Goal: Task Accomplishment & Management: Manage account settings

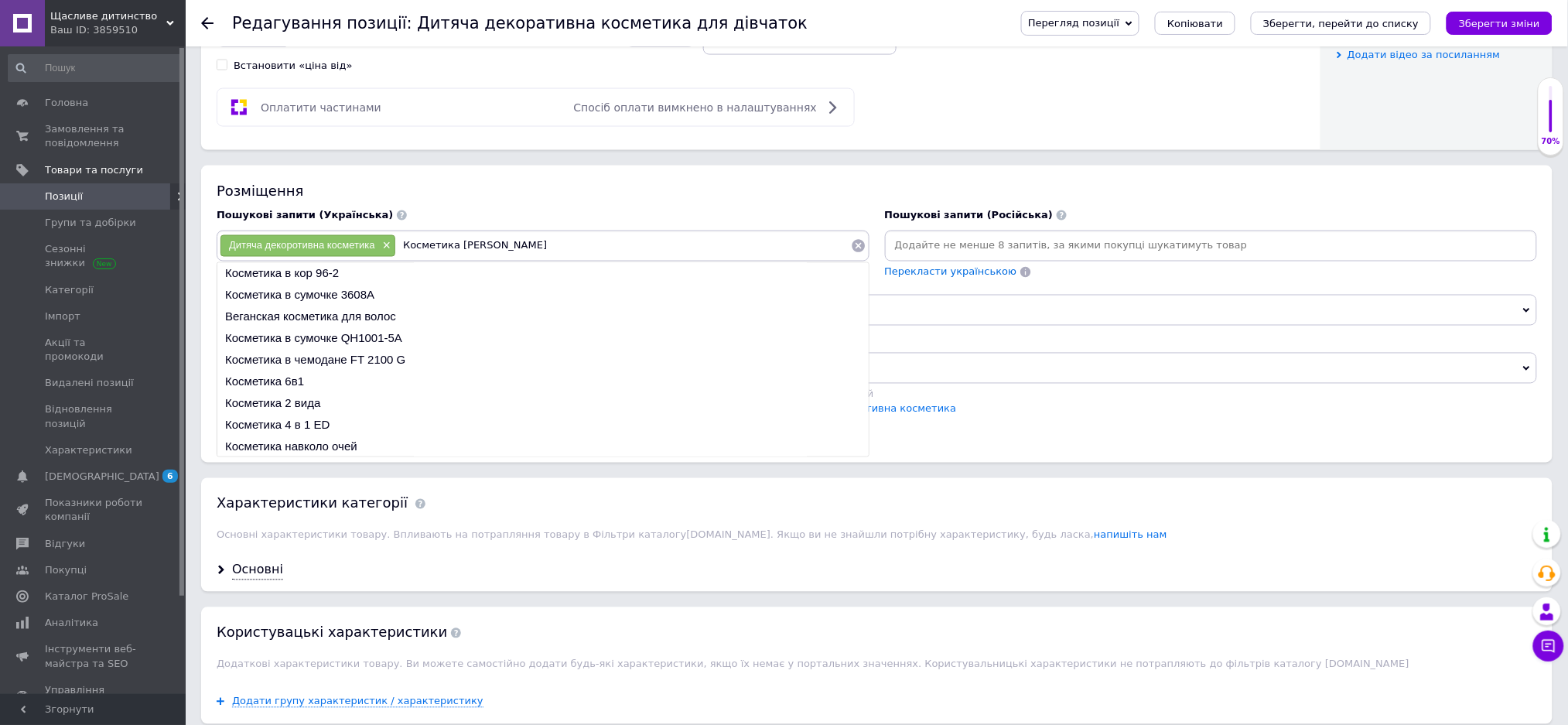
click at [465, 258] on input "Косметика [PERSON_NAME]" at bounding box center [623, 246] width 454 height 23
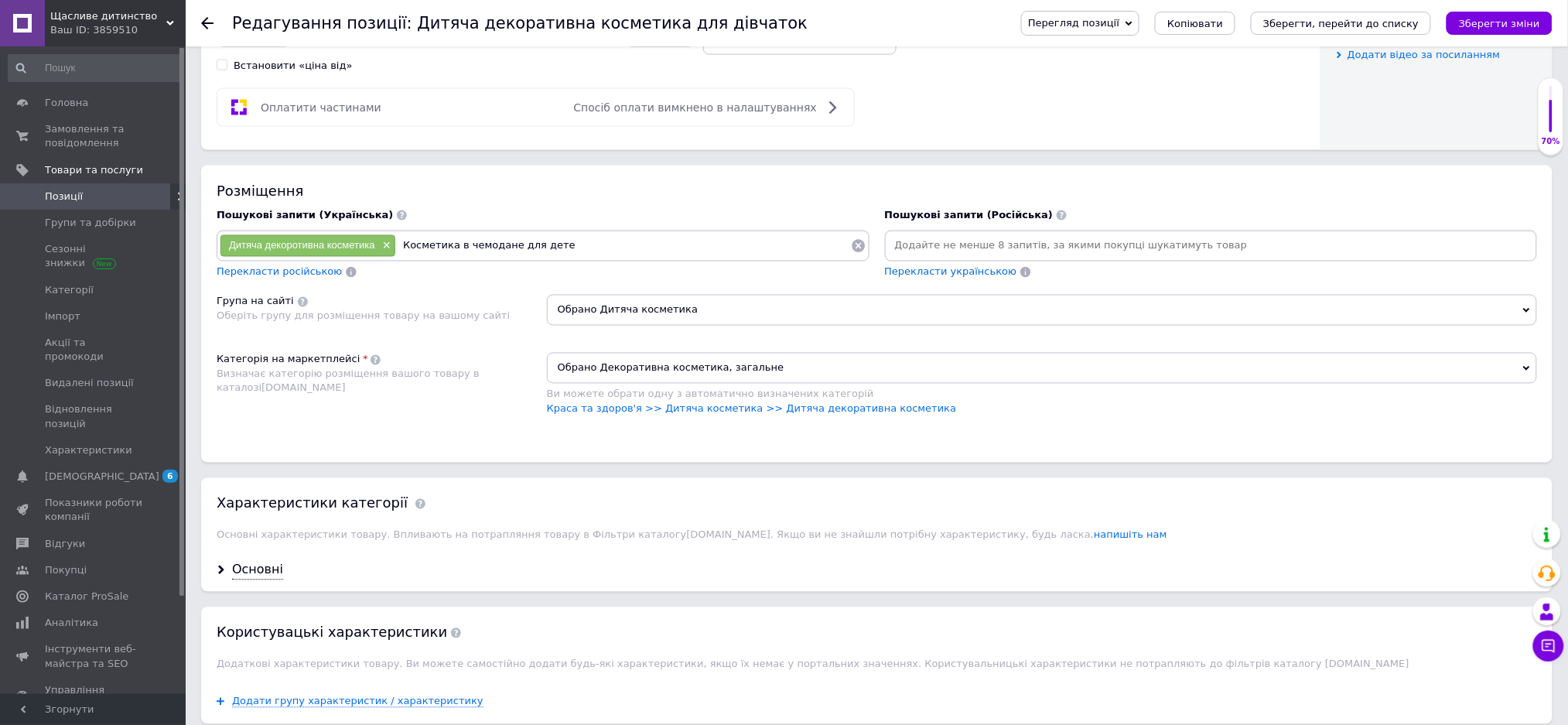
type input "Косметика в чемодане для детей"
click at [913, 258] on input at bounding box center [1211, 246] width 646 height 23
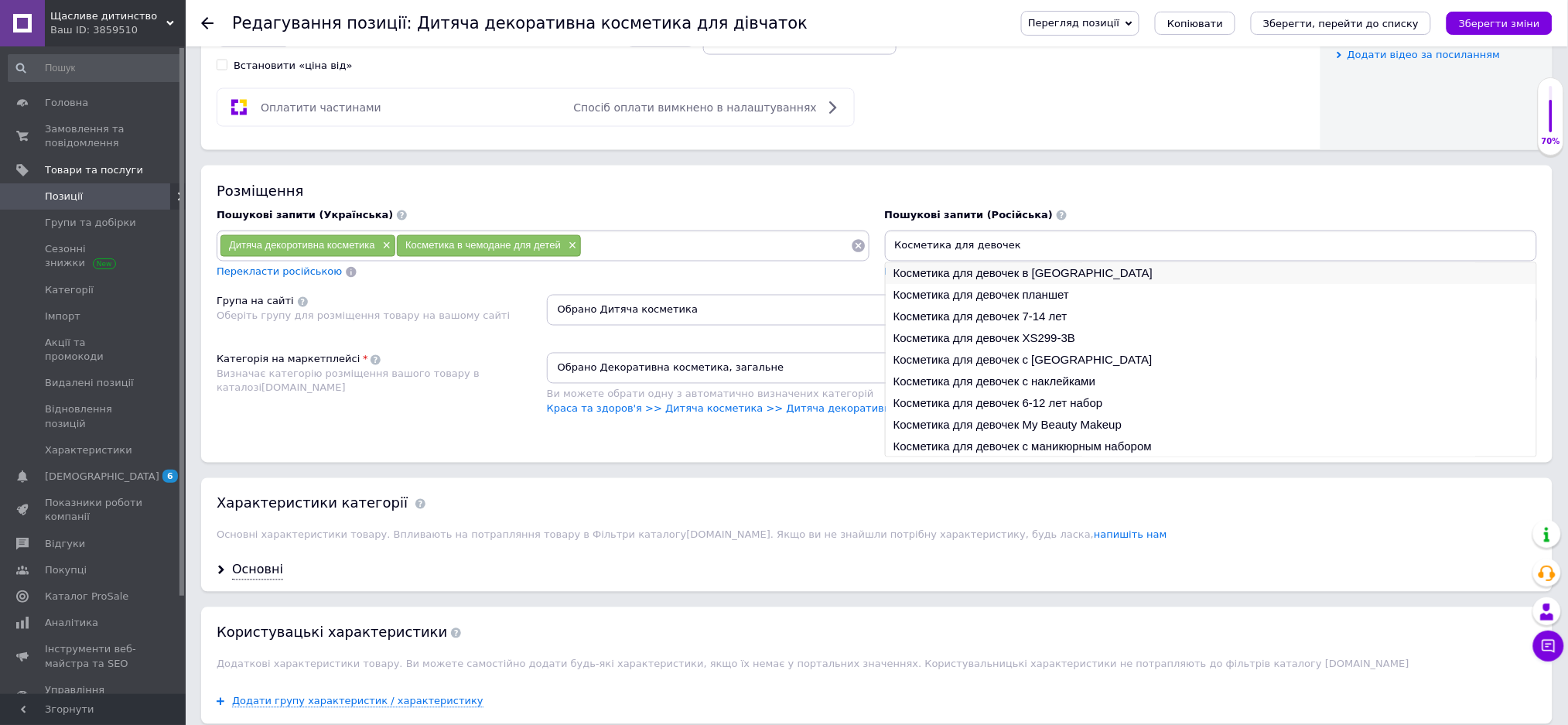
type input "Косметика для девочек"
click at [1008, 284] on li "Косметика для девочек в [GEOGRAPHIC_DATA]" at bounding box center [1211, 274] width 651 height 22
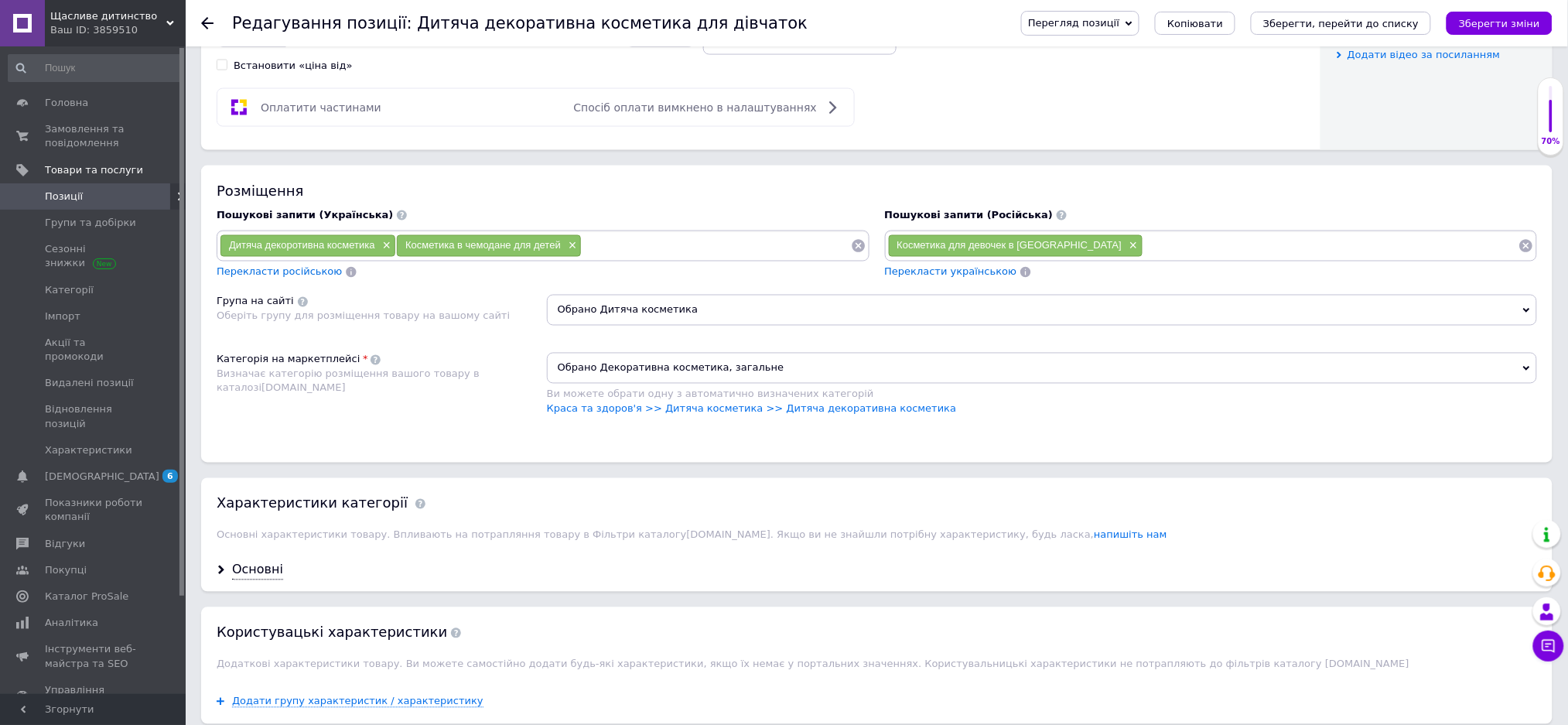
click at [1143, 258] on input at bounding box center [1330, 246] width 375 height 23
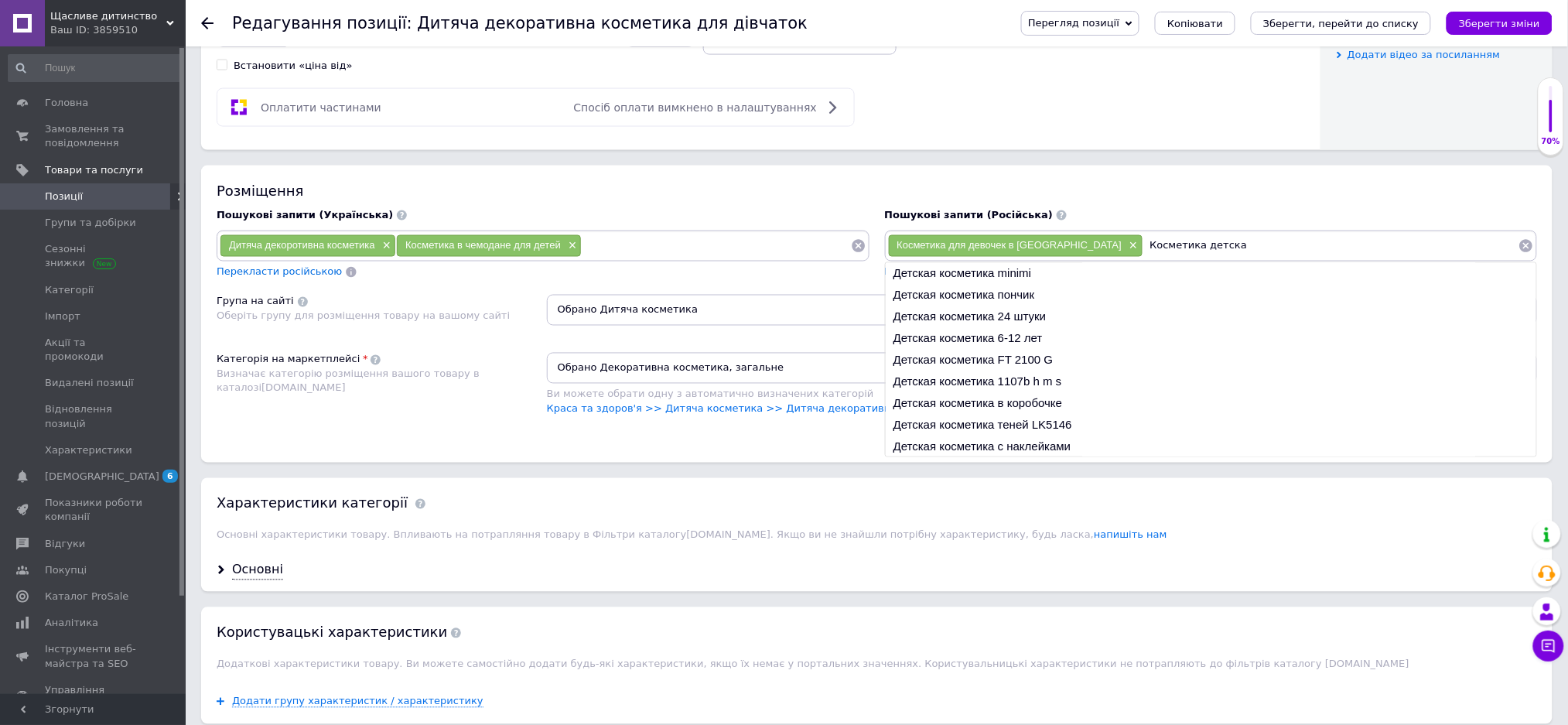
type input "Косметика детская"
type input "Набор детской косметики"
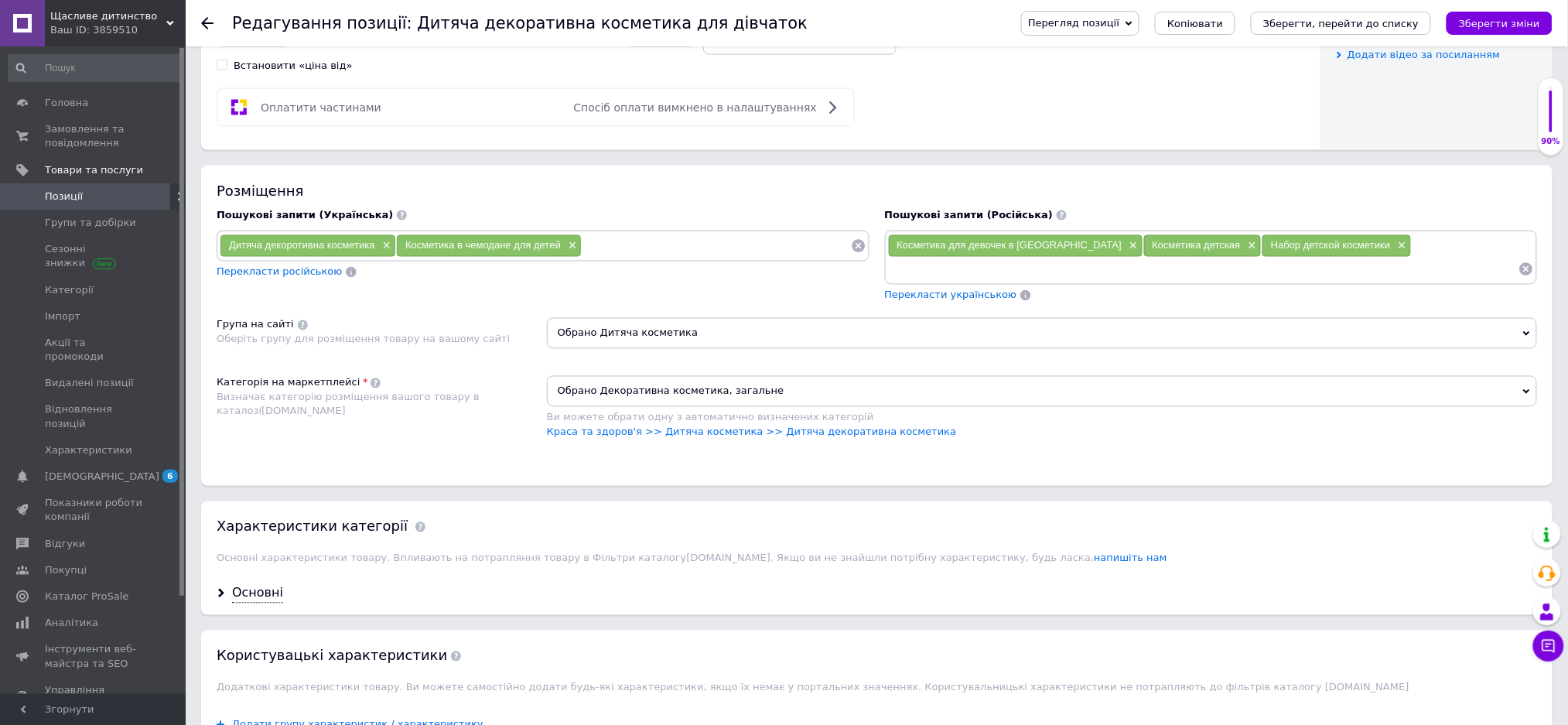
click at [604, 258] on input at bounding box center [715, 246] width 268 height 23
type input "Дитяча косметика"
type input "Набір для макіяжу детский"
click at [923, 281] on input at bounding box center [1203, 268] width 631 height 23
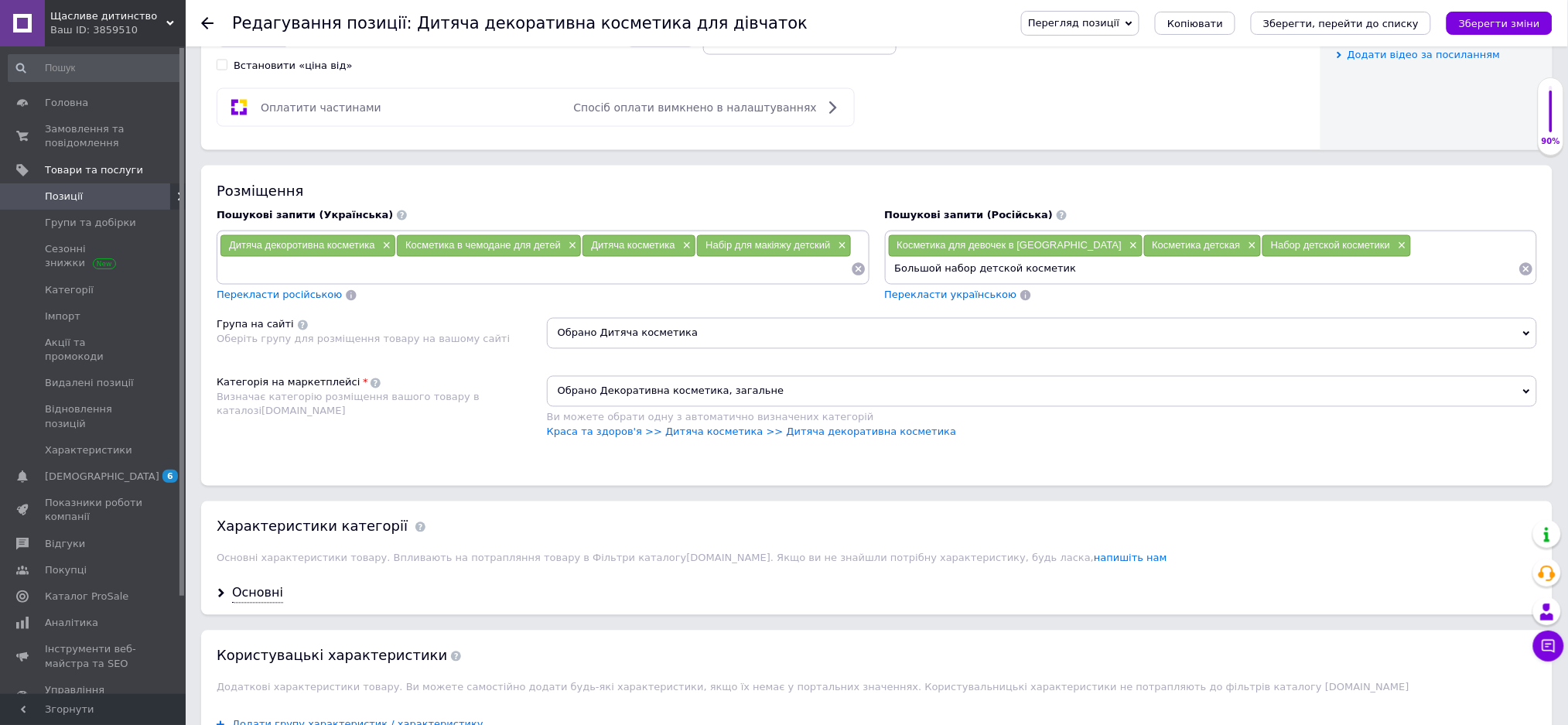
type input "Большой набор детской косметики"
type input "Набор детской декоротивной косметики"
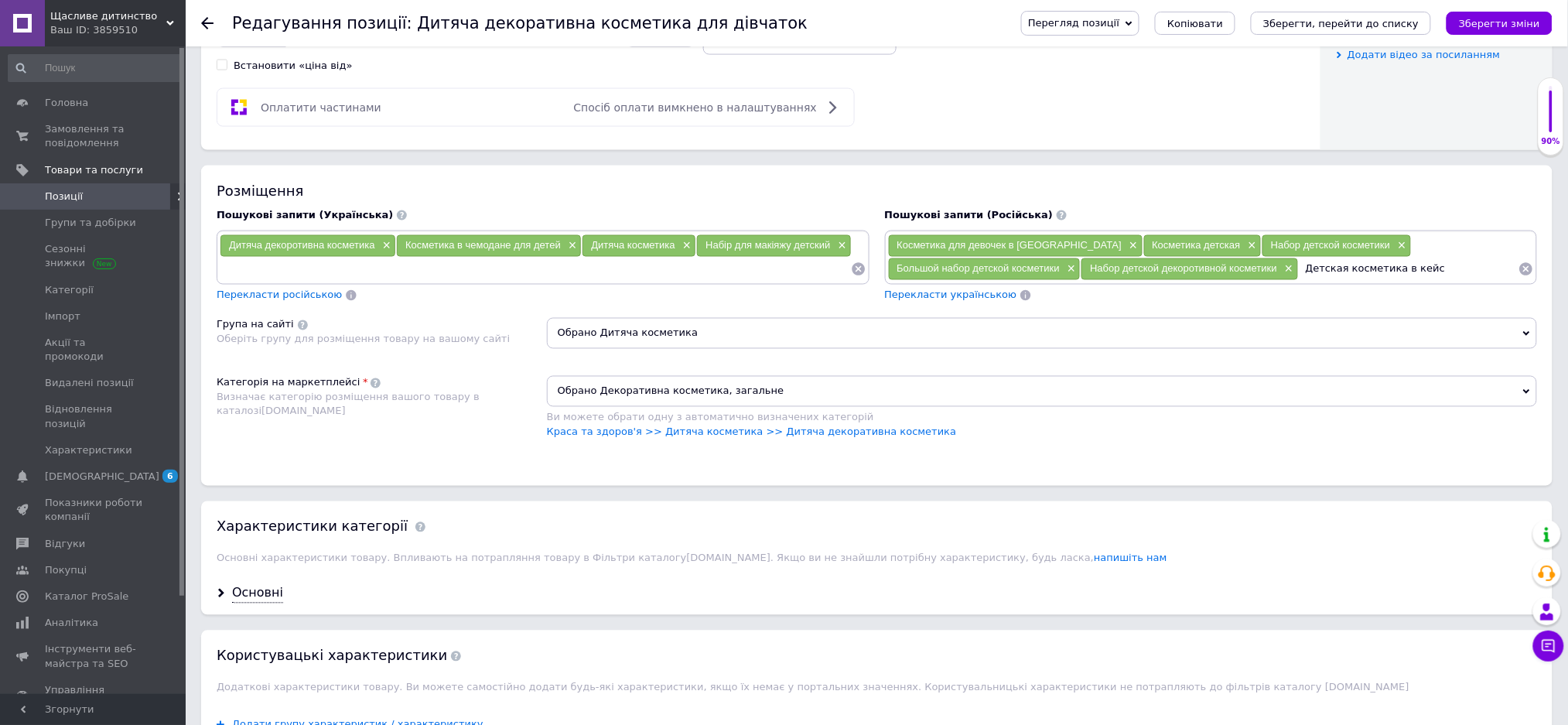
type input "Детская косметика в кейсе"
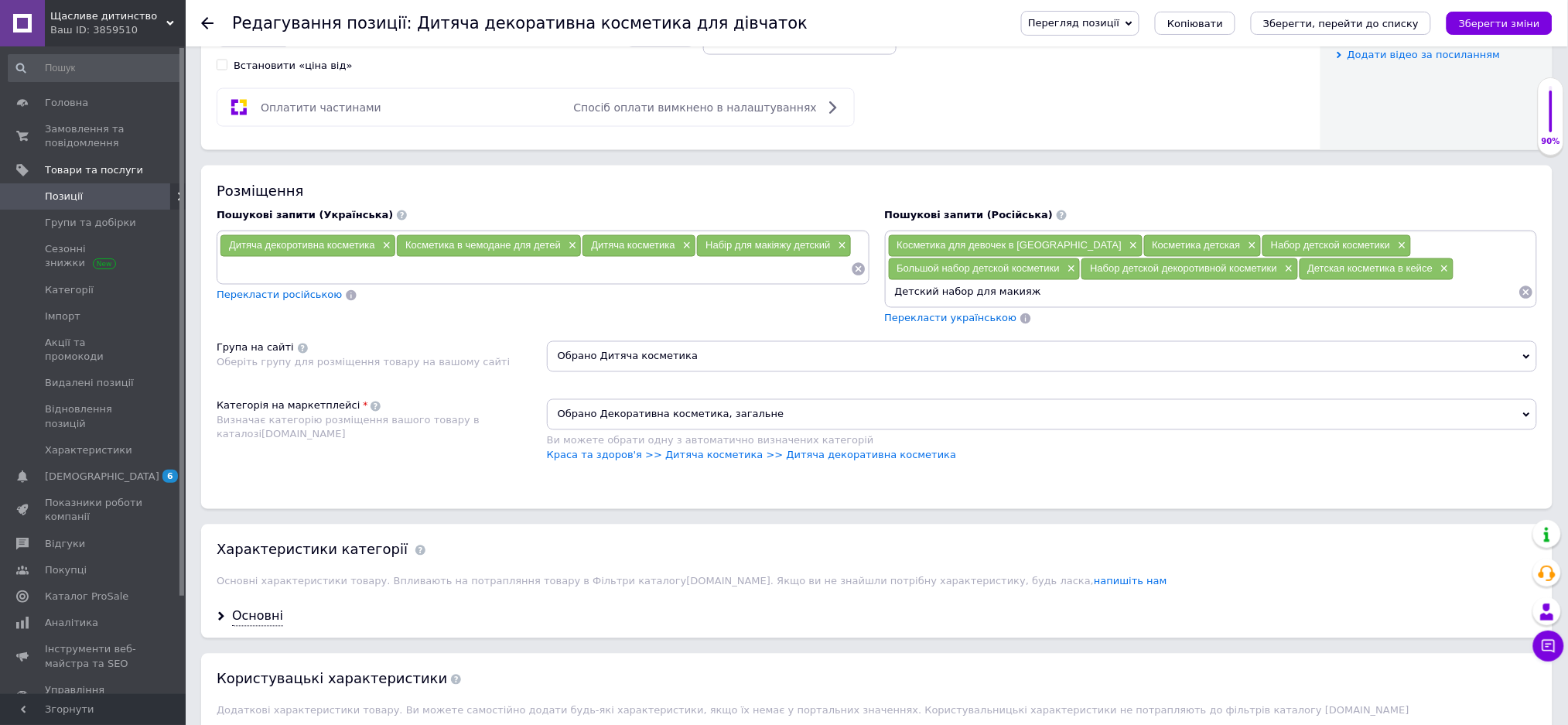
type input "Детский набор для макияжа"
click at [254, 281] on input at bounding box center [535, 268] width 631 height 23
type input "б"
click at [1049, 304] on input at bounding box center [1283, 292] width 468 height 23
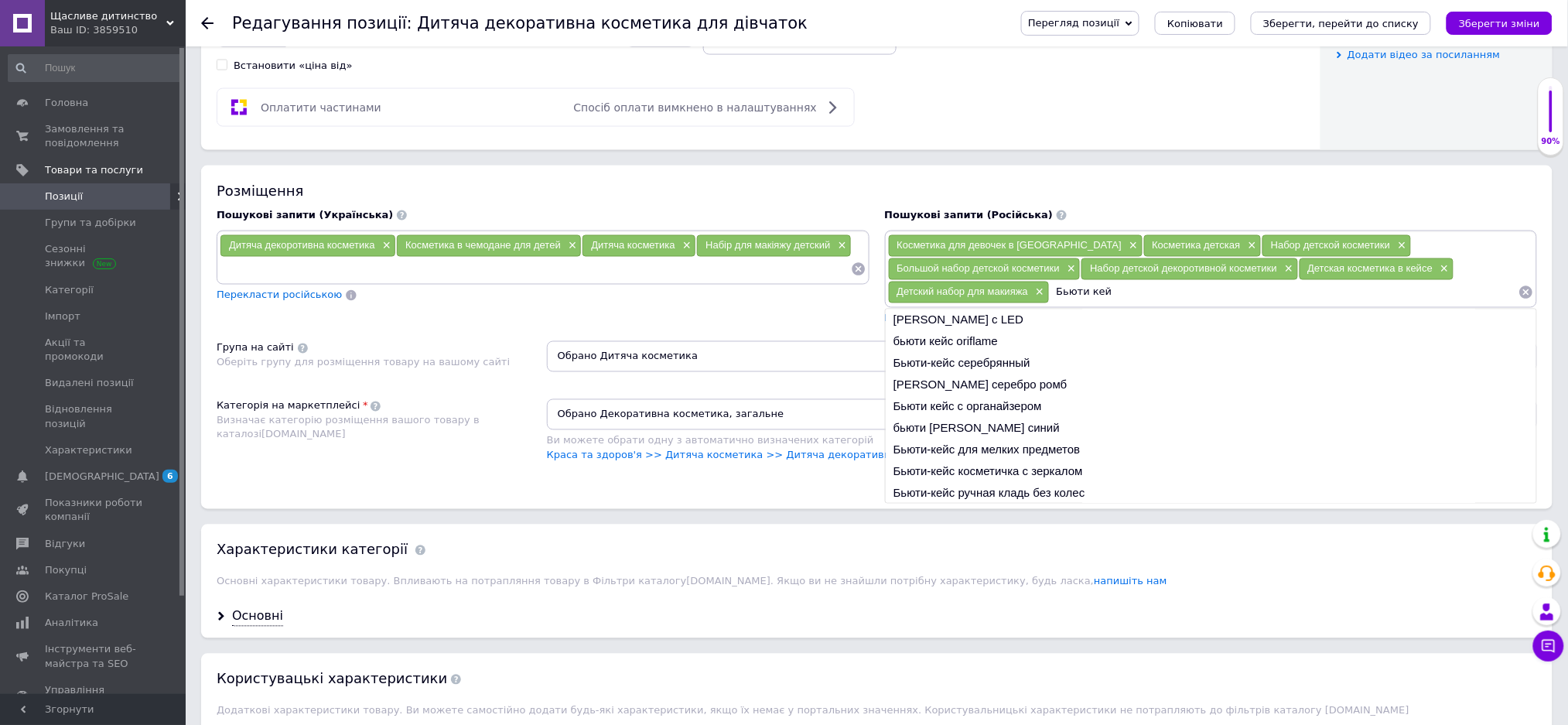
type input "[PERSON_NAME]"
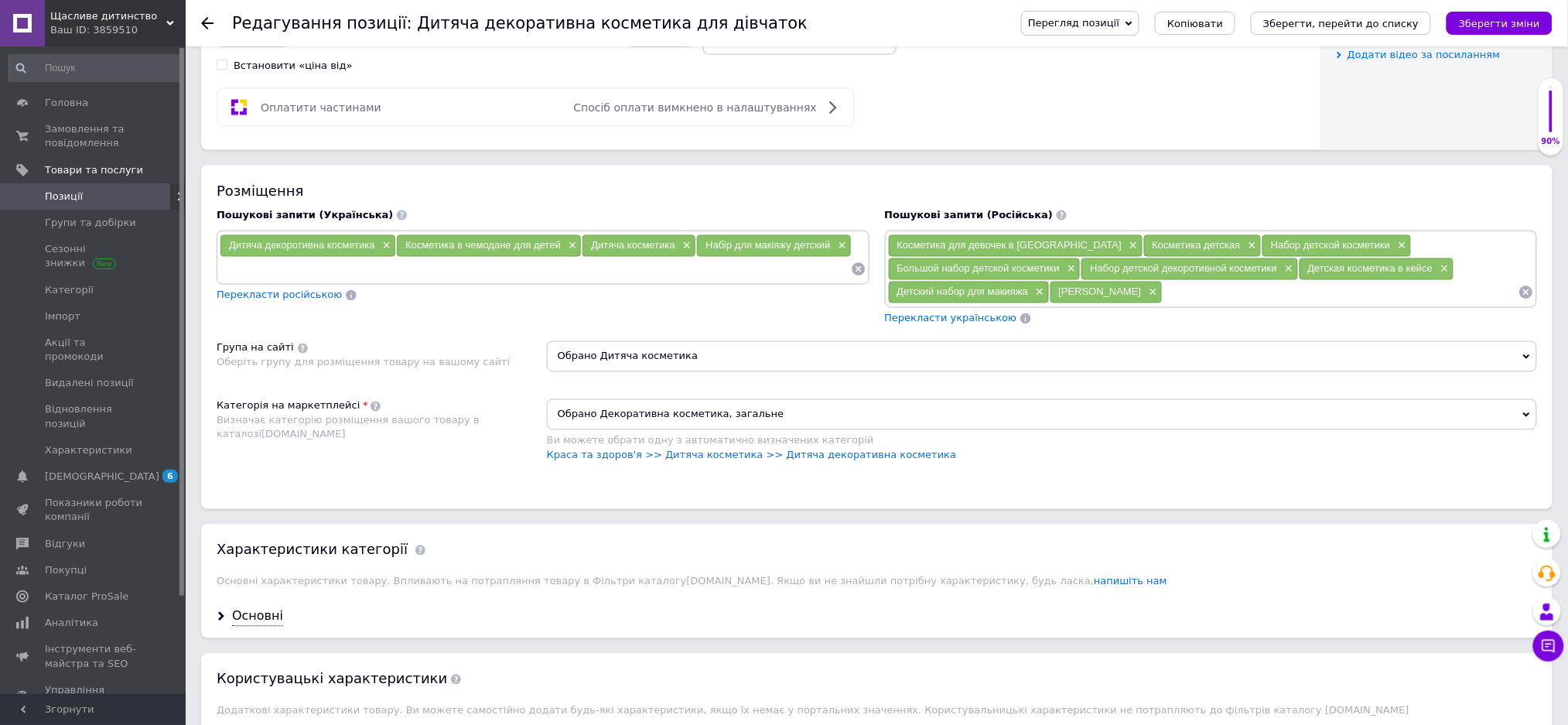
click at [254, 281] on input at bounding box center [535, 268] width 631 height 23
type input "Набір дитячої косметики"
type input "Сундук дитячий з косметикою"
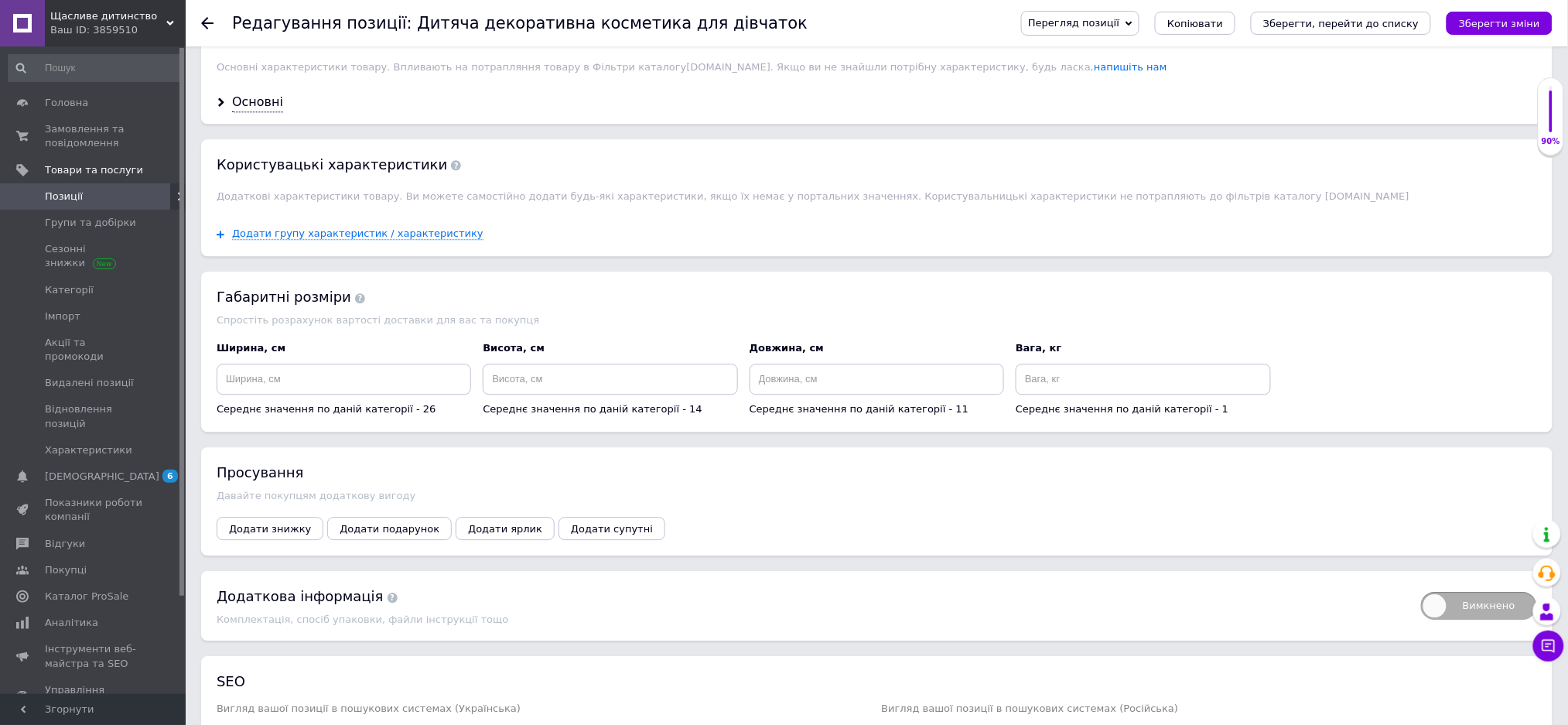
scroll to position [1341, 0]
click at [301, 393] on input at bounding box center [343, 377] width 254 height 31
type input "20"
click at [515, 393] on input at bounding box center [609, 377] width 254 height 31
type input "15"
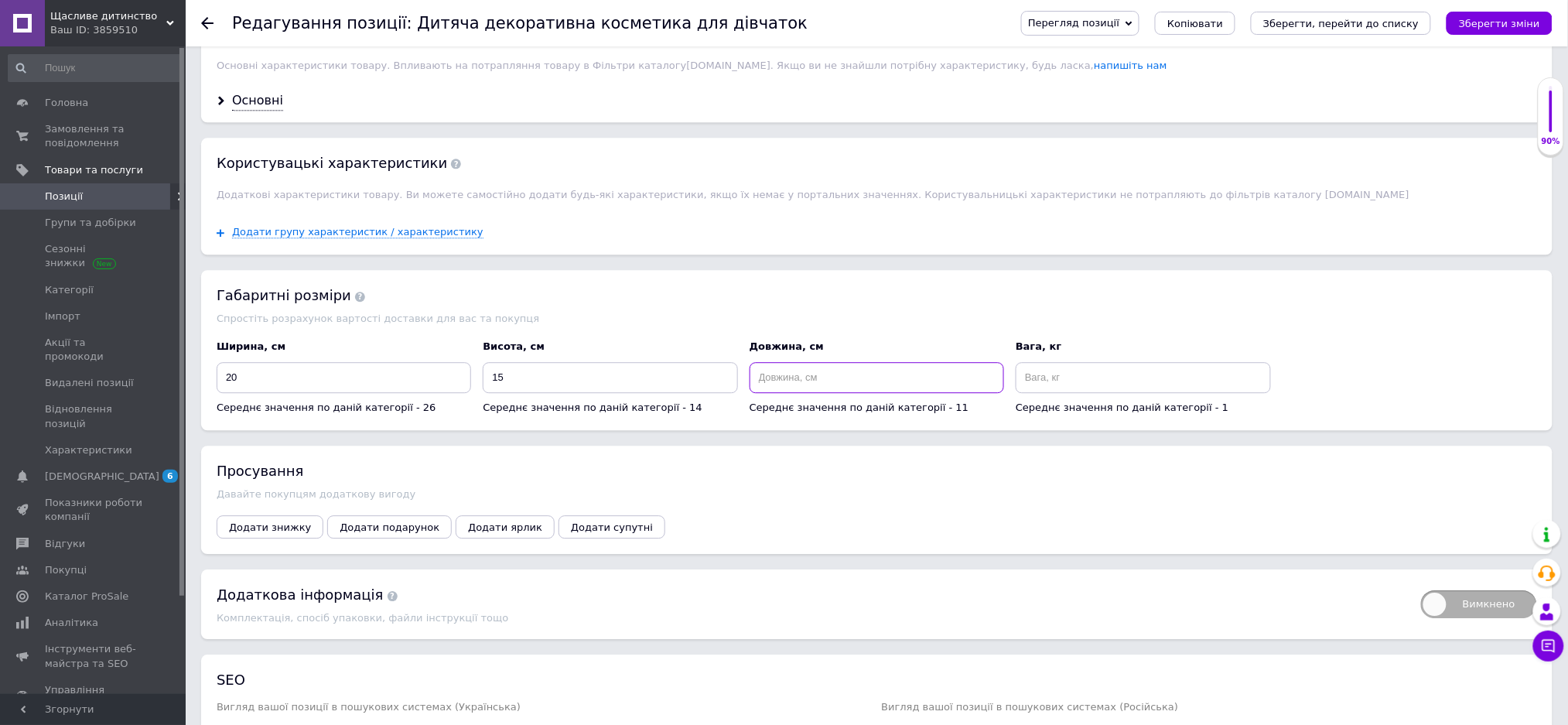
click at [819, 393] on input at bounding box center [876, 377] width 254 height 31
type input "20"
click at [1045, 393] on input at bounding box center [1142, 377] width 254 height 31
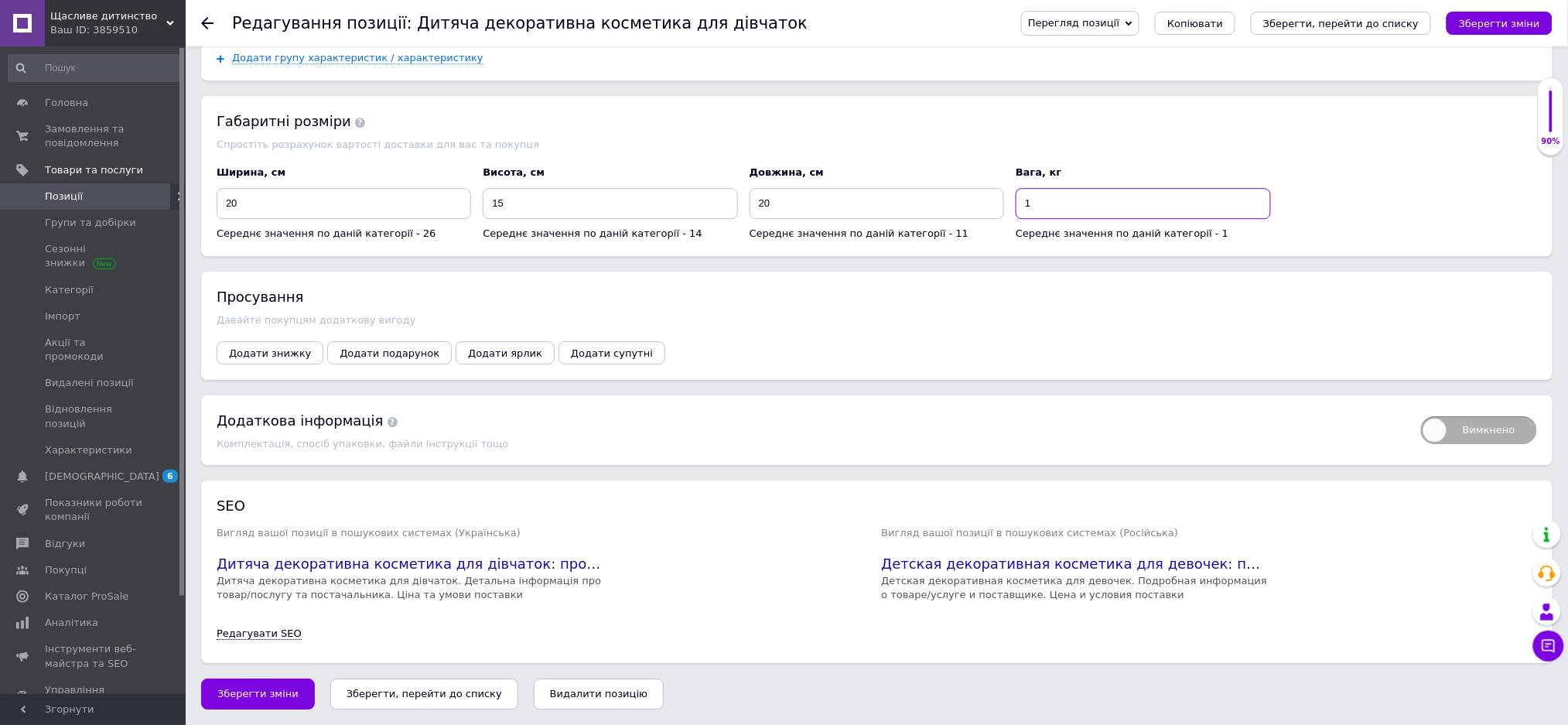
scroll to position [1610, 0]
type input "1"
click at [275, 689] on span "Зберегти зміни" at bounding box center [258, 693] width 81 height 12
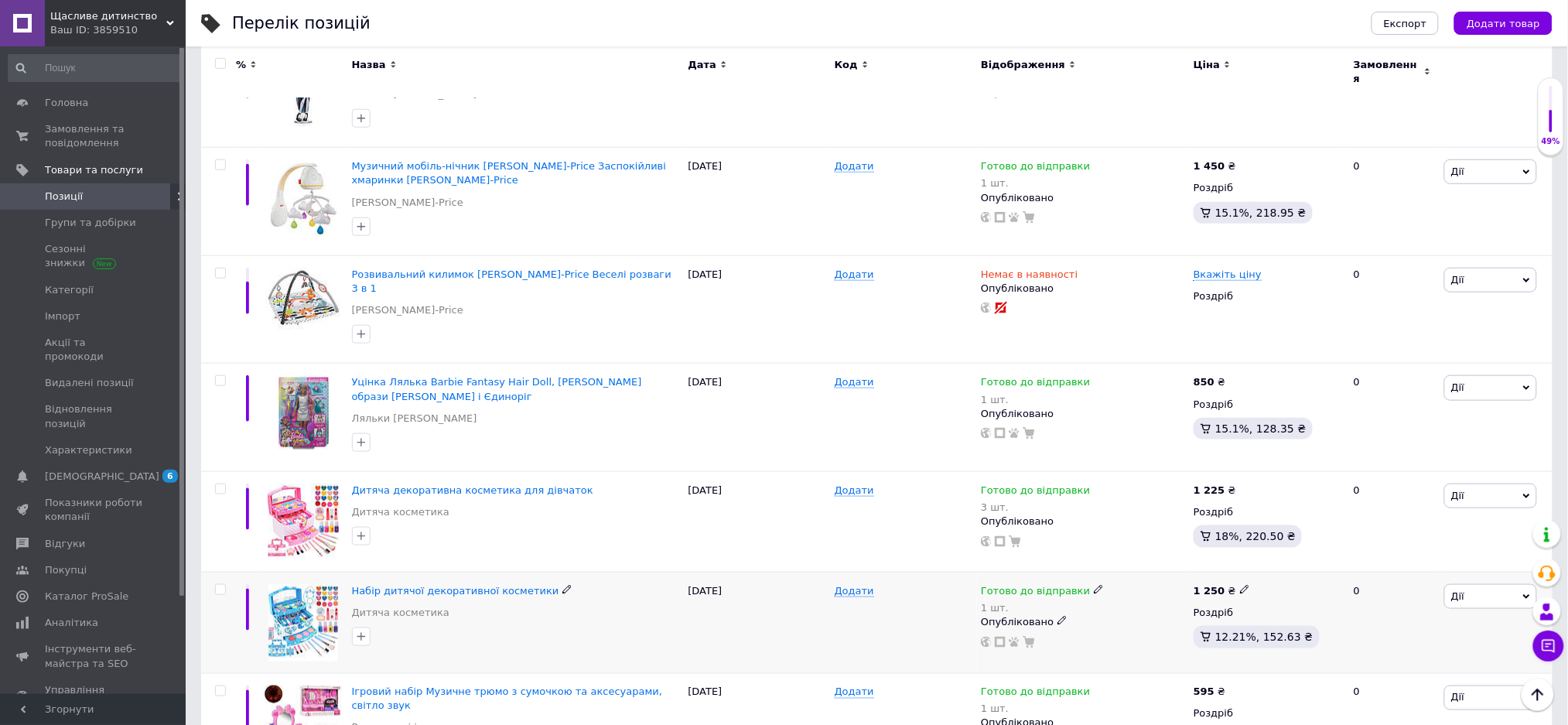
scroll to position [412, 0]
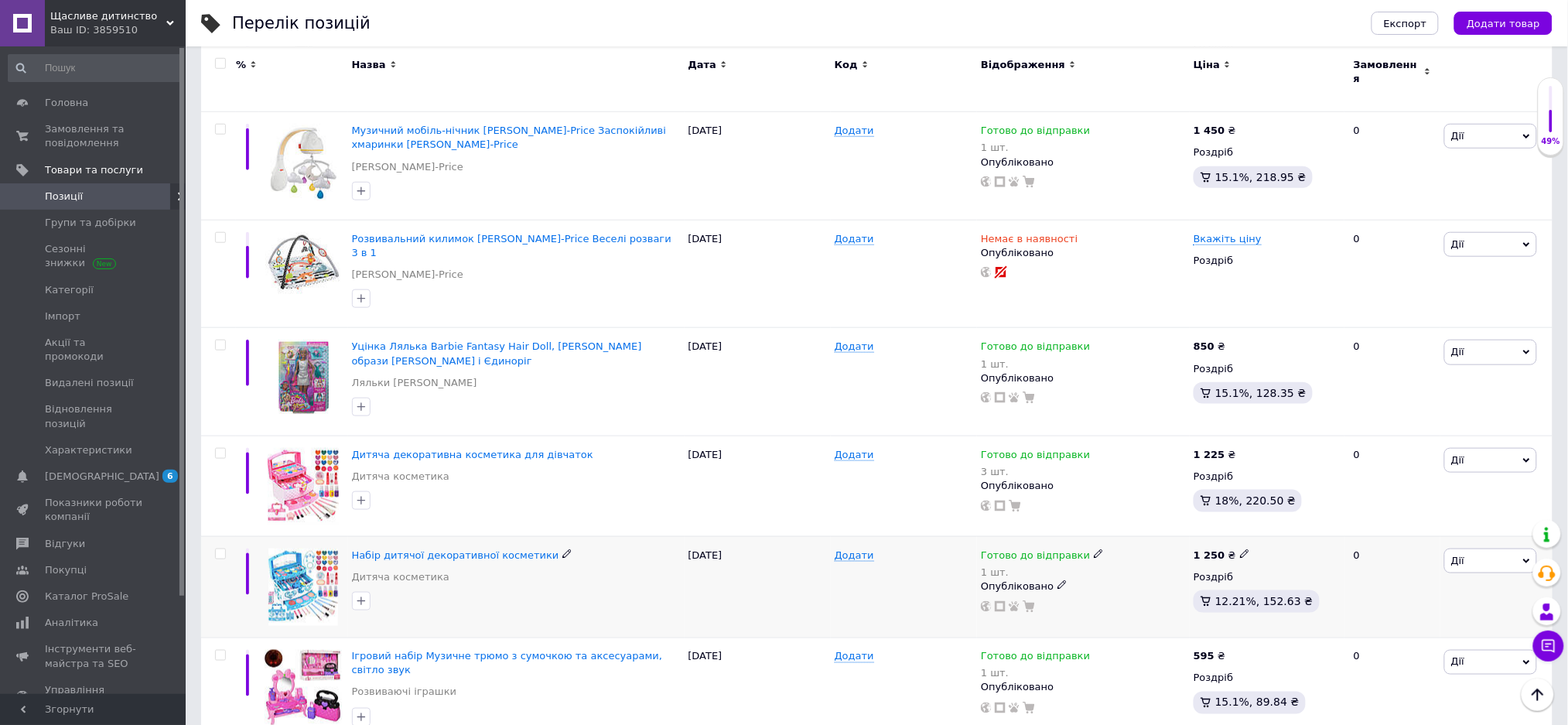
click at [266, 543] on div at bounding box center [304, 586] width 89 height 101
click at [298, 549] on img at bounding box center [303, 587] width 69 height 77
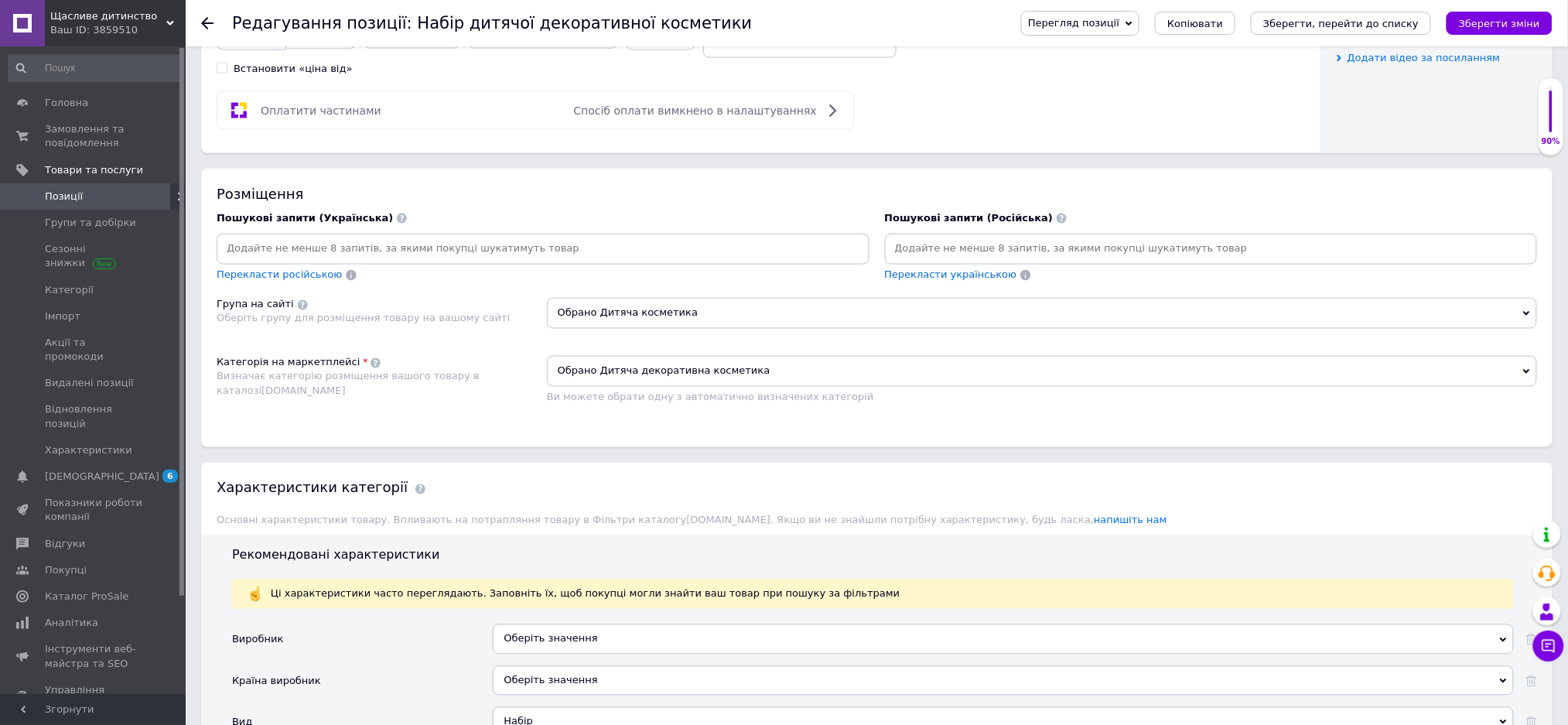
scroll to position [825, 0]
click at [279, 258] on input at bounding box center [542, 246] width 646 height 23
type input "Набір дитячої декоративної косметики"
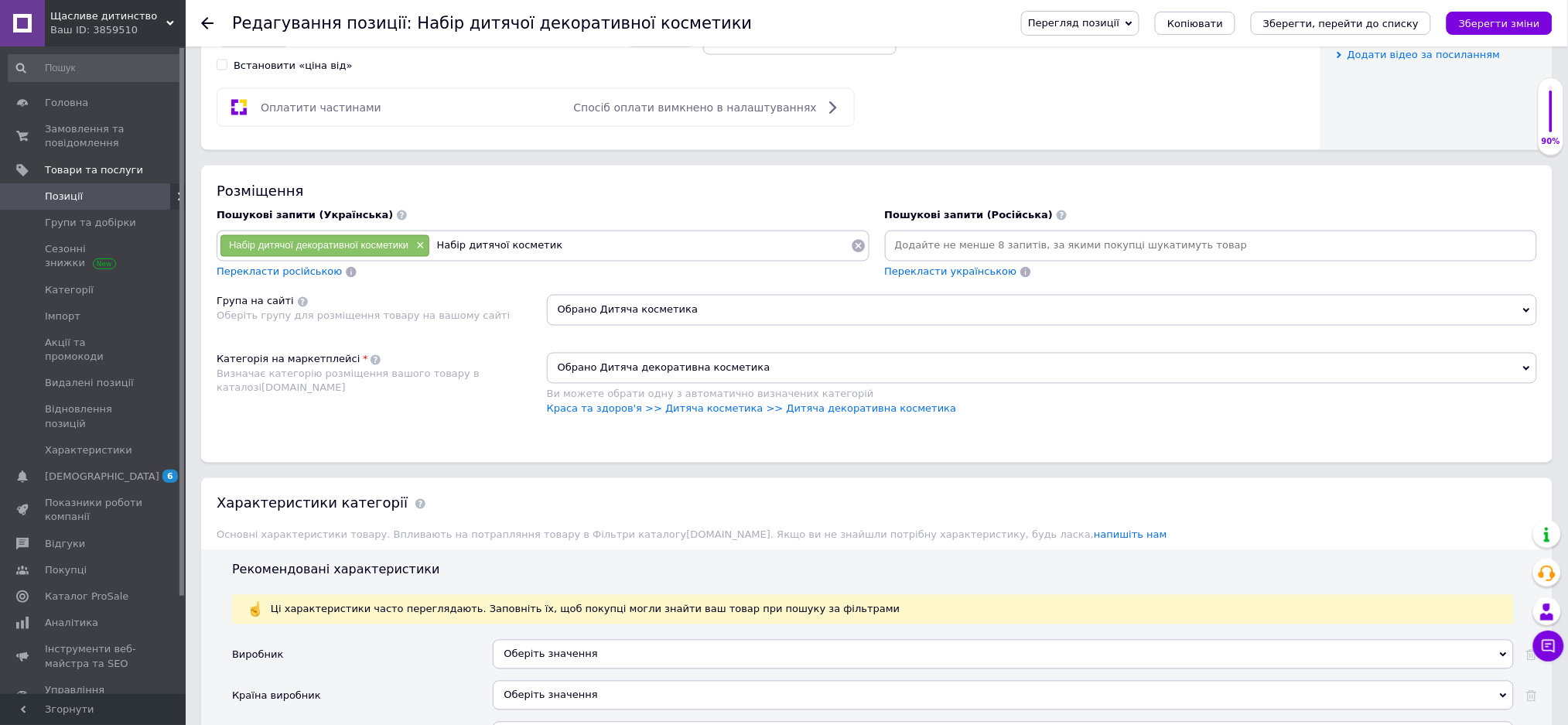
type input "Набір дитячої косметики"
type input "Косметика для дівчаток"
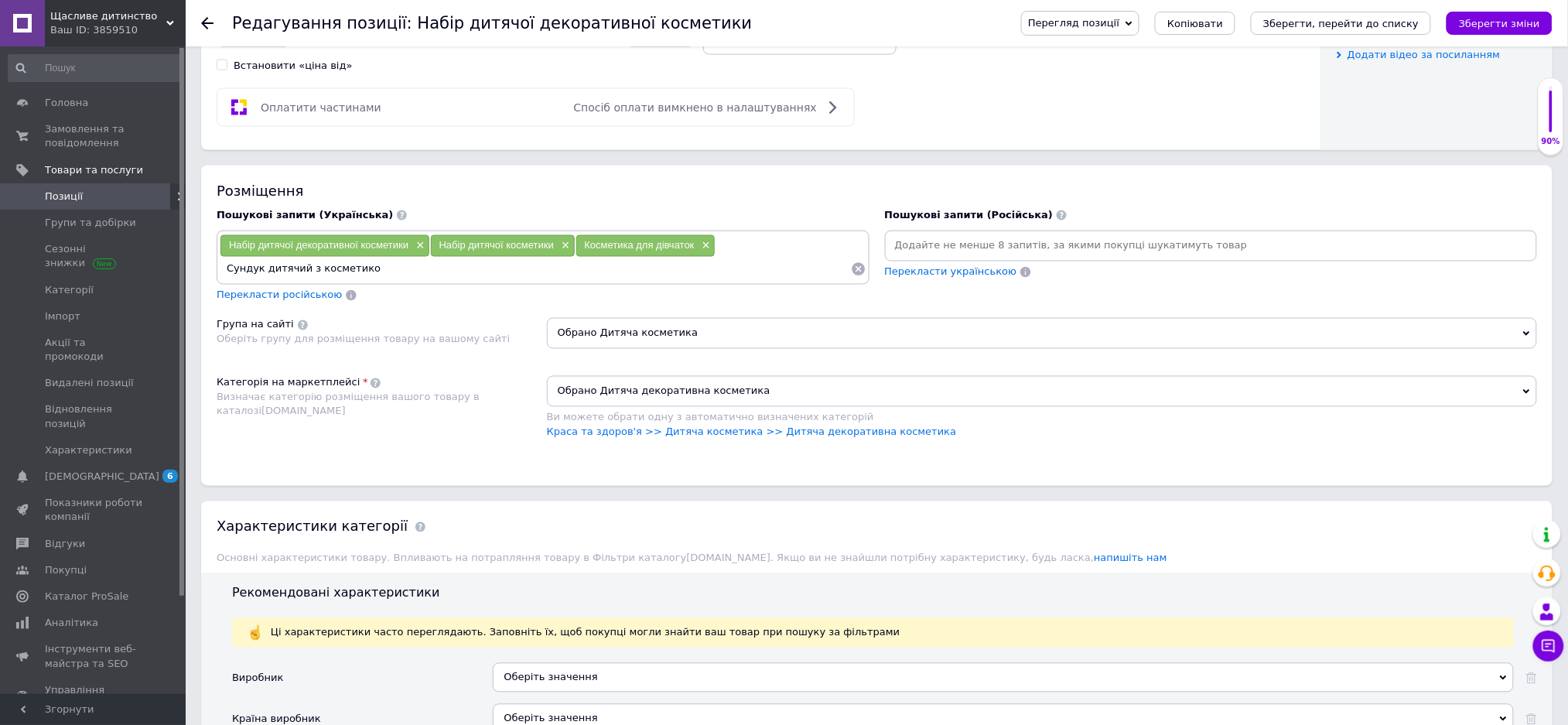
type input "Сундук дитячий з косметикою"
click at [918, 258] on input at bounding box center [1211, 246] width 646 height 23
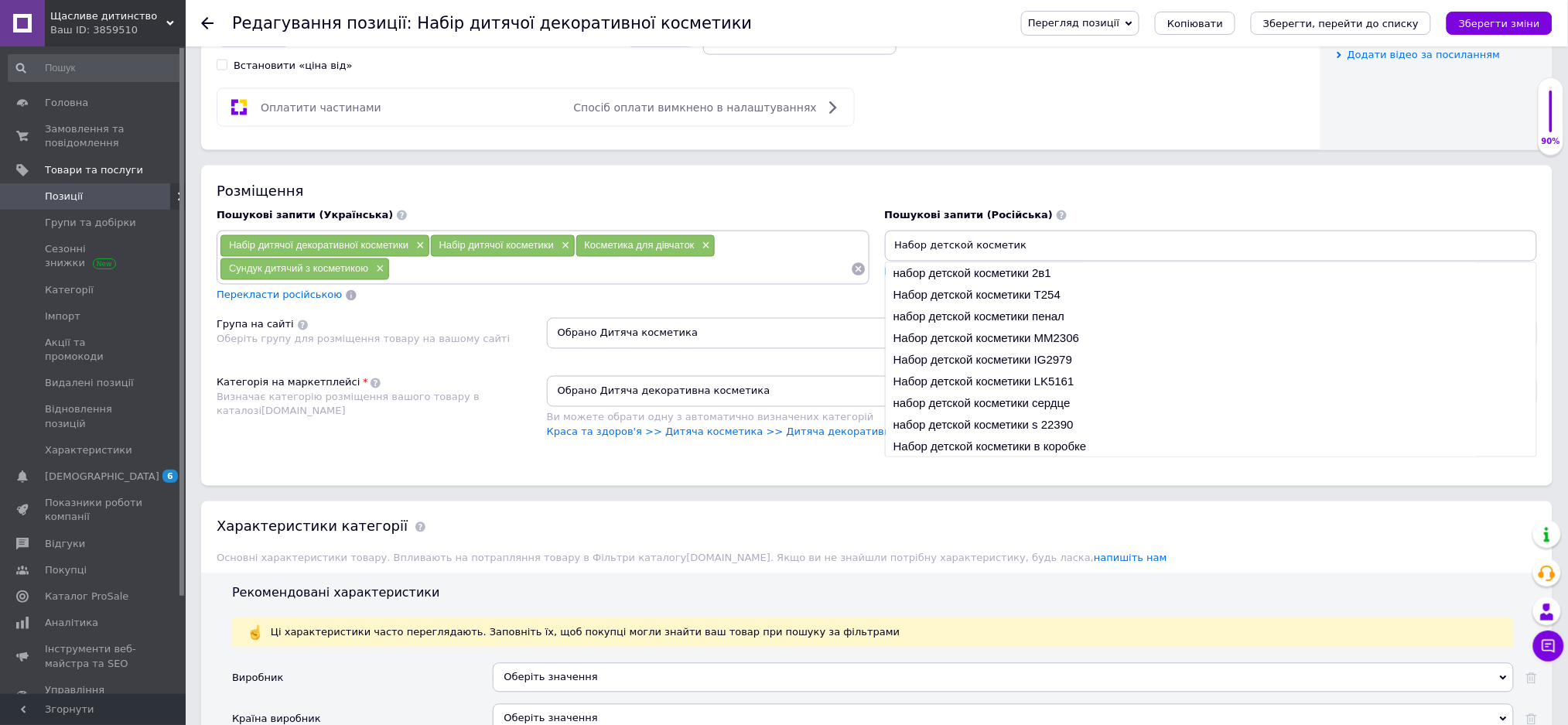
type input "Набор детской косметики"
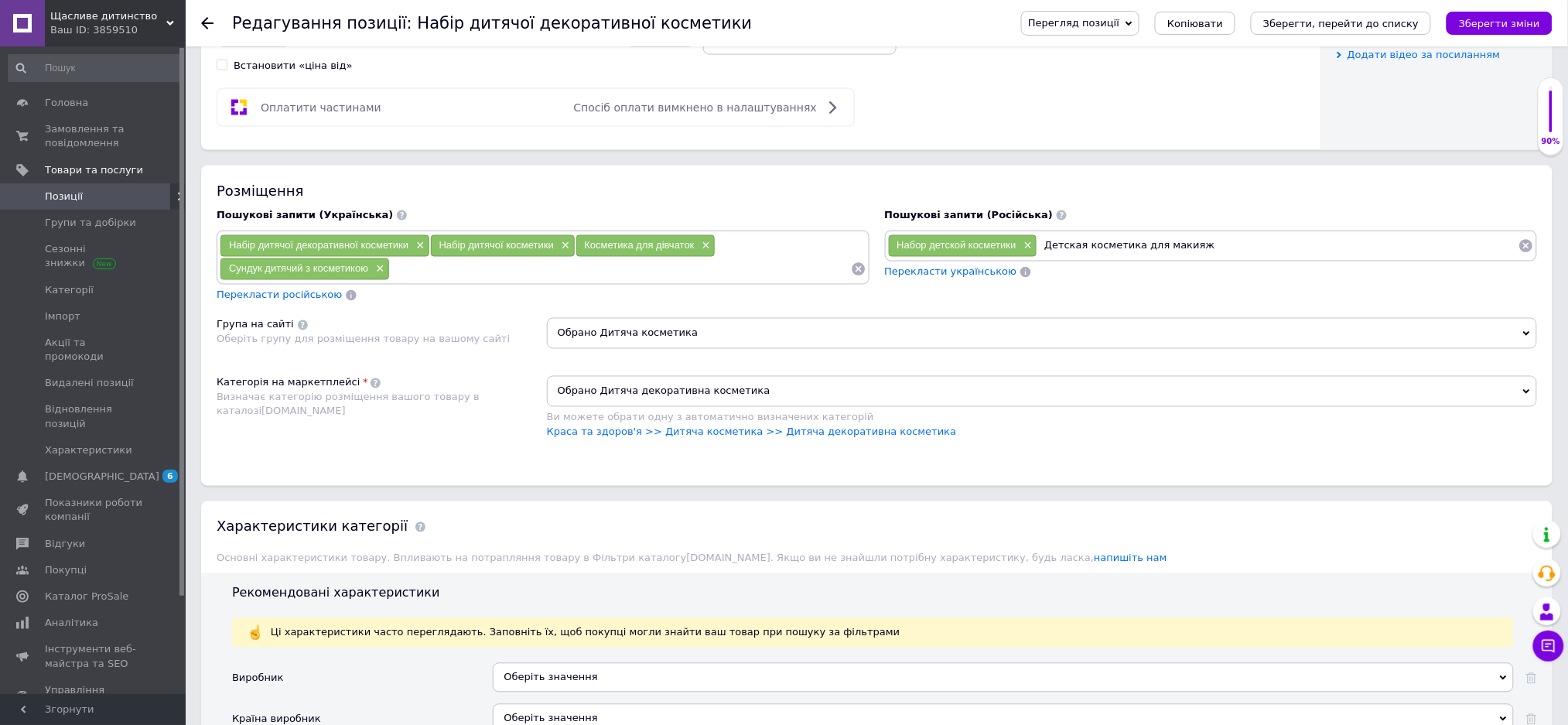
type input "Детская косметика для макияжа"
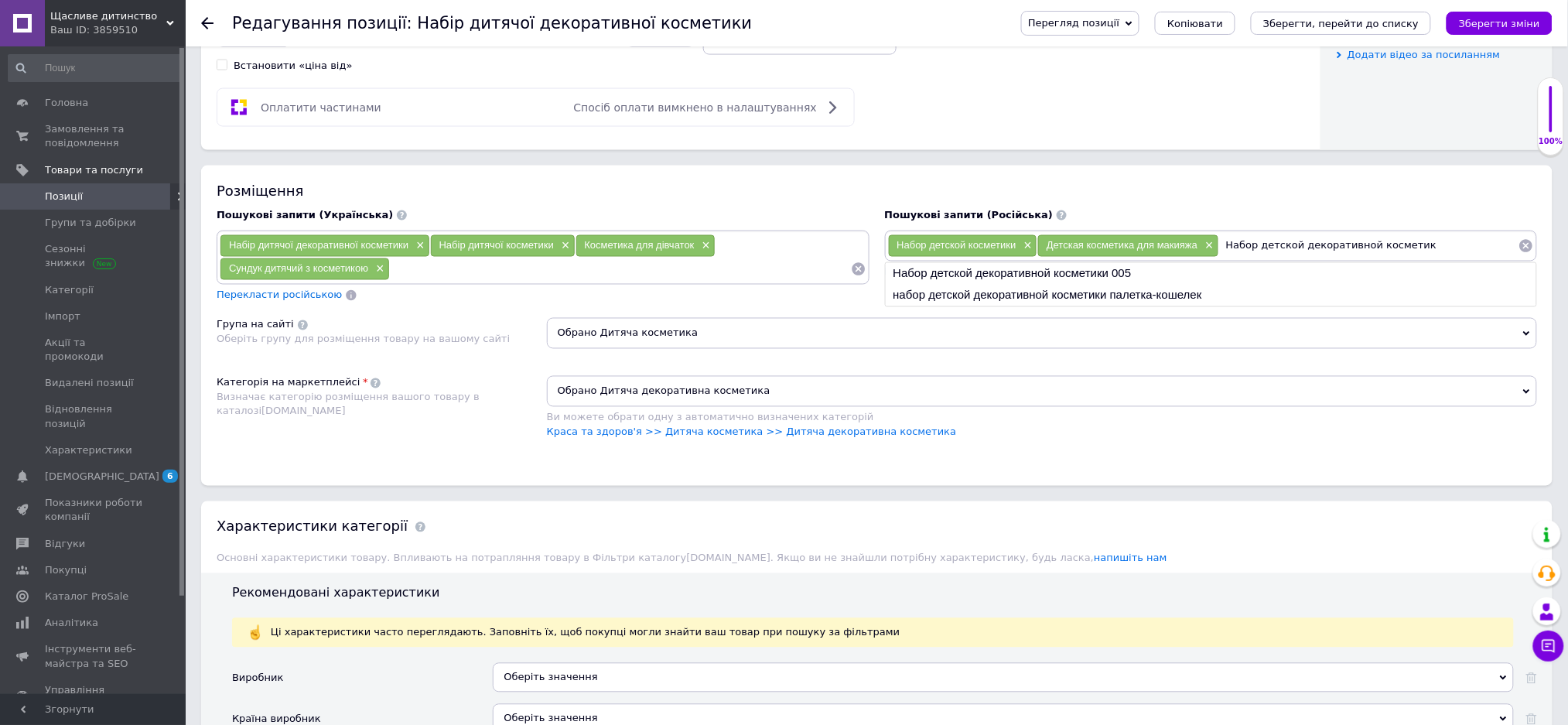
type input "Набор детской декоративной косметики"
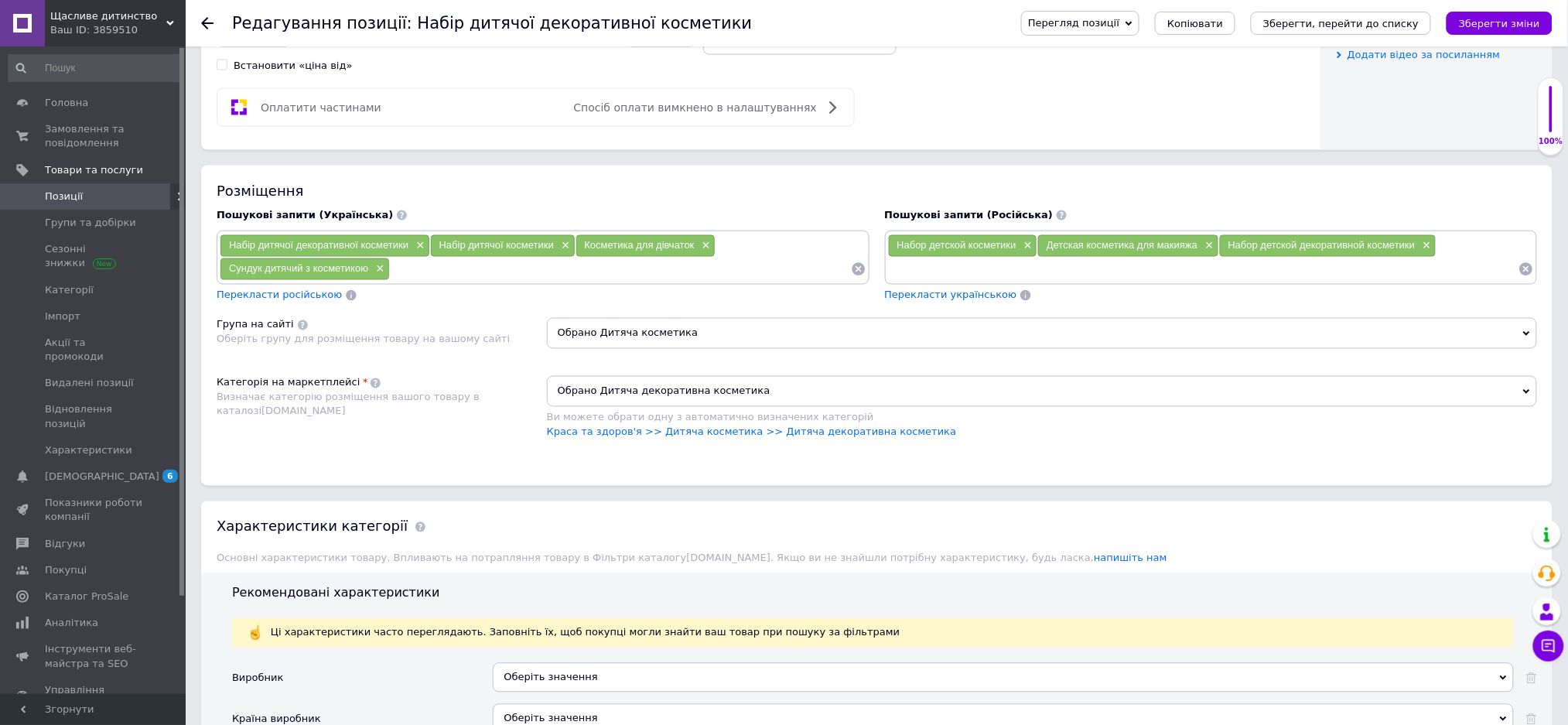
click at [418, 281] on input at bounding box center [621, 268] width 461 height 23
type input "Дитяча декоративна косметика"
type input "Детская косметика в валізе"
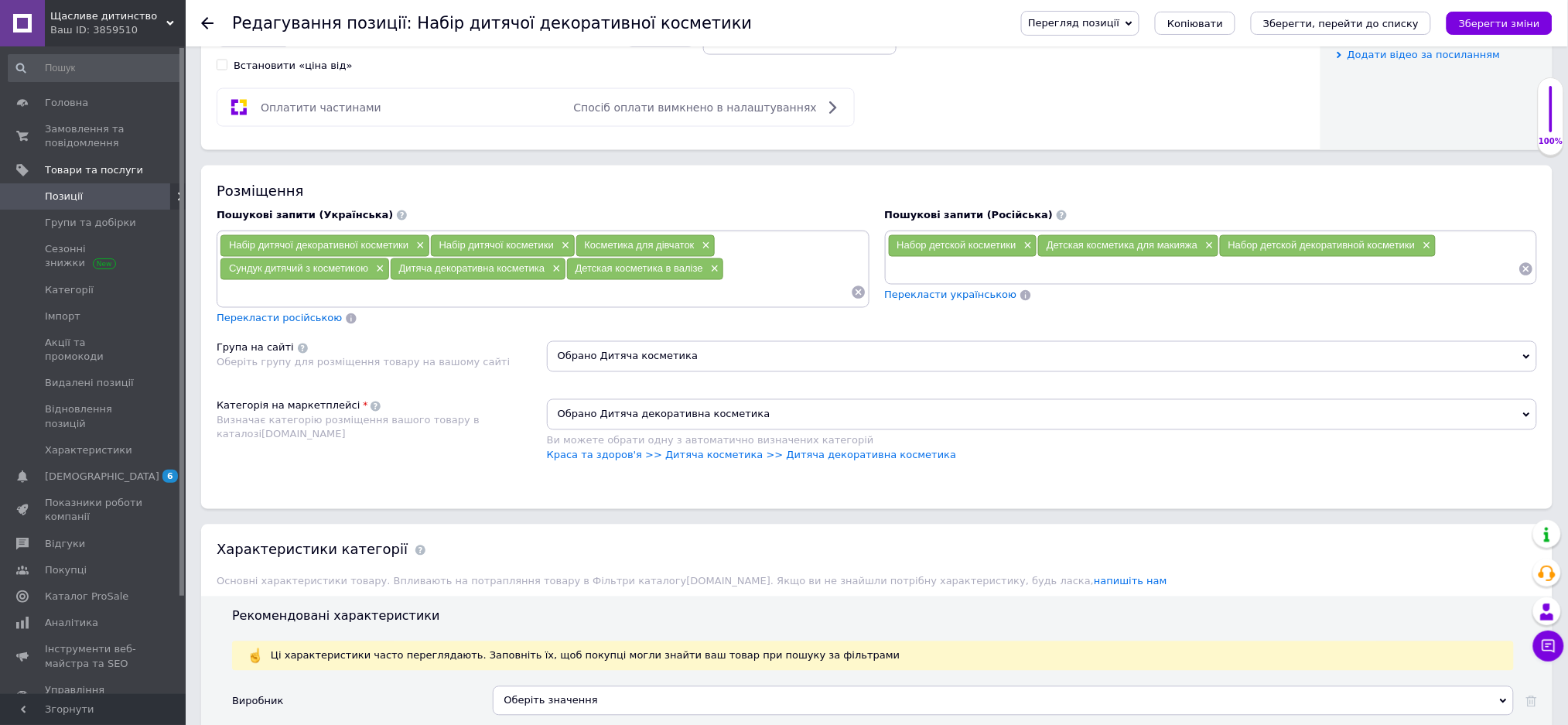
click at [926, 281] on input at bounding box center [1203, 268] width 631 height 23
type input "Детская косметика в чемодане"
type input "Детский набор декоративной косметики"
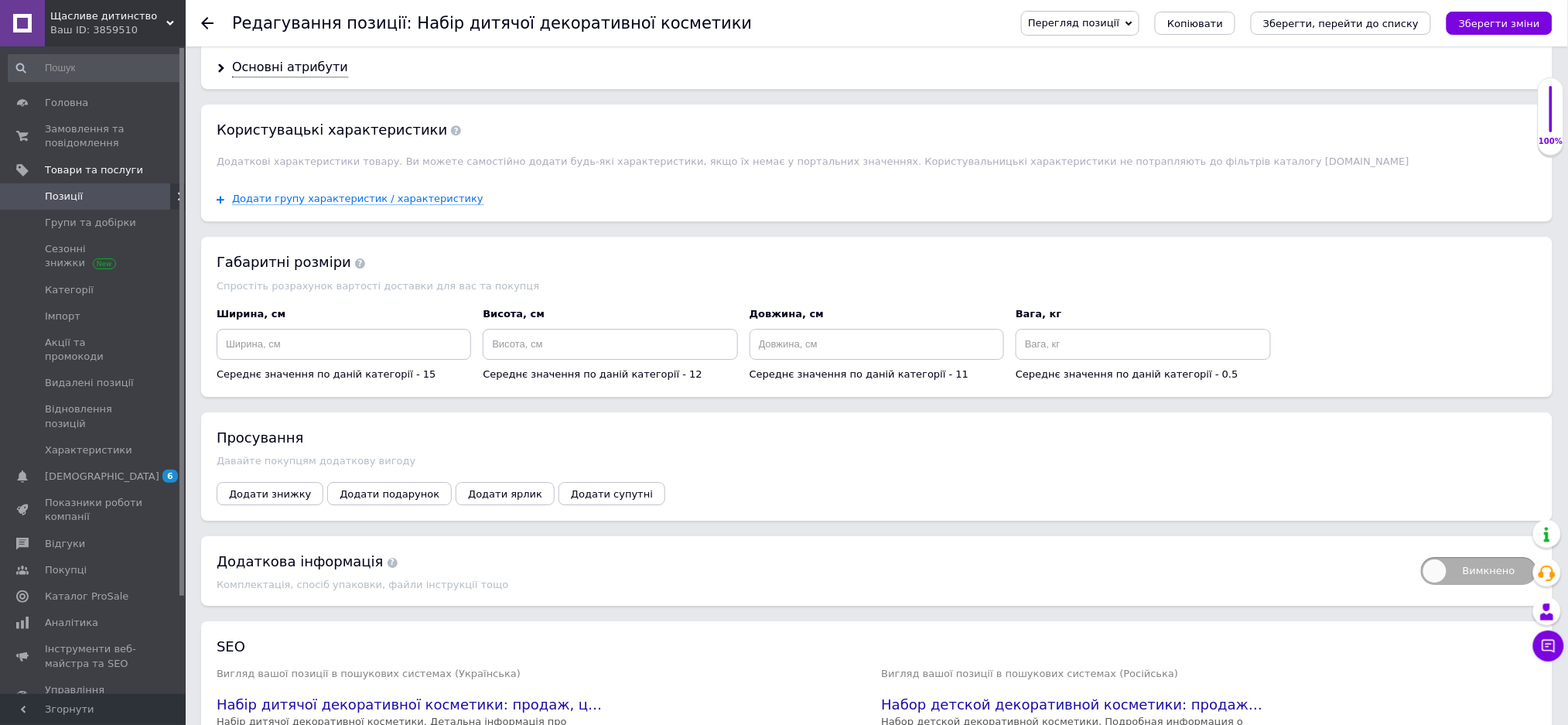
scroll to position [1650, 0]
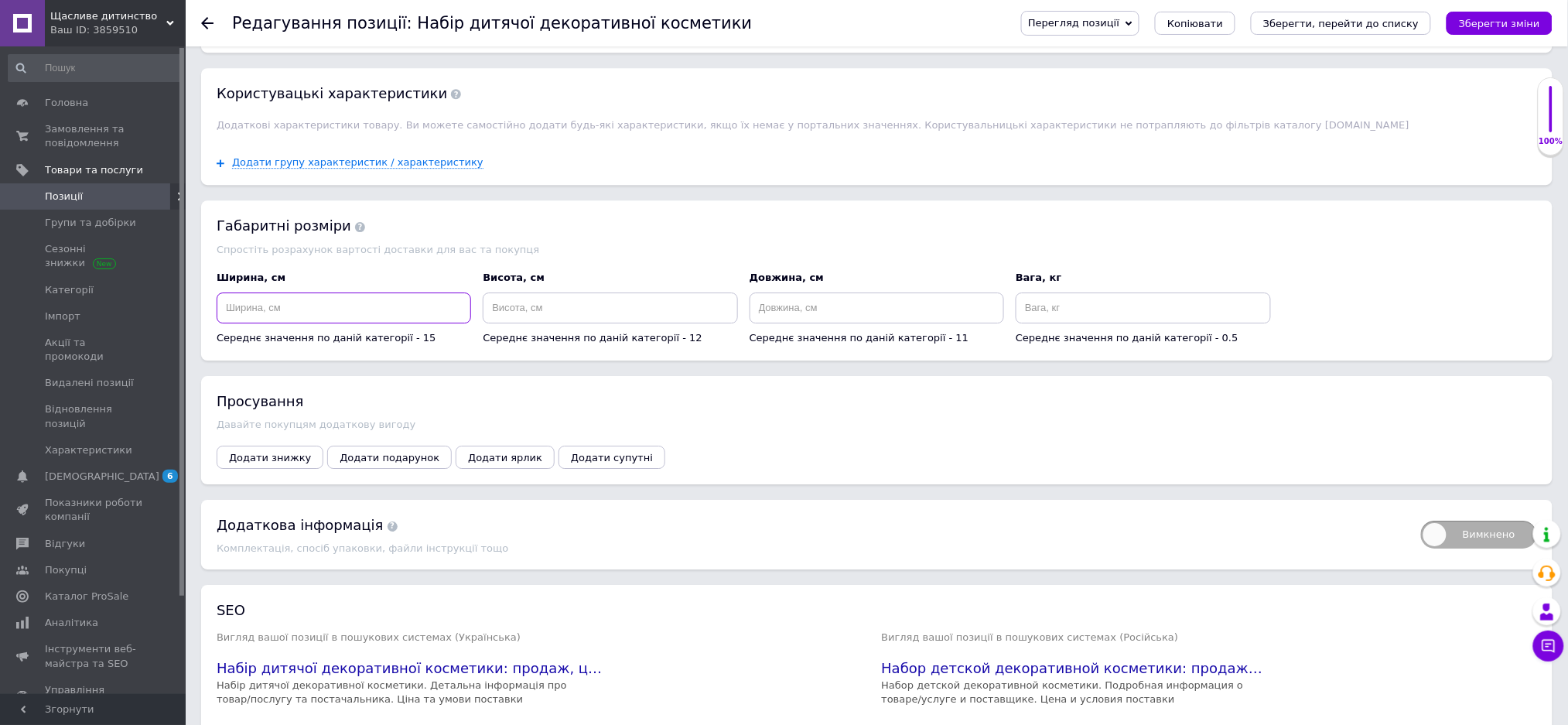
click at [320, 324] on input at bounding box center [343, 307] width 254 height 31
type input "25"
click at [583, 324] on input at bounding box center [609, 307] width 254 height 31
type input "15"
click at [813, 324] on input at bounding box center [876, 307] width 254 height 31
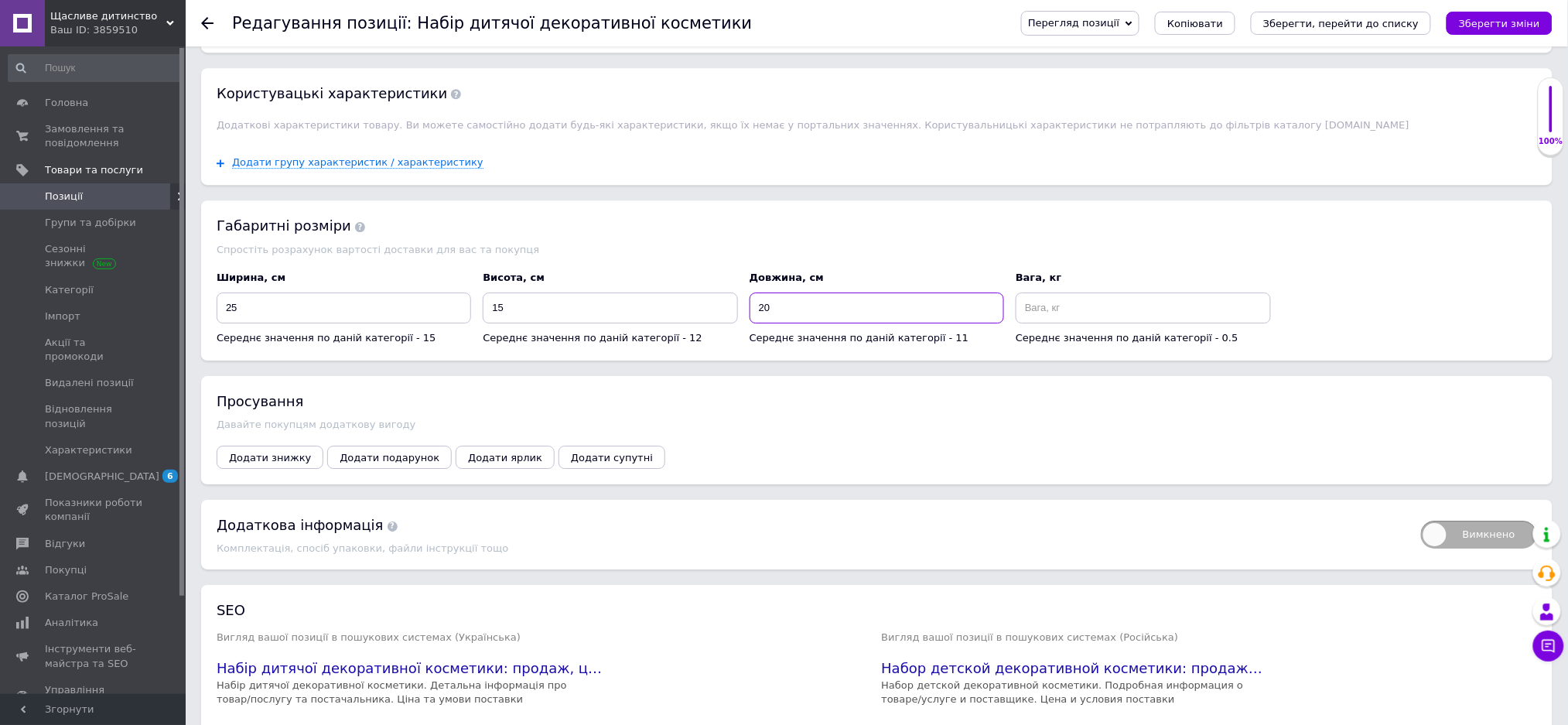
type input "20"
click at [1034, 324] on input at bounding box center [1142, 307] width 254 height 31
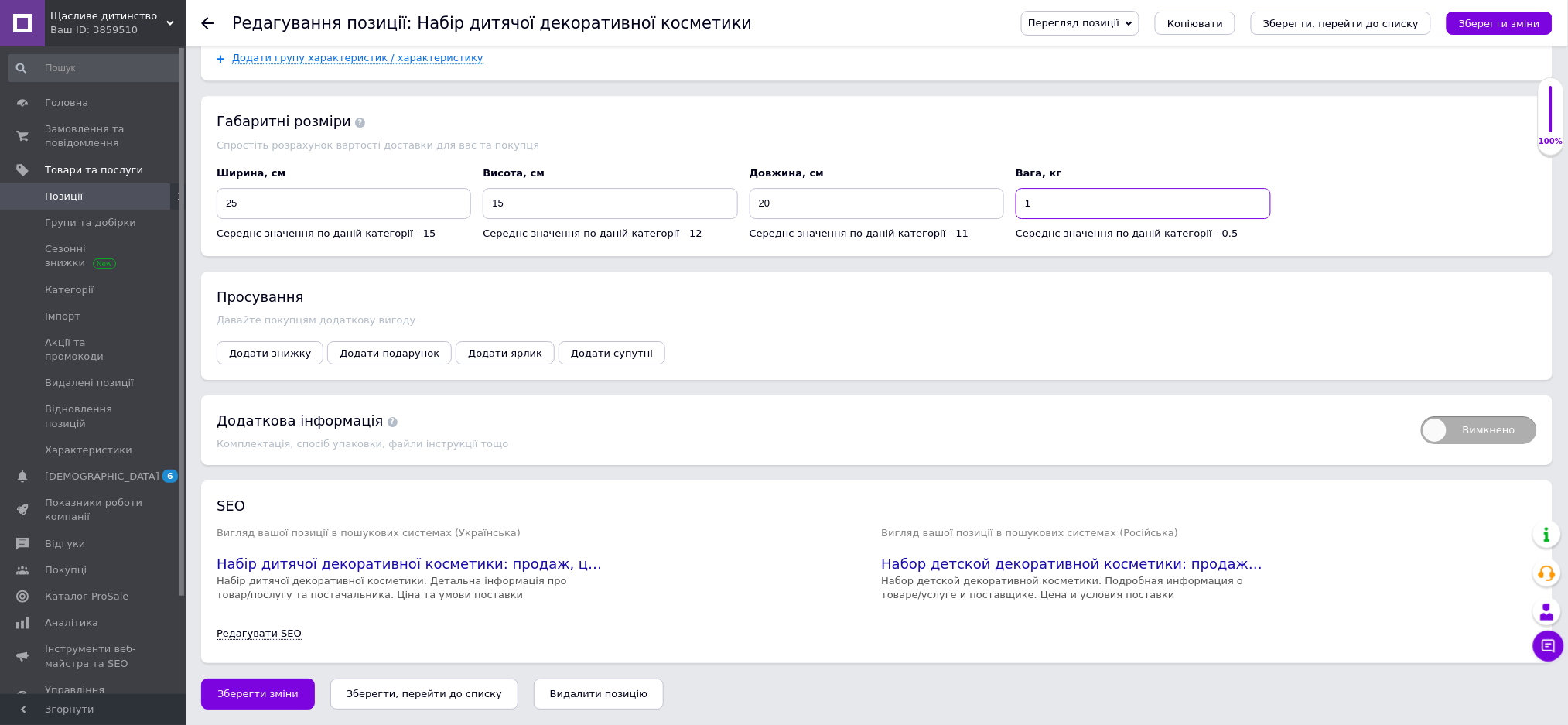
scroll to position [1850, 0]
type input "1"
click at [244, 687] on button "Зберегти зміни" at bounding box center [257, 693] width 114 height 31
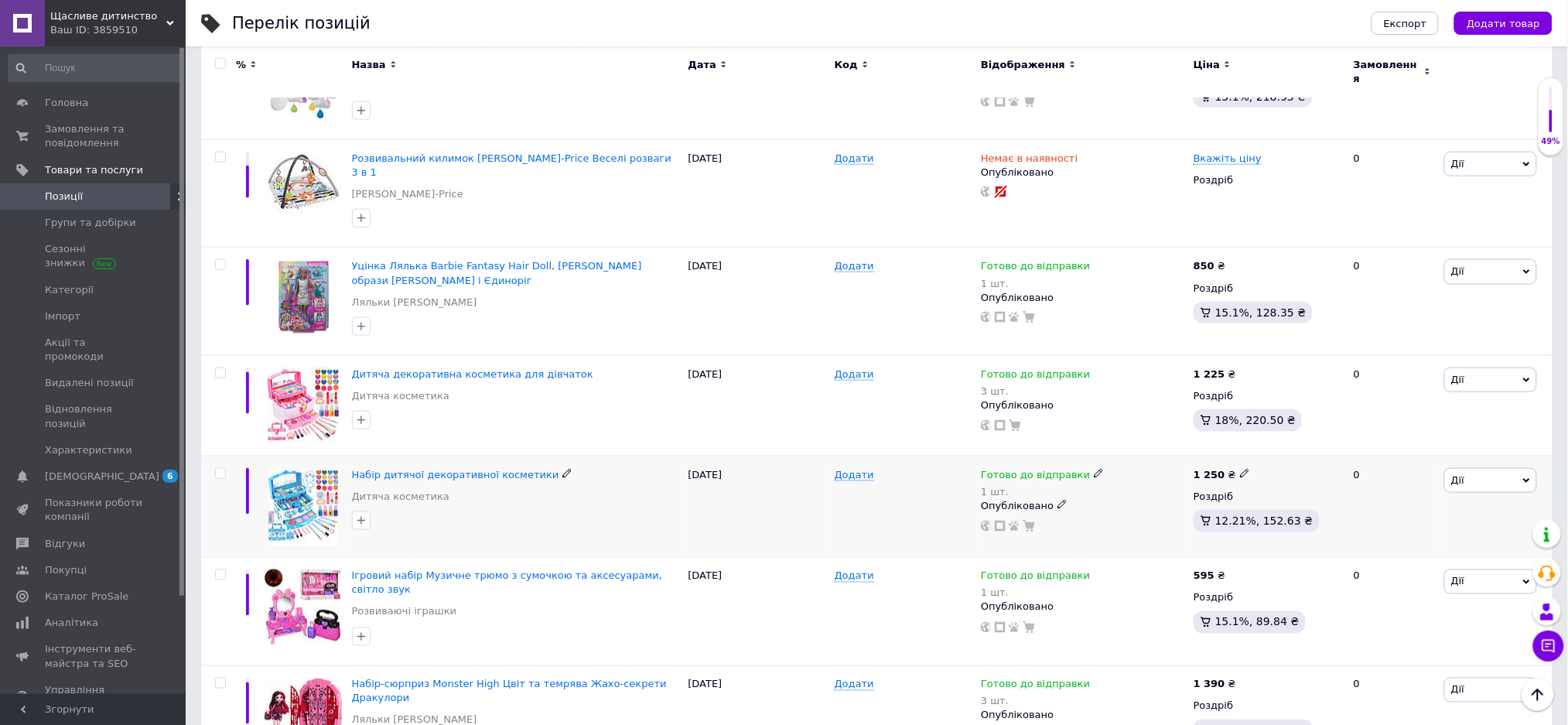
scroll to position [619, 0]
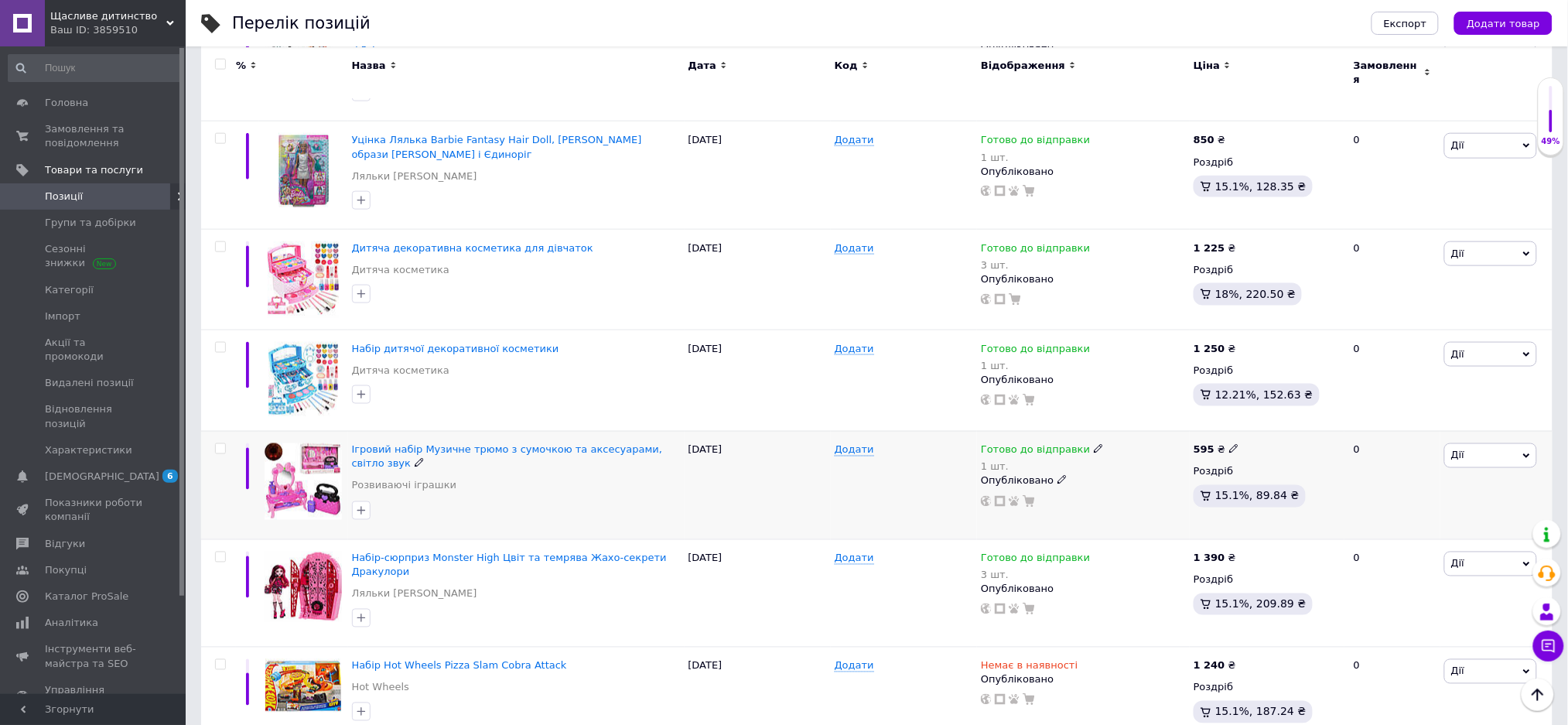
click at [293, 451] on img at bounding box center [303, 481] width 77 height 76
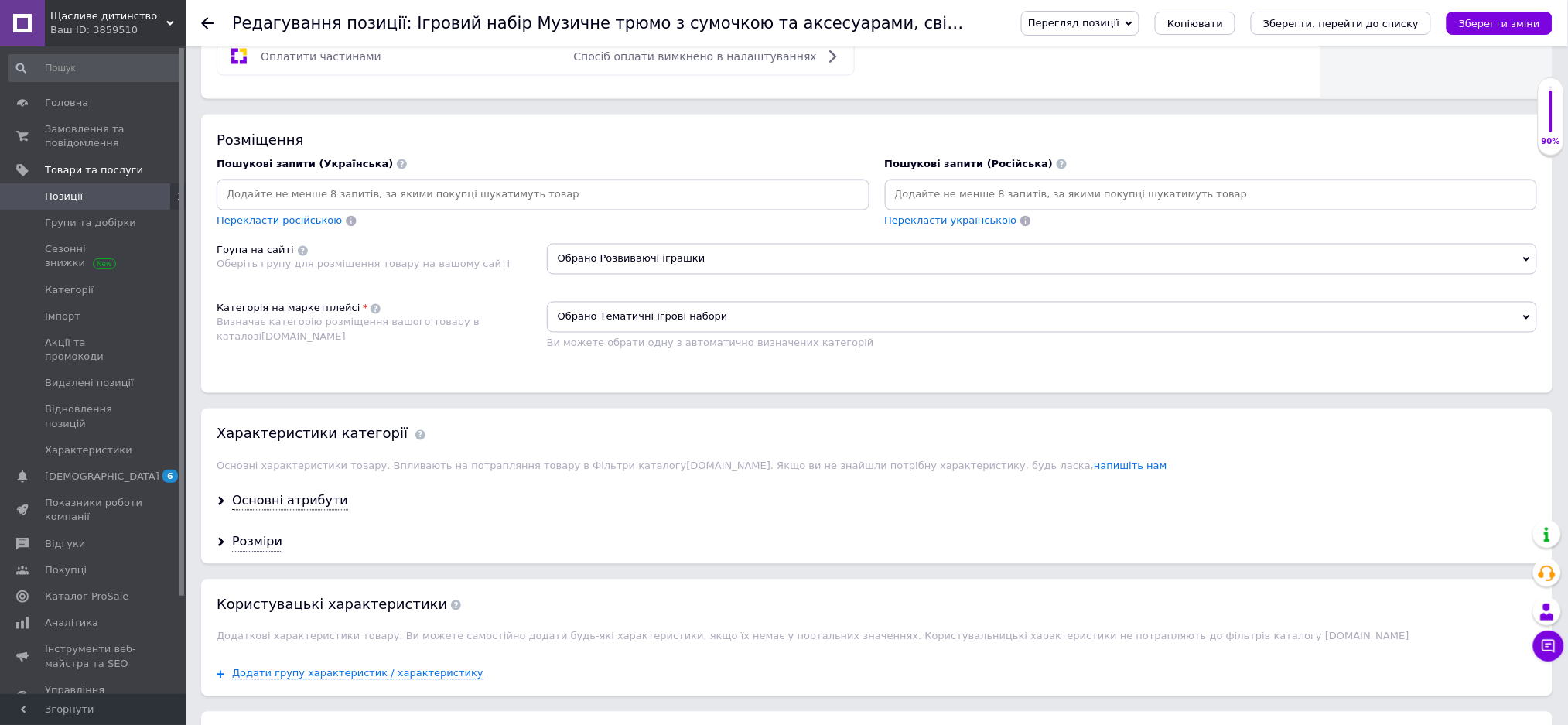
scroll to position [928, 0]
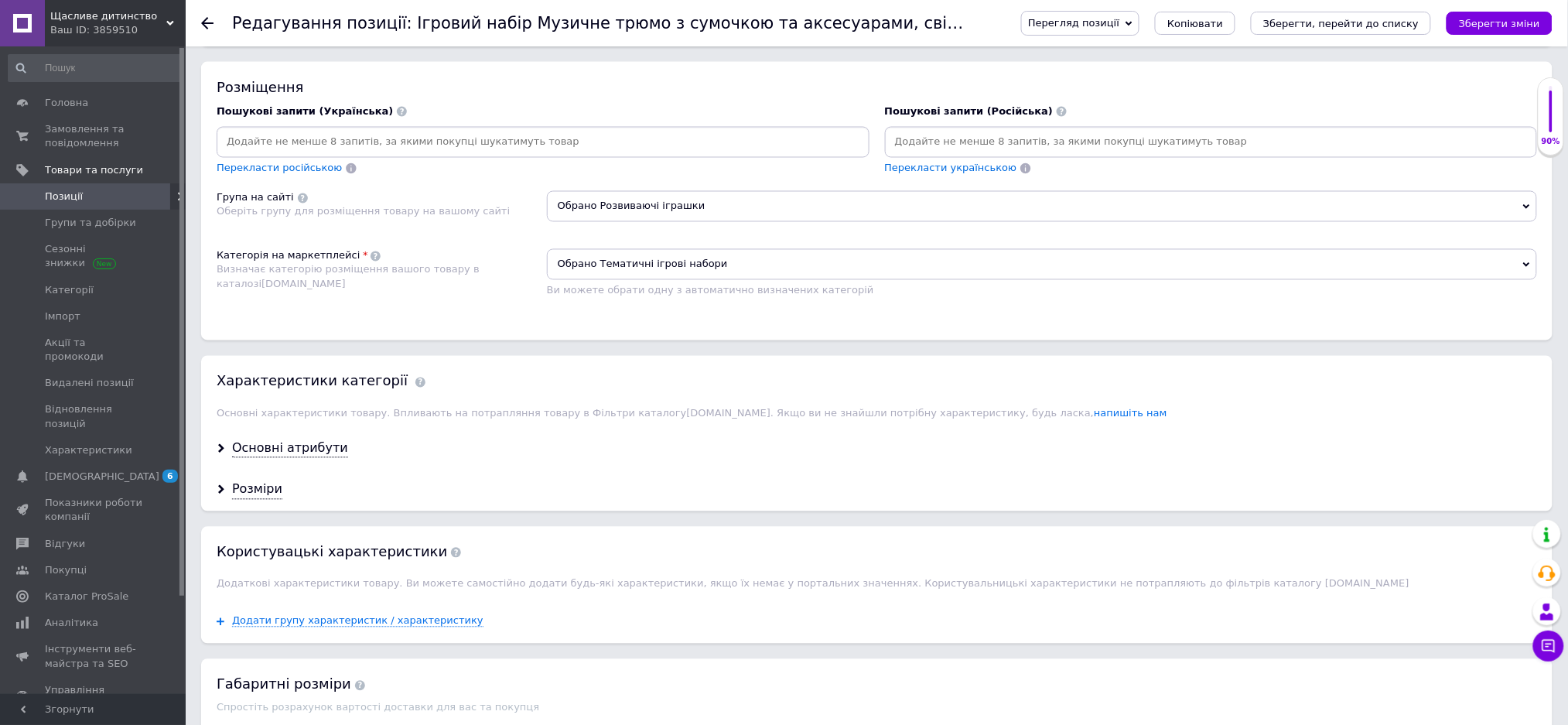
click at [919, 154] on input at bounding box center [1211, 142] width 646 height 23
type input "Музыкальное трюмо с аксесуарами"
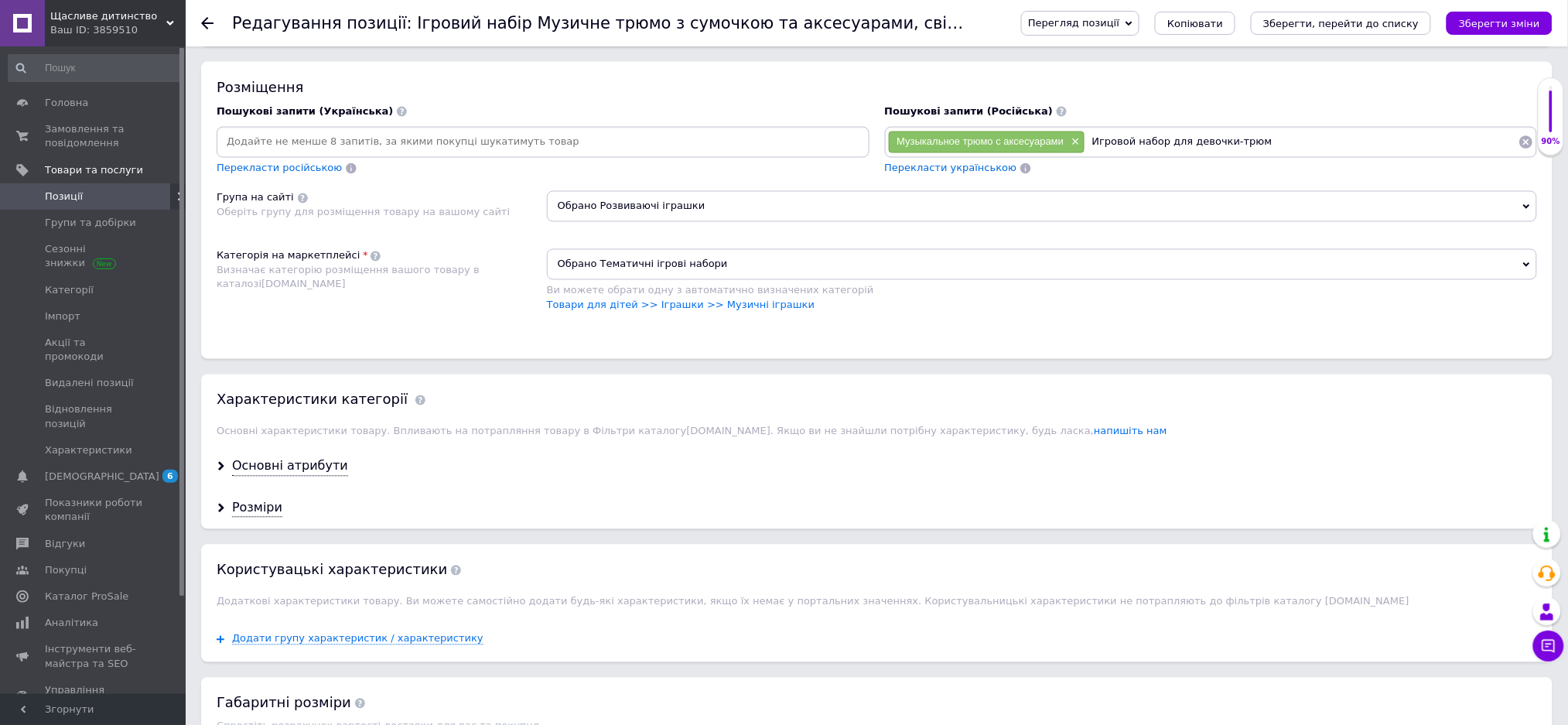
type input "Игровой набор для девочки-трюмо"
type input "Для маленькой модницы-трюмо"
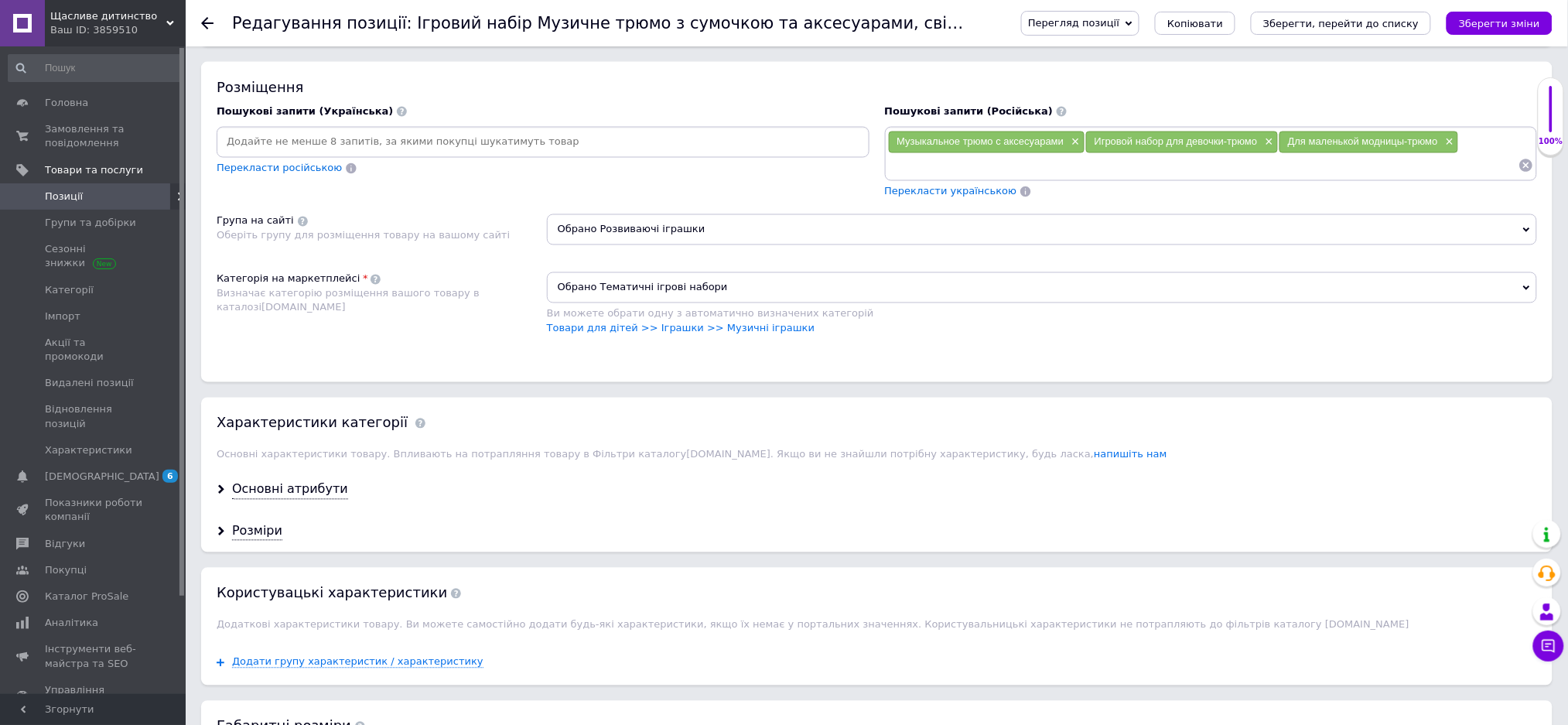
type input "Т"
type input "Детское трюмо с аксесуарами"
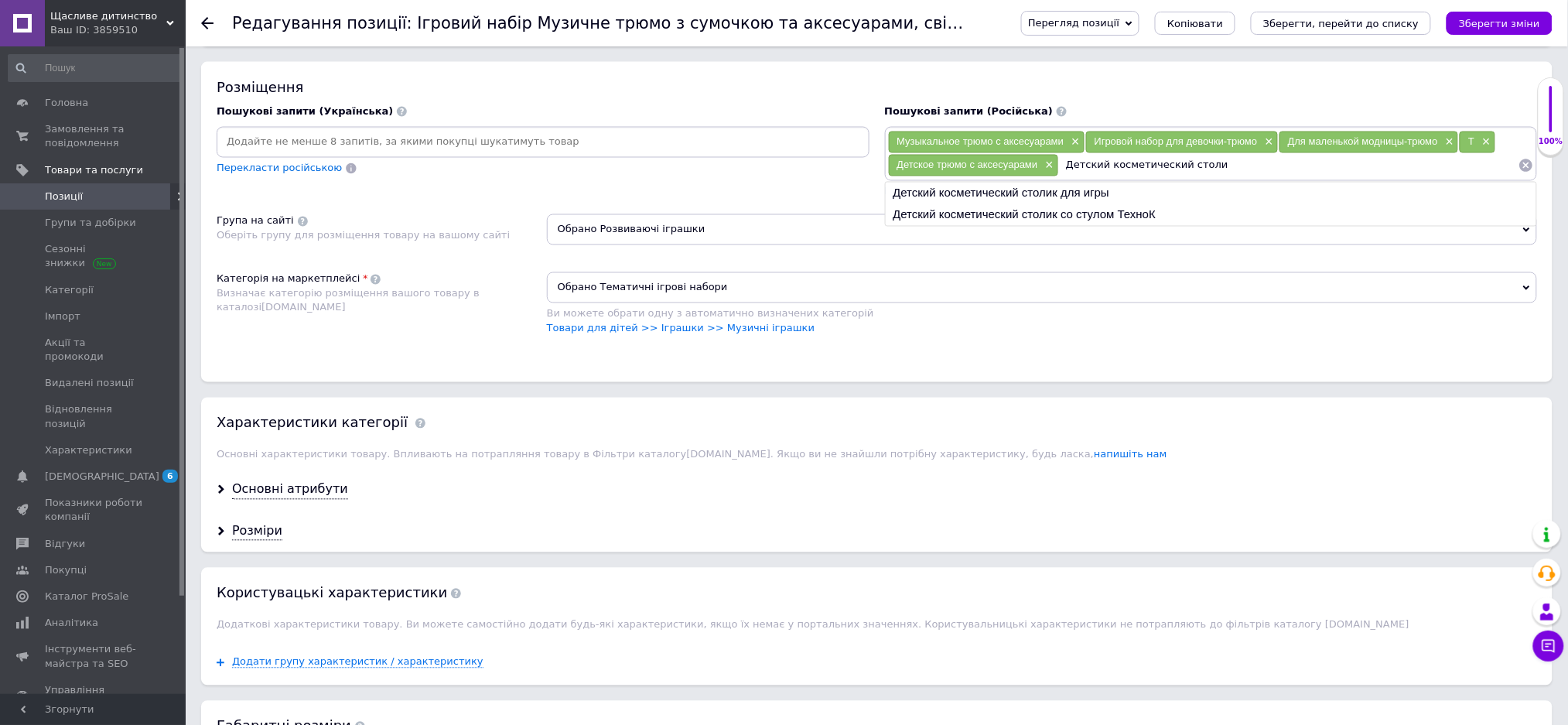
type input "Детский косметический столик"
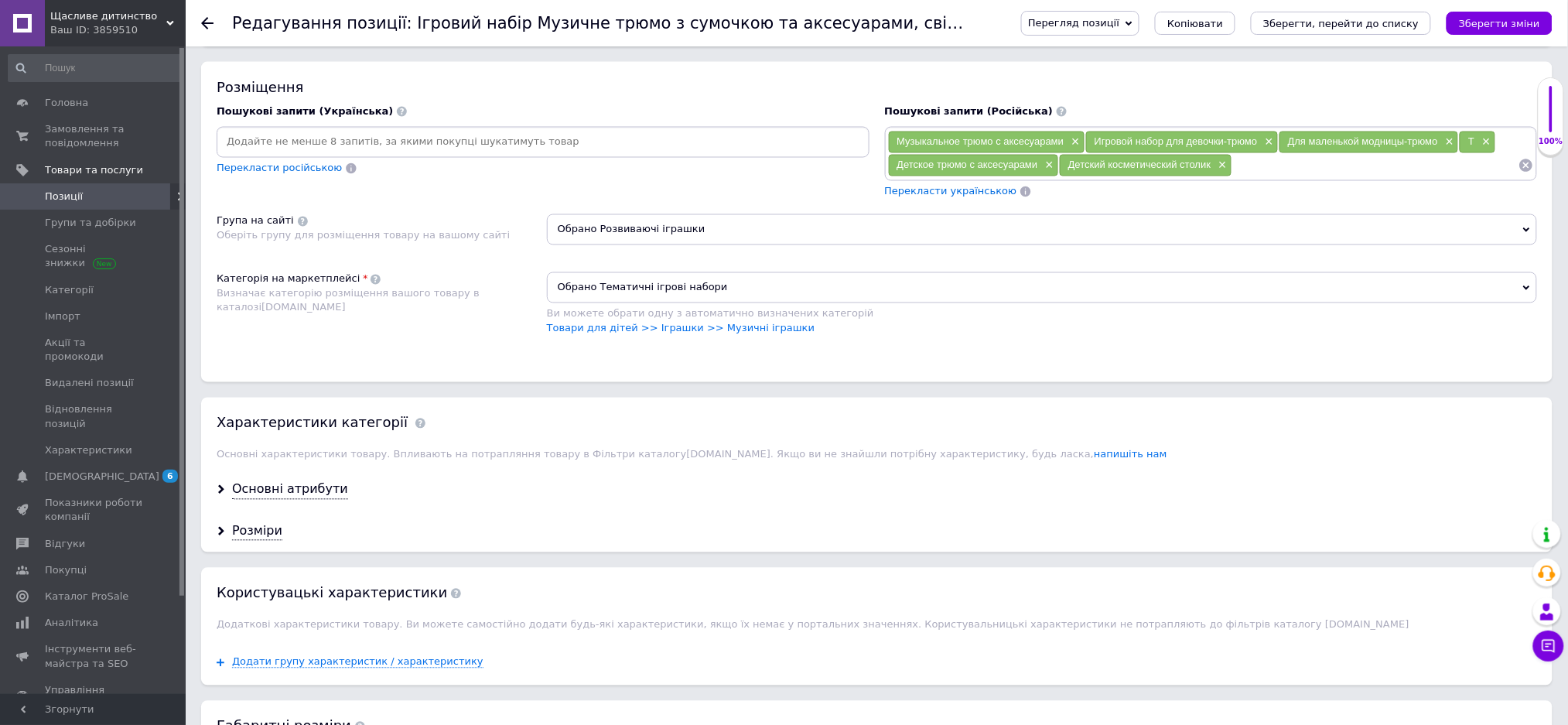
click at [434, 154] on input at bounding box center [542, 142] width 646 height 23
type input "Дитячий косметичний столик"
type input "Дитячий туалетний столик"
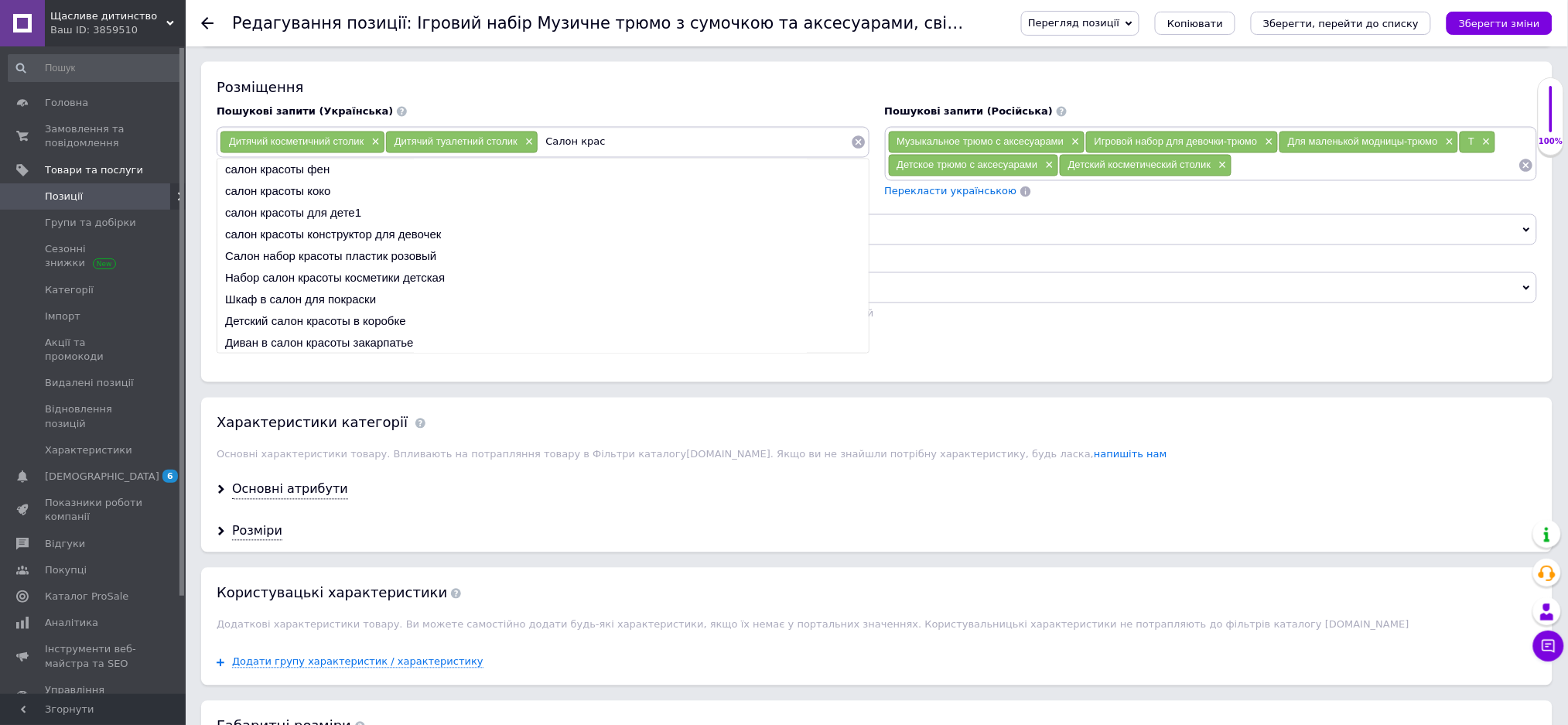
type input "Салон краси"
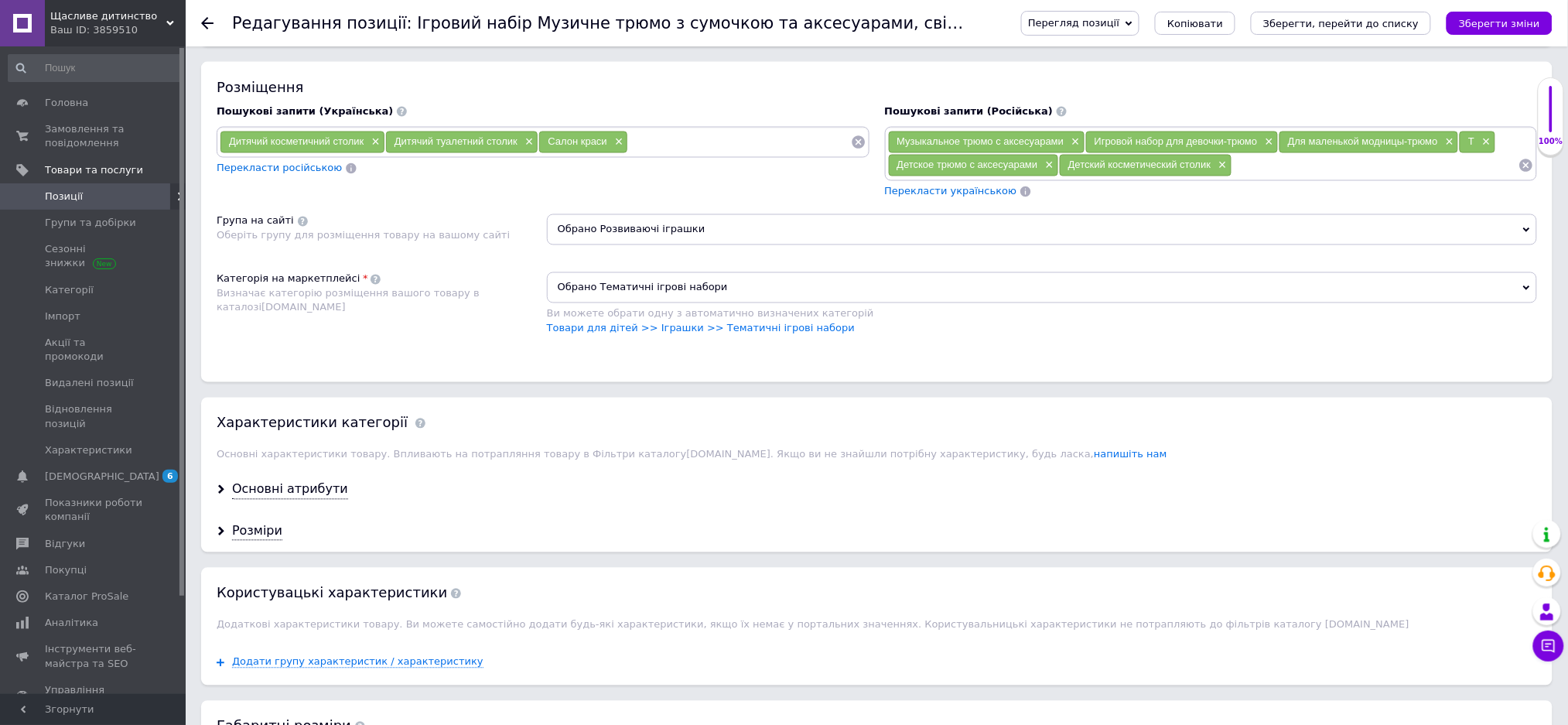
click at [1253, 177] on input at bounding box center [1374, 164] width 286 height 23
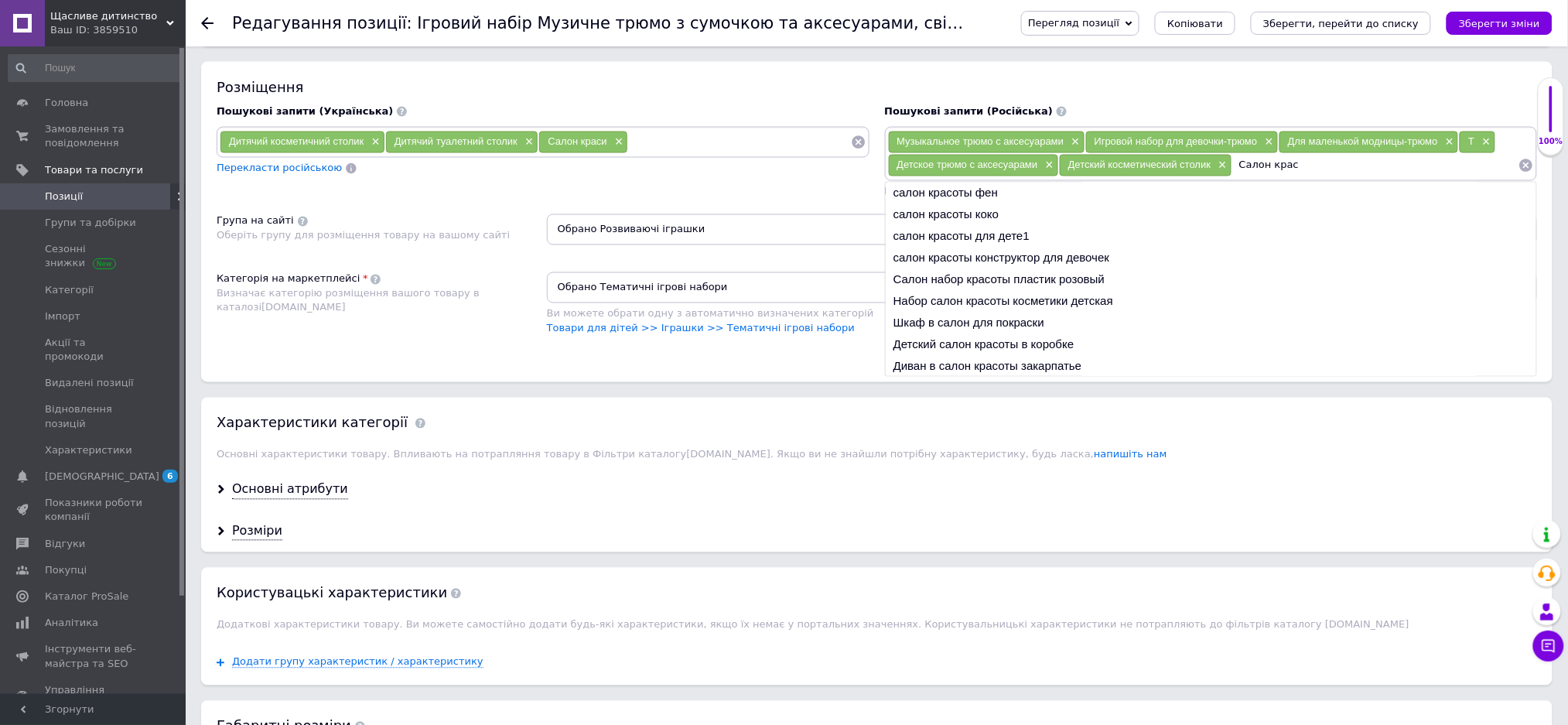
type input "Салон красы"
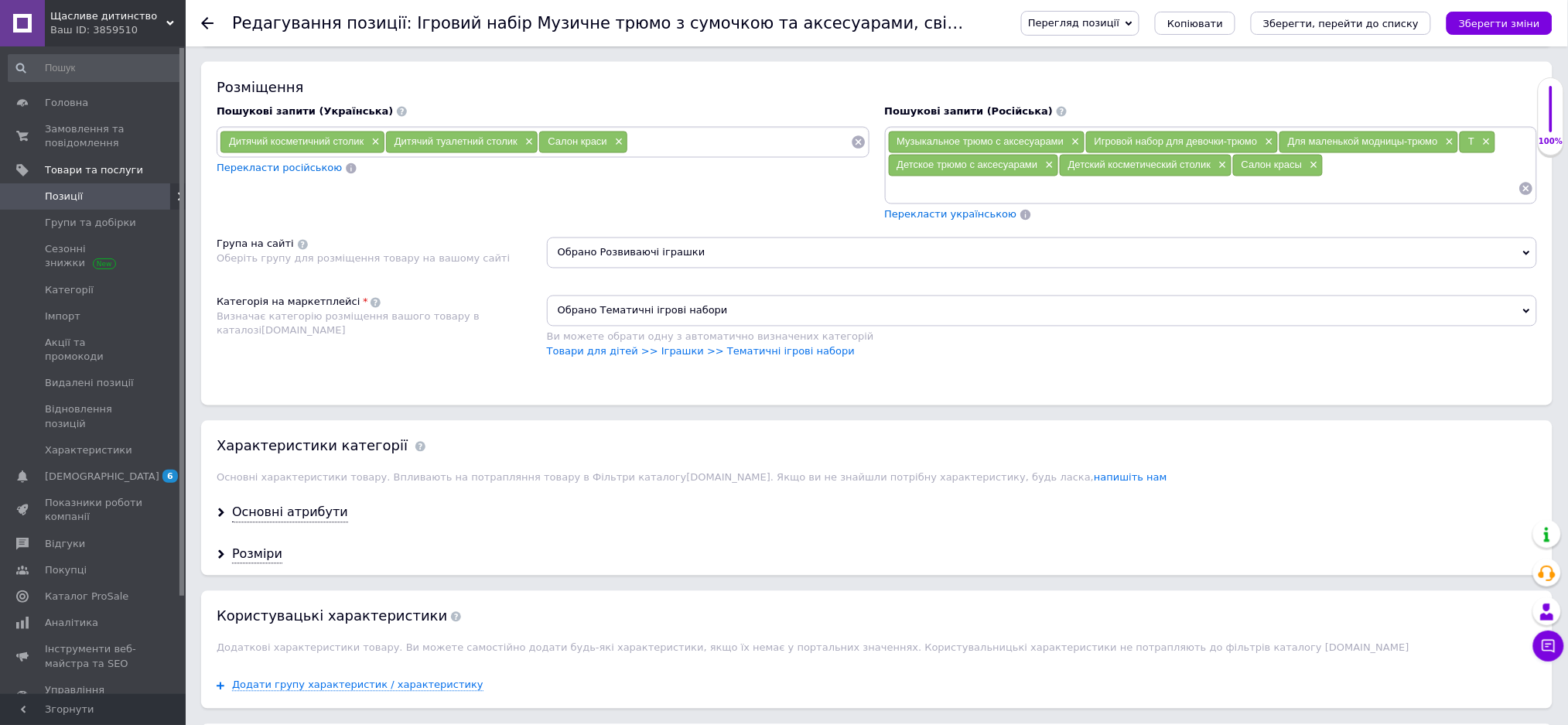
click at [650, 154] on input at bounding box center [738, 142] width 222 height 23
click at [1337, 200] on div "Музыкальное трюмо с аксесуарами × Игровой набор для девочки-трюмо × Для маленьк…" at bounding box center [1211, 165] width 646 height 69
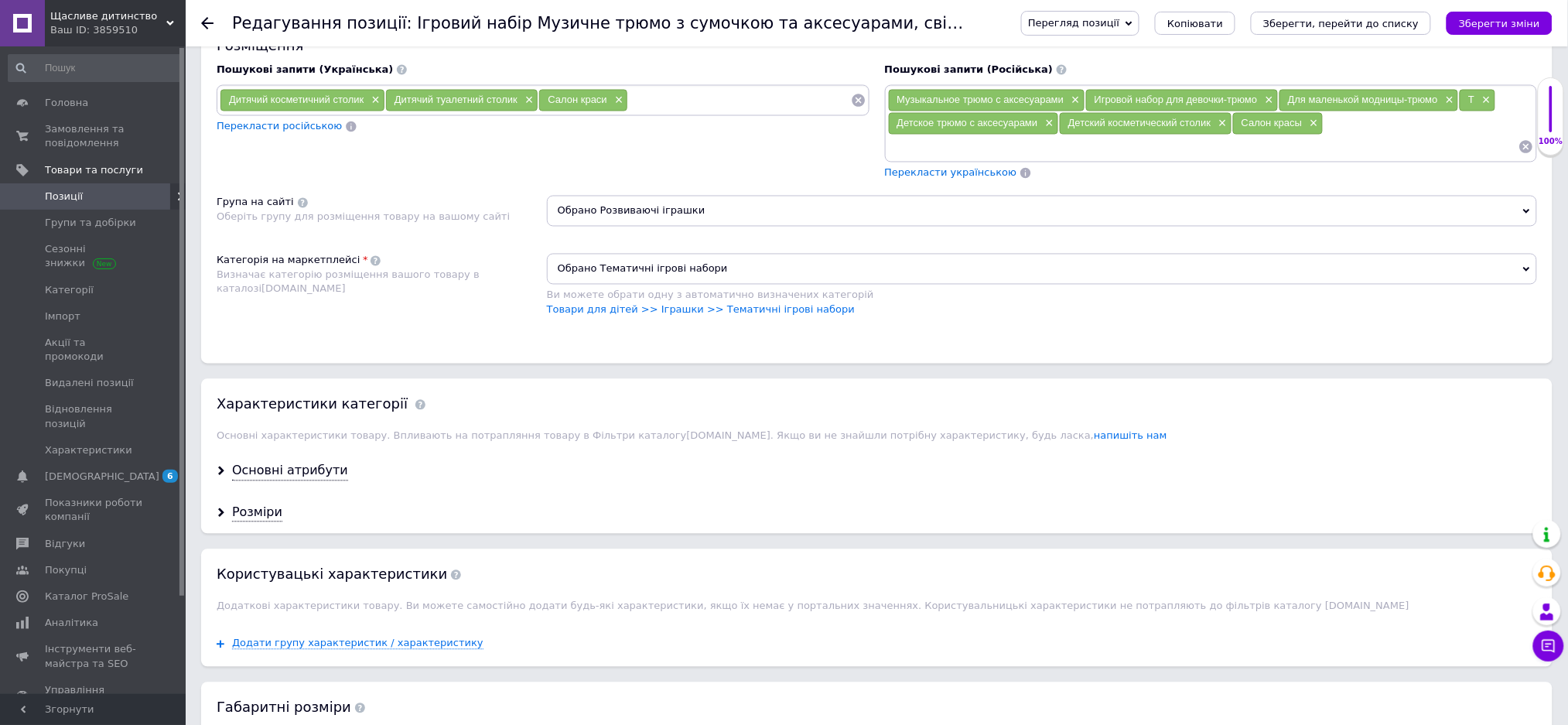
scroll to position [944, 0]
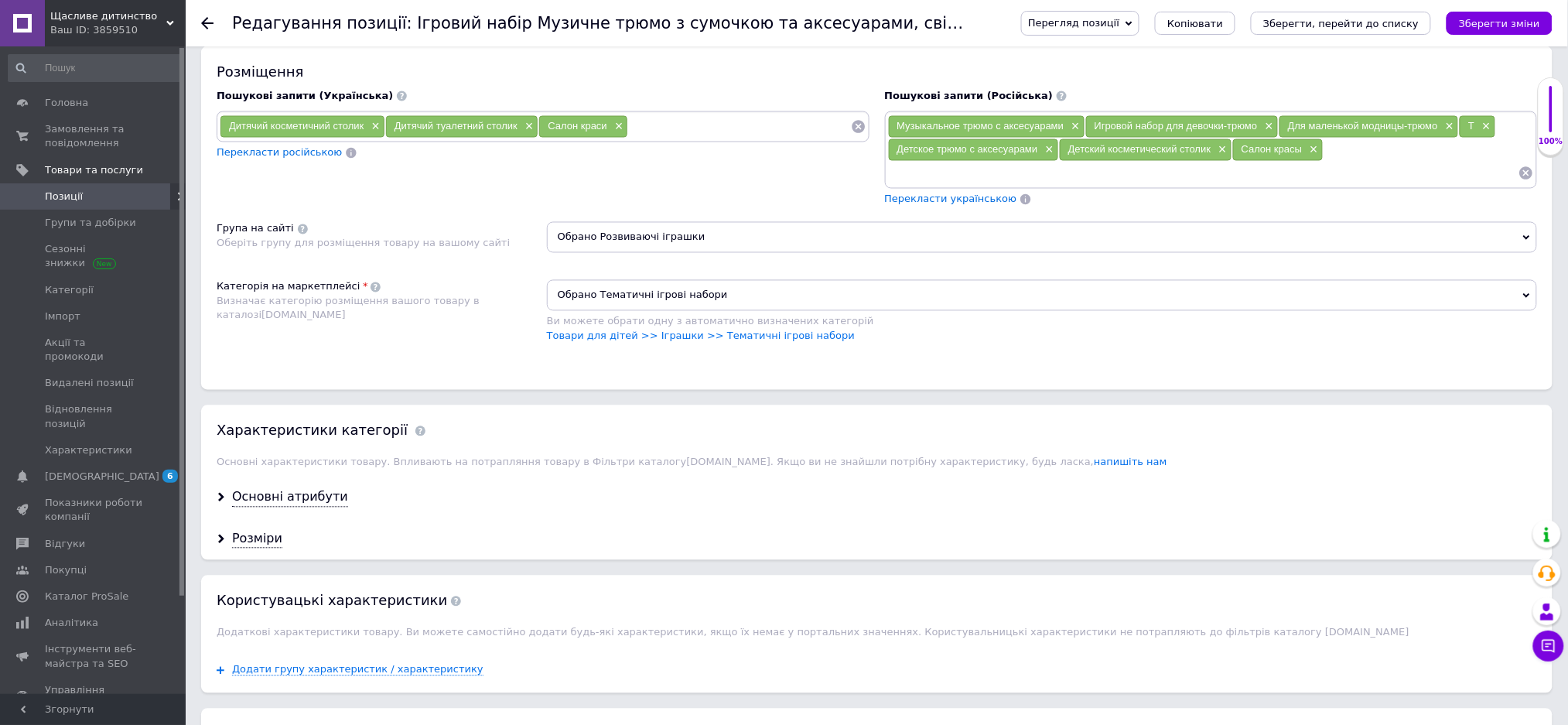
click at [1338, 185] on div "Музыкальное трюмо с аксесуарами × Игровой набор для девочки-трюмо × Для маленьк…" at bounding box center [1211, 150] width 646 height 69
click at [906, 185] on input at bounding box center [1203, 172] width 631 height 23
type input "Детское трюмо для девочки"
click at [645, 139] on input at bounding box center [738, 126] width 222 height 23
type input "Дитяче трюмо"
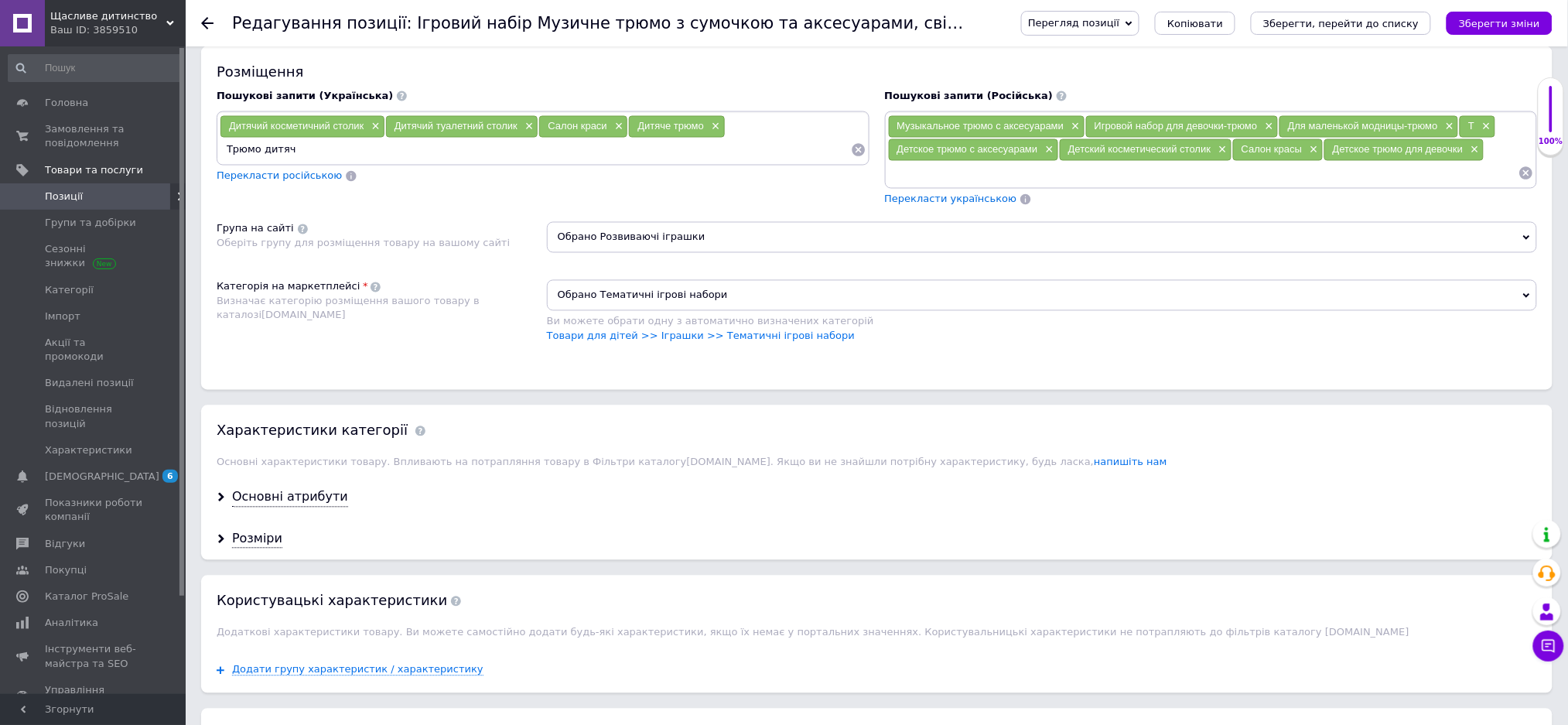
type input "Трюмо дитяче"
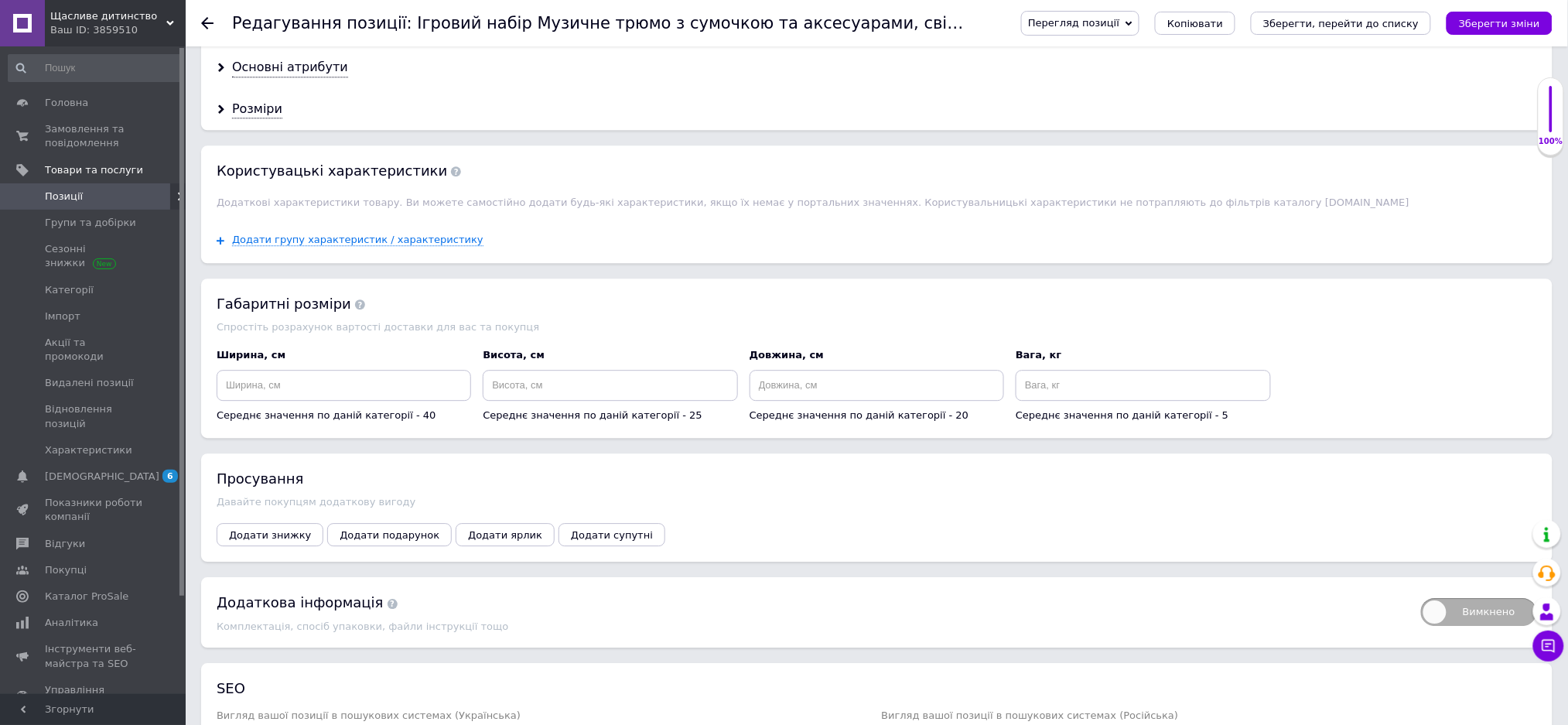
scroll to position [1459, 0]
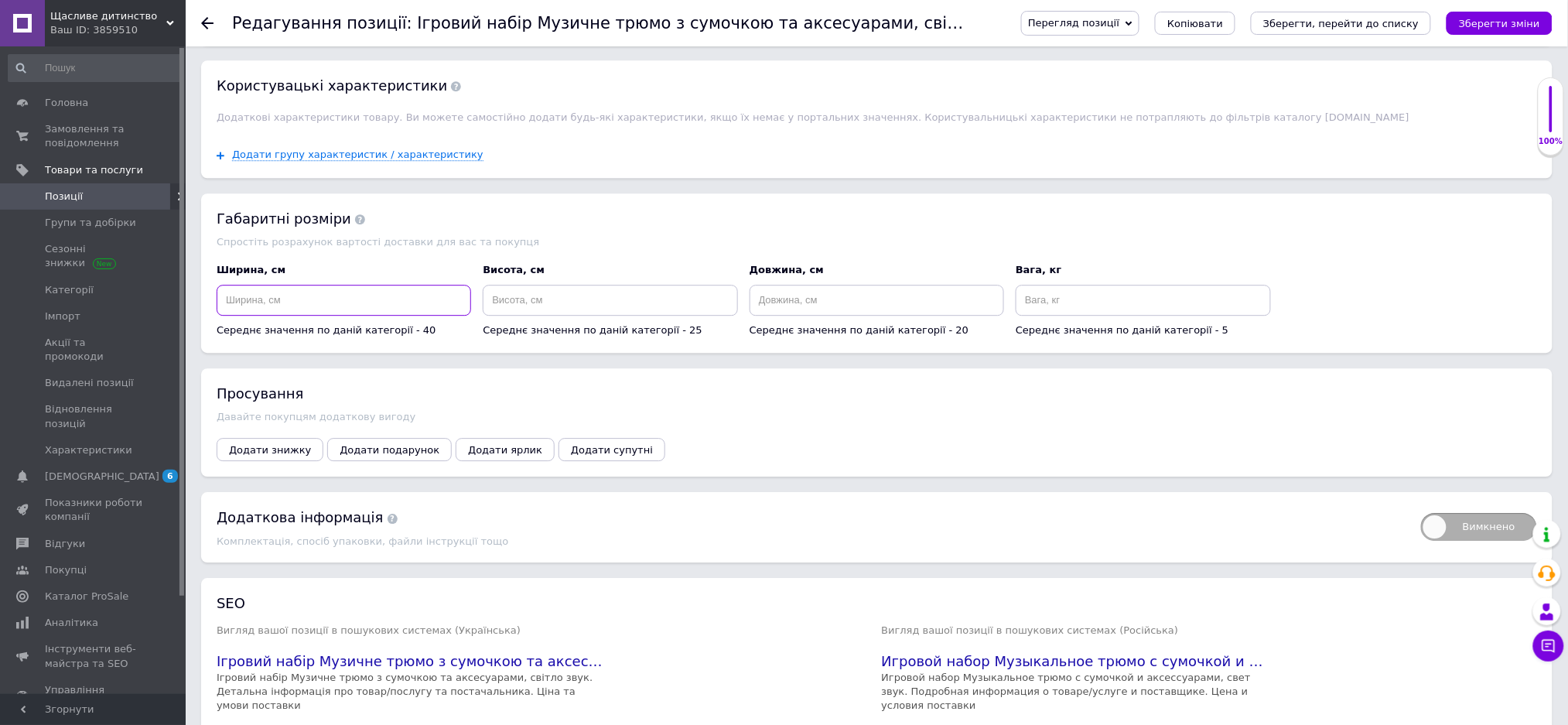
click at [313, 316] on input at bounding box center [343, 299] width 254 height 31
type input "40"
click at [522, 316] on input at bounding box center [609, 299] width 254 height 31
type input "30"
click at [247, 316] on input "40" at bounding box center [343, 299] width 254 height 31
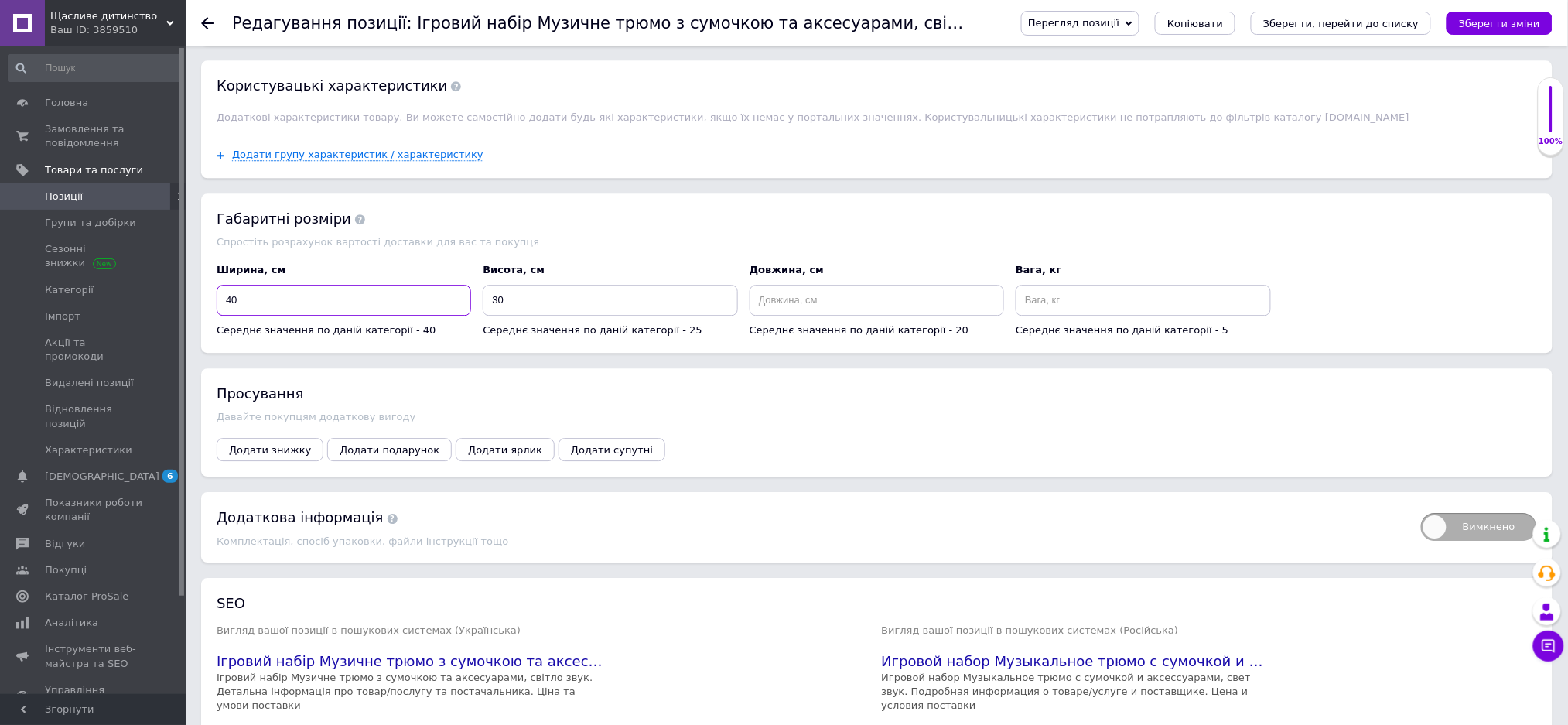
type input "4"
type input "20"
click at [786, 316] on input at bounding box center [876, 299] width 254 height 31
type input "40"
click at [1033, 316] on input at bounding box center [1142, 299] width 254 height 31
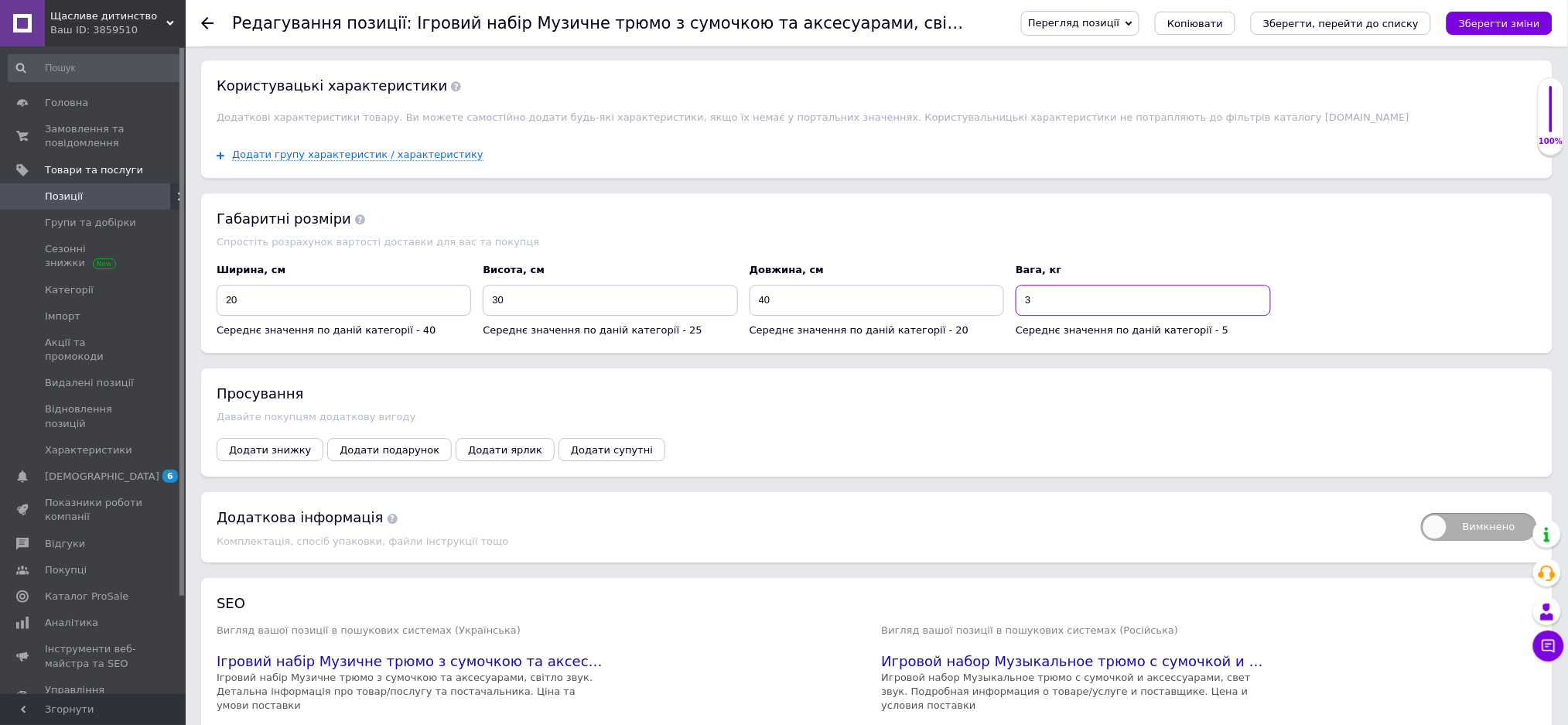
scroll to position [1651, 0]
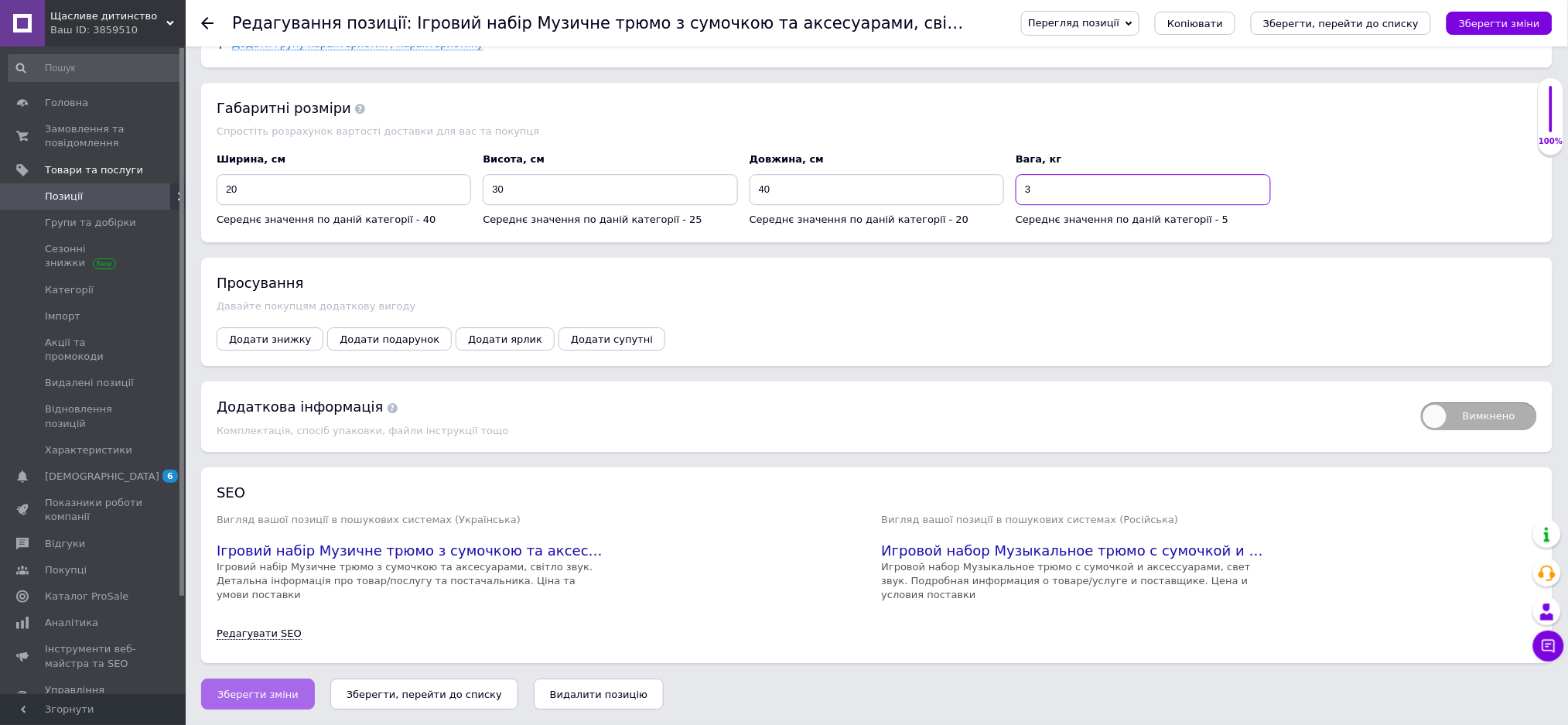
type input "3"
click at [275, 694] on span "Зберегти зміни" at bounding box center [258, 694] width 81 height 12
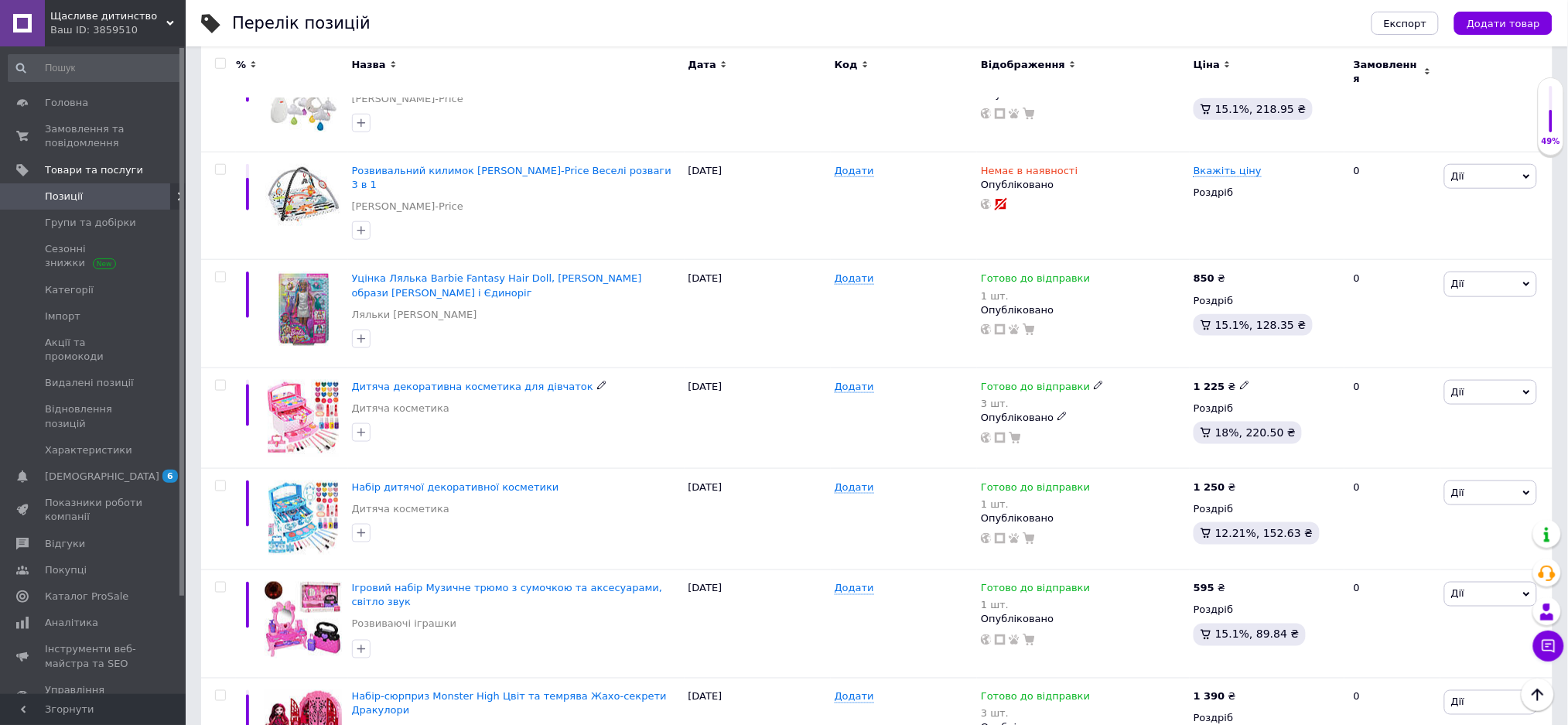
scroll to position [619, 0]
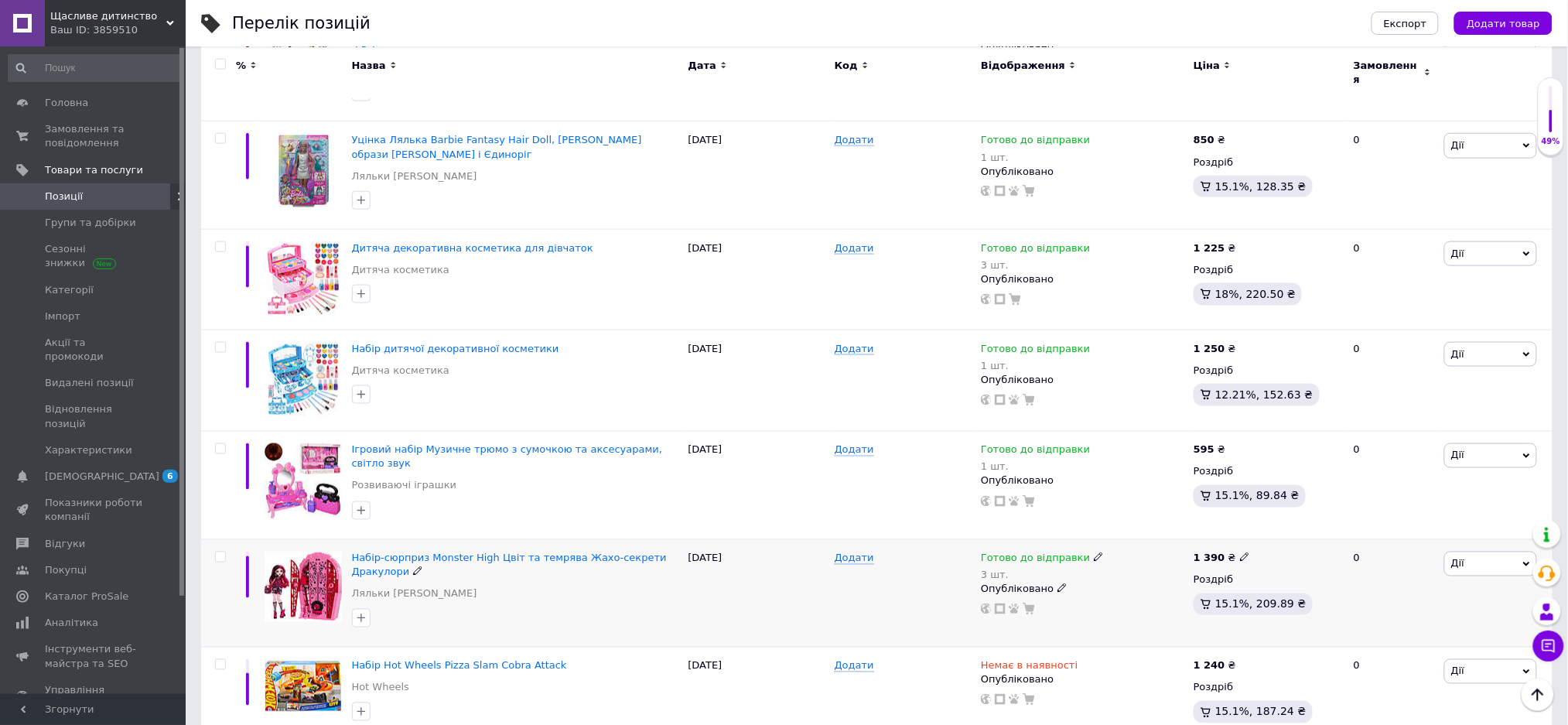
click at [304, 552] on img at bounding box center [303, 586] width 77 height 70
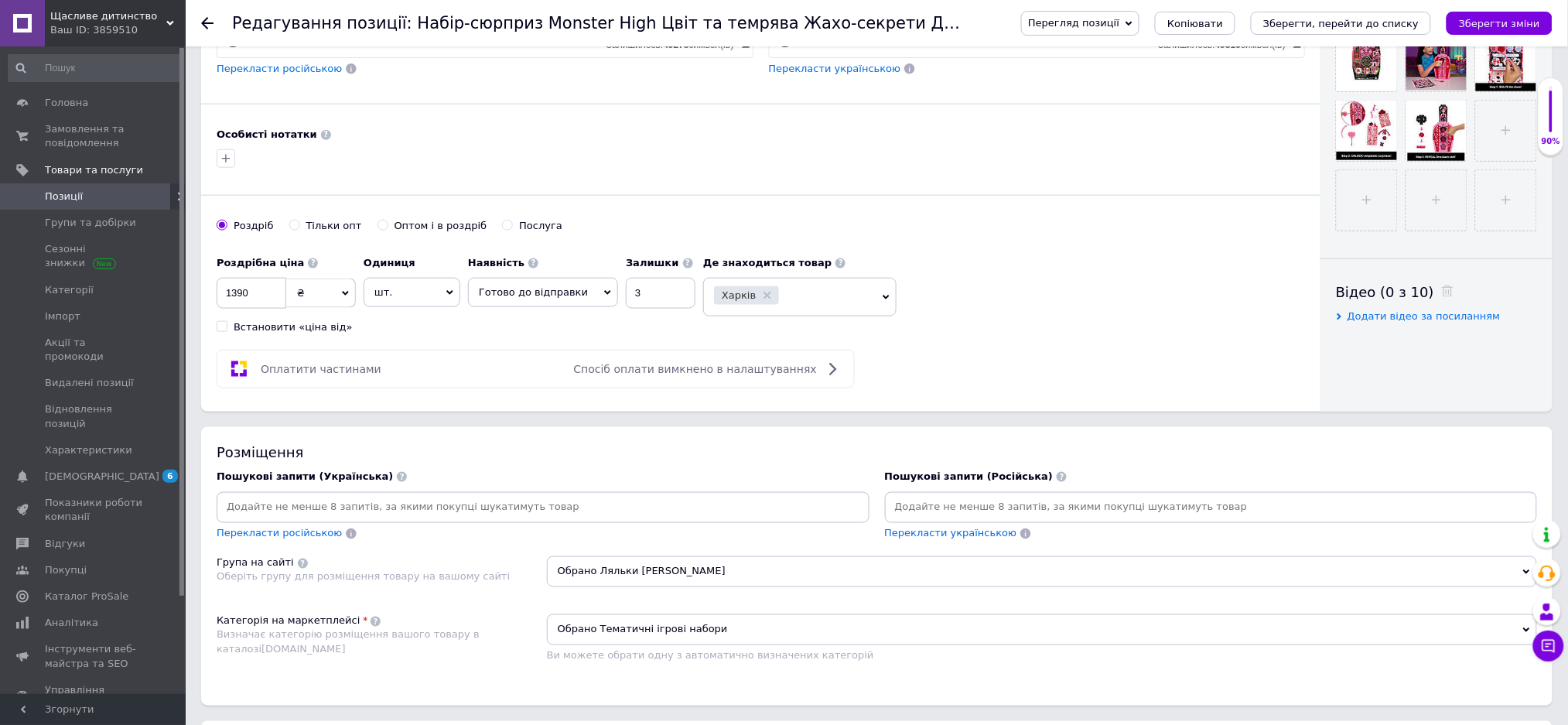
scroll to position [722, 0]
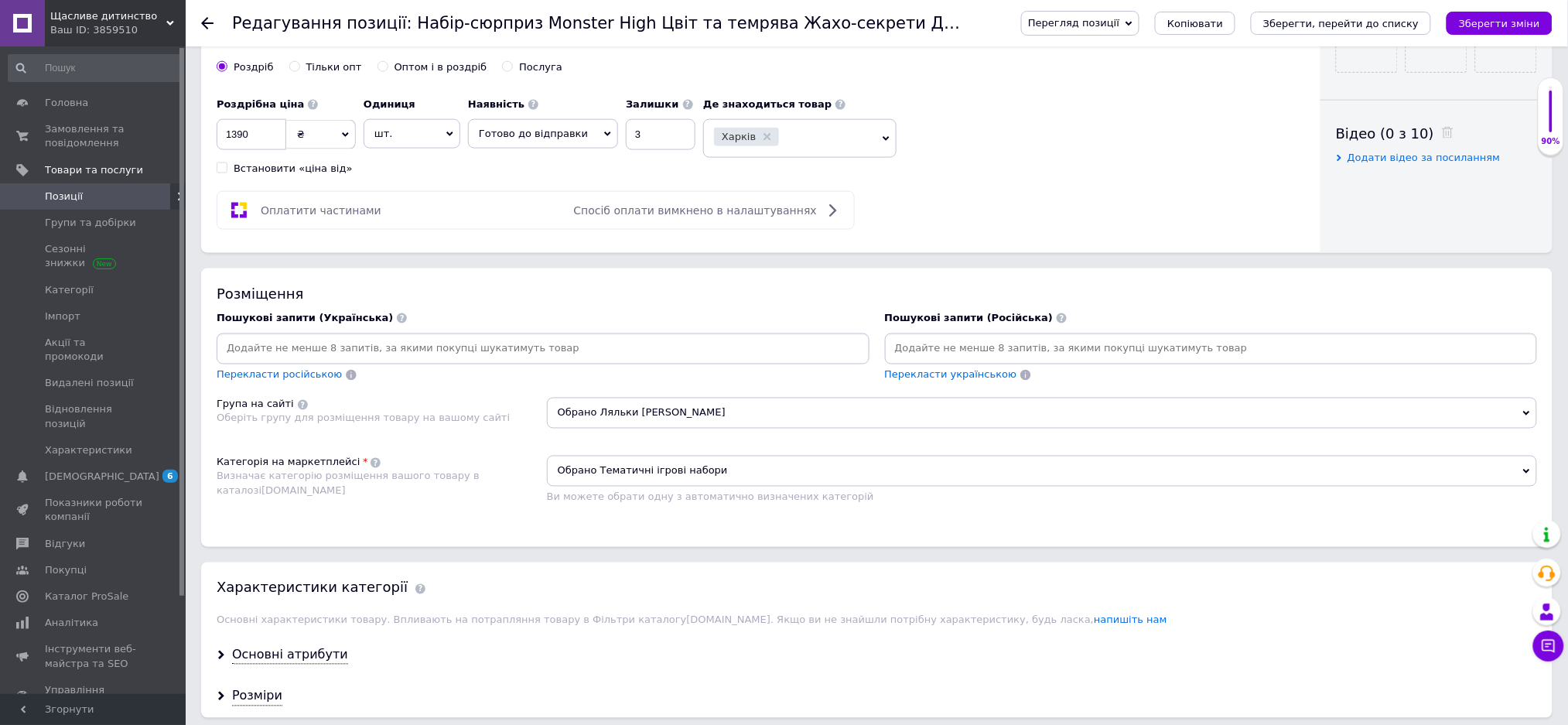
click at [904, 361] on input at bounding box center [1211, 349] width 646 height 23
type input "[PERSON_NAME] [PERSON_NAME]"
click at [250, 361] on input at bounding box center [542, 349] width 646 height 23
type input "Лялька Монстер [PERSON_NAME]"
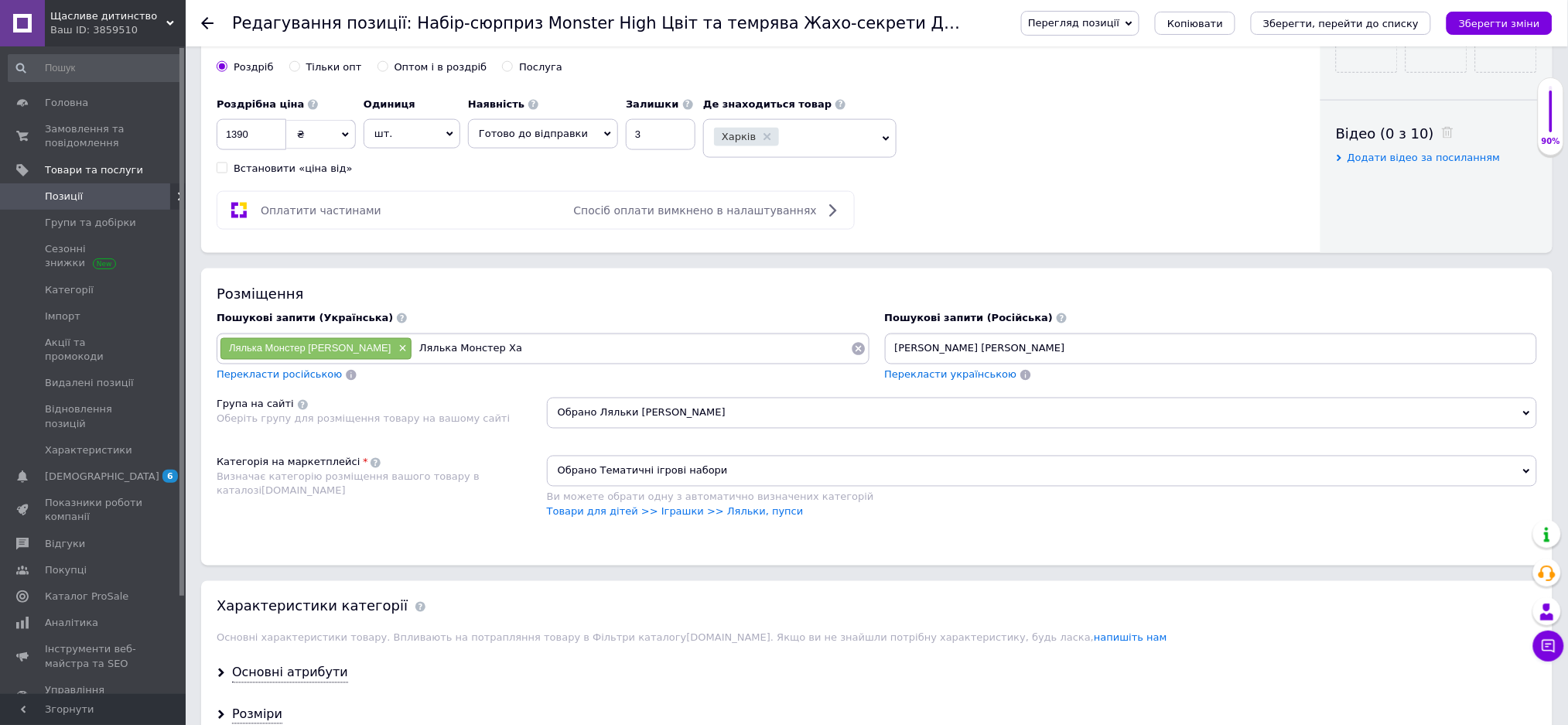
type input "Лялька Монстер Хай"
type input "Набір-сюрпріз Монстер Хай"
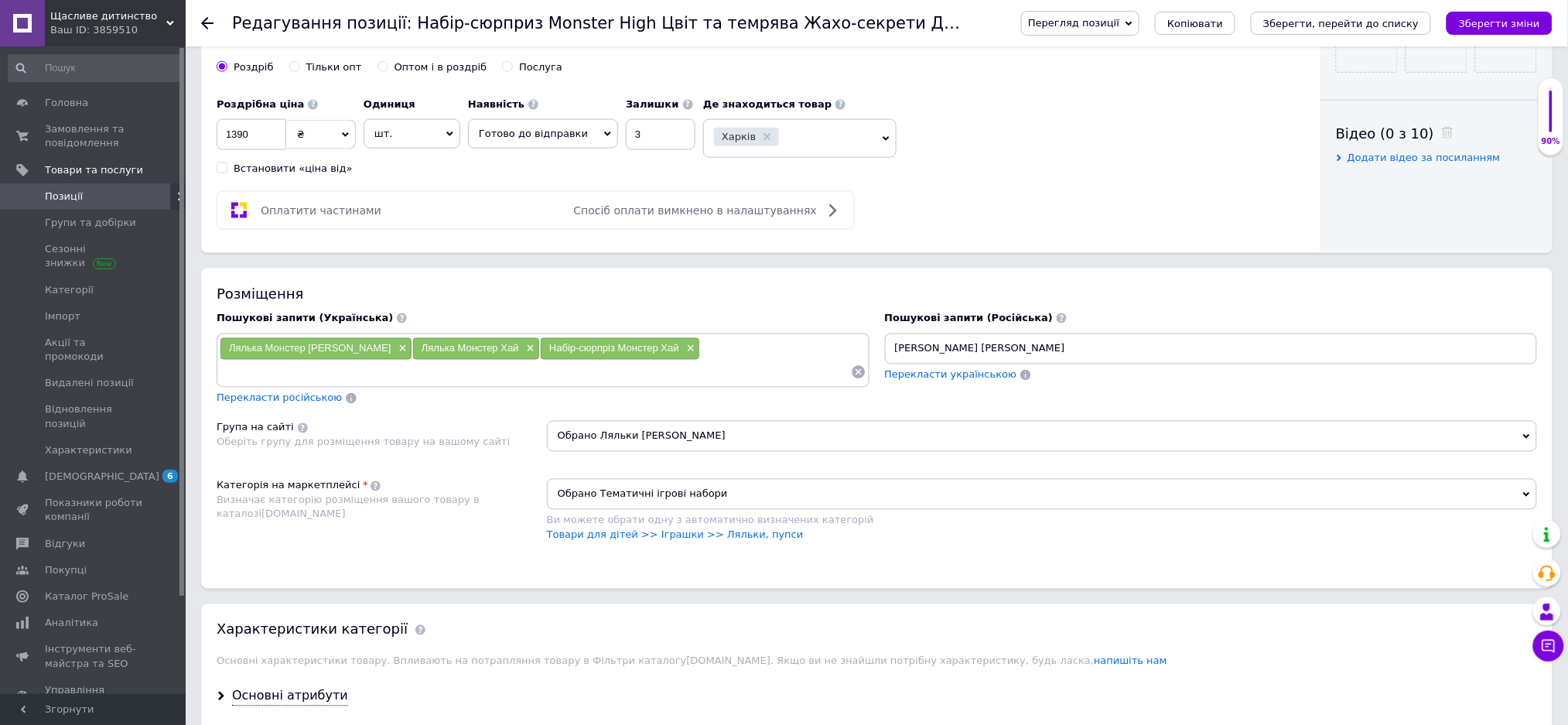
click at [718, 383] on div "Лялька Монстер [PERSON_NAME] × Лялька Монстер Хай × Набір-сюрпріз Монстер Хай ×" at bounding box center [542, 361] width 646 height 47
click at [1044, 361] on input "[PERSON_NAME] [PERSON_NAME]" at bounding box center [1211, 349] width 646 height 23
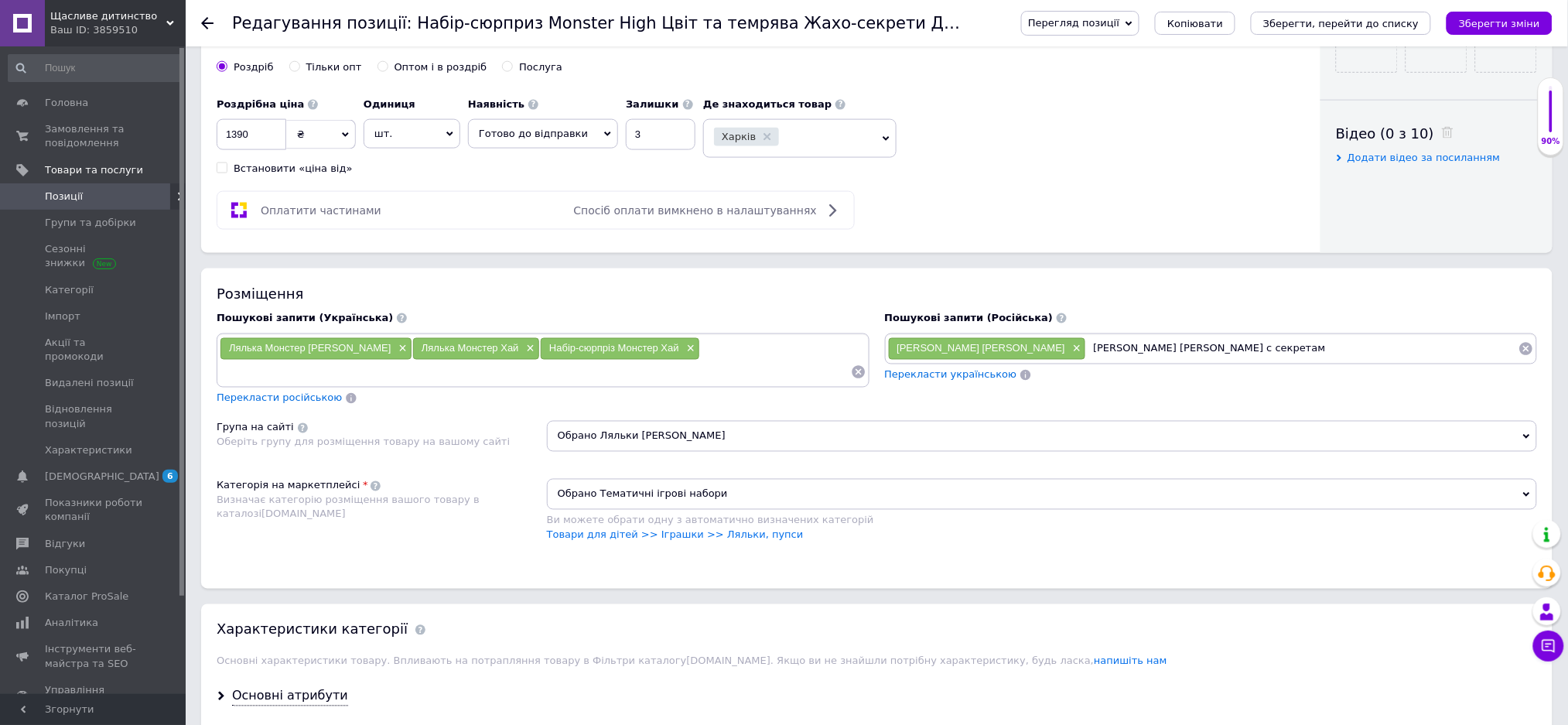
type input "[PERSON_NAME] [PERSON_NAME] с секретами"
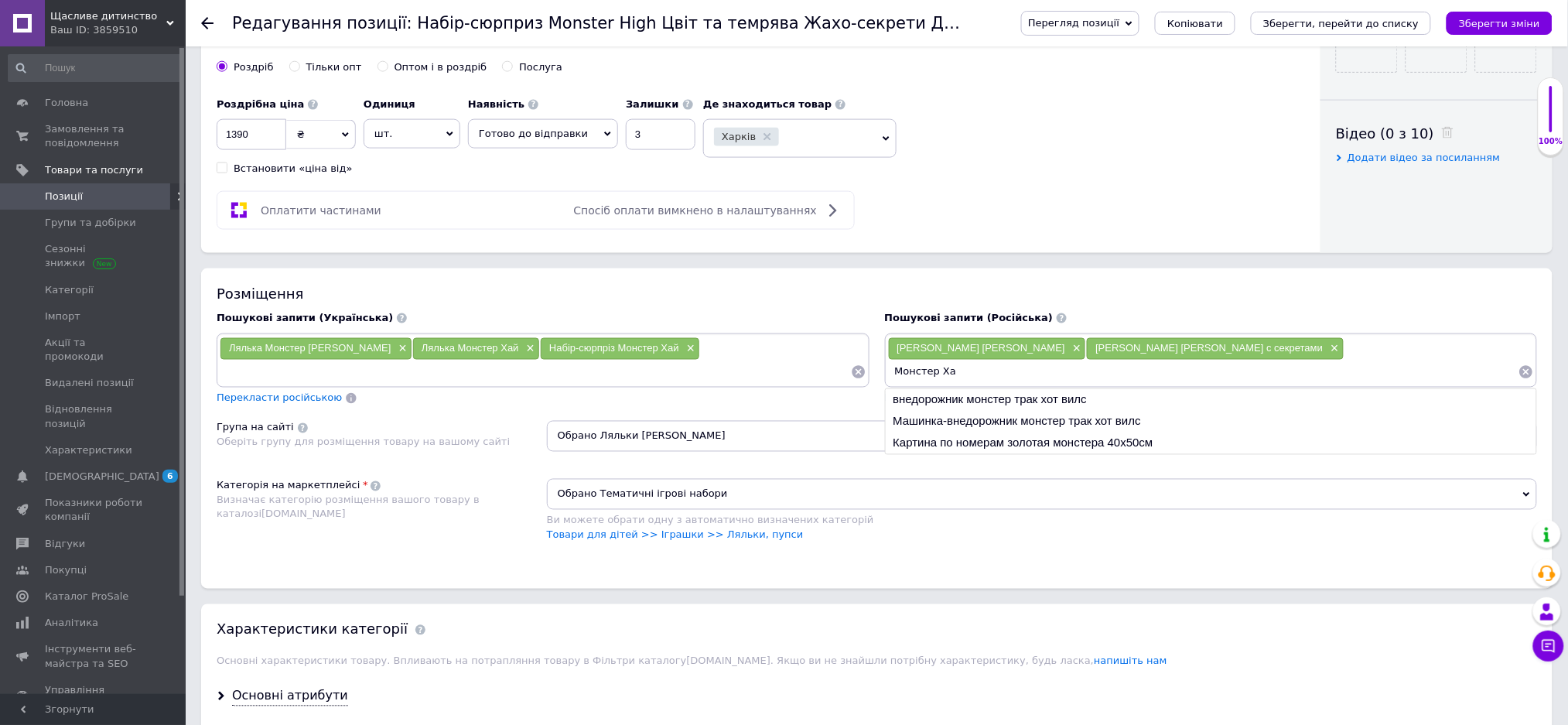
type input "Монстер Хай"
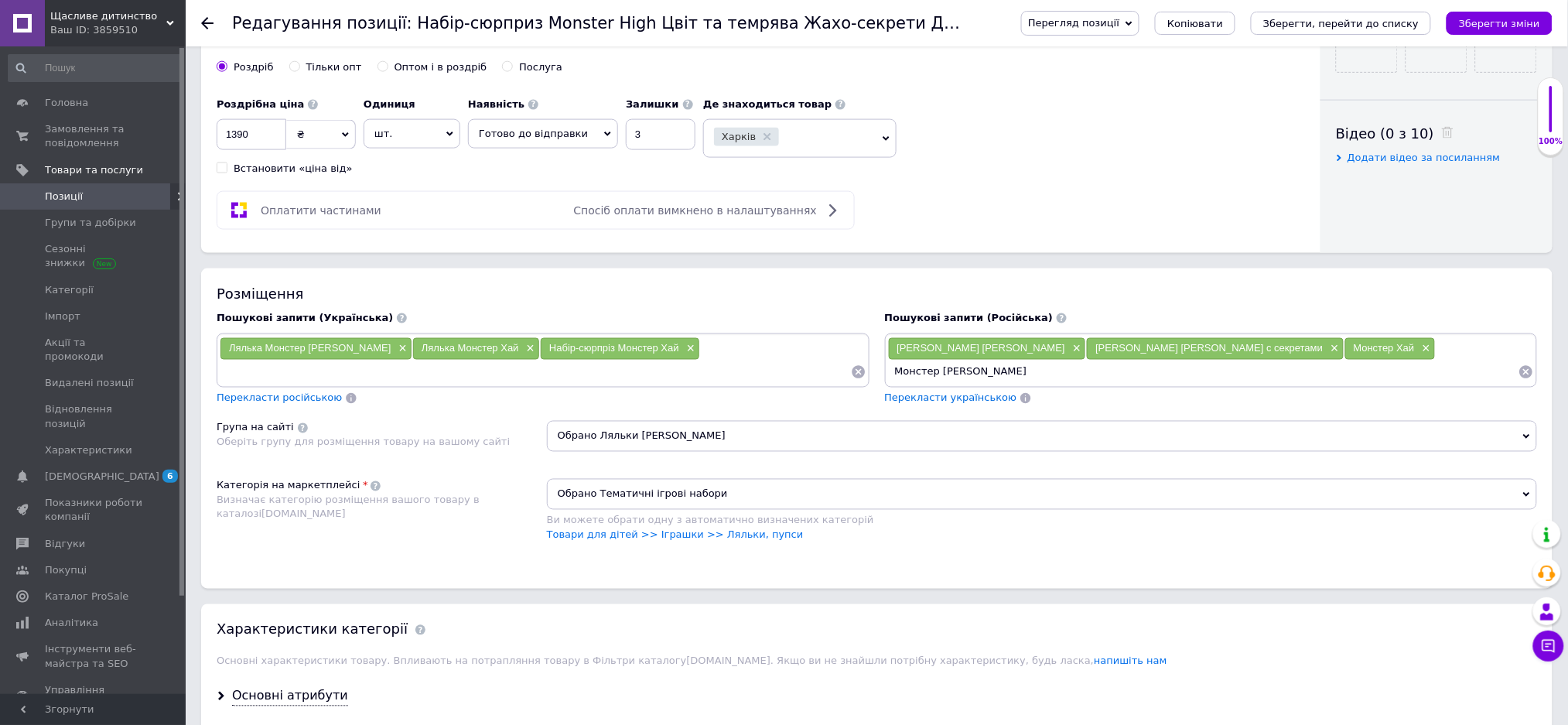
type input "Монстер [PERSON_NAME]"
click at [235, 383] on input at bounding box center [535, 371] width 631 height 23
type input "Лялька Дракулаура"
click at [1053, 383] on input at bounding box center [1281, 371] width 474 height 23
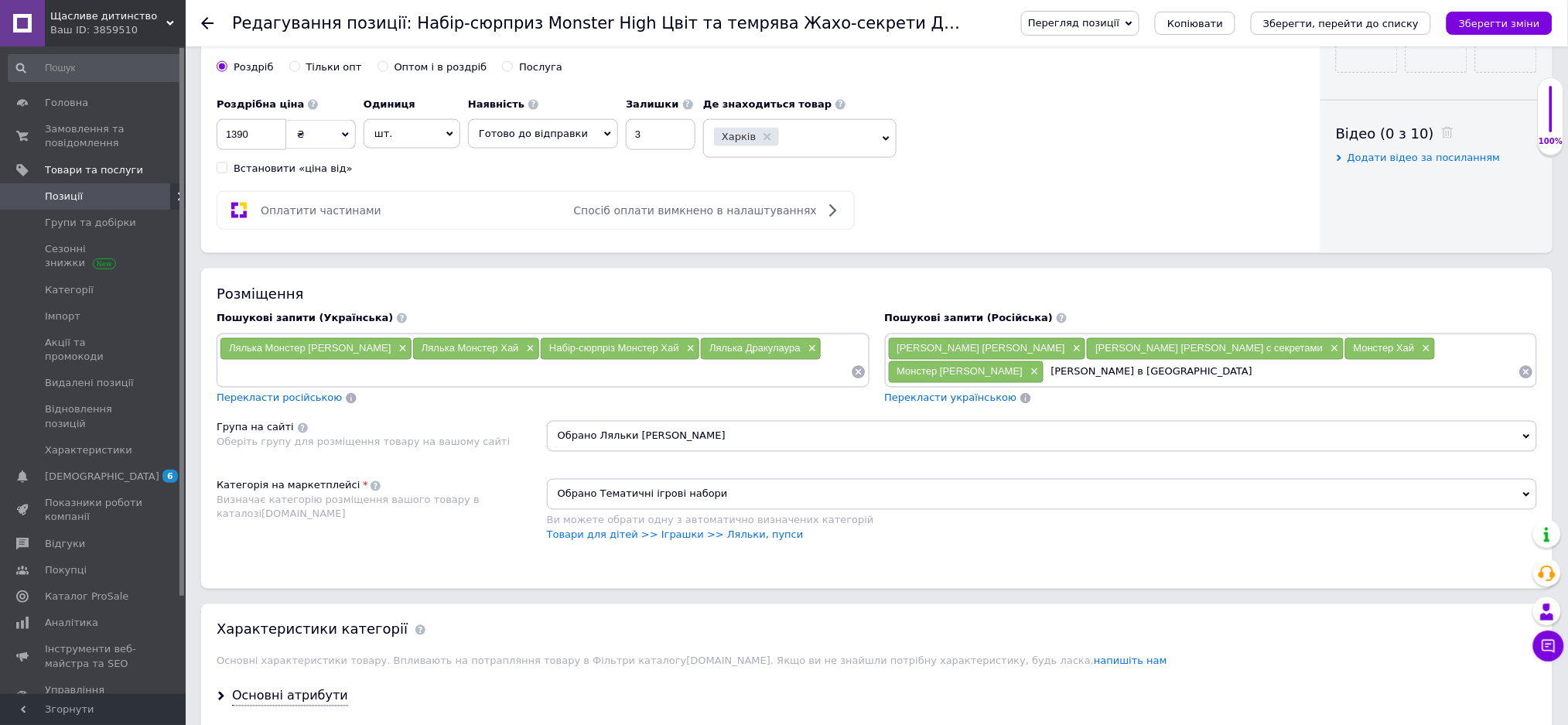
type input "[PERSON_NAME] в [GEOGRAPHIC_DATA]"
type input "[PERSON_NAME]"
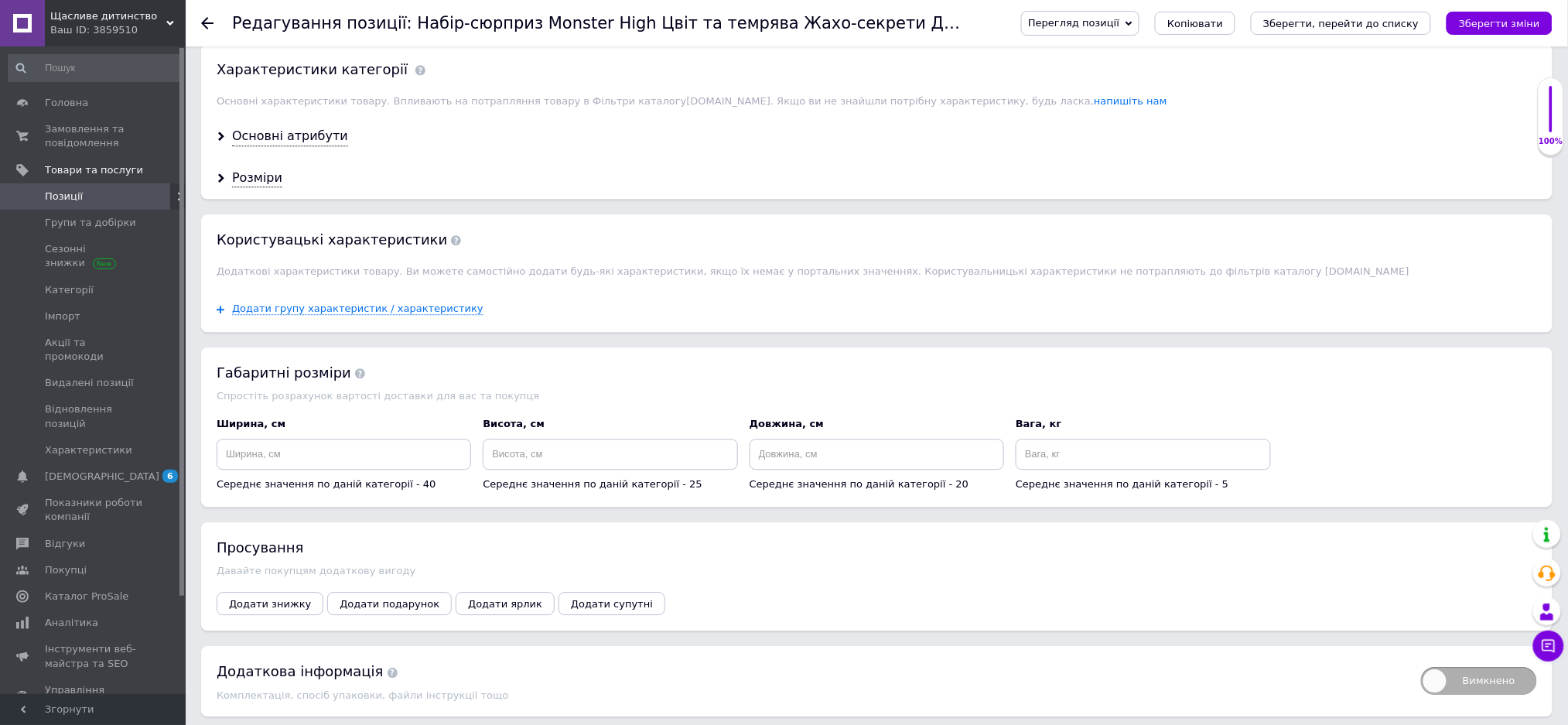
scroll to position [1341, 0]
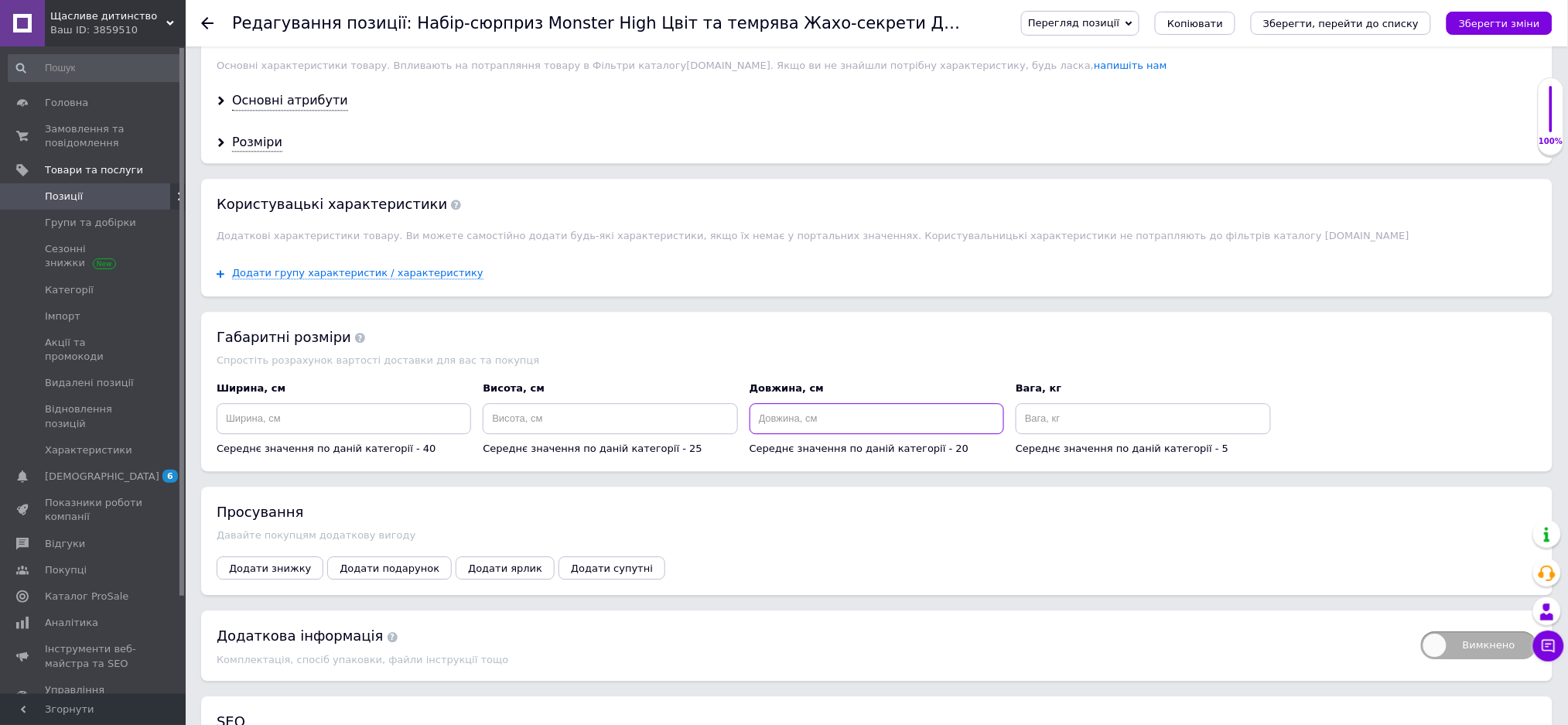
click at [782, 434] on input at bounding box center [876, 418] width 254 height 31
type input "30"
click at [299, 434] on input at bounding box center [343, 418] width 254 height 31
type input "25"
click at [562, 434] on input at bounding box center [609, 418] width 254 height 31
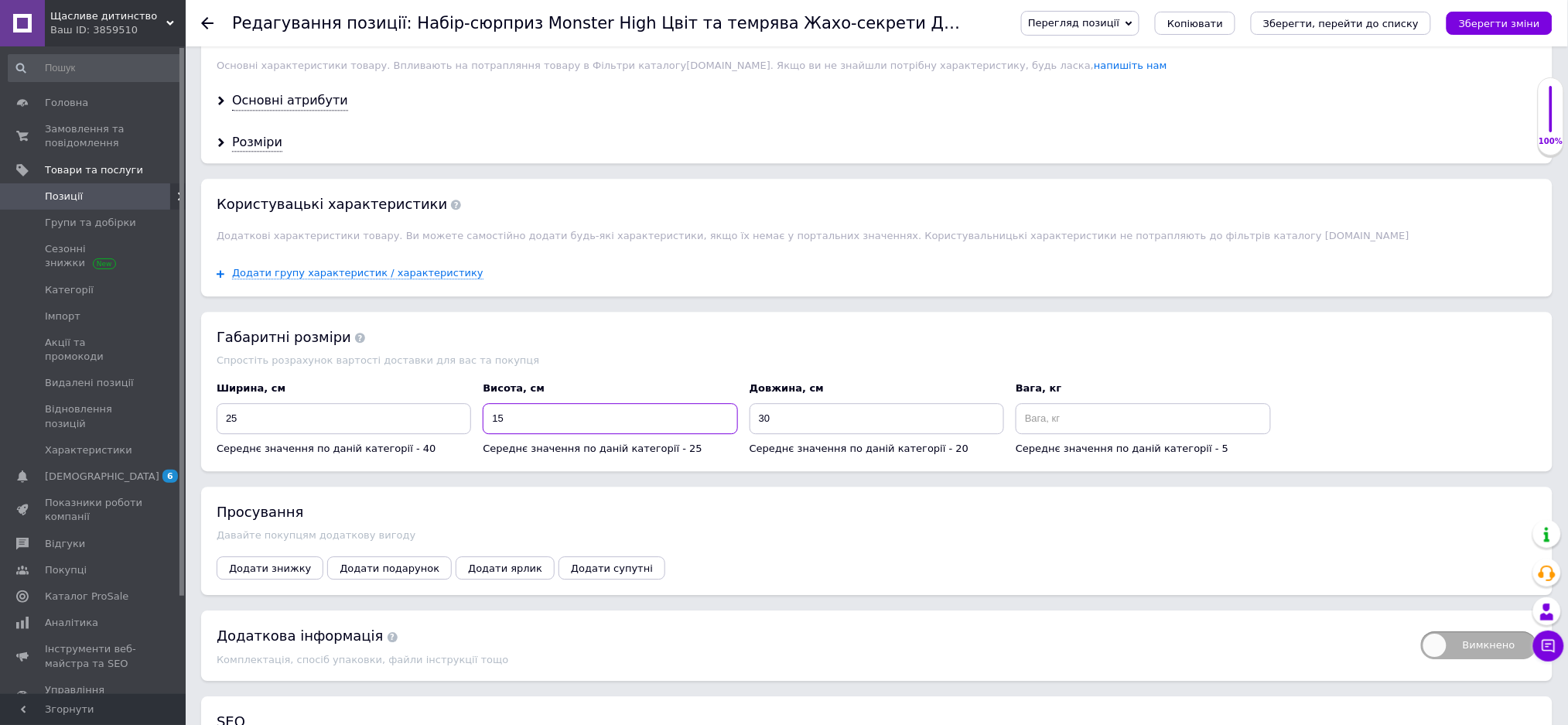
type input "15"
click at [1046, 434] on input at bounding box center [1142, 418] width 254 height 31
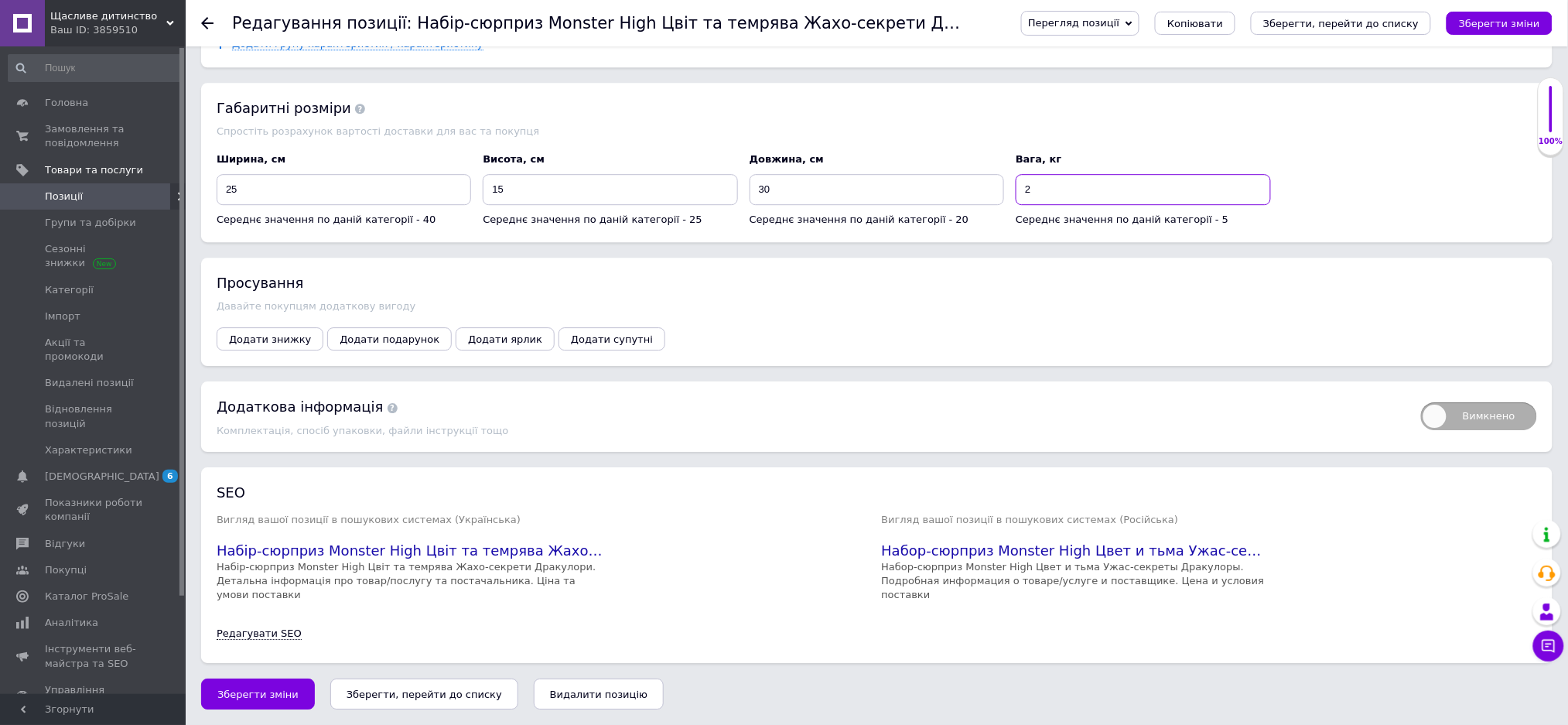
scroll to position [1651, 0]
type input "2"
click at [264, 691] on span "Зберегти зміни" at bounding box center [258, 694] width 81 height 12
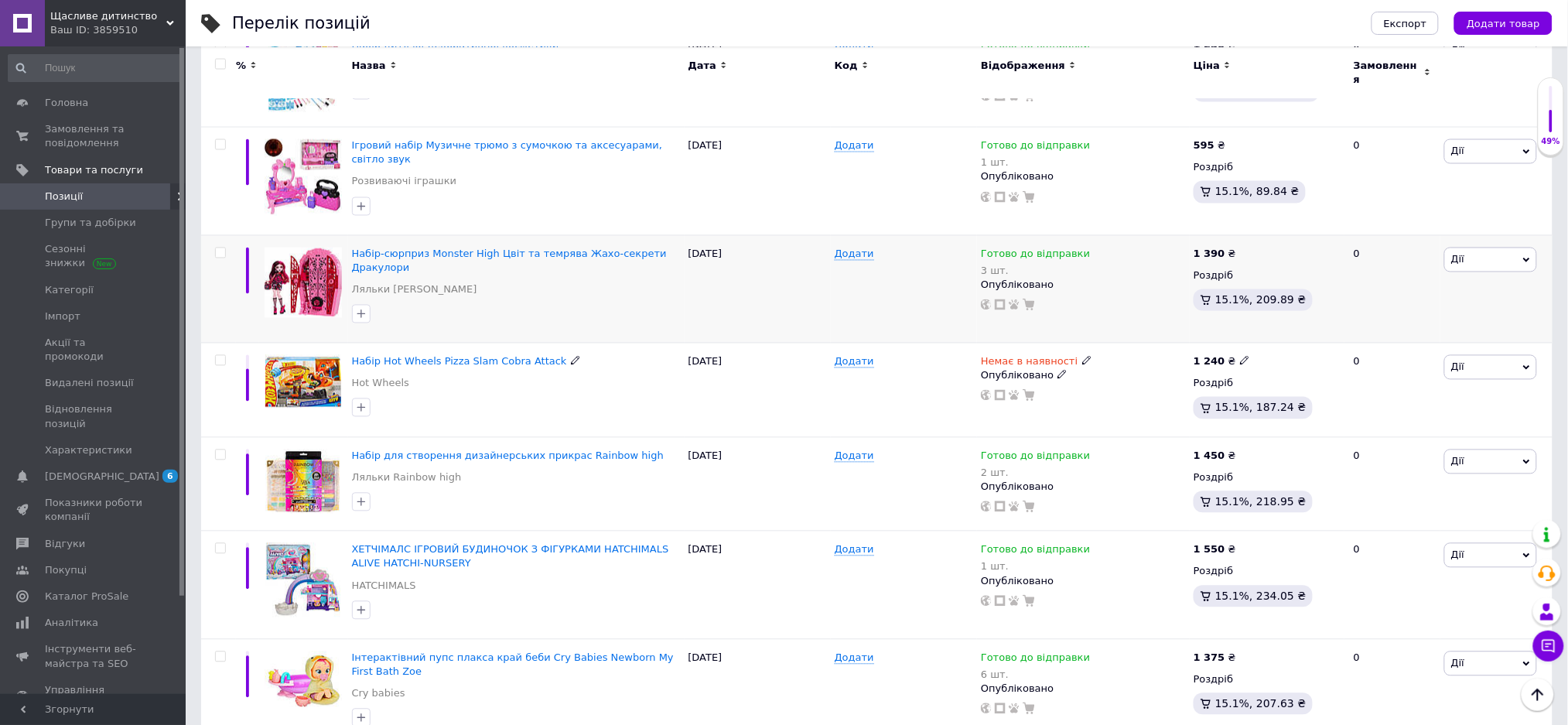
scroll to position [928, 0]
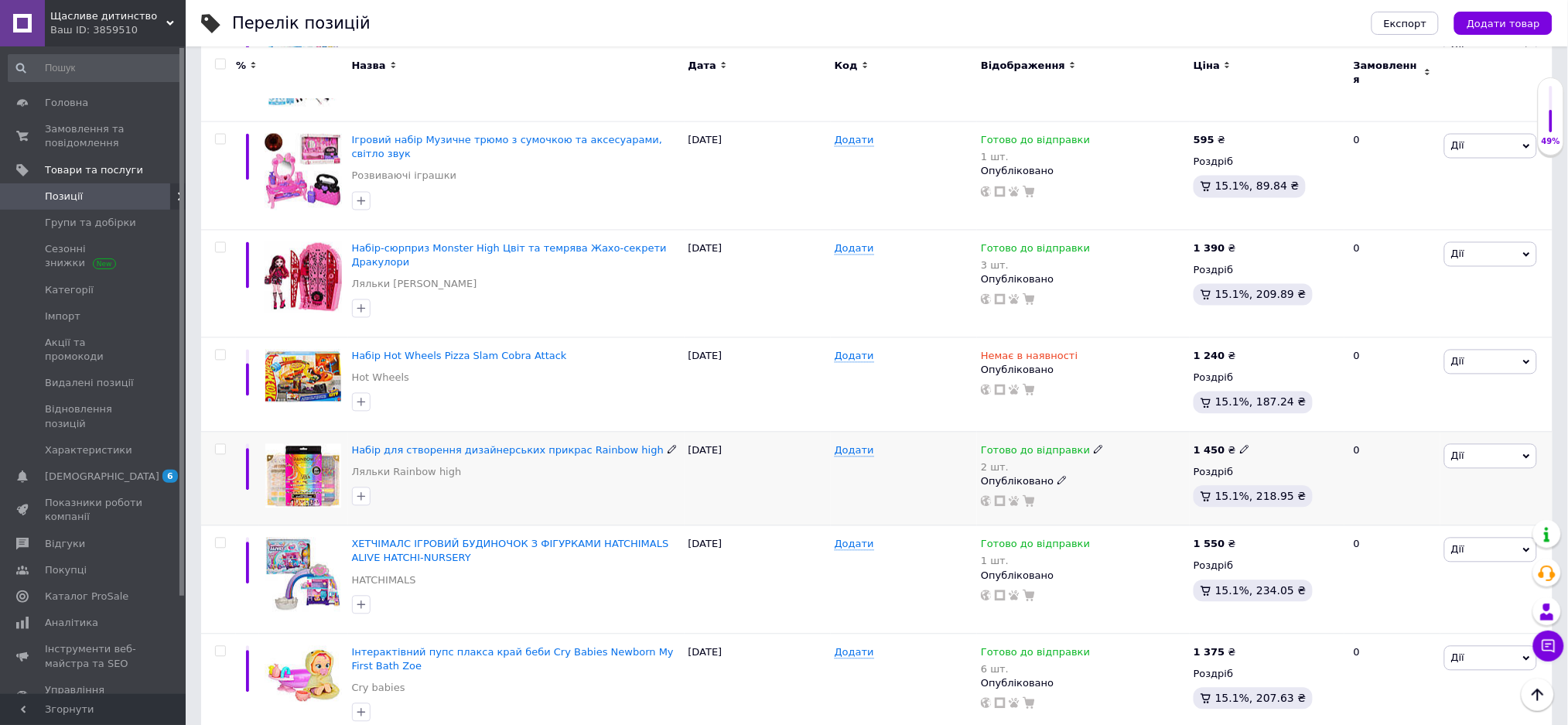
click at [312, 444] on img at bounding box center [303, 475] width 76 height 64
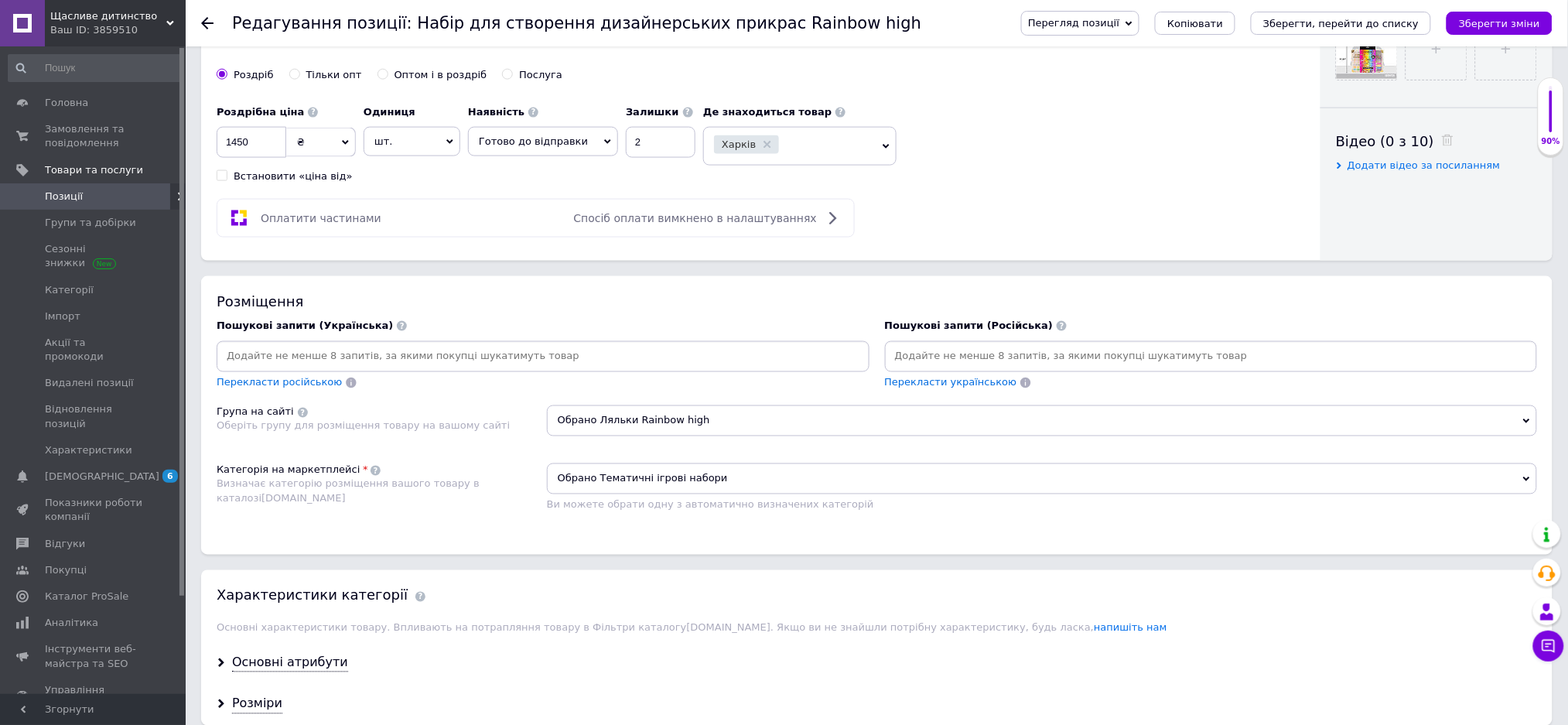
scroll to position [722, 0]
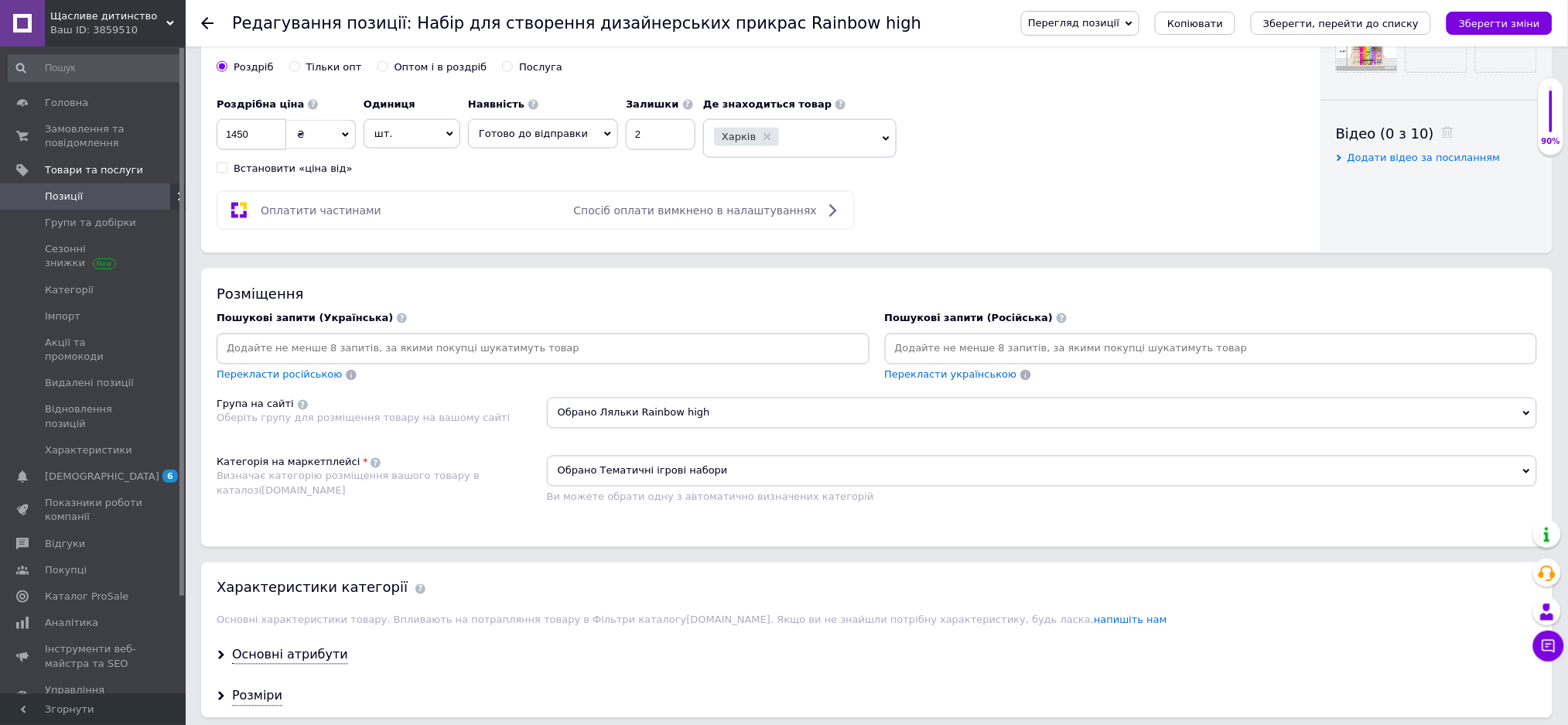
click at [904, 361] on input at bounding box center [1211, 349] width 646 height 23
click at [1048, 361] on input "Набор для создания украшений Зейнбоу" at bounding box center [1211, 349] width 646 height 23
type input "Набор для создания украшений Рейнбоу"
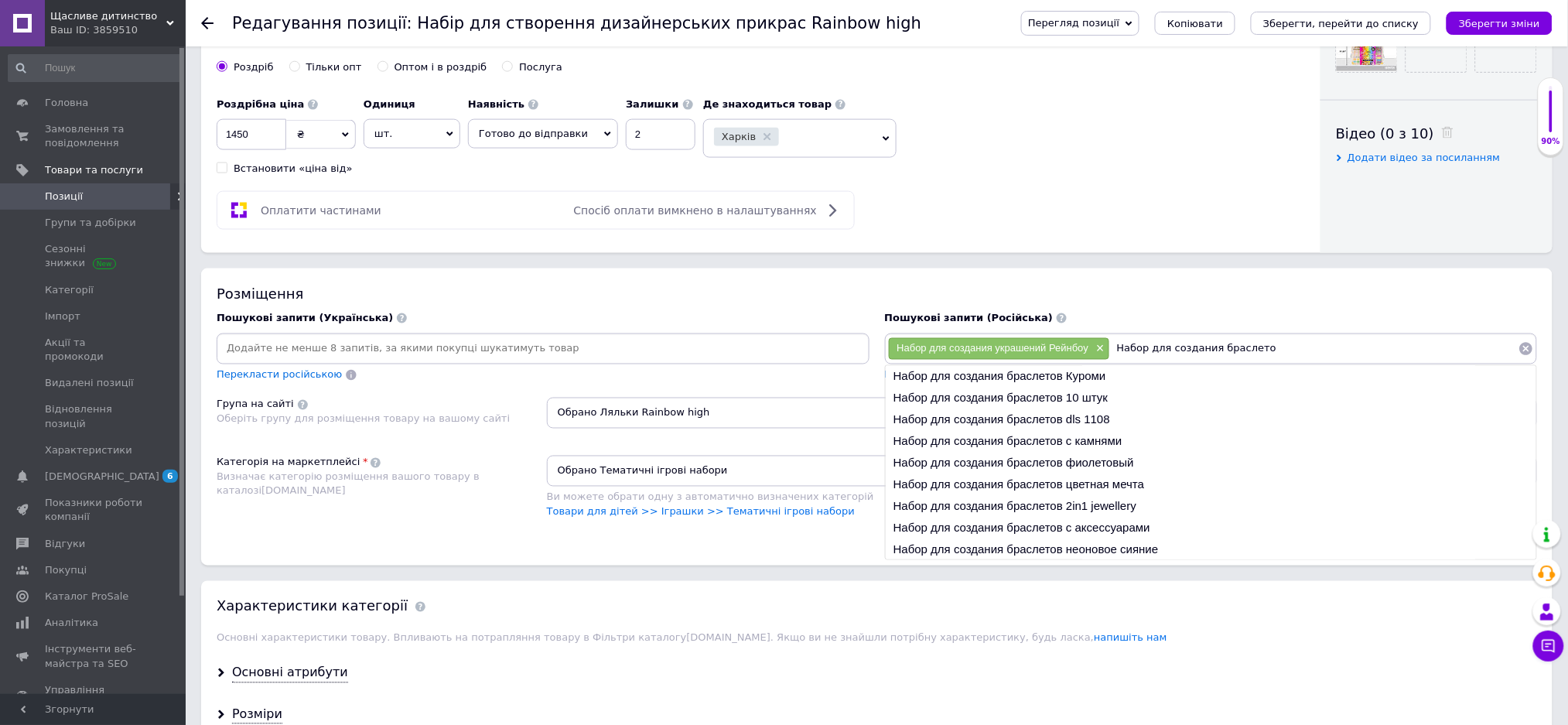
type input "Набор для создания браслетов"
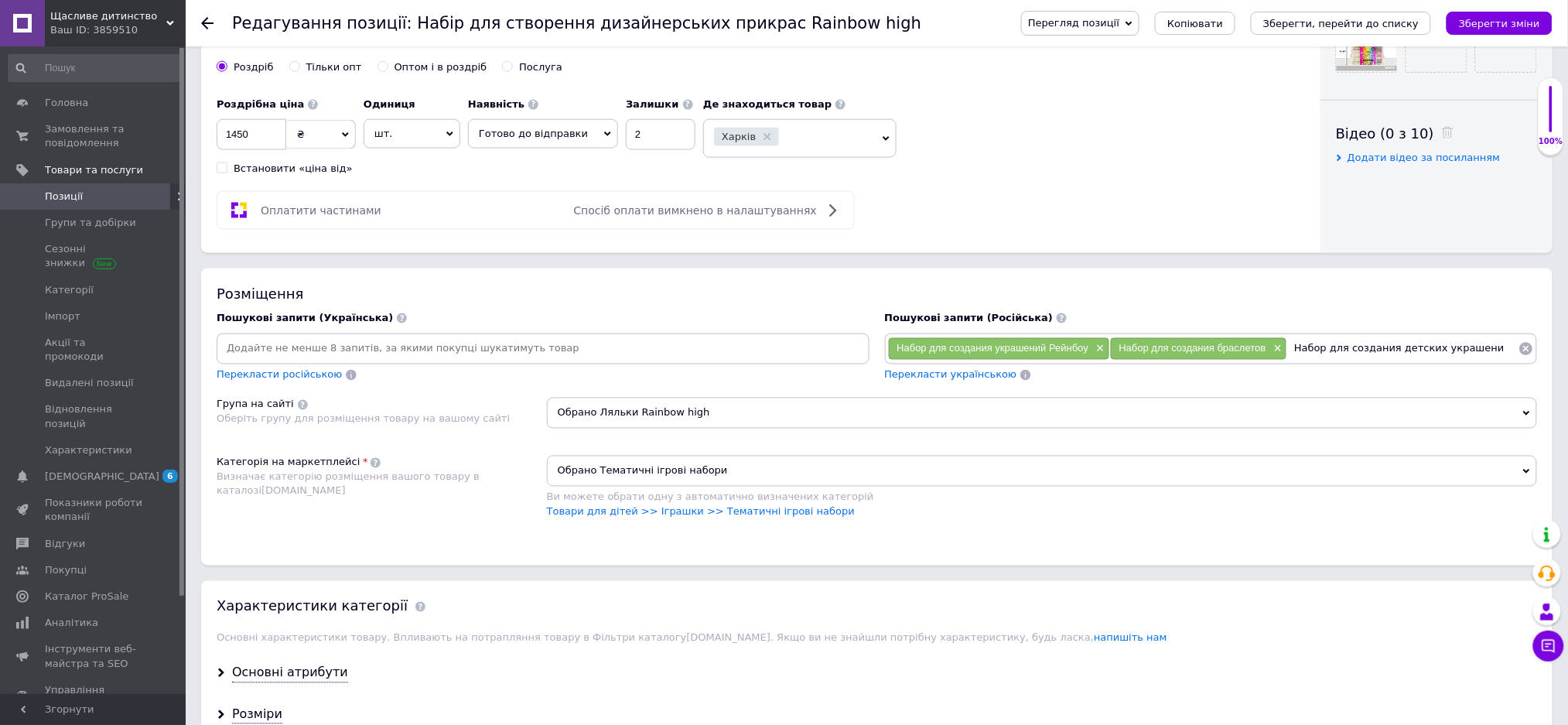
type input "Набор для создания детских украшений"
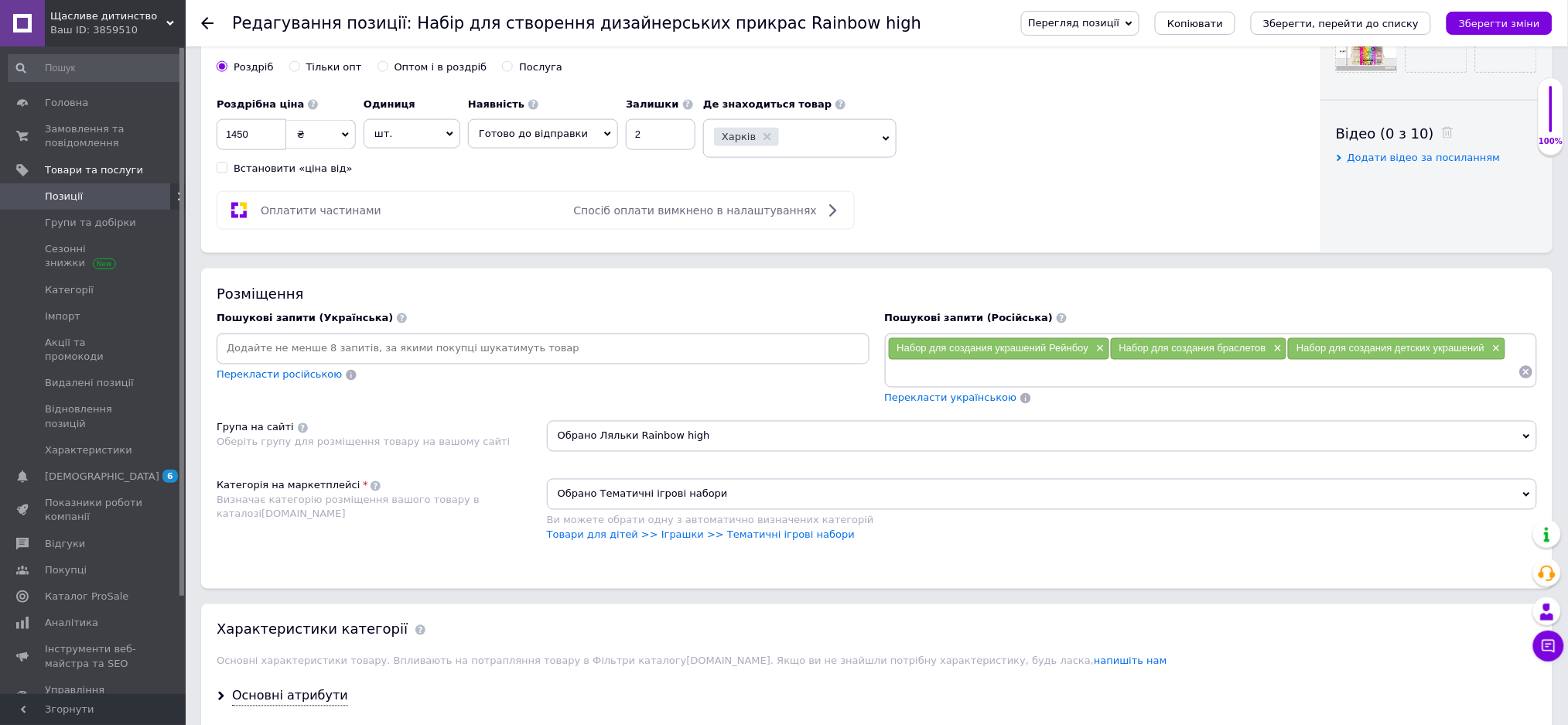
click at [265, 361] on input at bounding box center [542, 349] width 646 height 23
type input "Дитячий набір творчості зі скринькою"
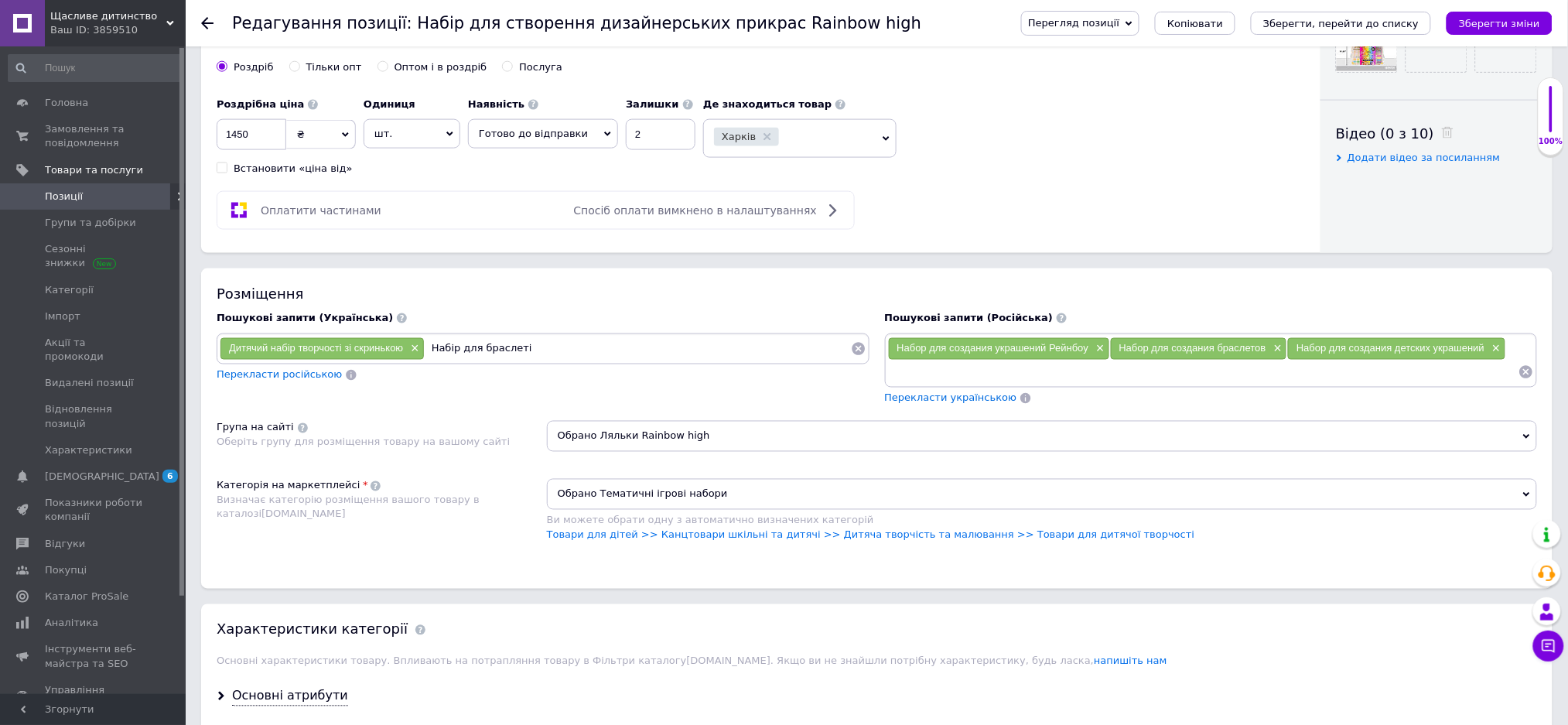
type input "Набір для браслетів"
click at [912, 383] on input at bounding box center [1203, 371] width 631 height 23
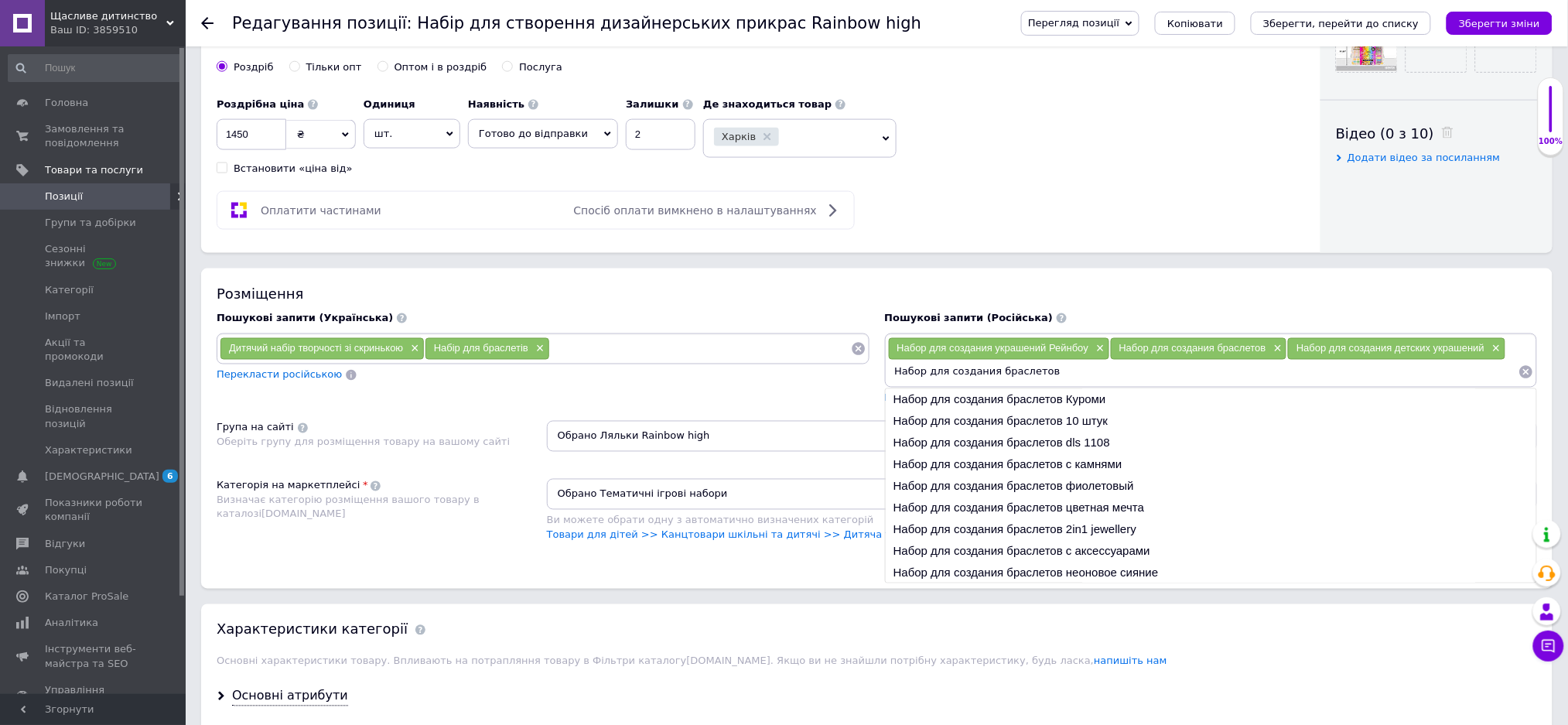
click at [1042, 383] on input "Набор для создания браслетов" at bounding box center [1203, 371] width 631 height 23
type input "Набор для создания браслетов"
click at [1040, 475] on li "Набор для создания браслетов с камнями" at bounding box center [1211, 466] width 651 height 22
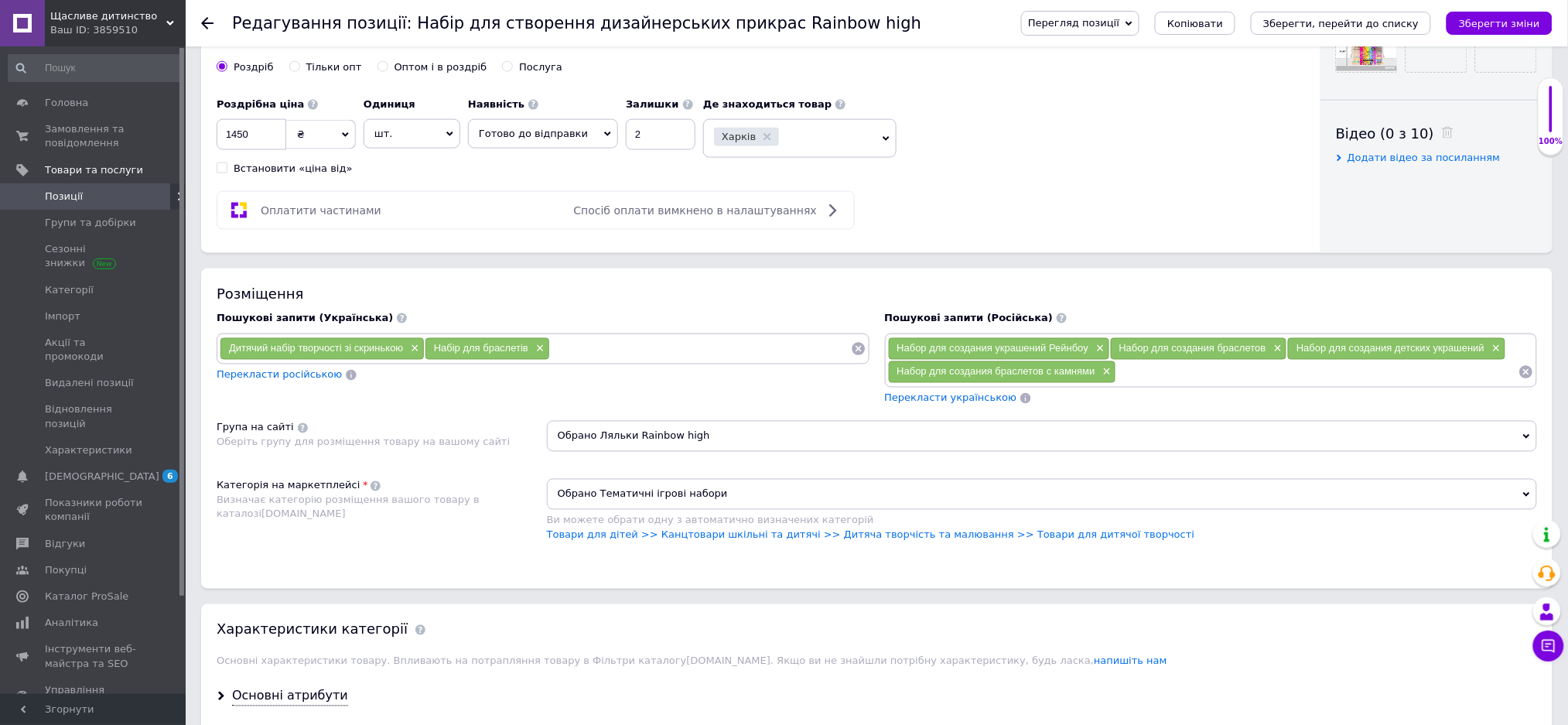
click at [560, 361] on input at bounding box center [700, 349] width 301 height 23
type input "Дитячий набір для творчості-[PERSON_NAME]"
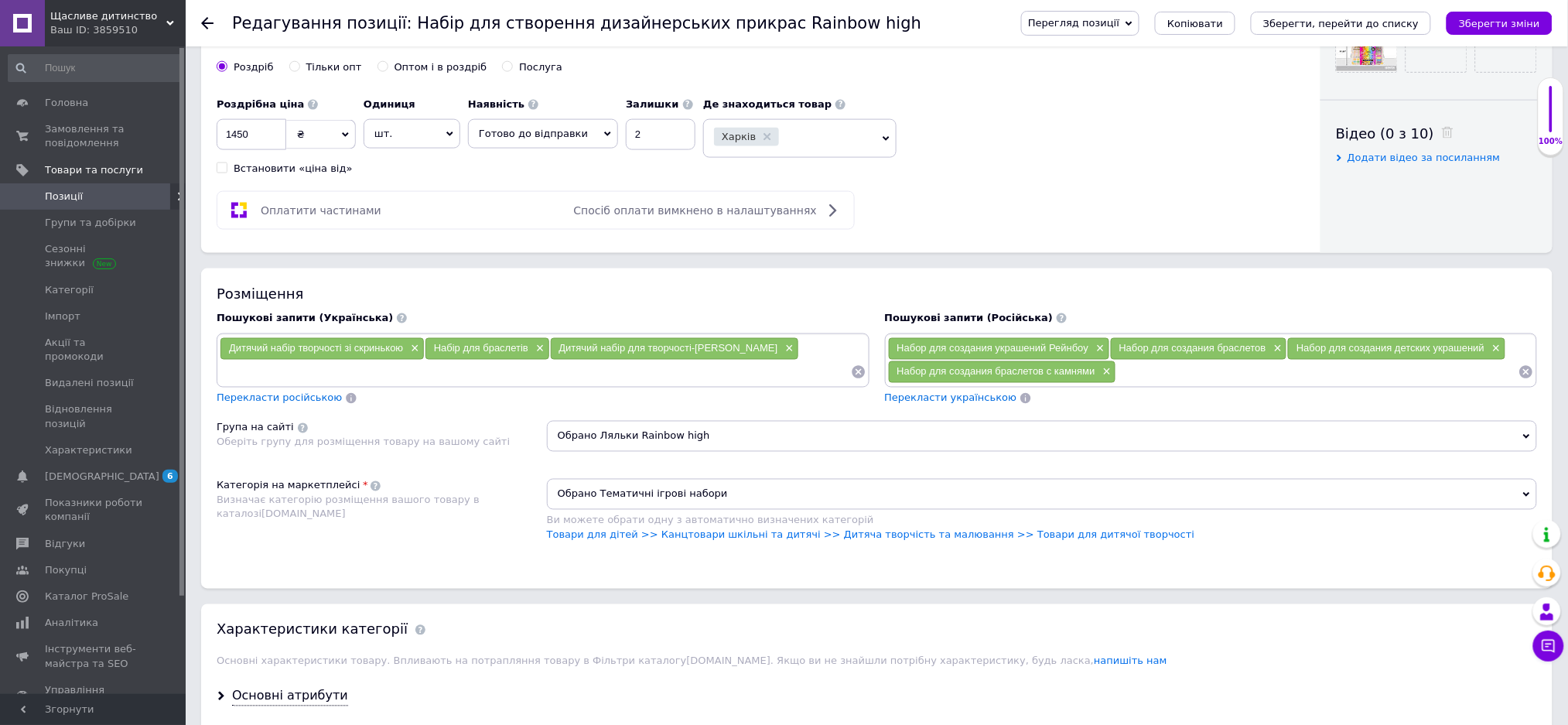
click at [1132, 383] on input at bounding box center [1317, 371] width 402 height 23
type input "Набор для изготовления украшений"
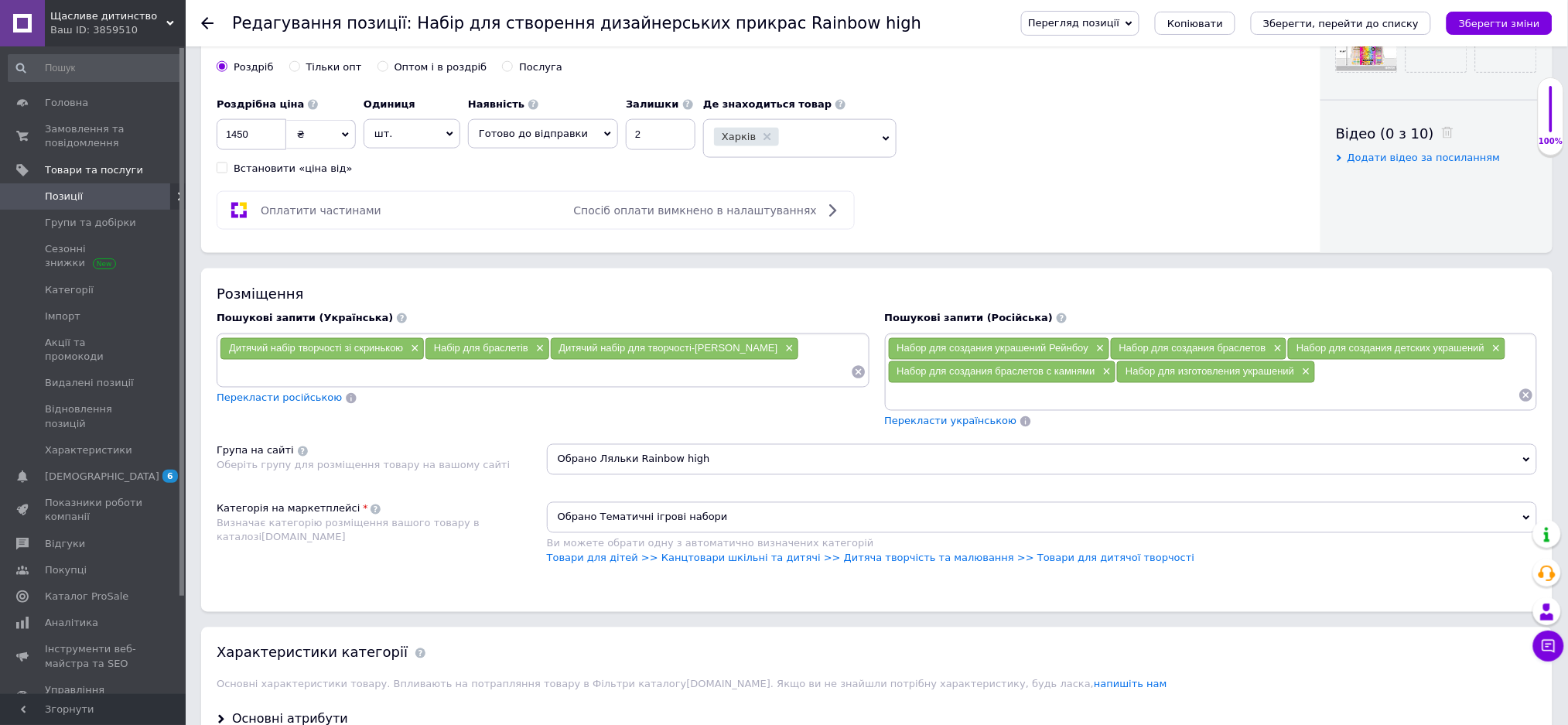
click at [279, 383] on input at bounding box center [535, 371] width 631 height 23
type input "Набір для виготовлення прикрас"
click at [908, 407] on input at bounding box center [1203, 394] width 631 height 23
type input "Большой набор для создания украшений"
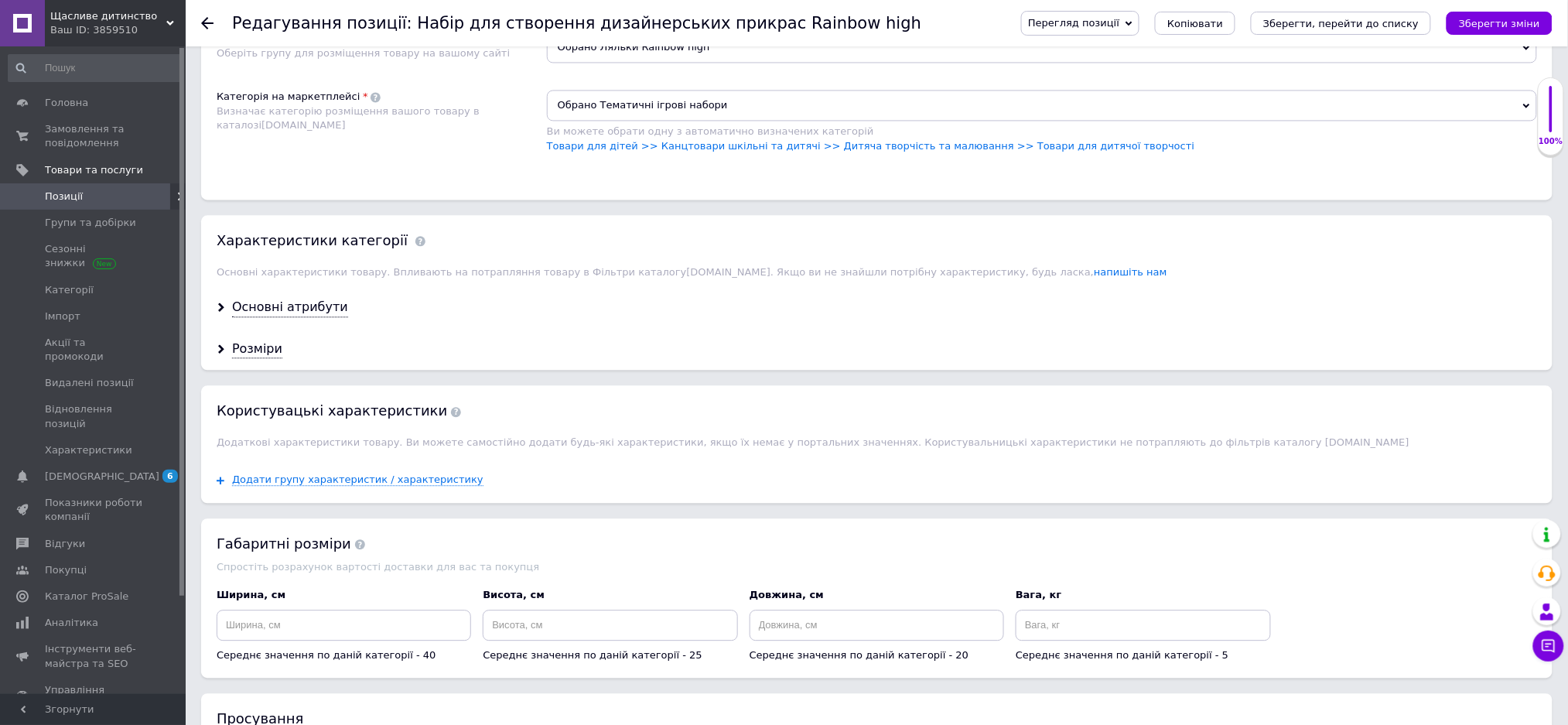
scroll to position [1341, 0]
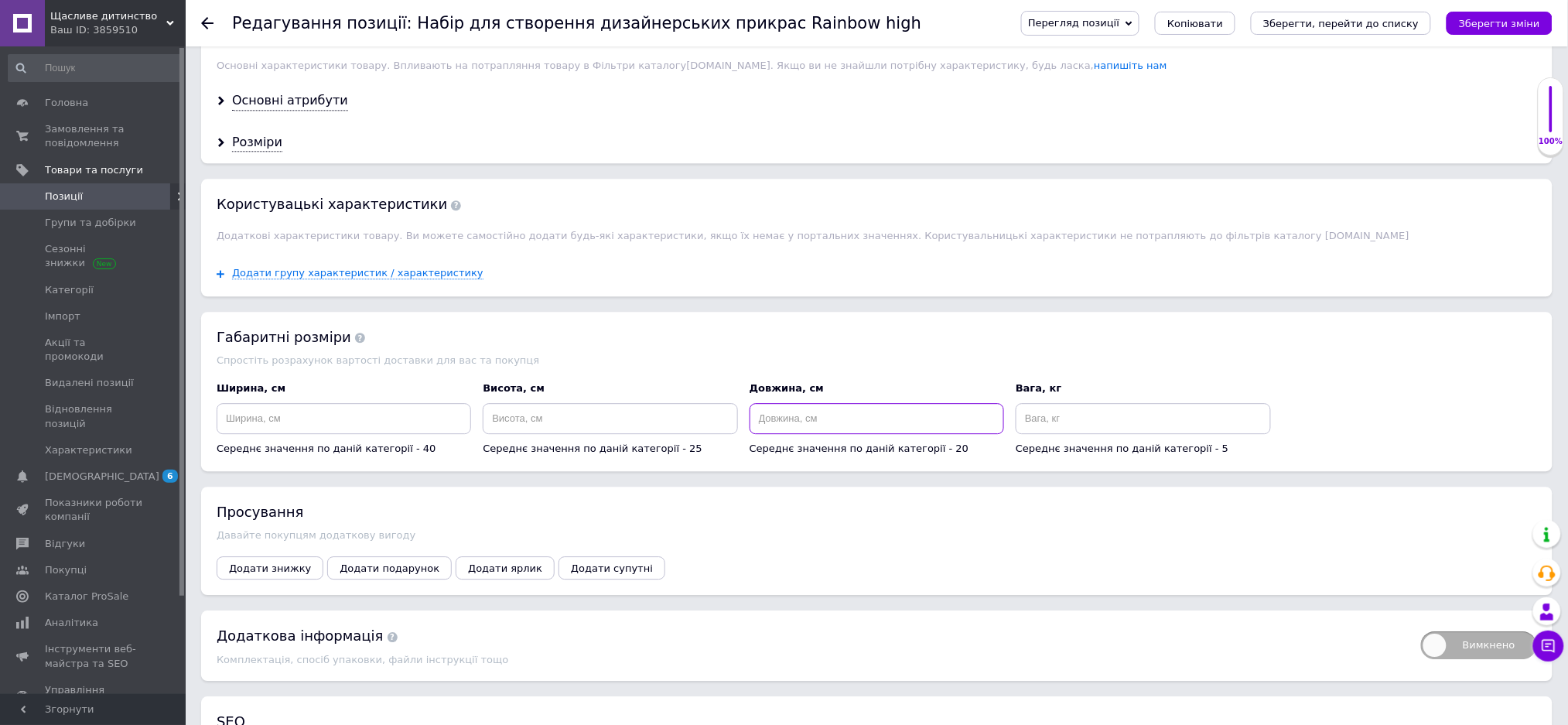
click at [794, 434] on input at bounding box center [876, 418] width 254 height 31
type input "35"
click at [567, 434] on input at bounding box center [609, 418] width 254 height 31
type input "25"
click at [278, 434] on input at bounding box center [343, 418] width 254 height 31
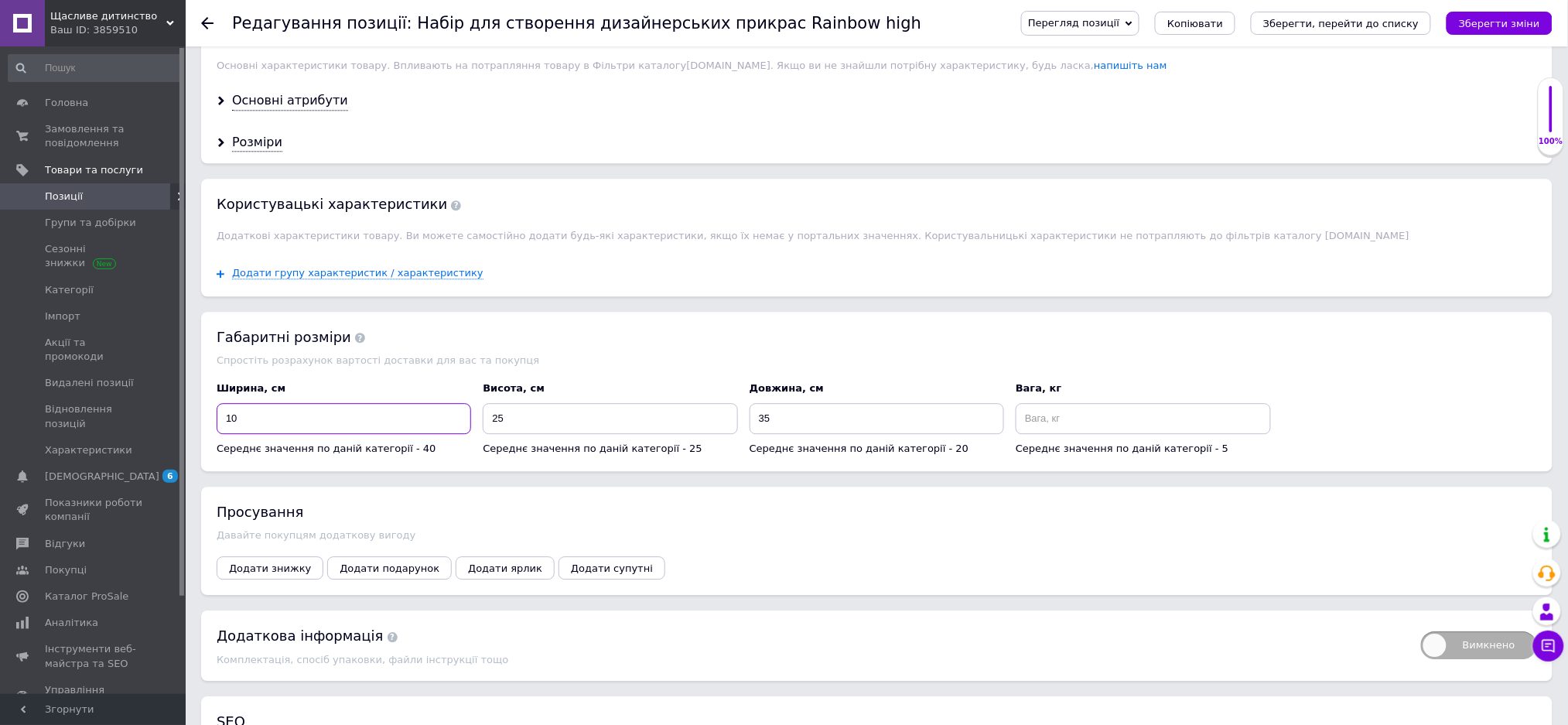
type input "10"
click at [1056, 434] on input at bounding box center [1142, 418] width 254 height 31
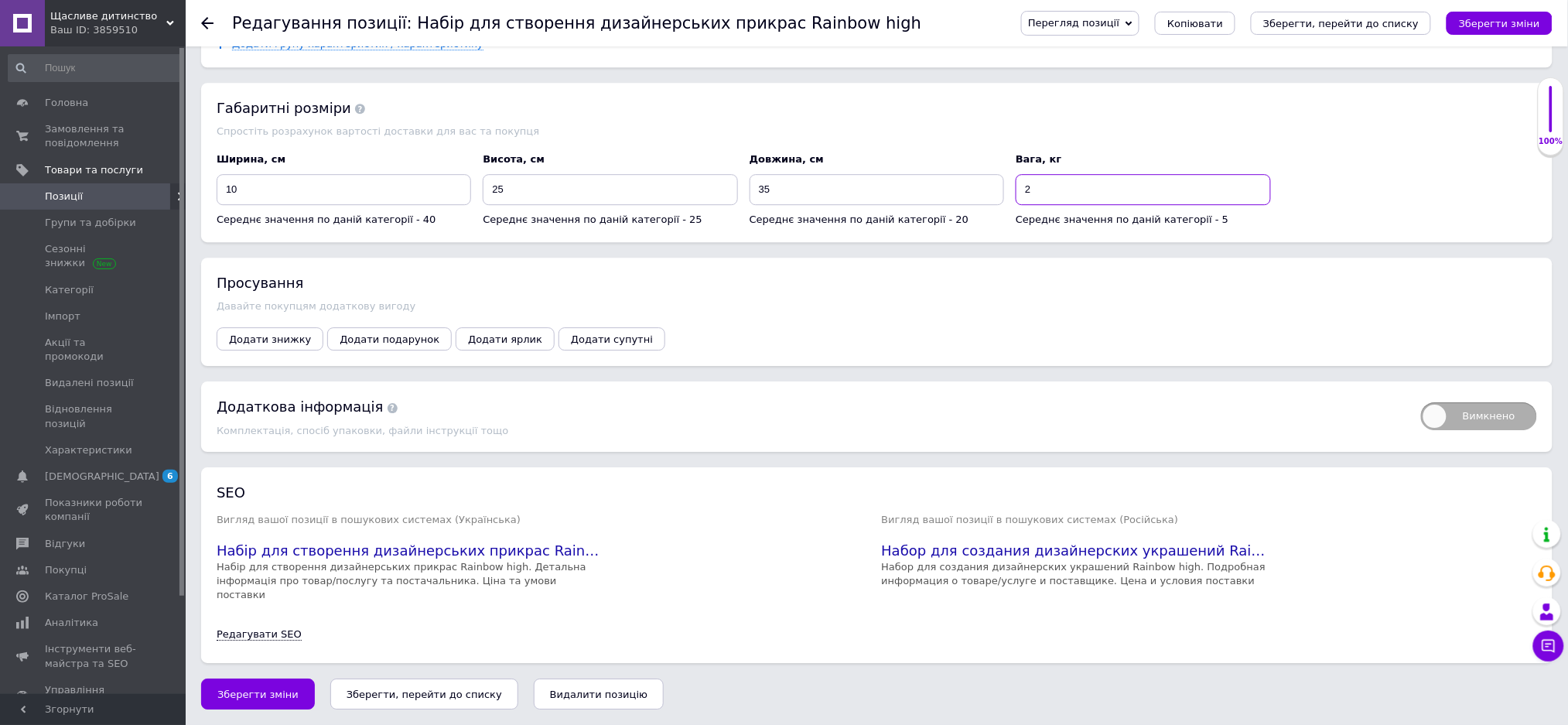
scroll to position [1651, 0]
type input "2"
click at [270, 690] on span "Зберегти зміни" at bounding box center [258, 694] width 81 height 12
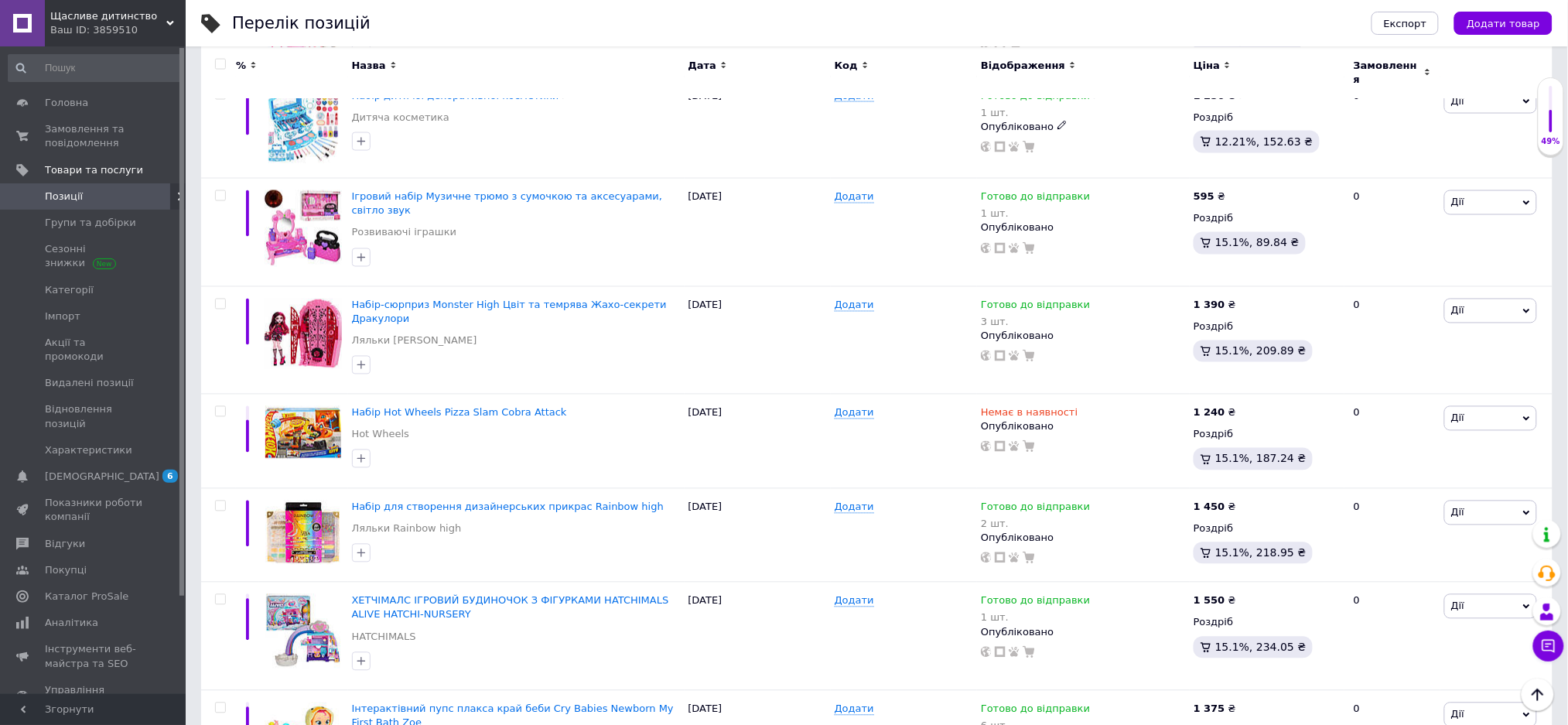
scroll to position [928, 0]
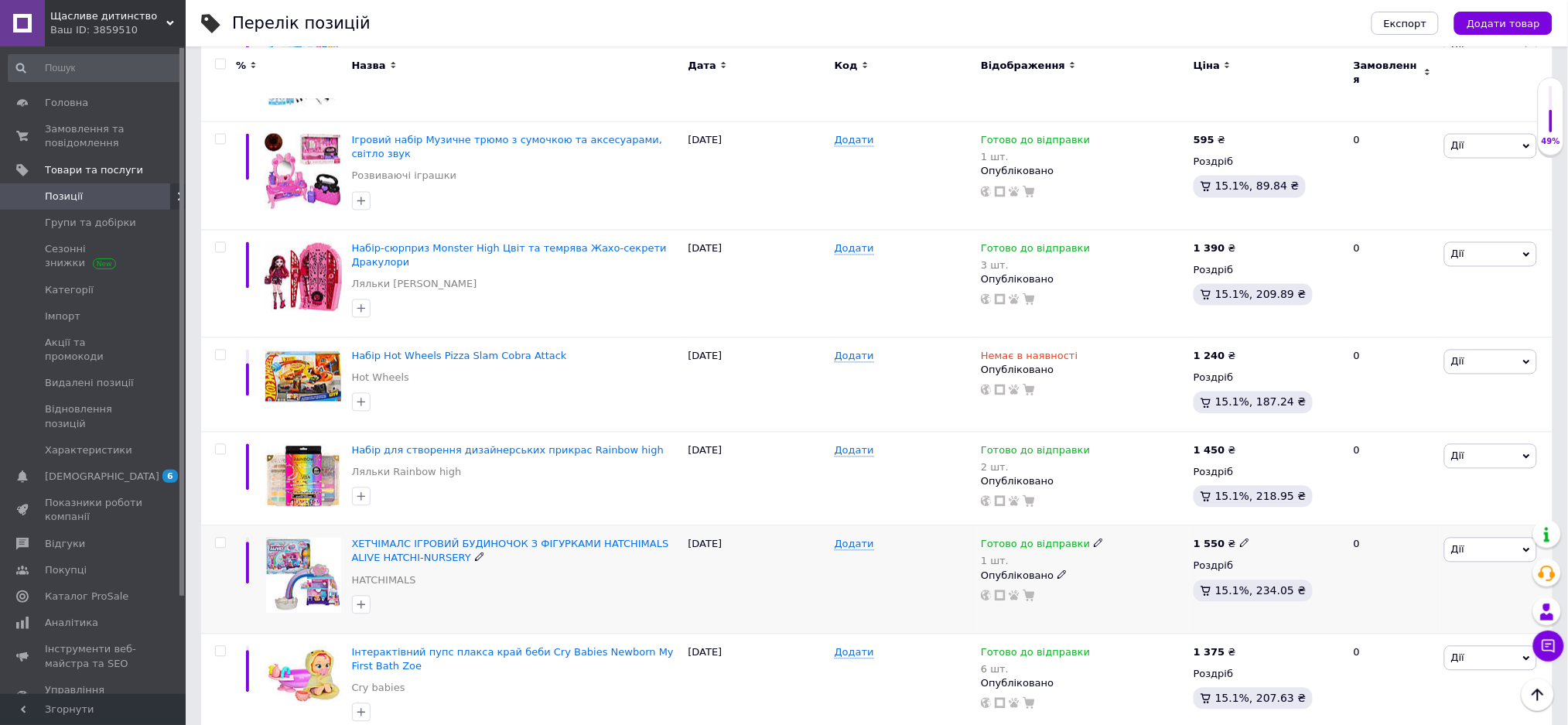
click at [286, 541] on img at bounding box center [304, 575] width 75 height 76
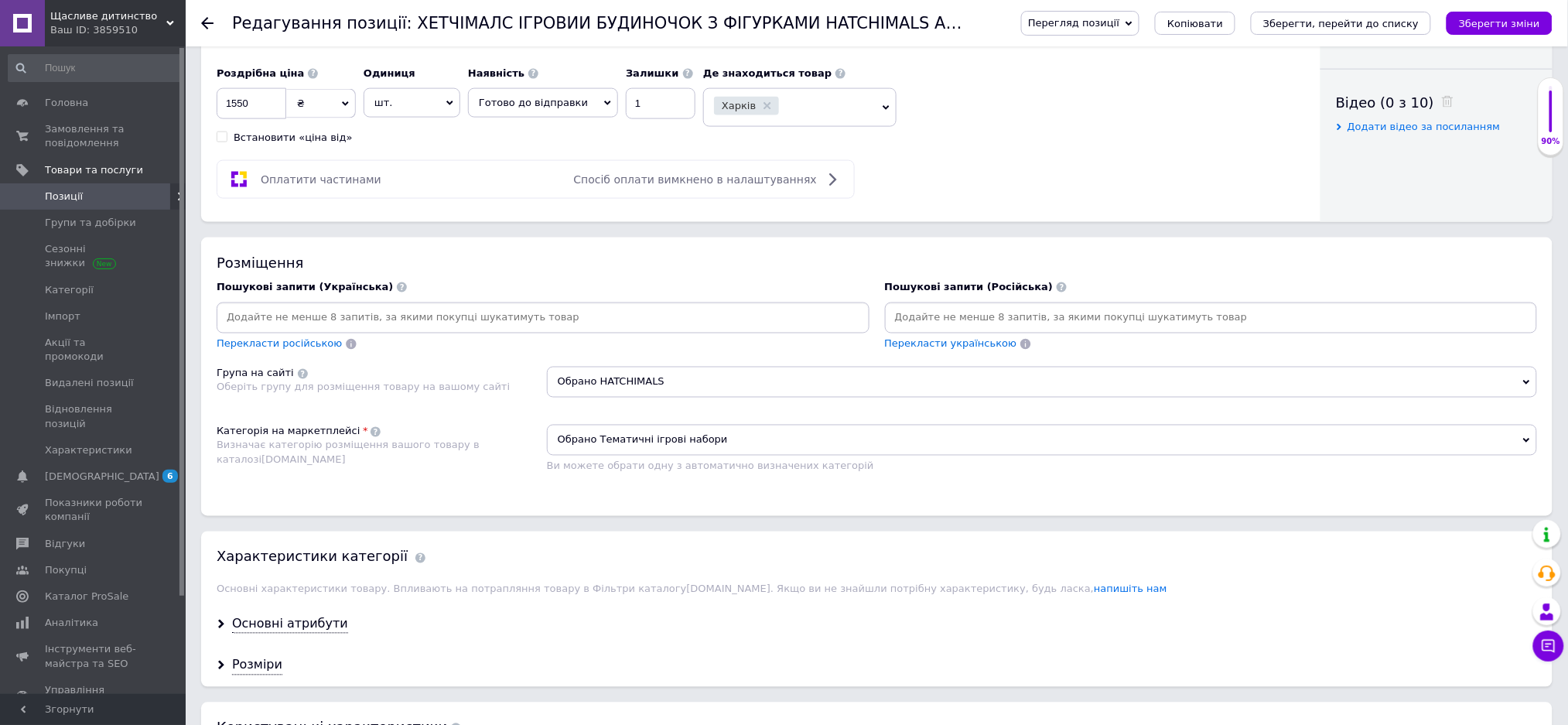
scroll to position [722, 0]
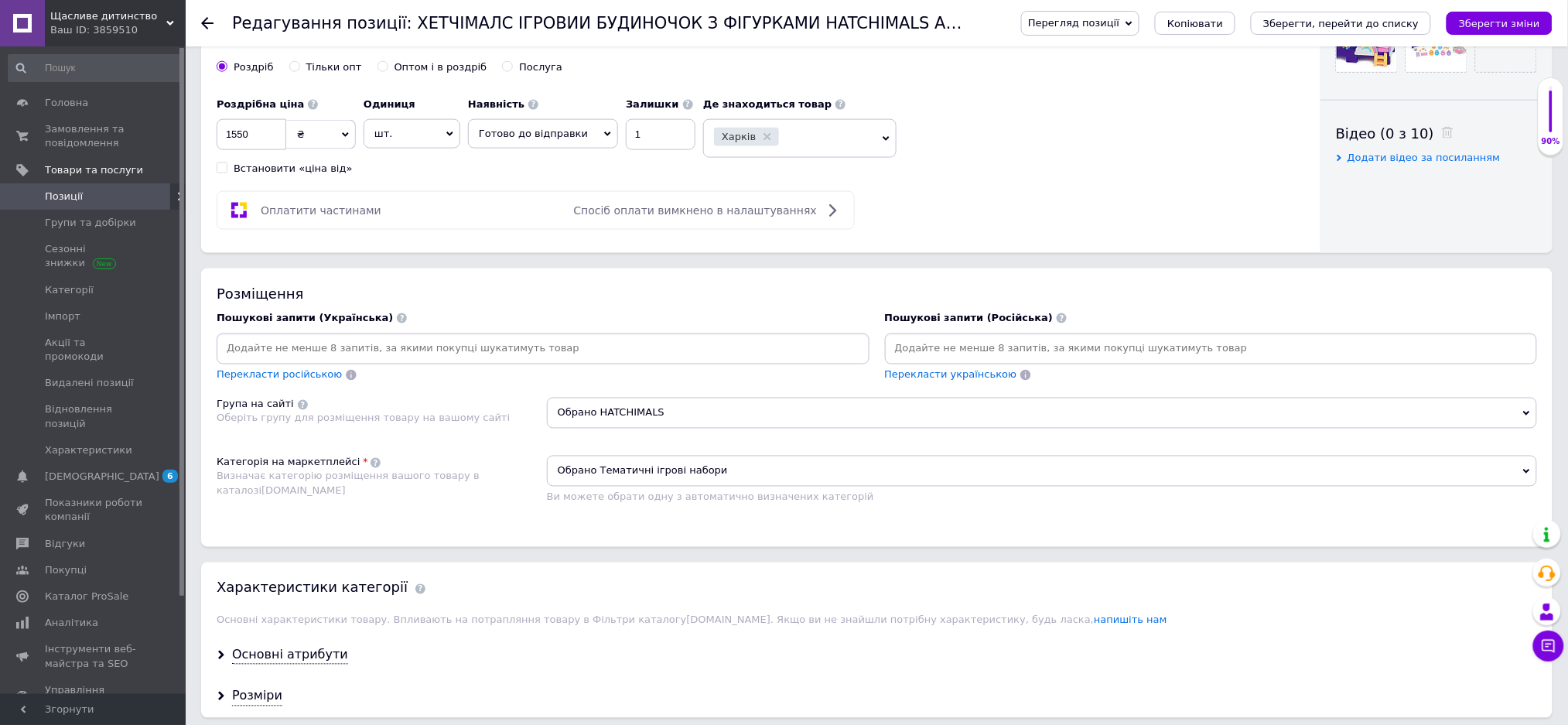
click at [907, 361] on input at bounding box center [1211, 349] width 646 height 23
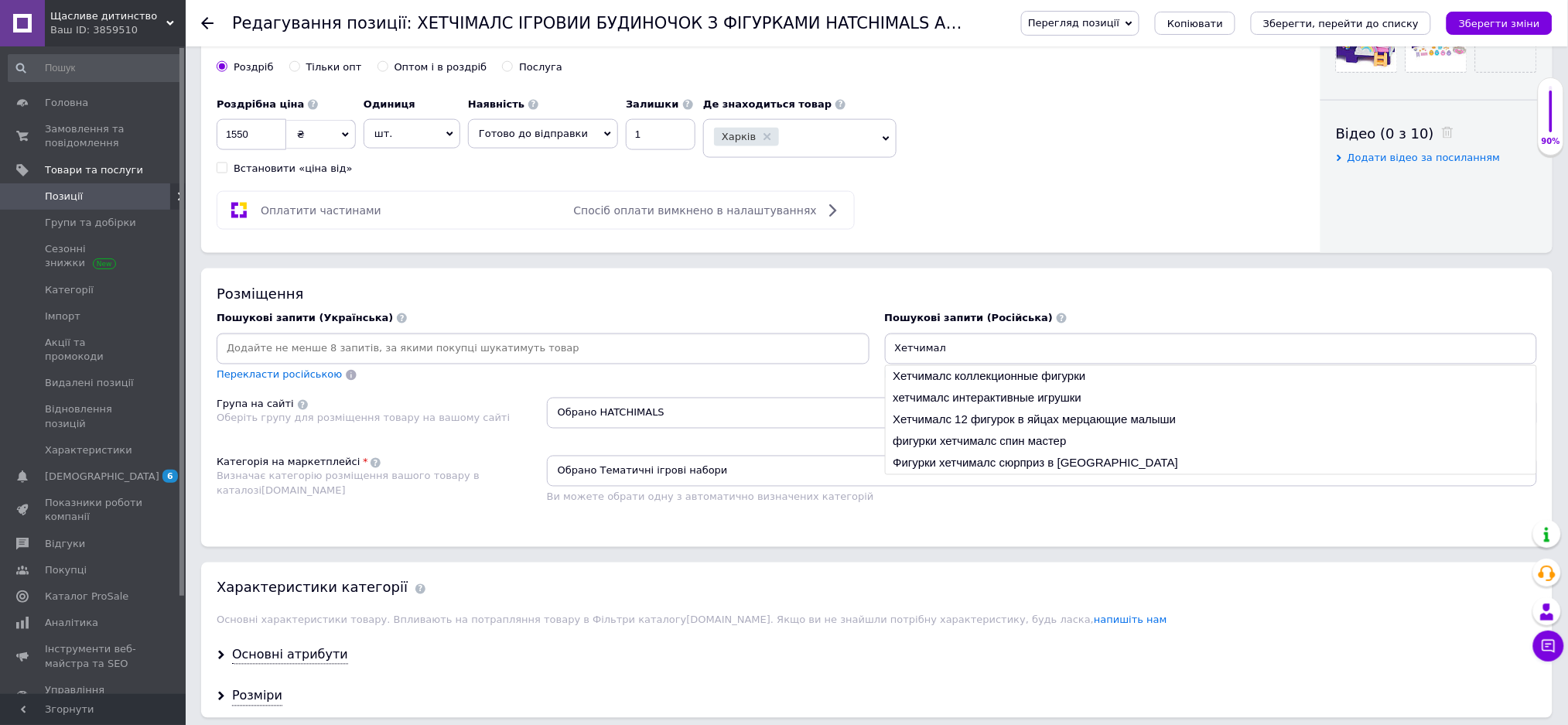
type input "Хетчималс"
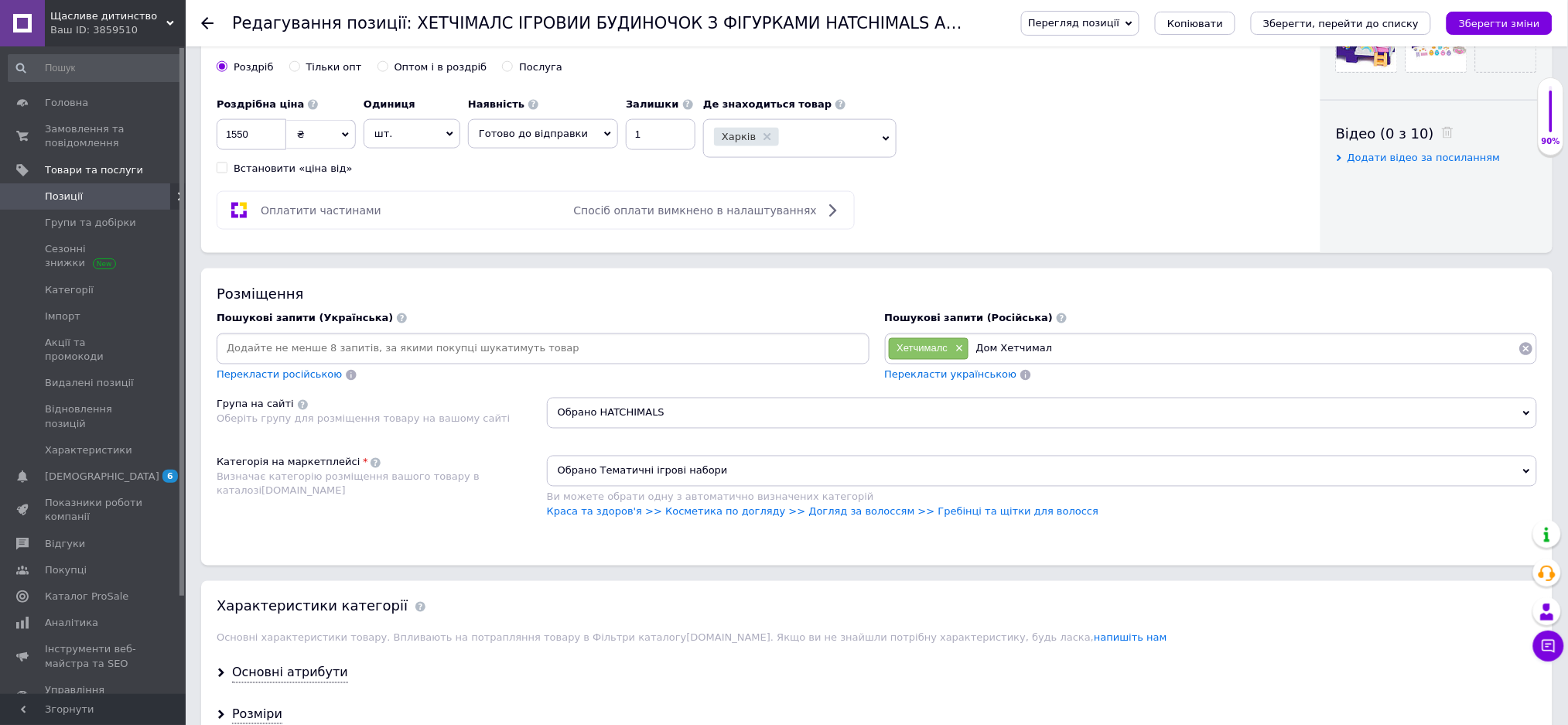
type input "Дом Хетчималс"
type input "Игровой домик Хетчималс"
type input "Фигурки Хетчималс"
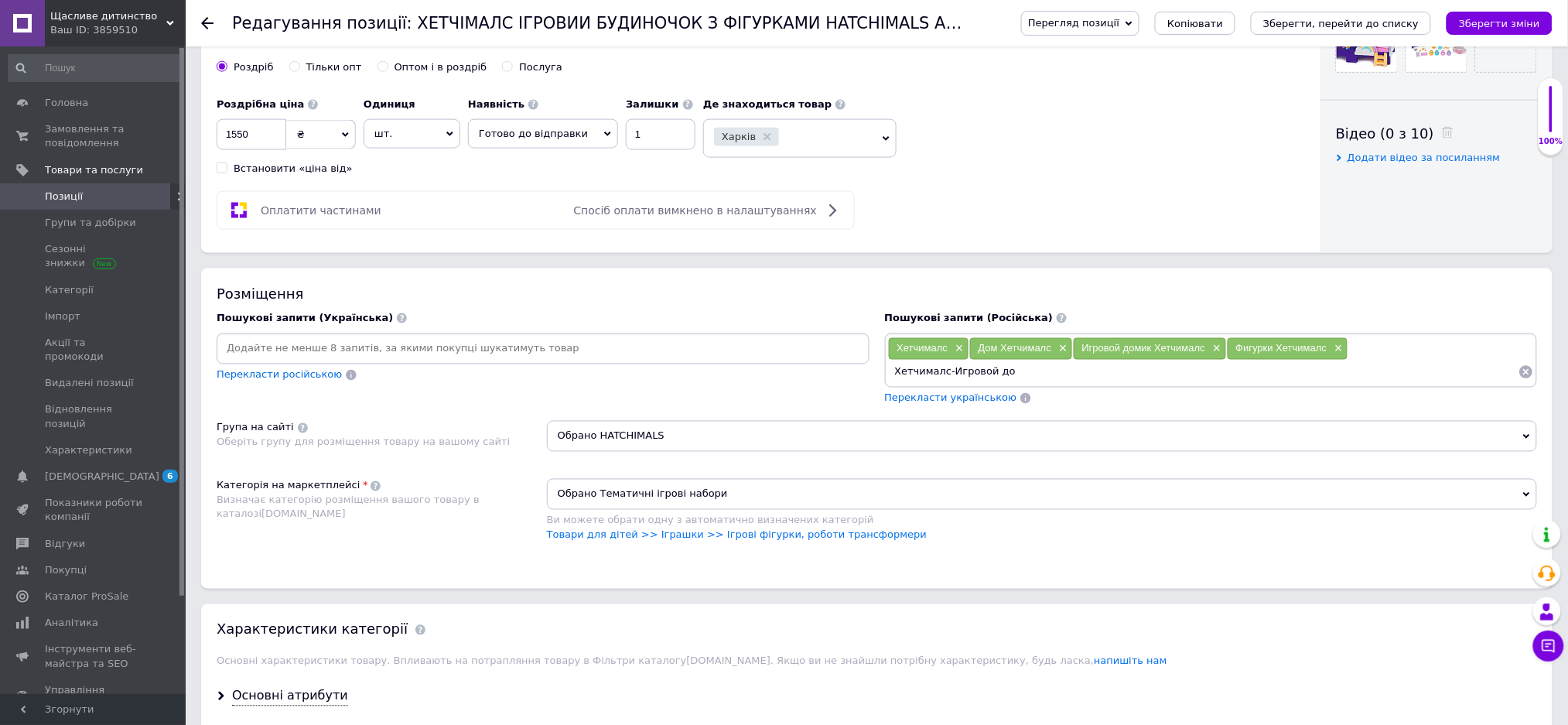
type input "Хетчималс-Игровой дом"
type input "Набор Хетчималс"
click at [253, 361] on input at bounding box center [542, 349] width 646 height 23
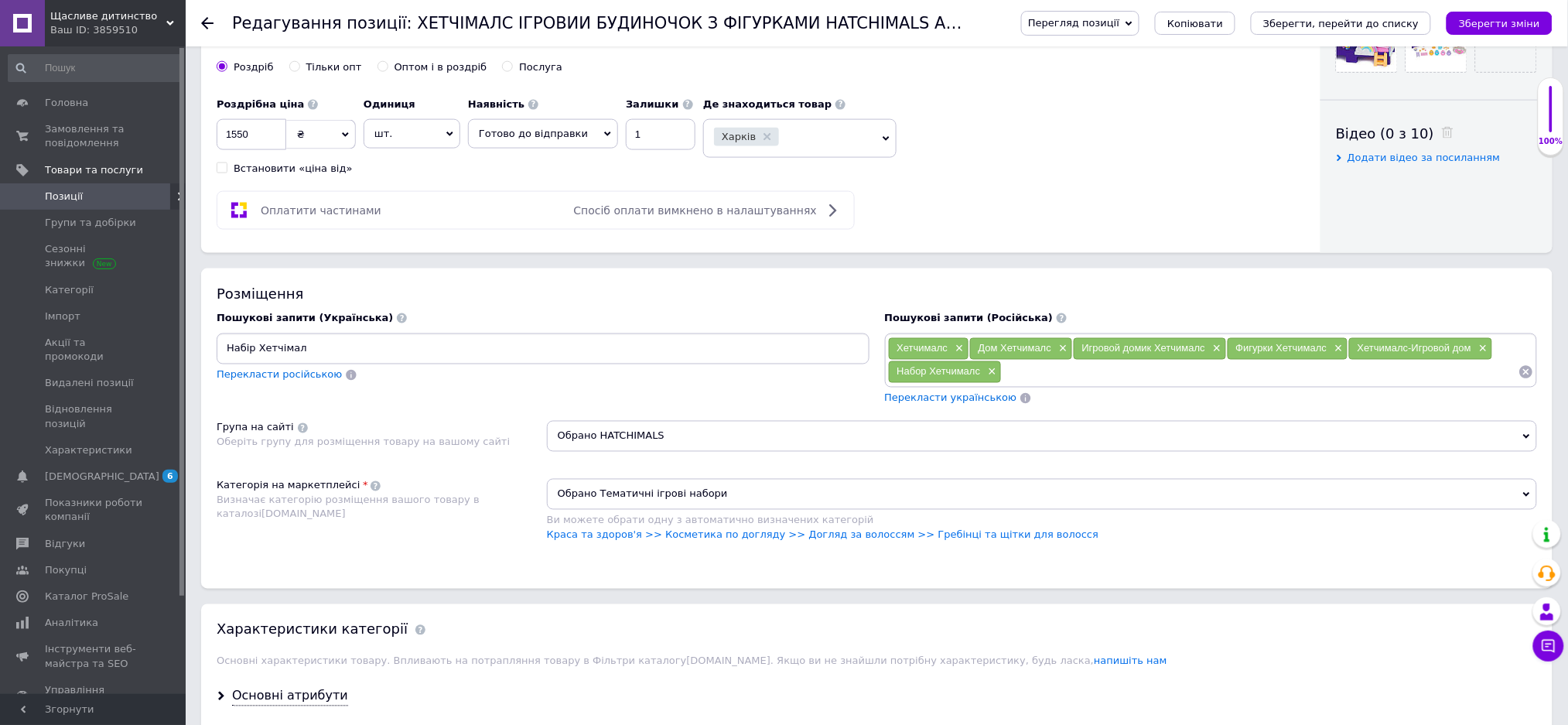
type input "Набір Хетчімалс"
type input "Хетчімалс-ігровий будиночек"
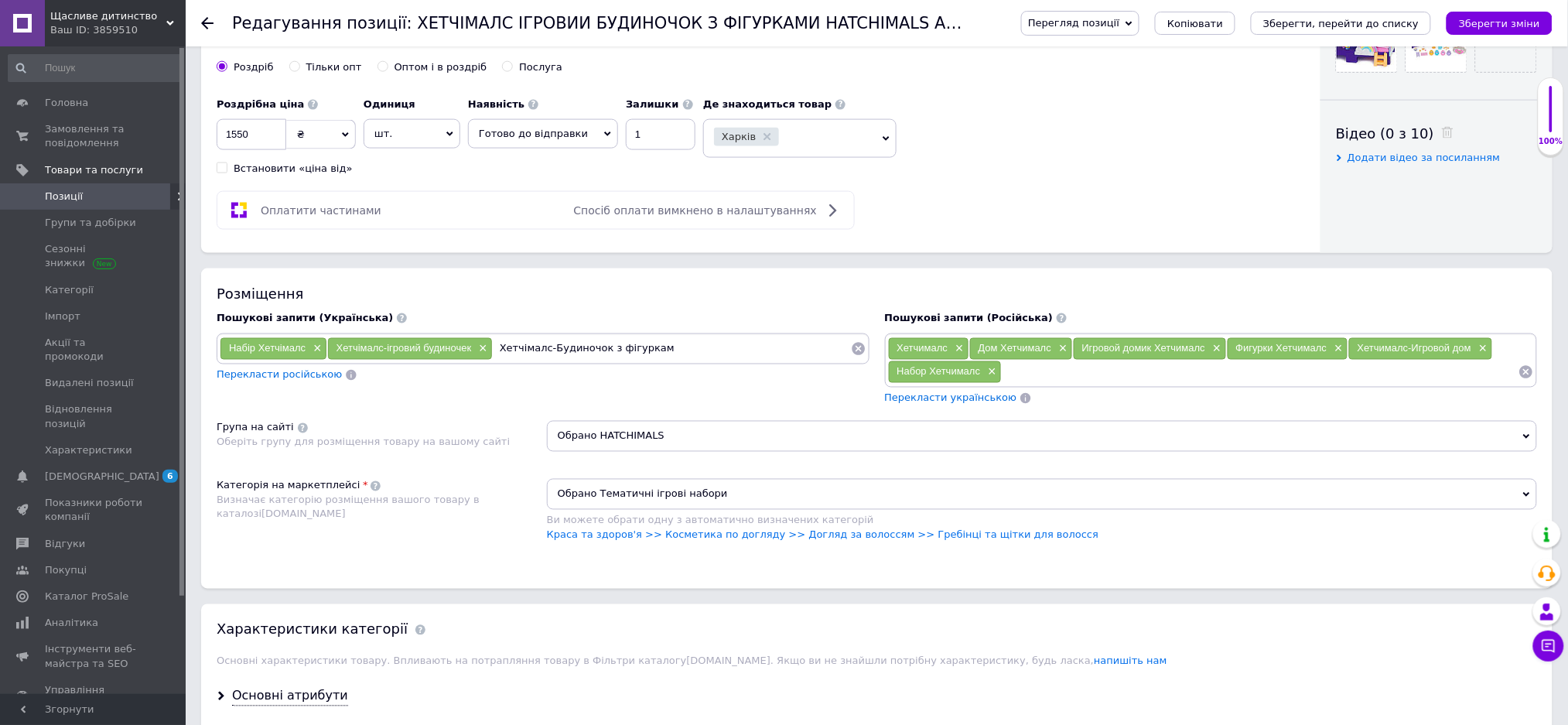
type input "Хетчімалс-Будиночок з фігурками"
type input "Хетчімалс"
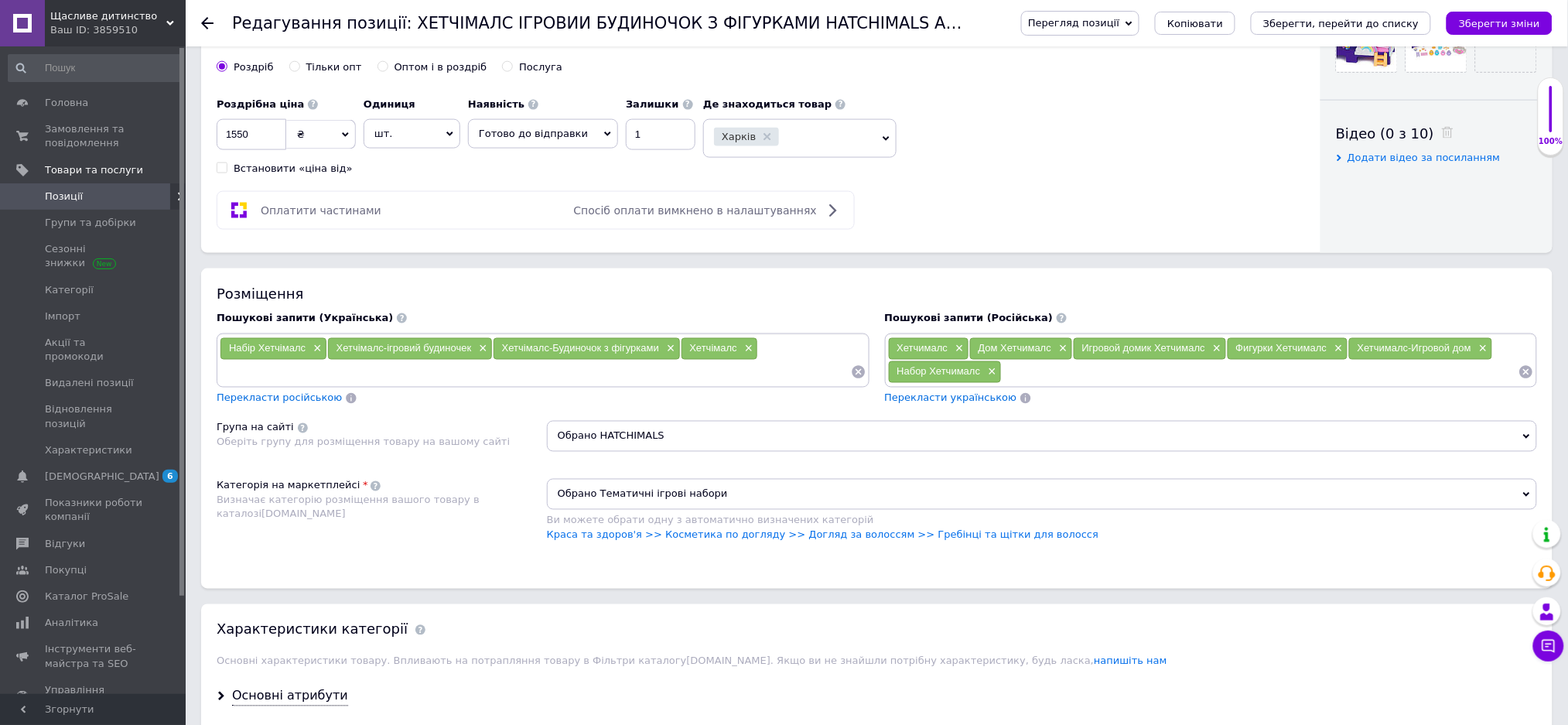
click at [1033, 383] on input at bounding box center [1260, 371] width 517 height 23
type input "Хетчималс-домик"
click at [248, 383] on input at bounding box center [535, 371] width 631 height 23
type input "Фігурки Хетчімалс"
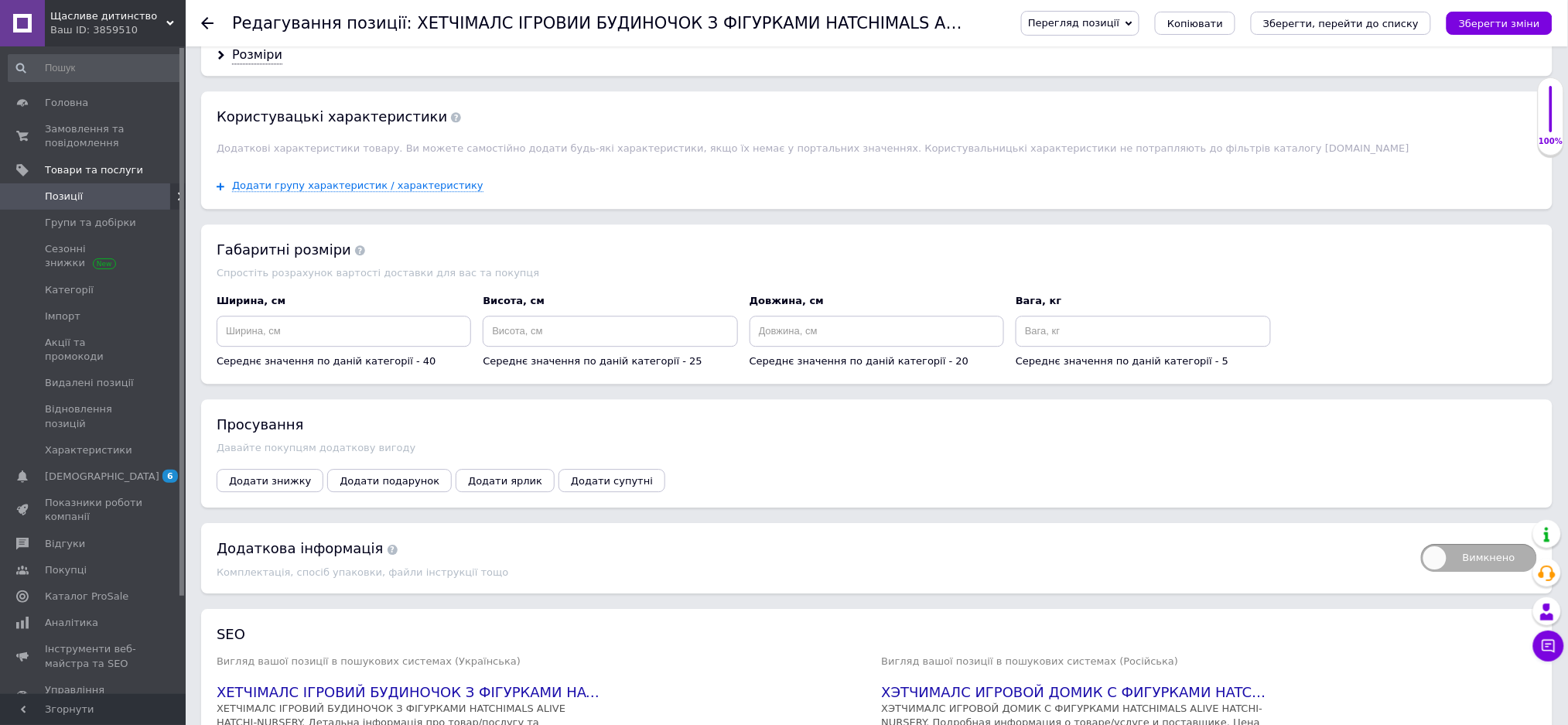
scroll to position [1444, 0]
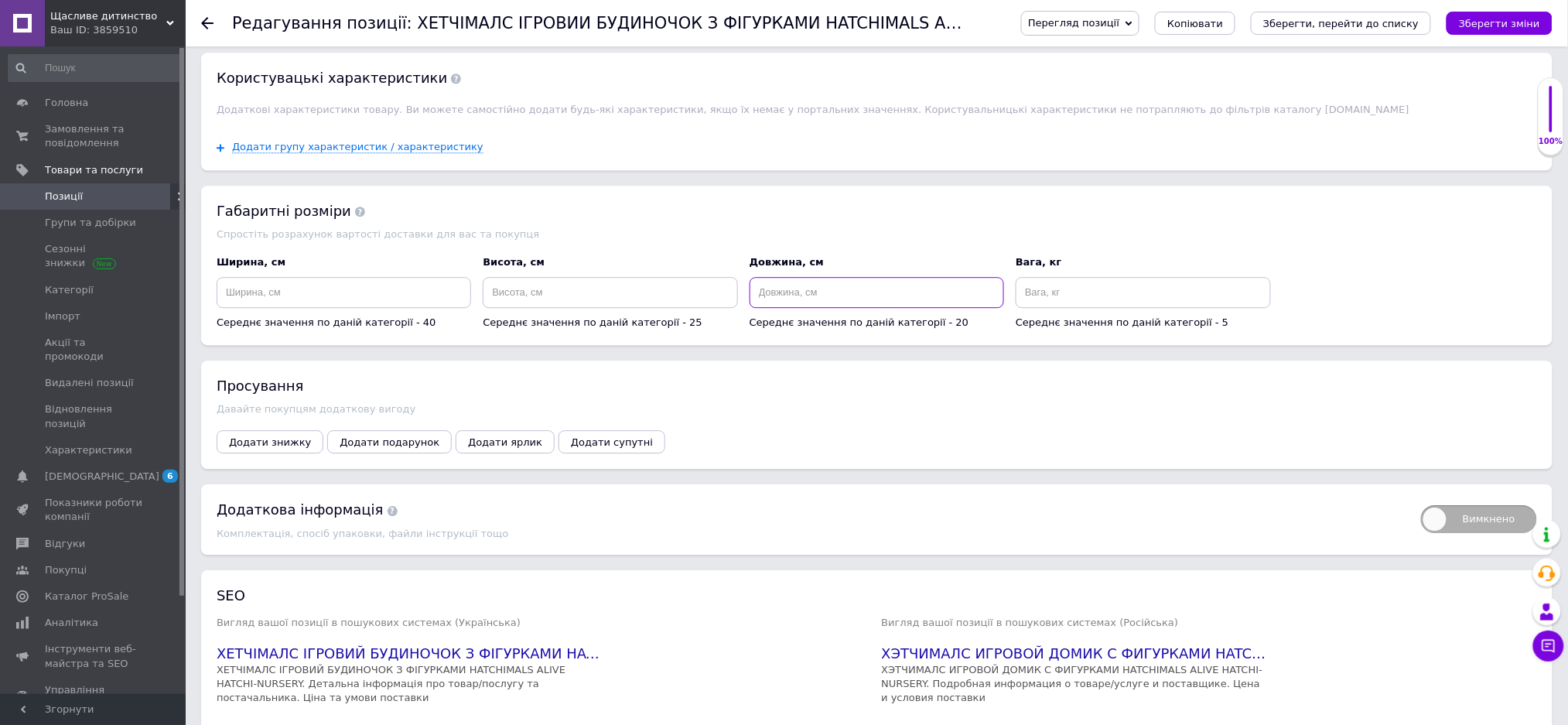
click at [787, 308] on input at bounding box center [876, 292] width 254 height 31
type input "40"
click at [546, 308] on input at bounding box center [609, 292] width 254 height 31
type input "30"
click at [325, 308] on input at bounding box center [343, 292] width 254 height 31
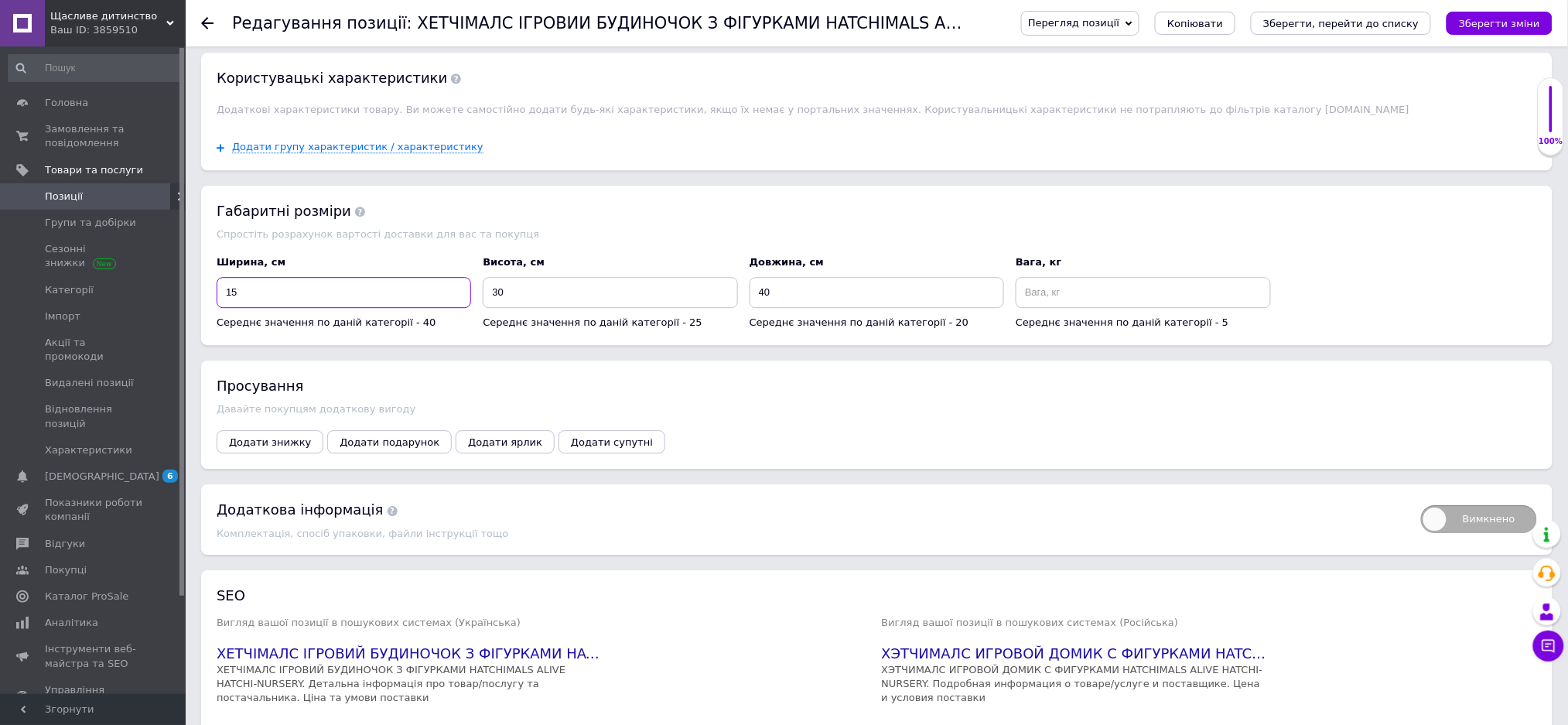
type input "15"
click at [1050, 308] on input at bounding box center [1142, 292] width 254 height 31
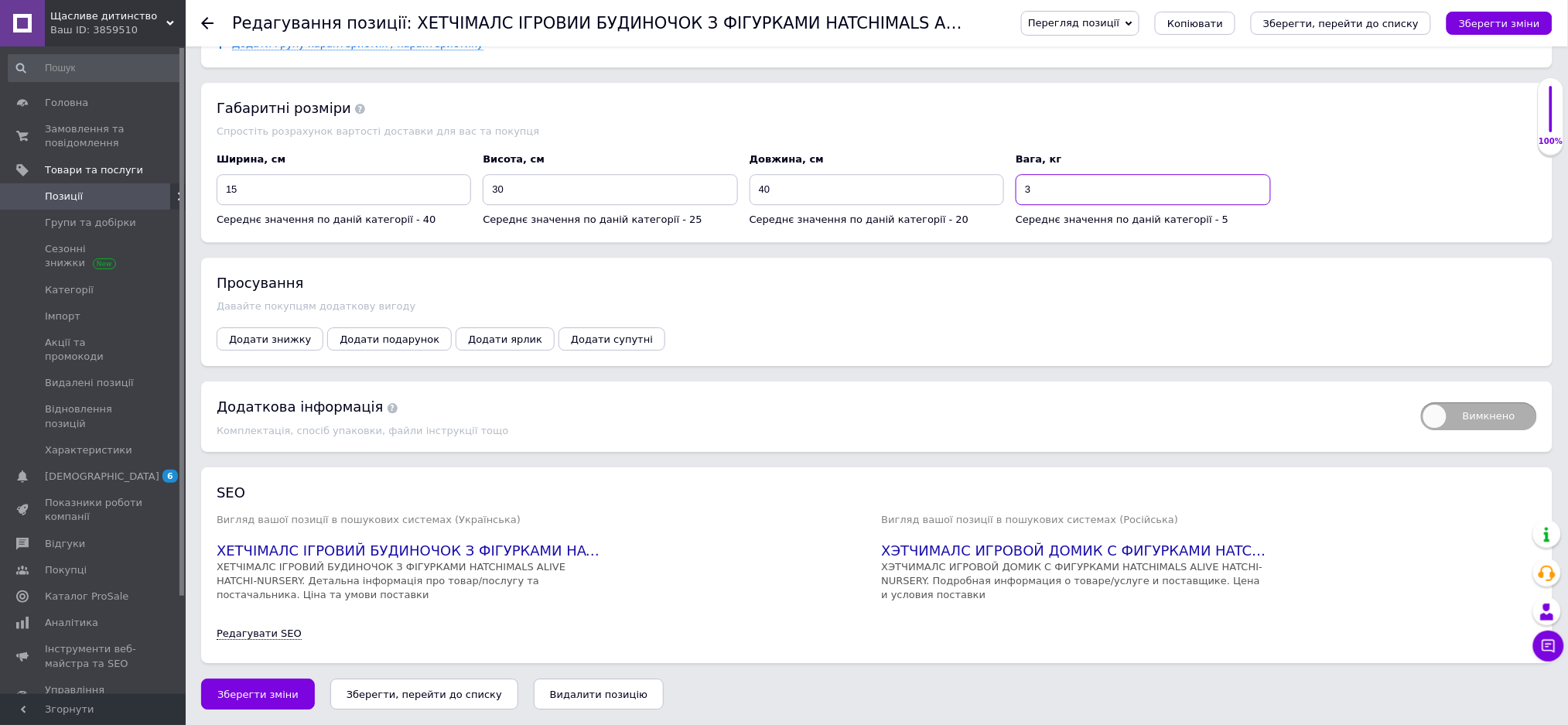
scroll to position [1643, 0]
type input "3"
click at [263, 695] on span "Зберегти зміни" at bounding box center [258, 694] width 81 height 12
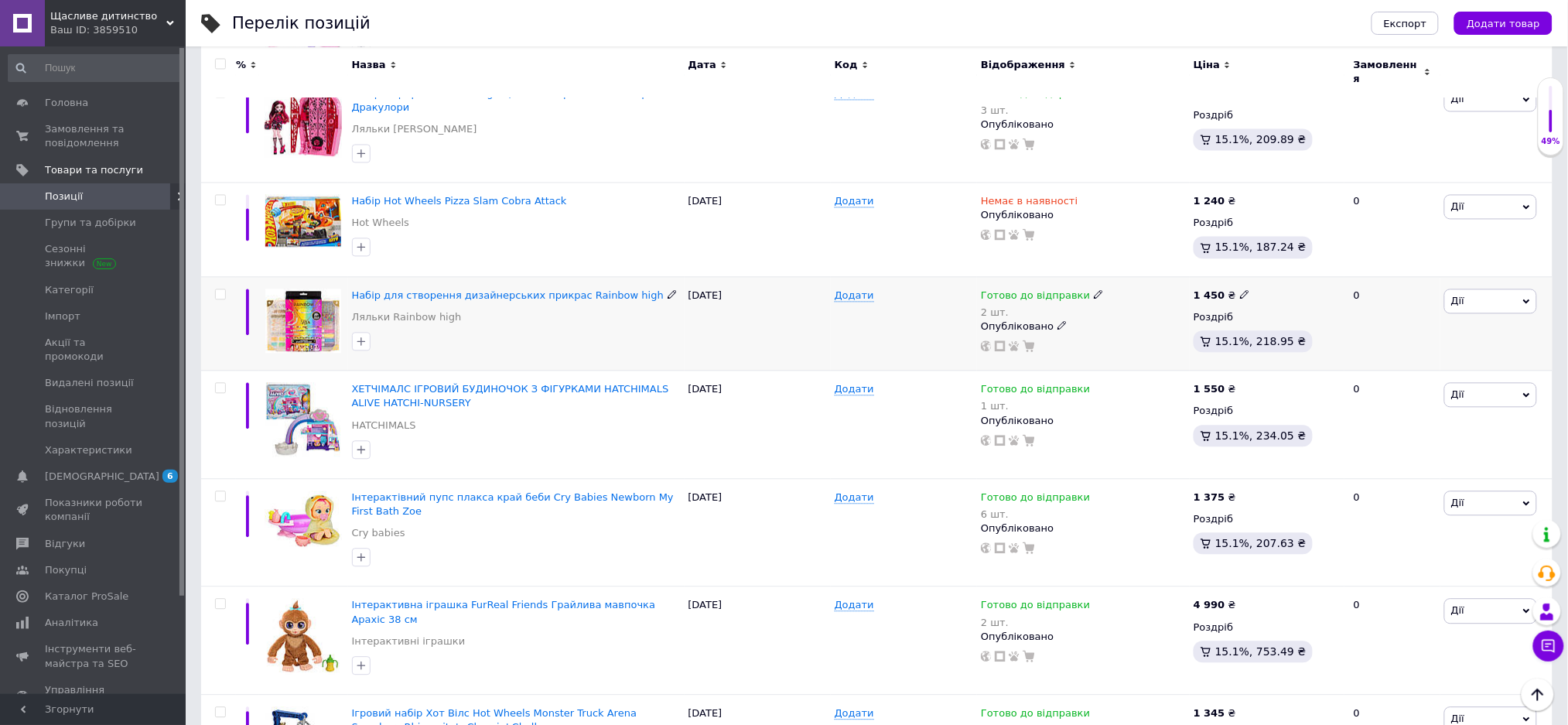
scroll to position [1134, 0]
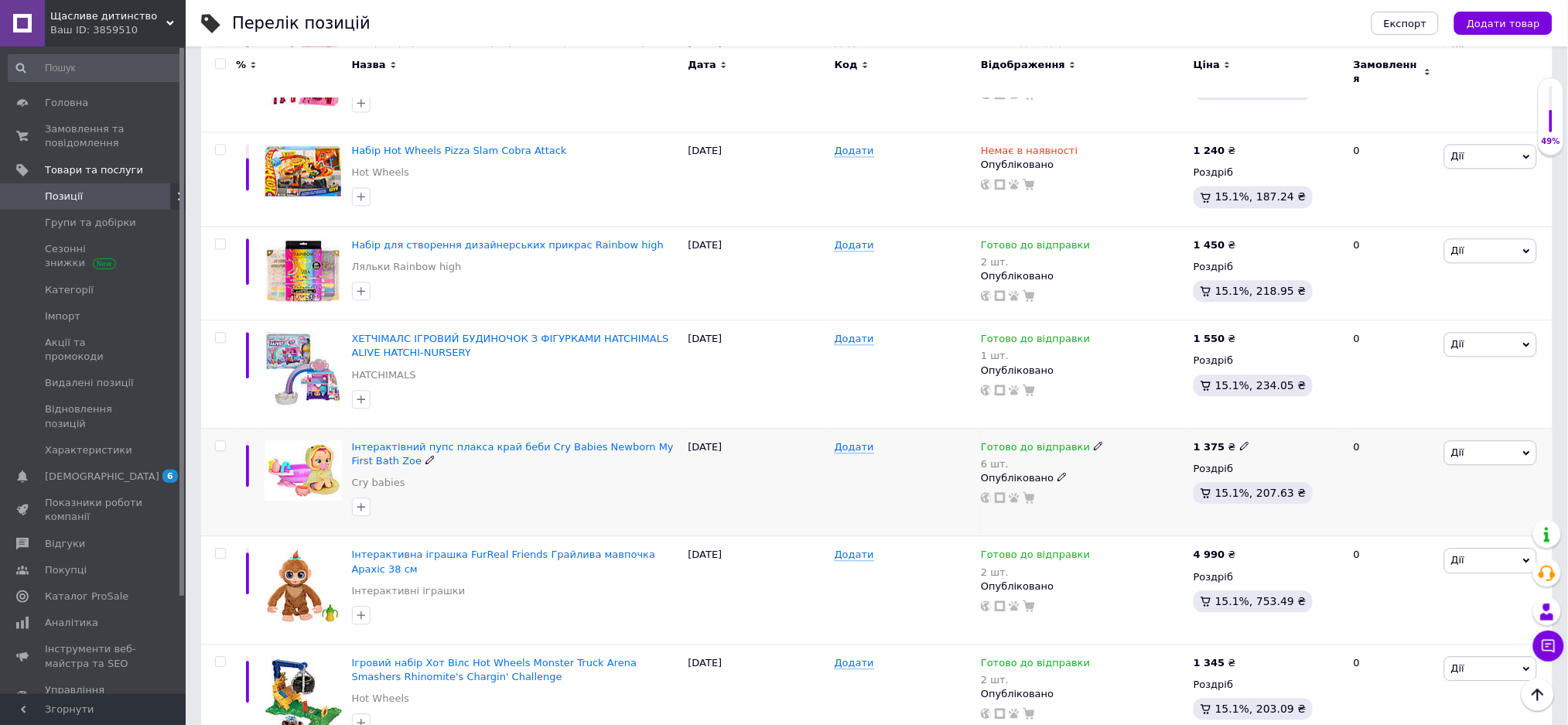
click at [317, 441] on img at bounding box center [303, 470] width 77 height 60
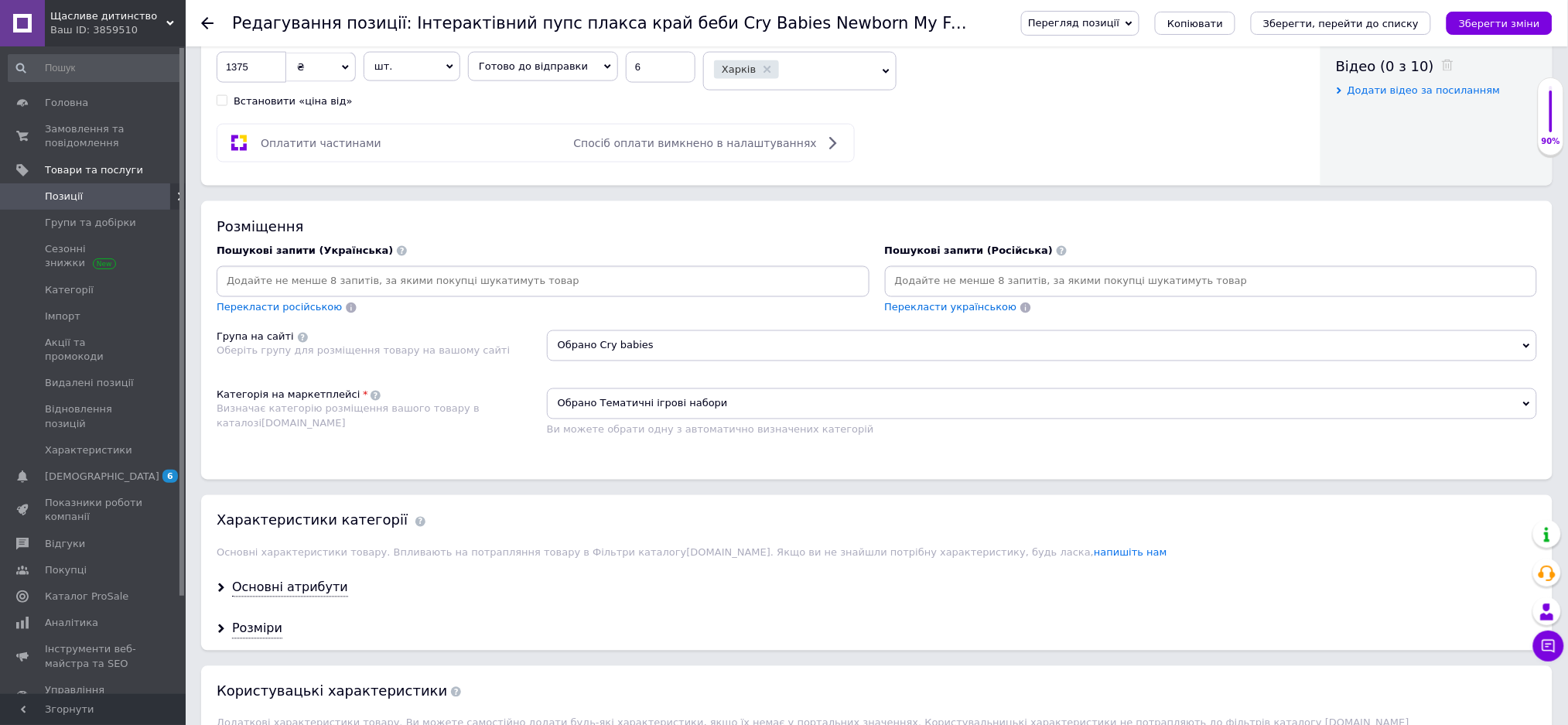
scroll to position [825, 0]
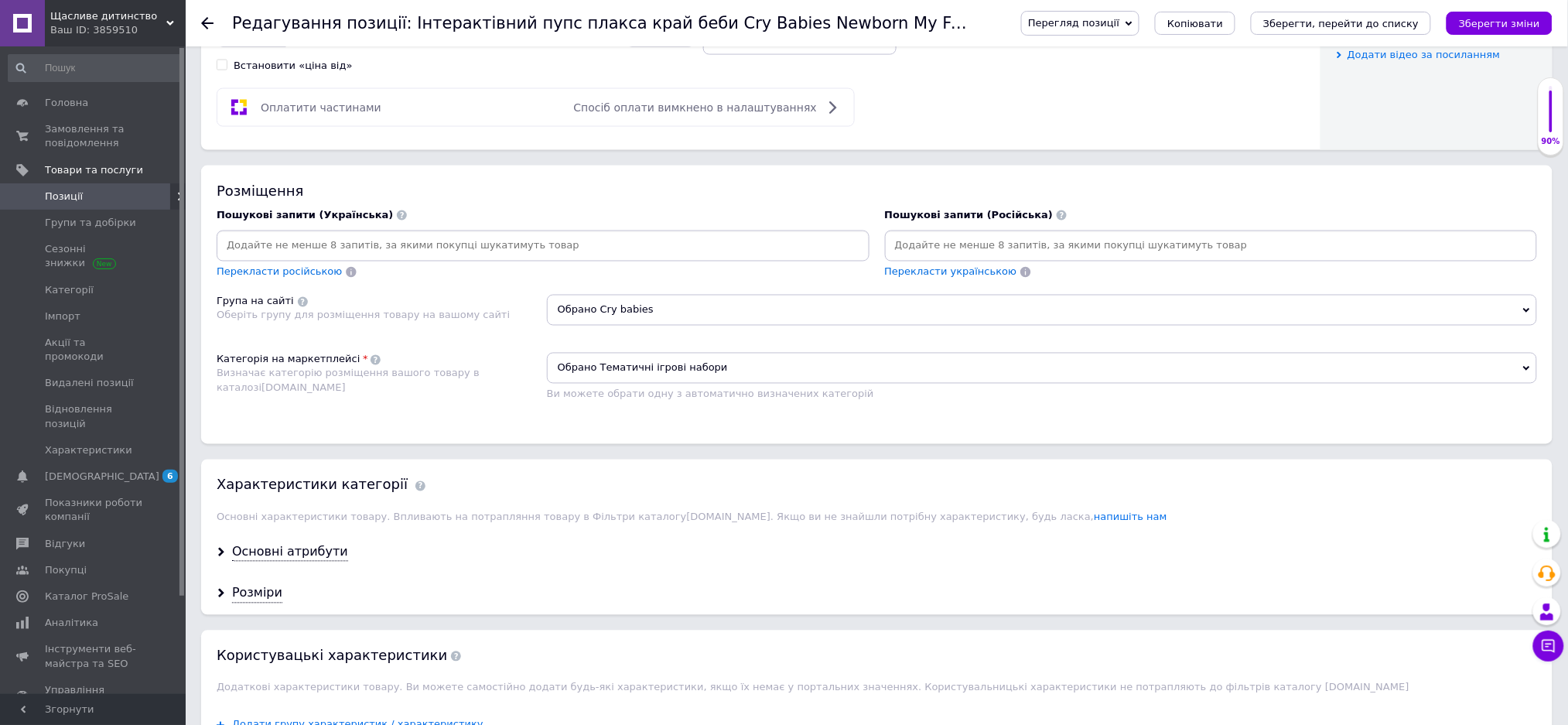
click at [900, 258] on input at bounding box center [1211, 246] width 646 height 23
type input "[PERSON_NAME]-[PERSON_NAME]"
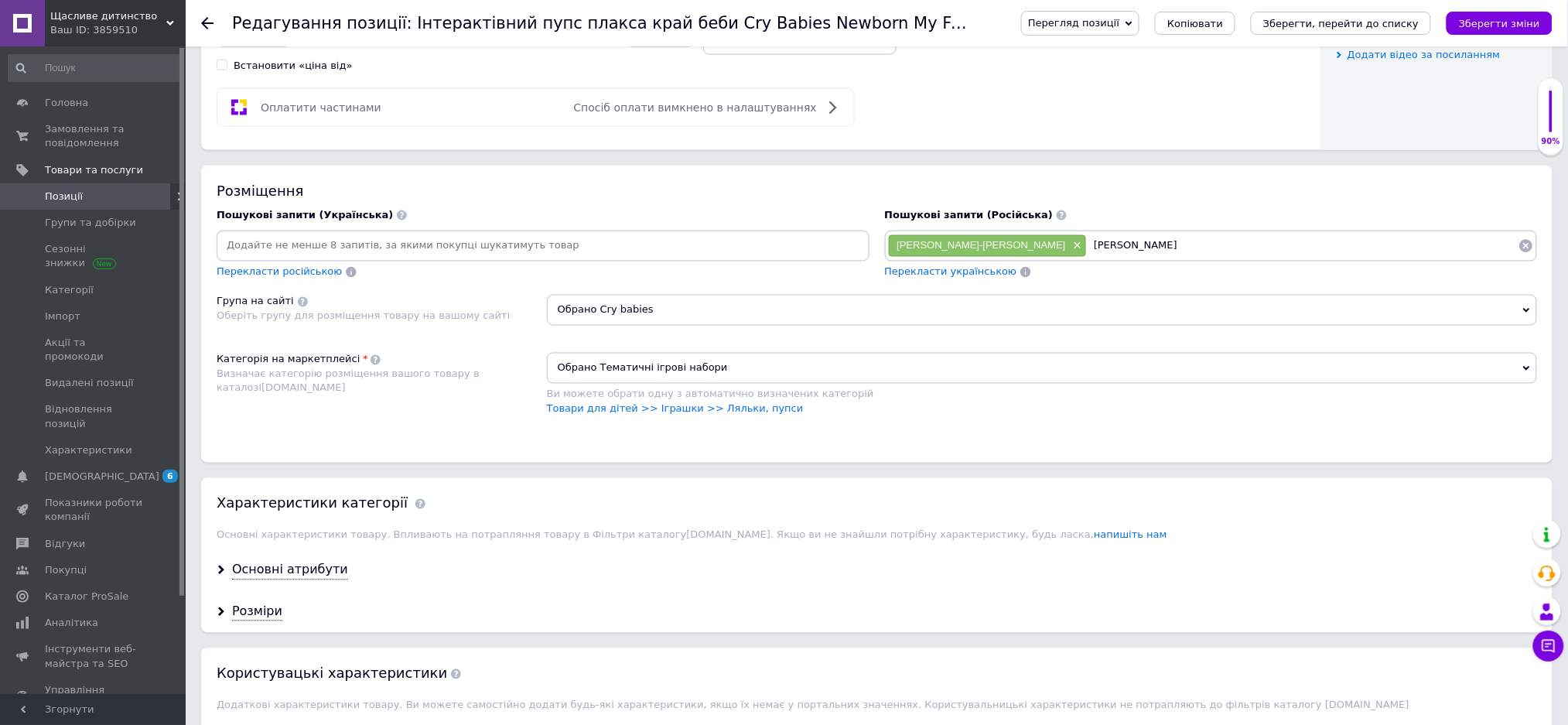
type input "[PERSON_NAME]"
type input "Край Беби с ванной"
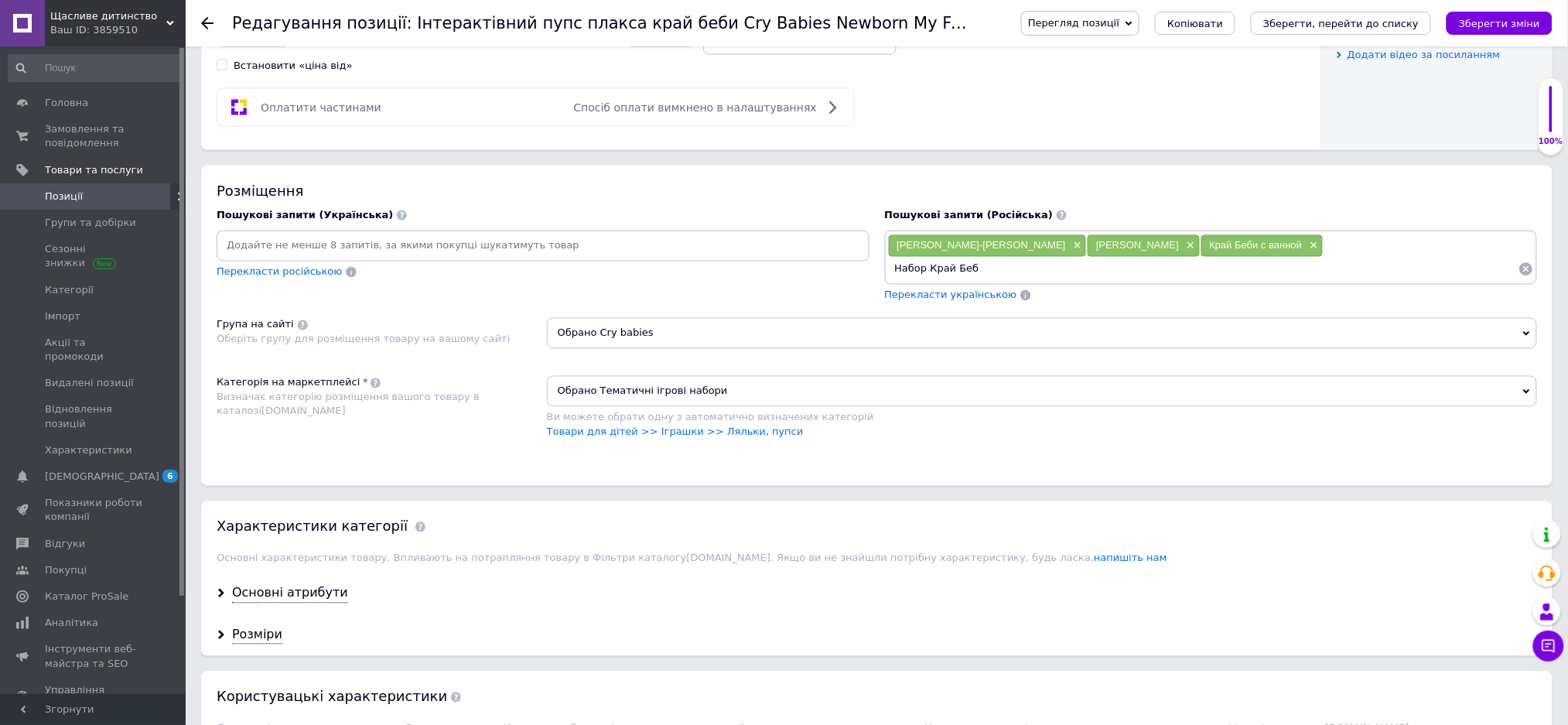
type input "Набор Край Беби"
type input "Игровой набор с ванночкой [PERSON_NAME]"
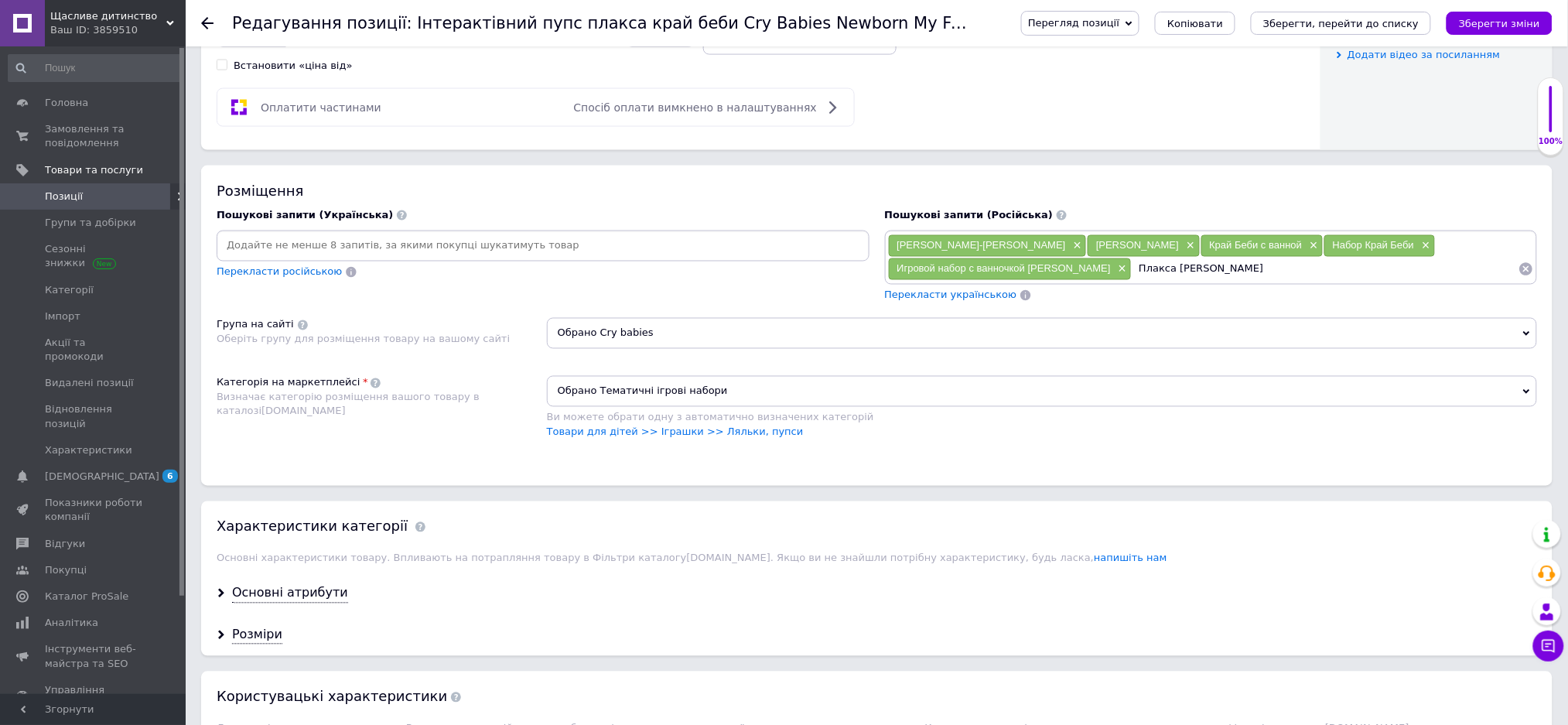
type input "Плакса [PERSON_NAME]"
type input "[PERSON_NAME] Беби плакса"
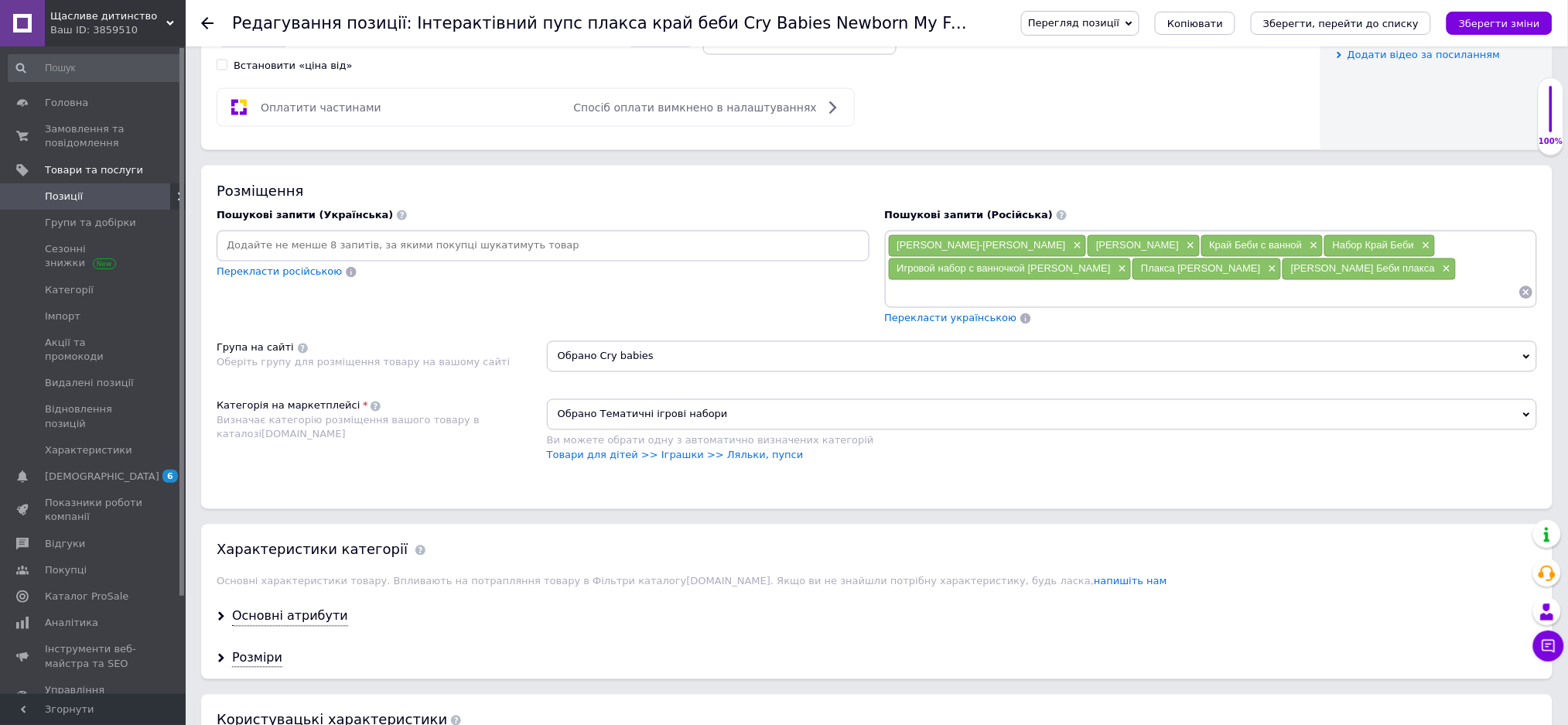
click at [277, 258] on input at bounding box center [542, 246] width 646 height 23
type input "[PERSON_NAME]"
type input "Інтерактивна лялька Край Беби"
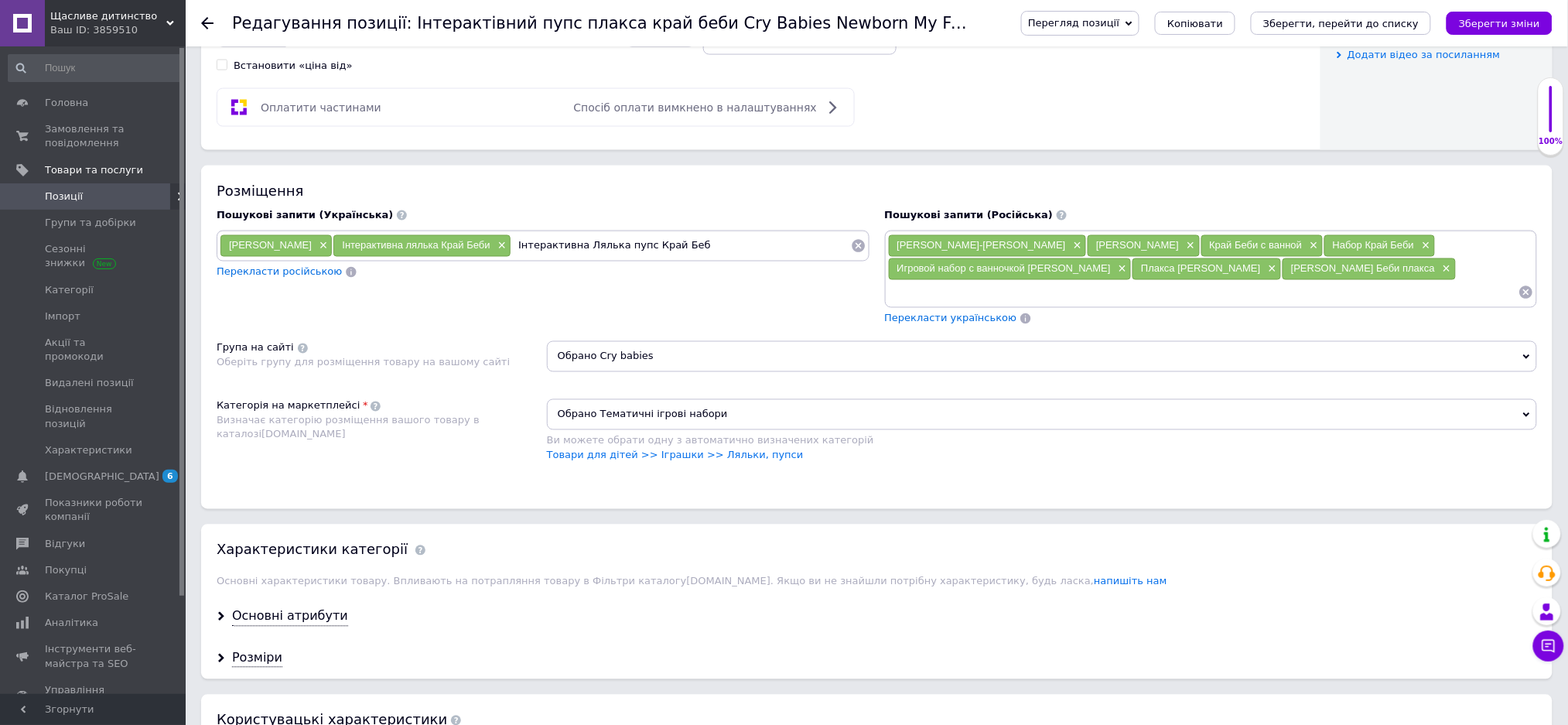
type input "Інтерактивна Лялька пупс Край Беби"
type input "Інтерактивна лялька Плакса"
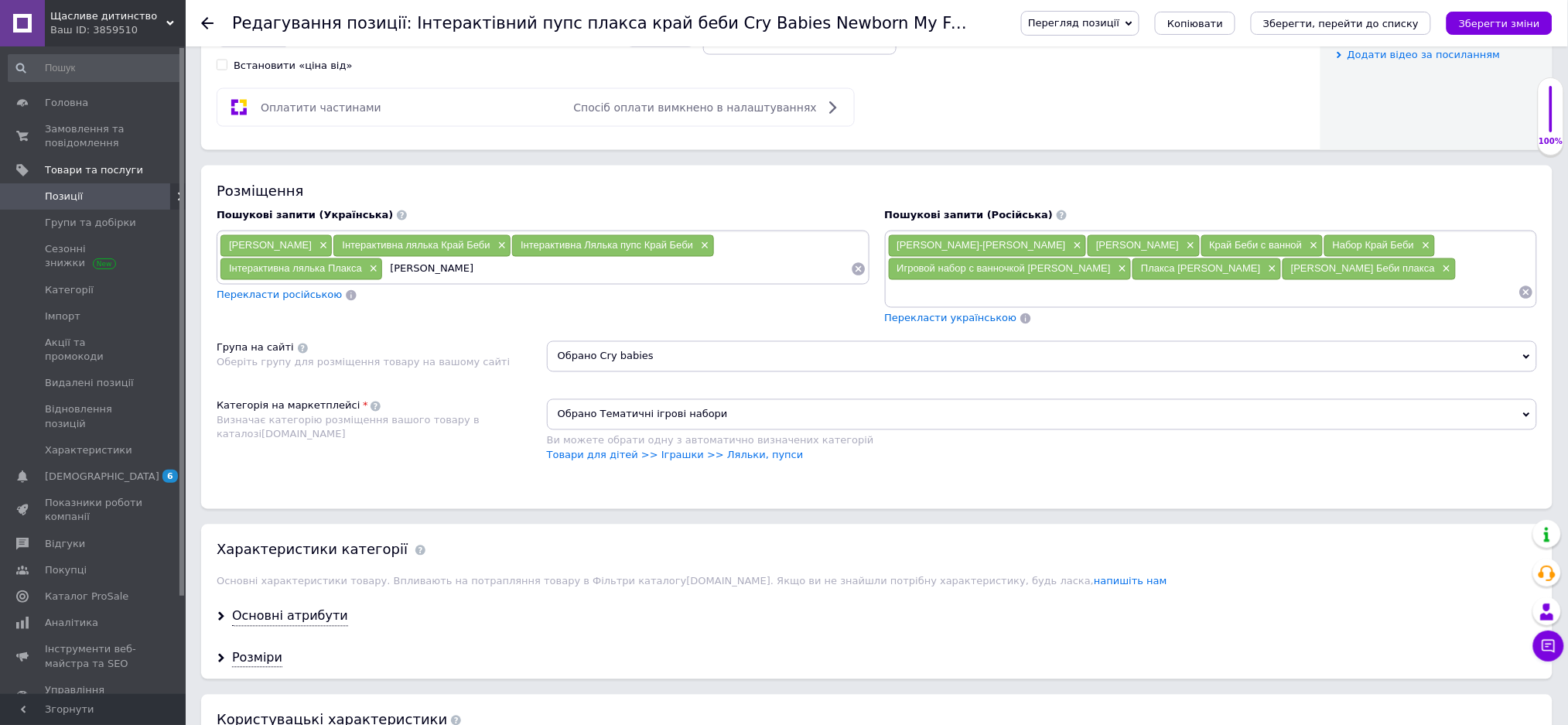
type input "[PERSON_NAME]"
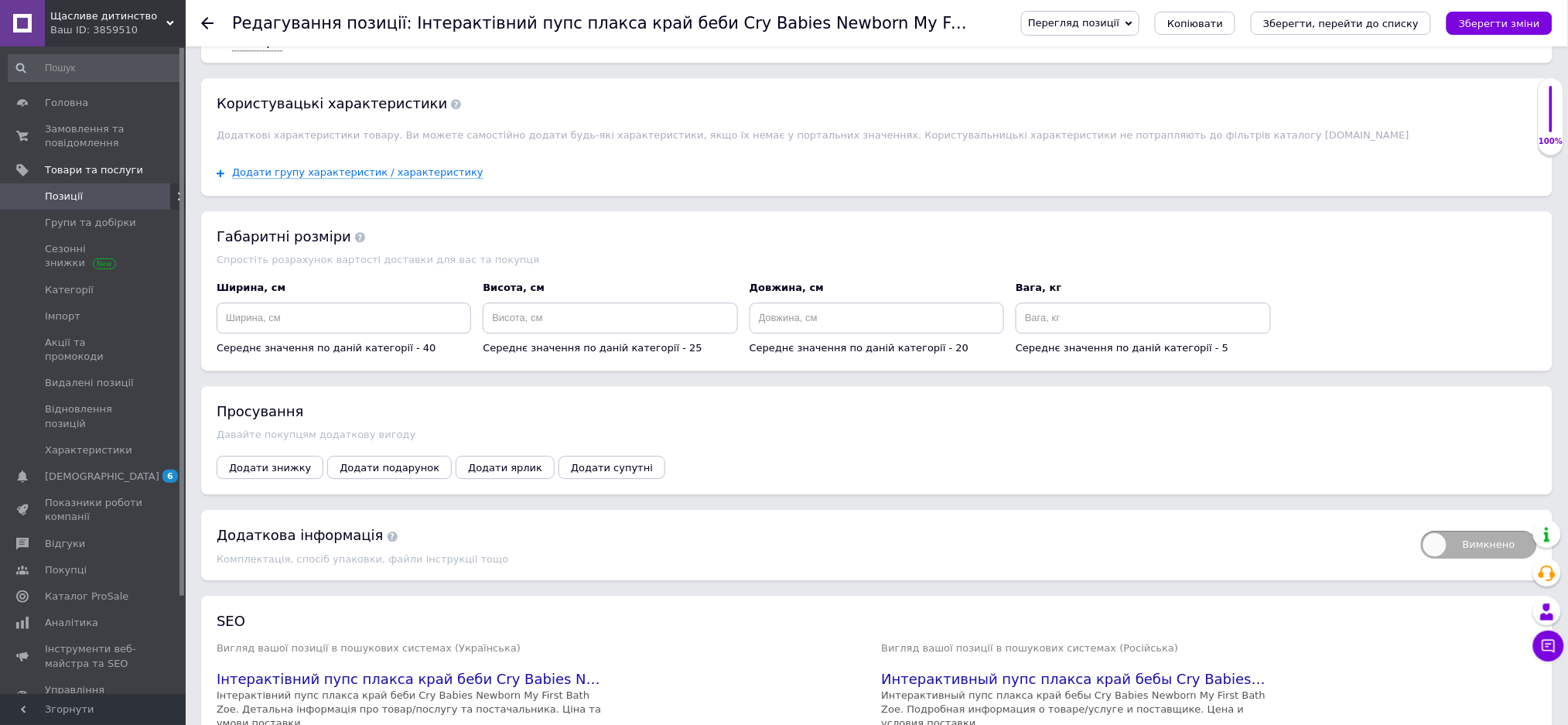
scroll to position [1444, 0]
click at [797, 331] on input at bounding box center [876, 315] width 254 height 31
type input "40"
click at [539, 331] on input at bounding box center [609, 315] width 254 height 31
type input "15"
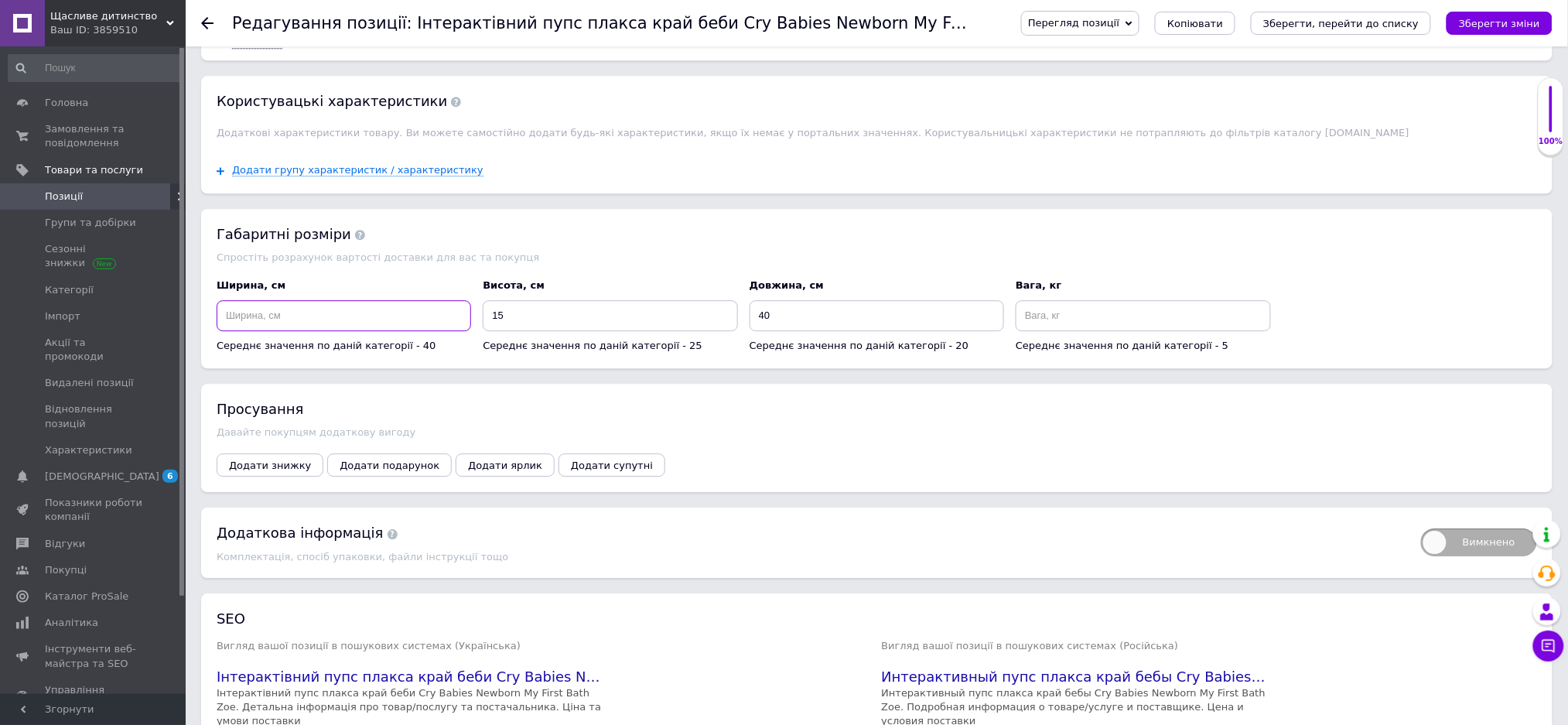
click at [308, 331] on input at bounding box center [343, 315] width 254 height 31
type input "25"
click at [1048, 331] on input at bounding box center [1142, 315] width 254 height 31
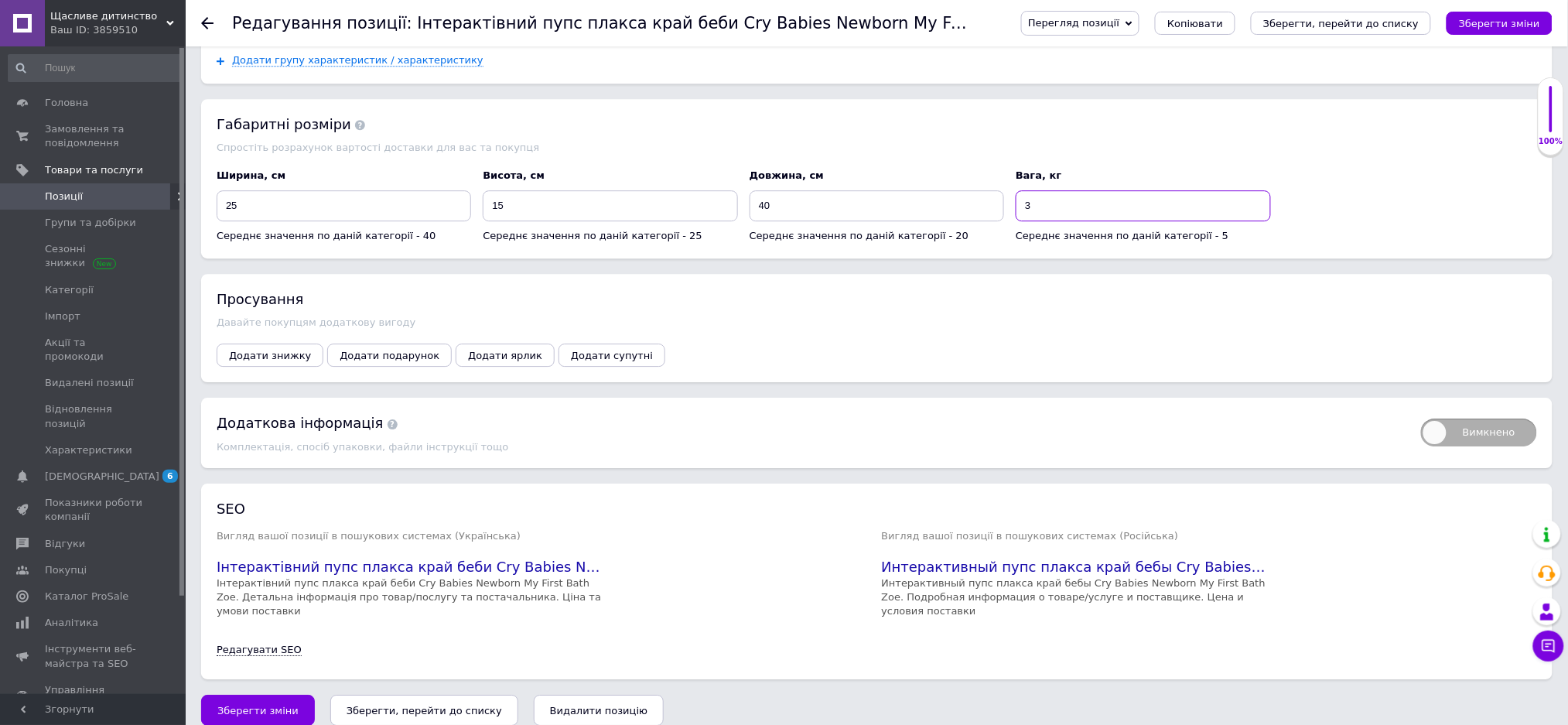
scroll to position [1651, 0]
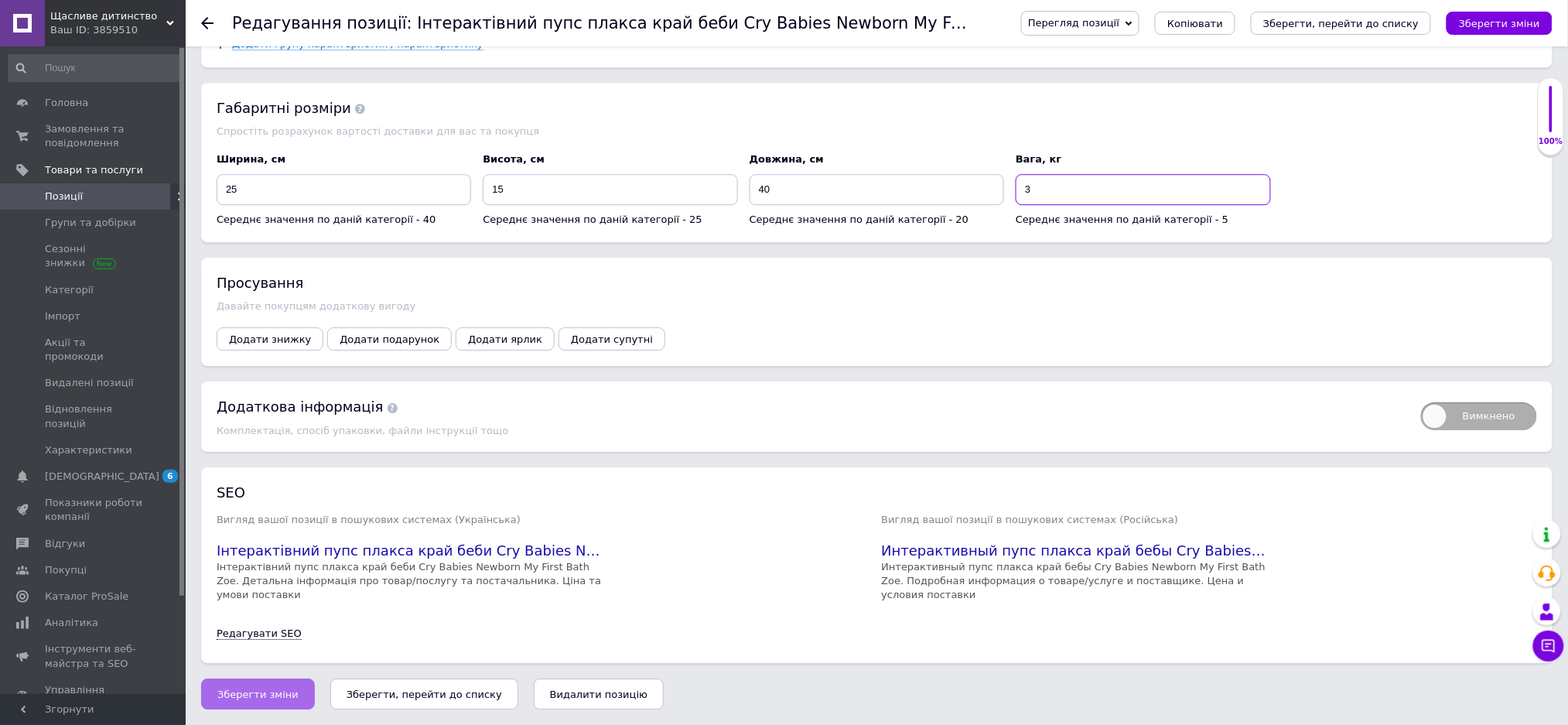
type input "3"
click at [243, 691] on span "Зберегти зміни" at bounding box center [258, 694] width 81 height 12
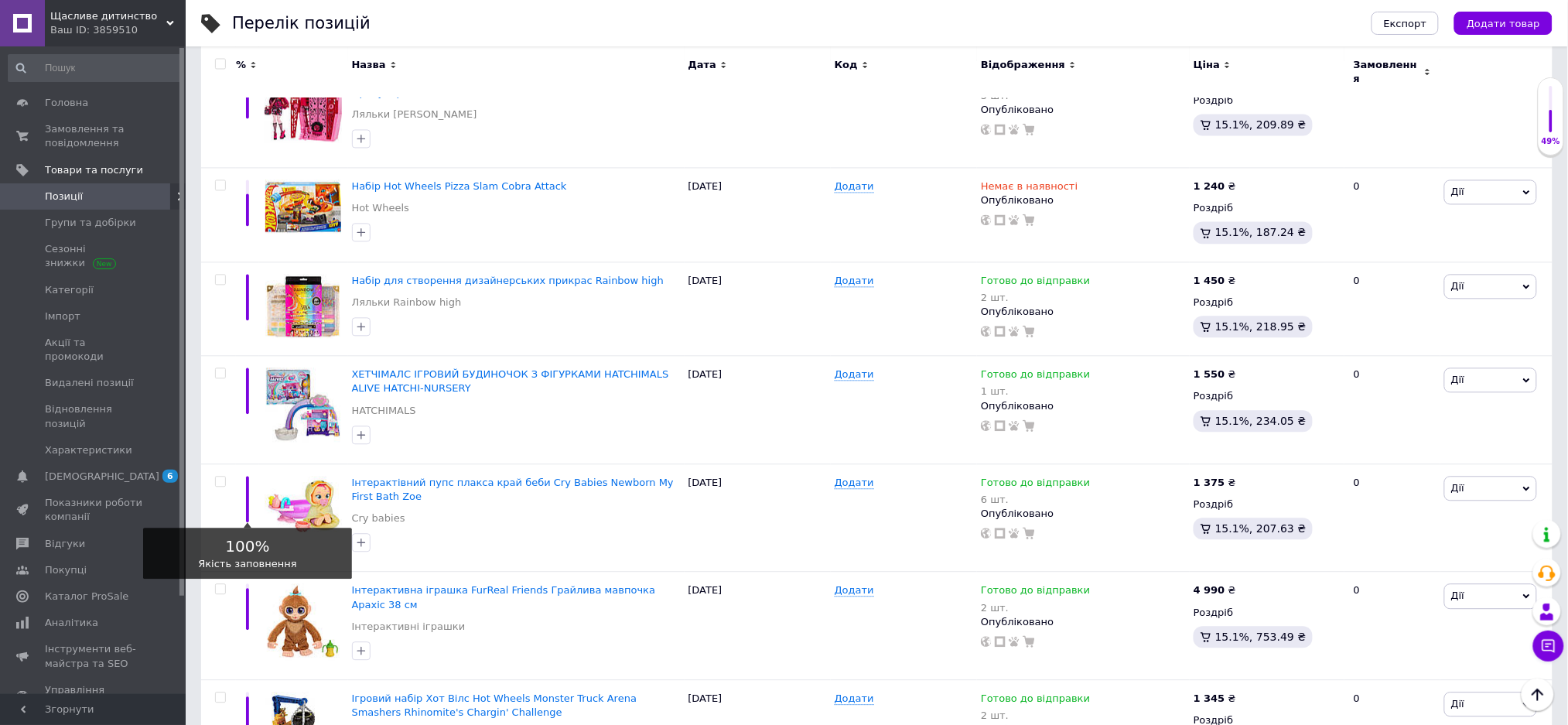
scroll to position [1134, 0]
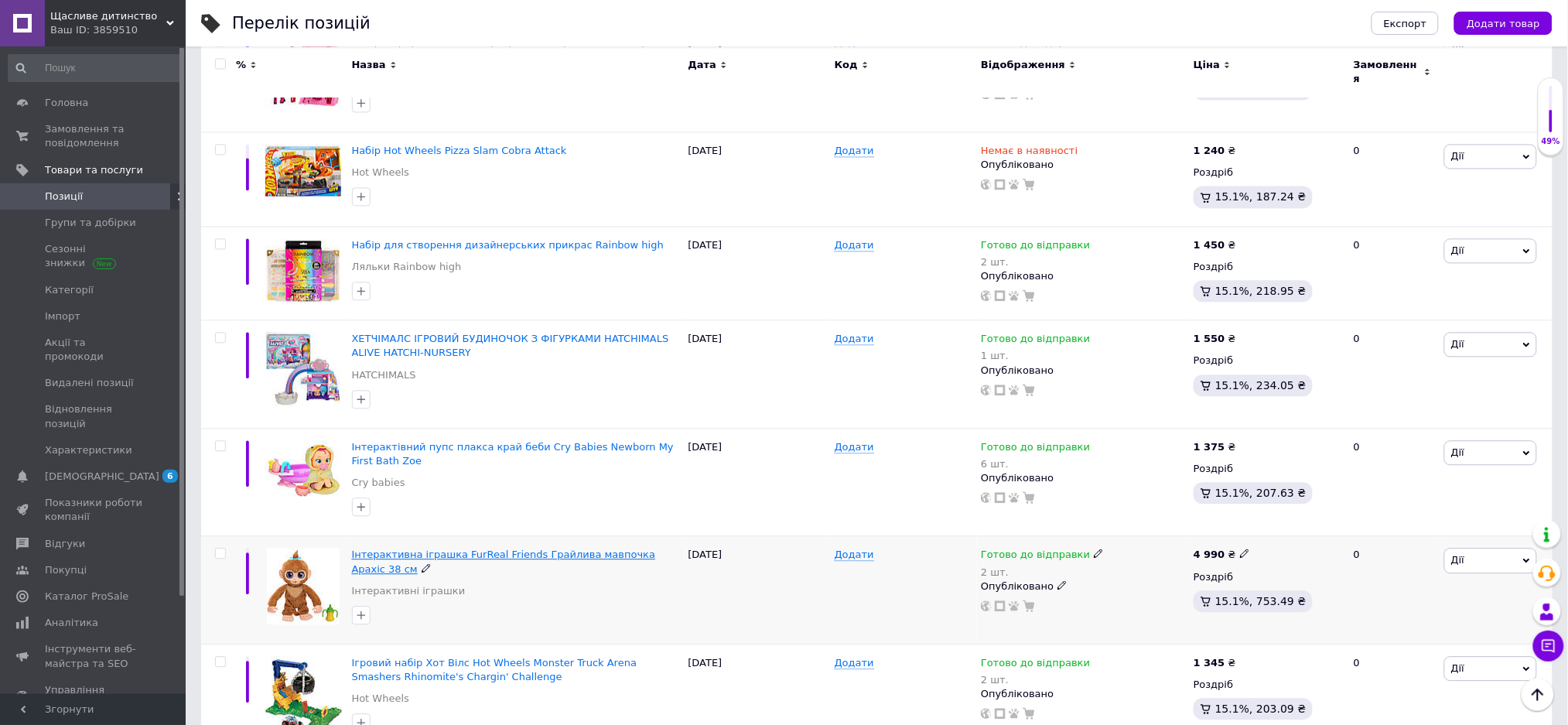
click at [411, 549] on span "Інтерактивна іграшка FurReal Friends Грайлива мавпочка Арахіс 38 см" at bounding box center [503, 562] width 304 height 26
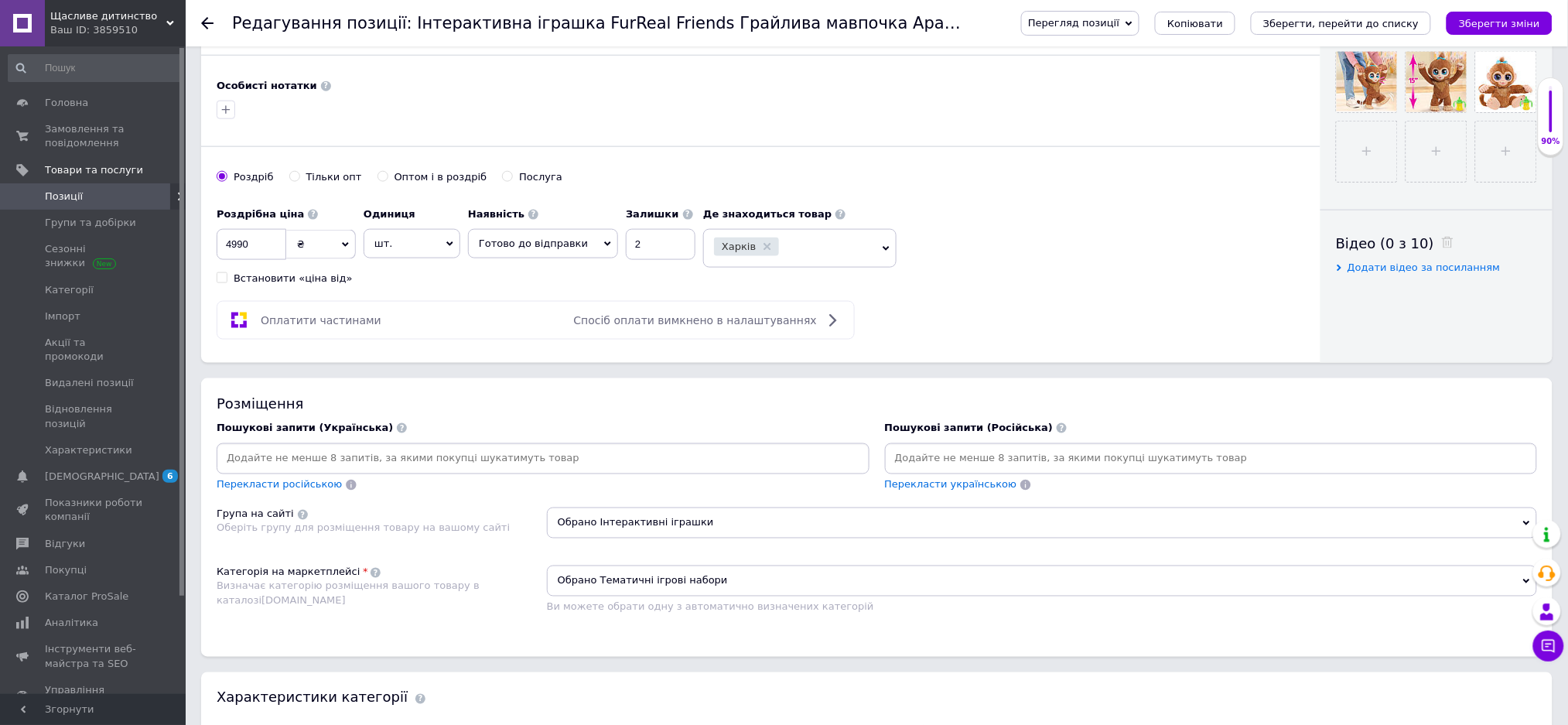
scroll to position [619, 0]
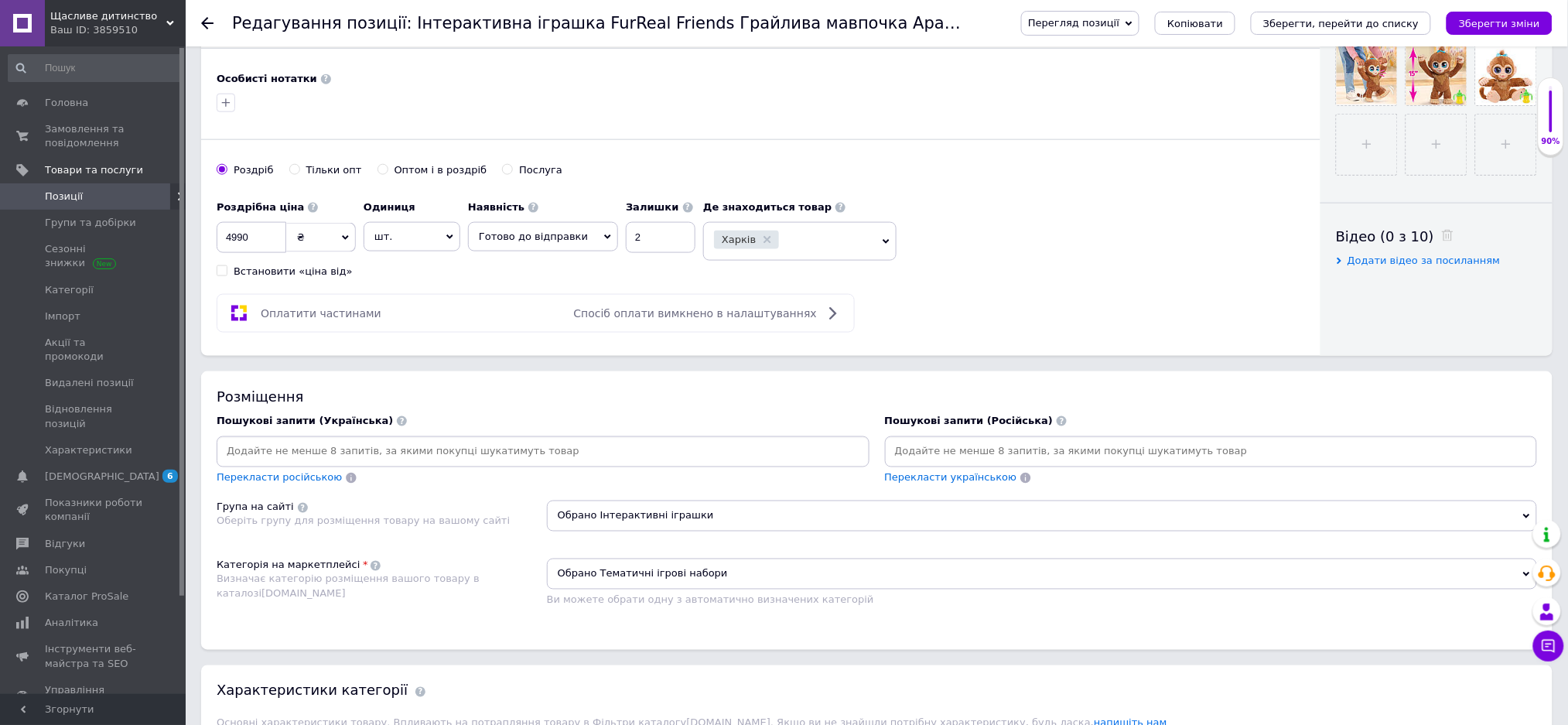
click at [310, 464] on input at bounding box center [542, 452] width 646 height 23
type input "Мавпочка [PERSON_NAME]"
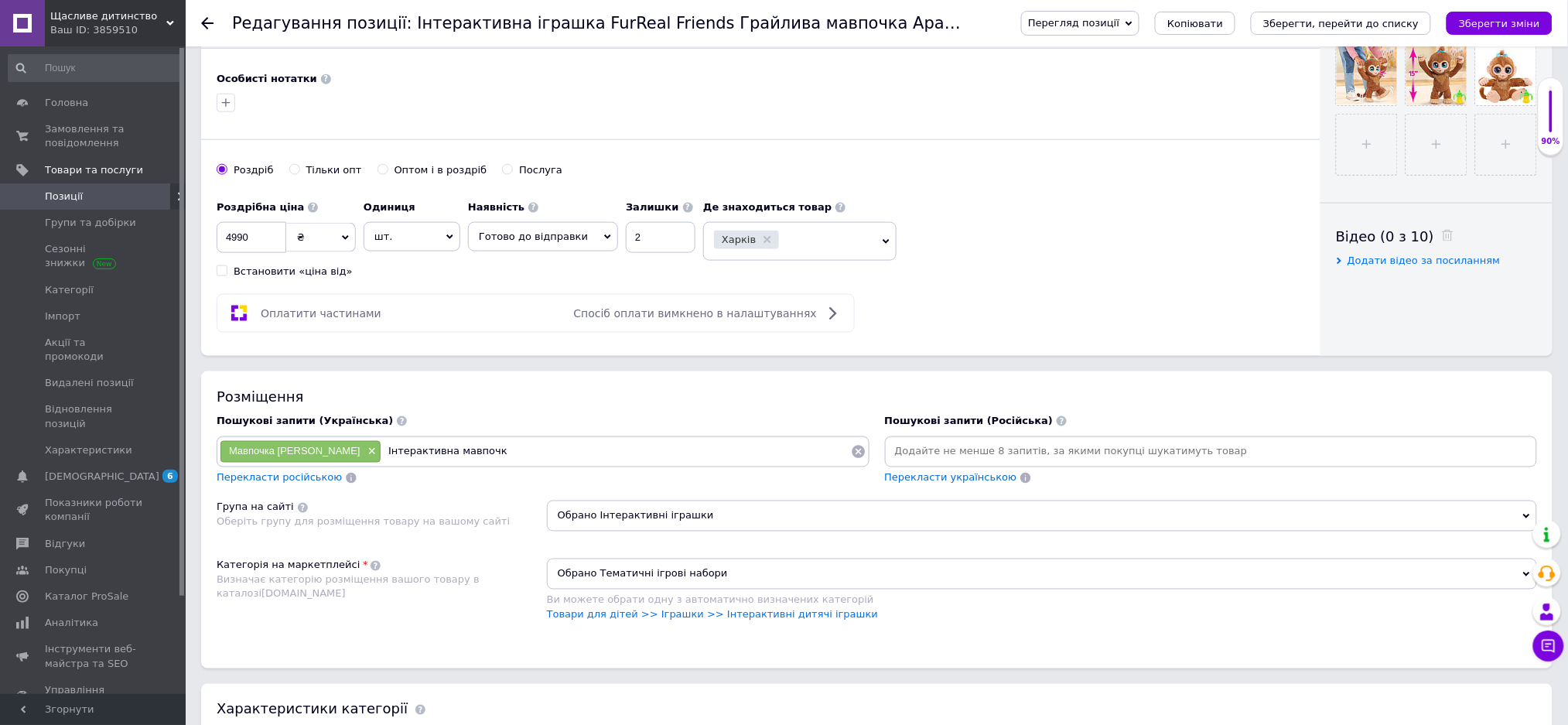
type input "Інтерактивна мавпочка"
type input "Мавпочка Фурреал Френдс"
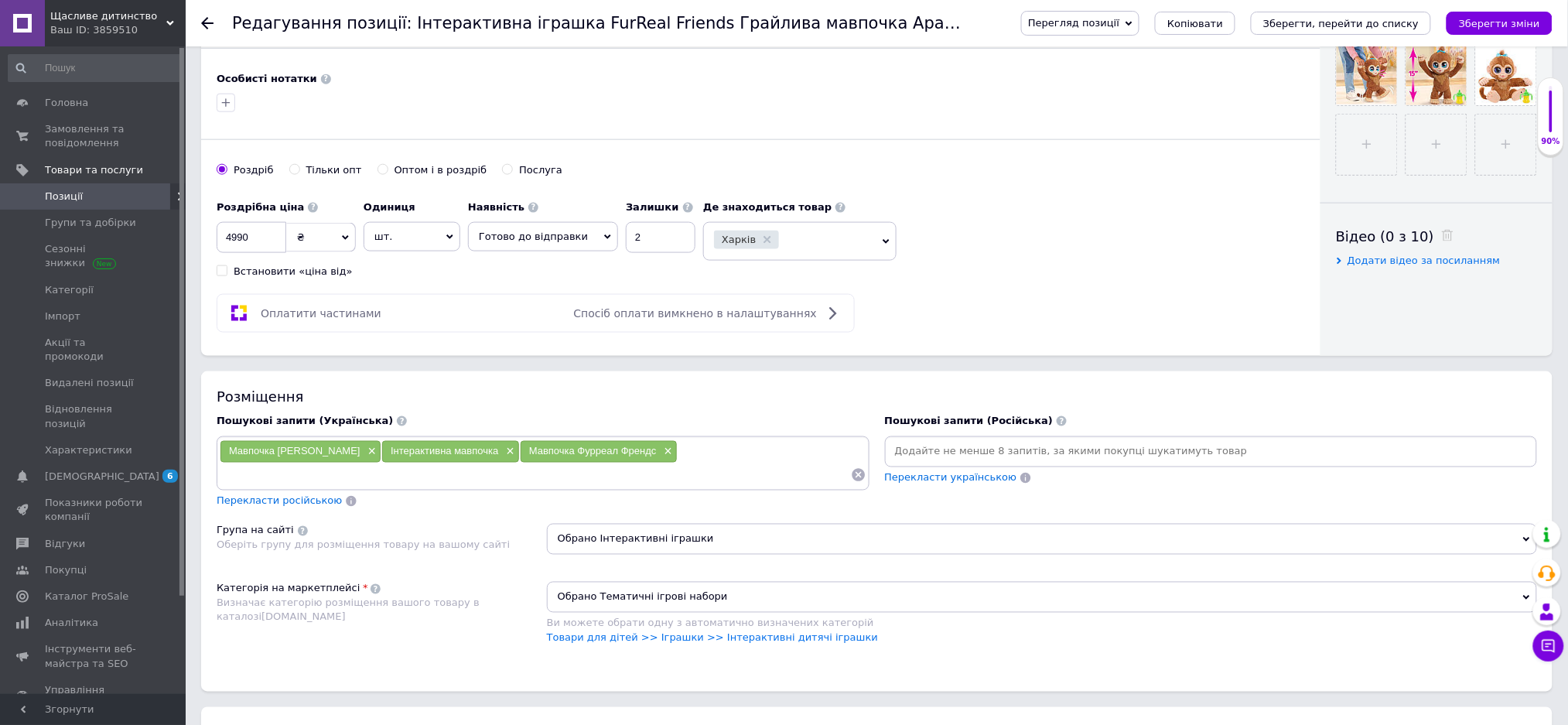
click at [923, 464] on input at bounding box center [1211, 452] width 646 height 23
type input "Интерактивная обезьяна Арахис"
type input "Интерактивная обезьяна Фурреал Френдс"
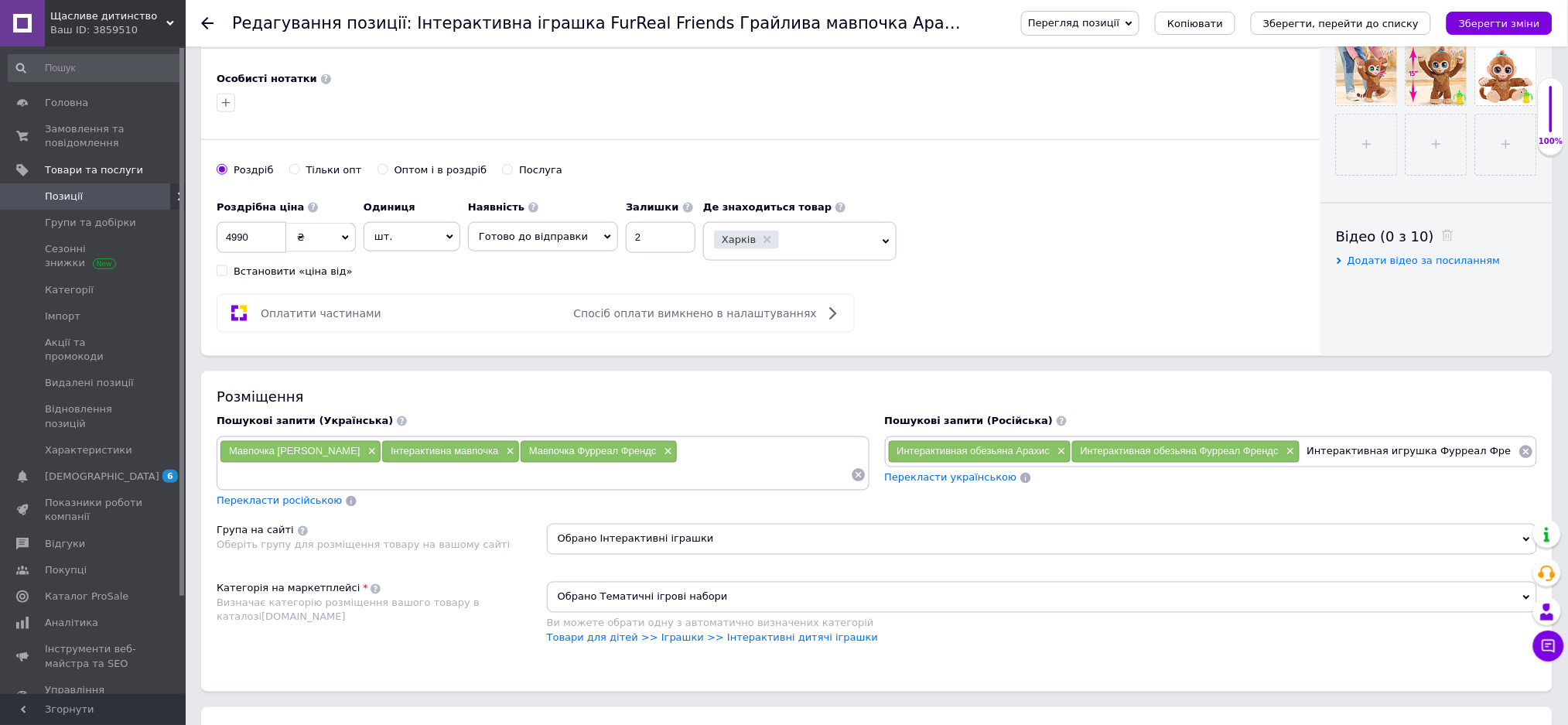
type input "Интерактивная игрушка Фурреал Френдс"
click at [645, 486] on input at bounding box center [535, 474] width 631 height 23
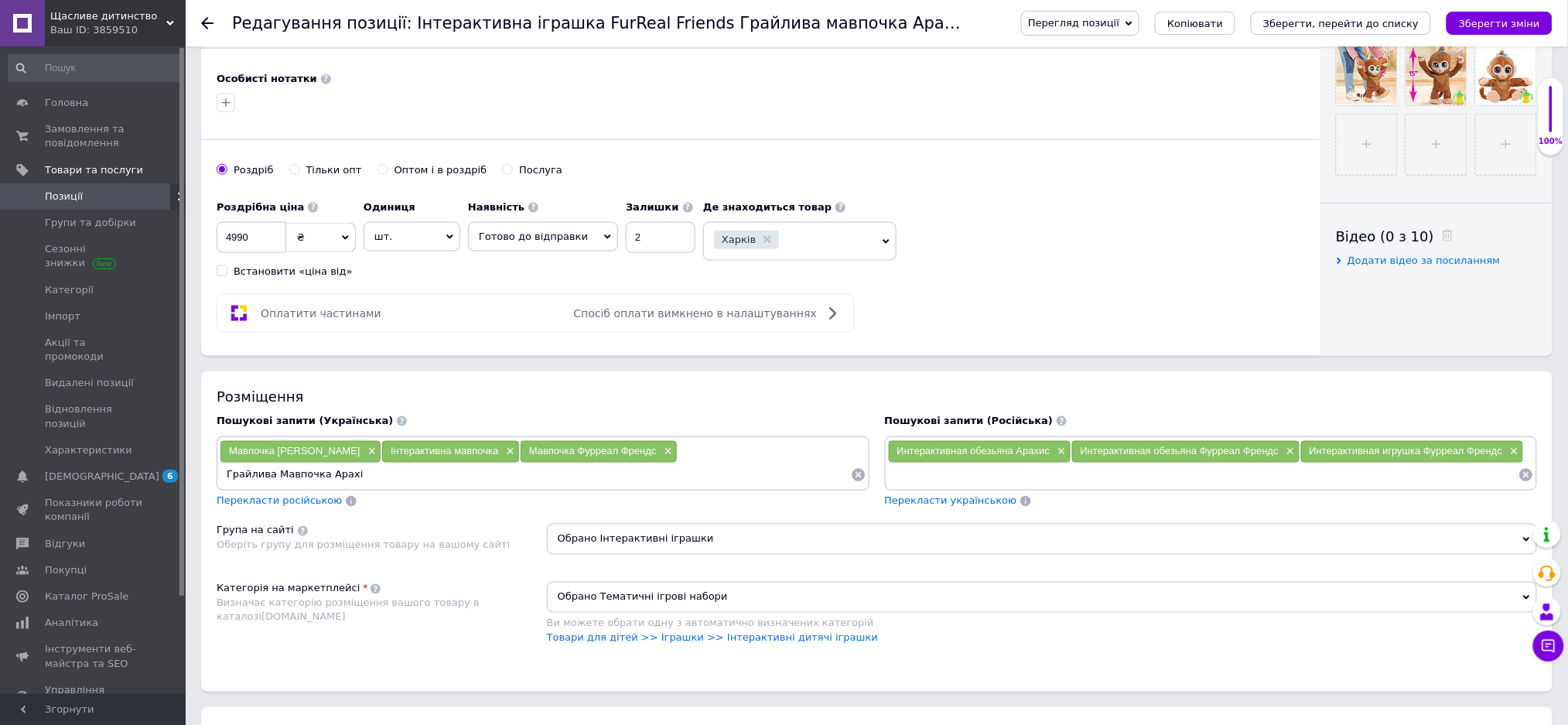
type input "Грайлива Мавпочка [PERSON_NAME]"
type input "Ігрива Мавпочка"
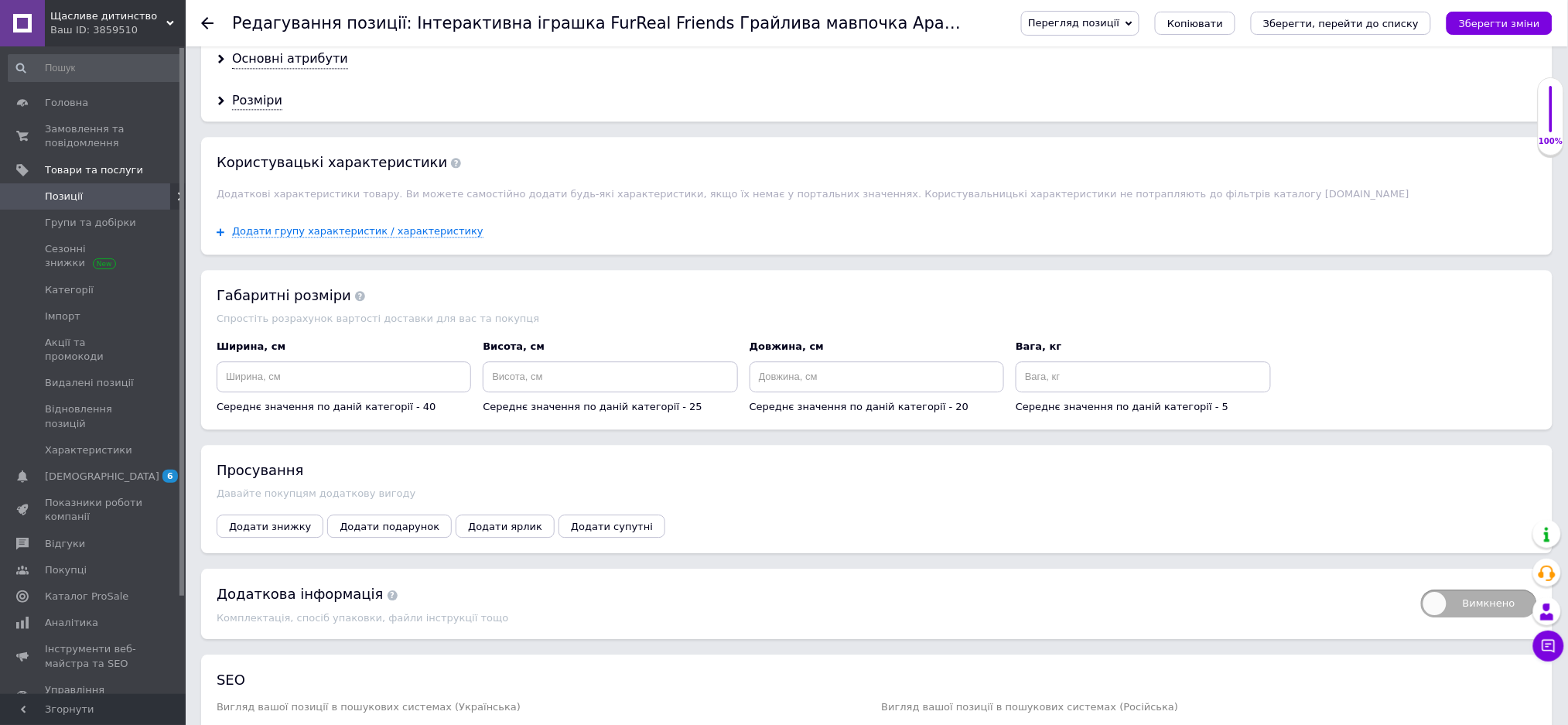
scroll to position [1444, 0]
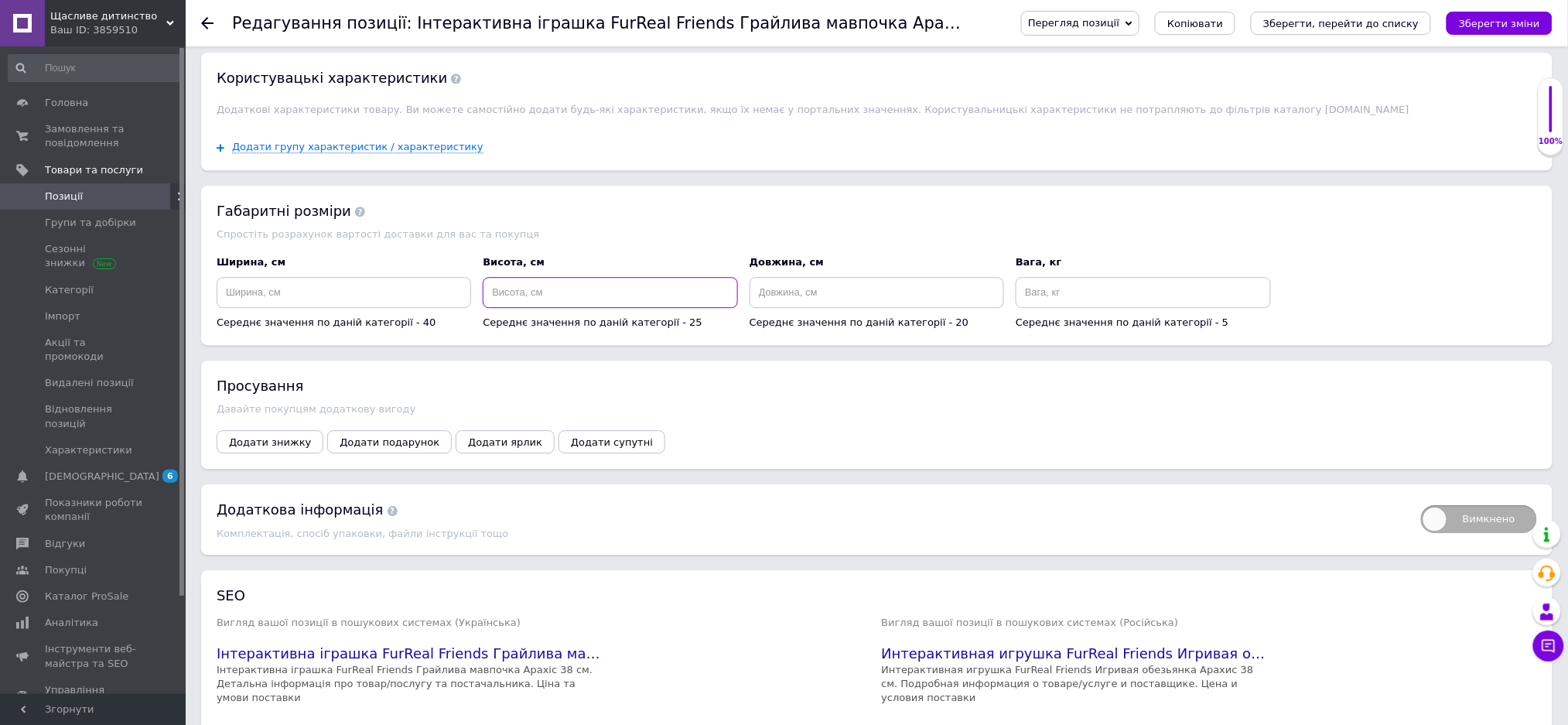
click at [556, 308] on input at bounding box center [609, 292] width 254 height 31
type input "45"
click at [322, 308] on input at bounding box center [343, 292] width 254 height 31
type input "35"
click at [797, 308] on input at bounding box center [876, 292] width 254 height 31
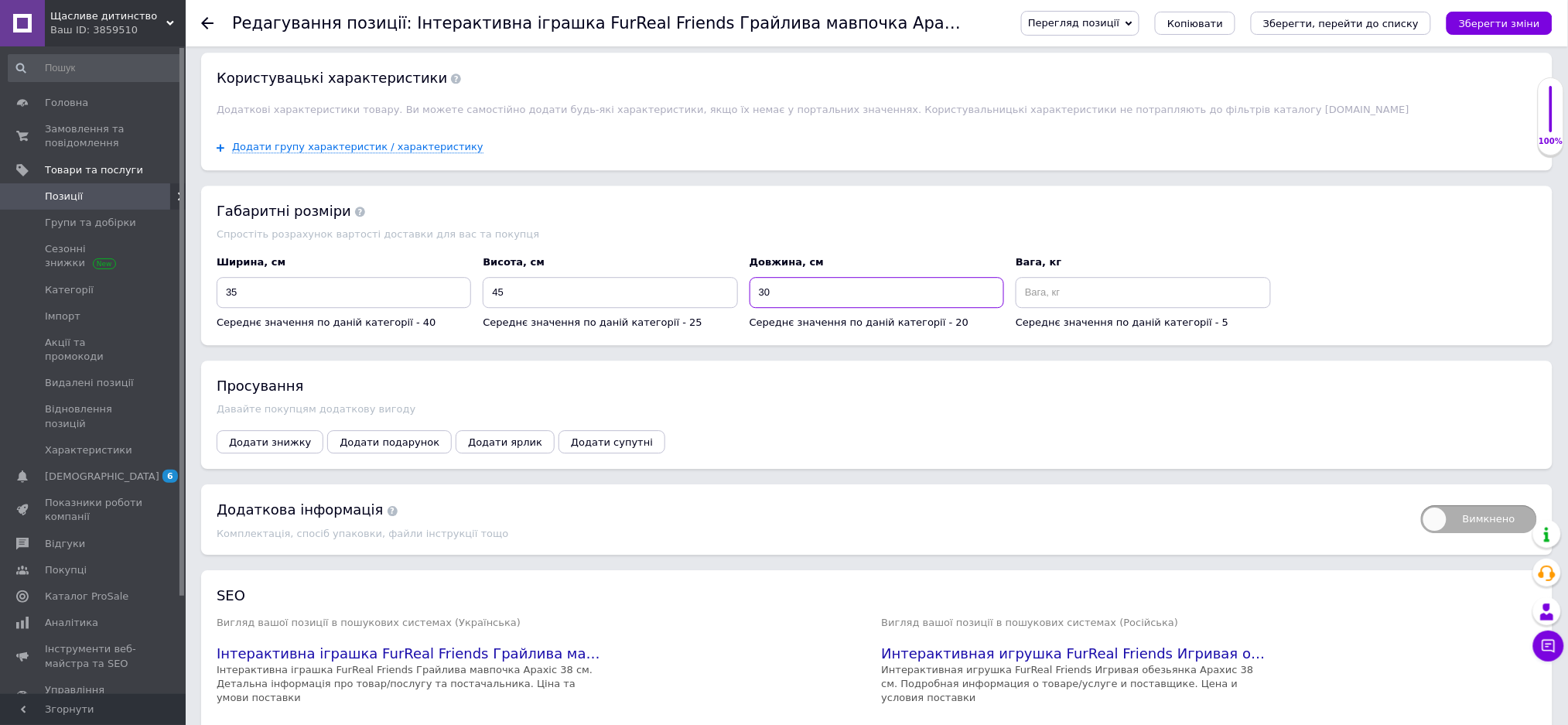
type input "30"
click at [1058, 308] on input at bounding box center [1142, 292] width 254 height 31
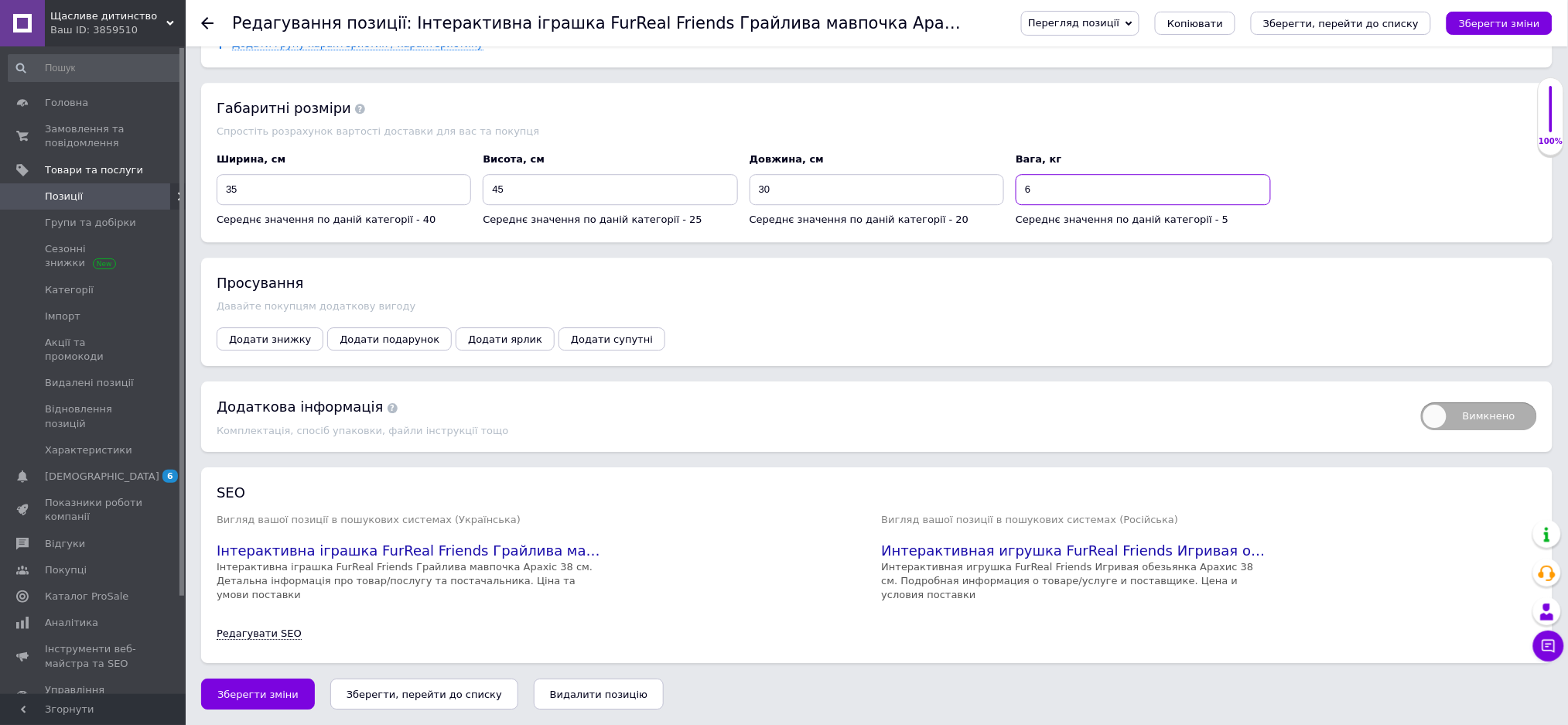
scroll to position [1628, 0]
type input "6"
click at [270, 689] on span "Зберегти зміни" at bounding box center [258, 694] width 81 height 12
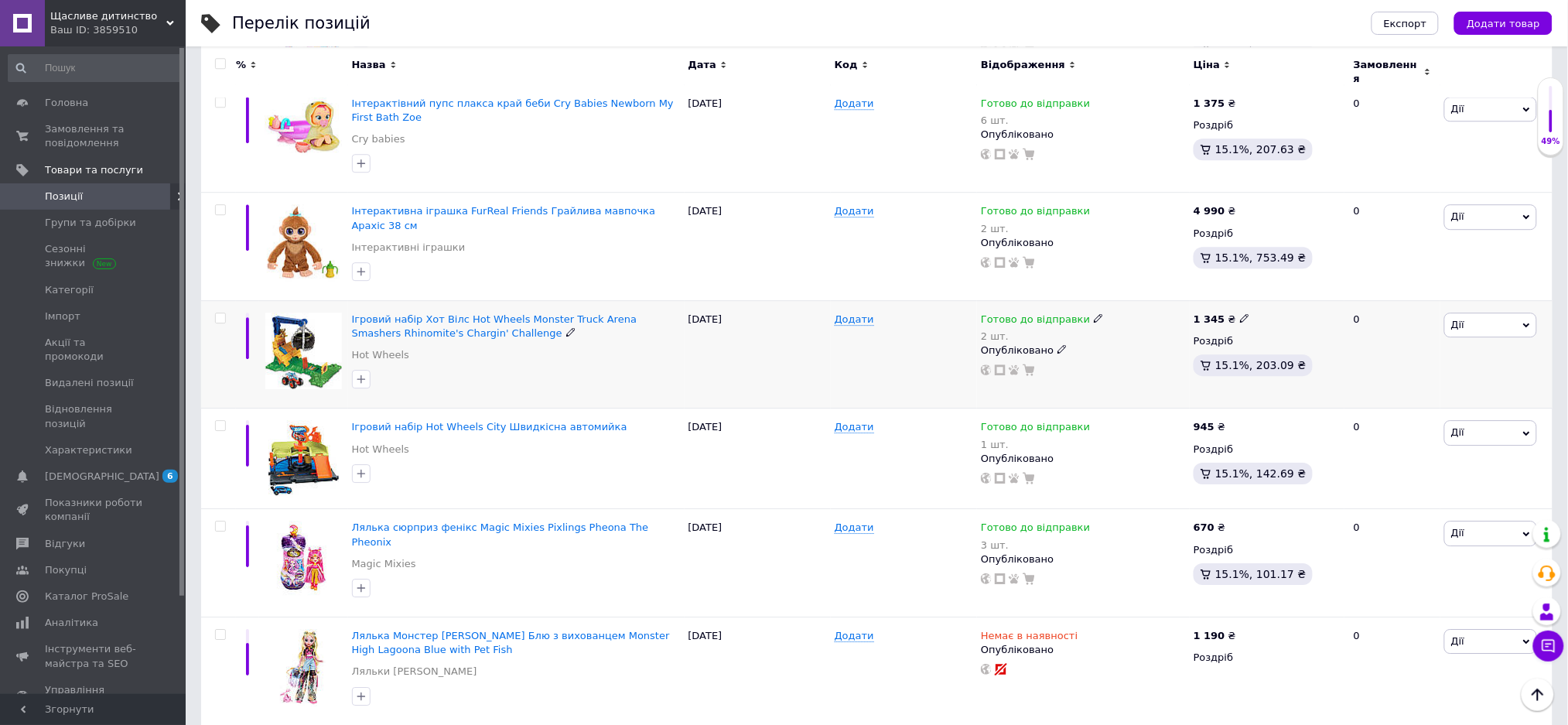
scroll to position [1480, 0]
click at [303, 310] on img at bounding box center [303, 348] width 76 height 76
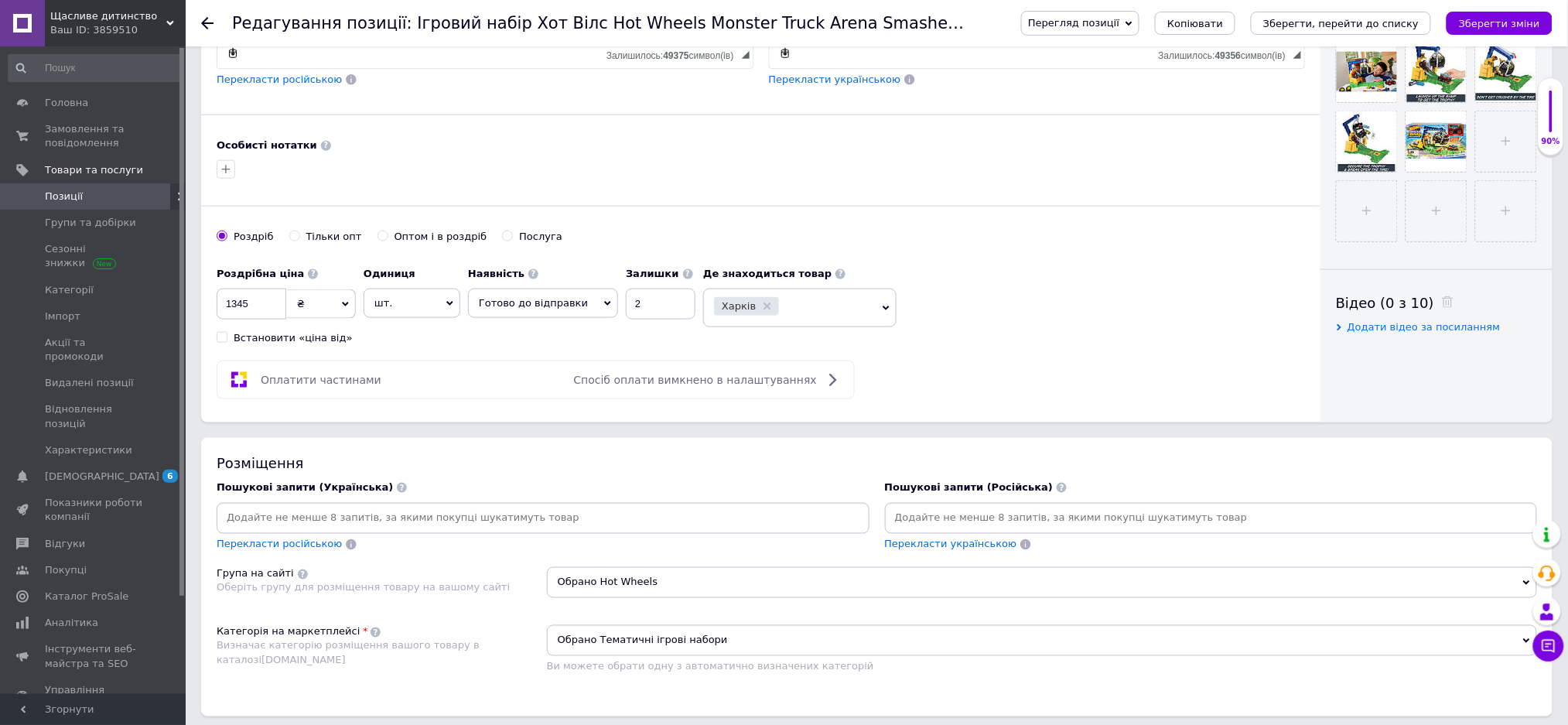
scroll to position [825, 0]
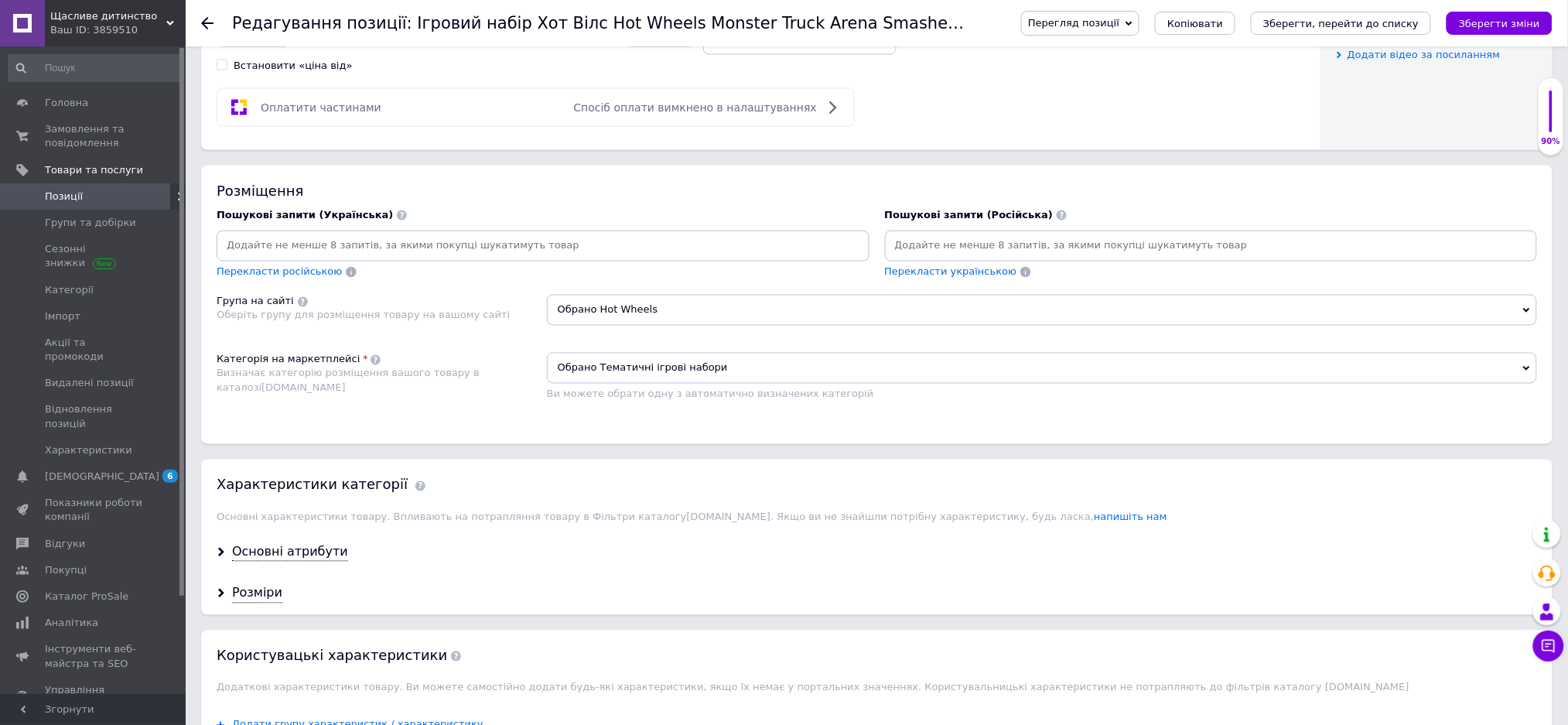
click at [914, 258] on input at bounding box center [1211, 246] width 646 height 23
type input "Хот Вилс -трек Арена"
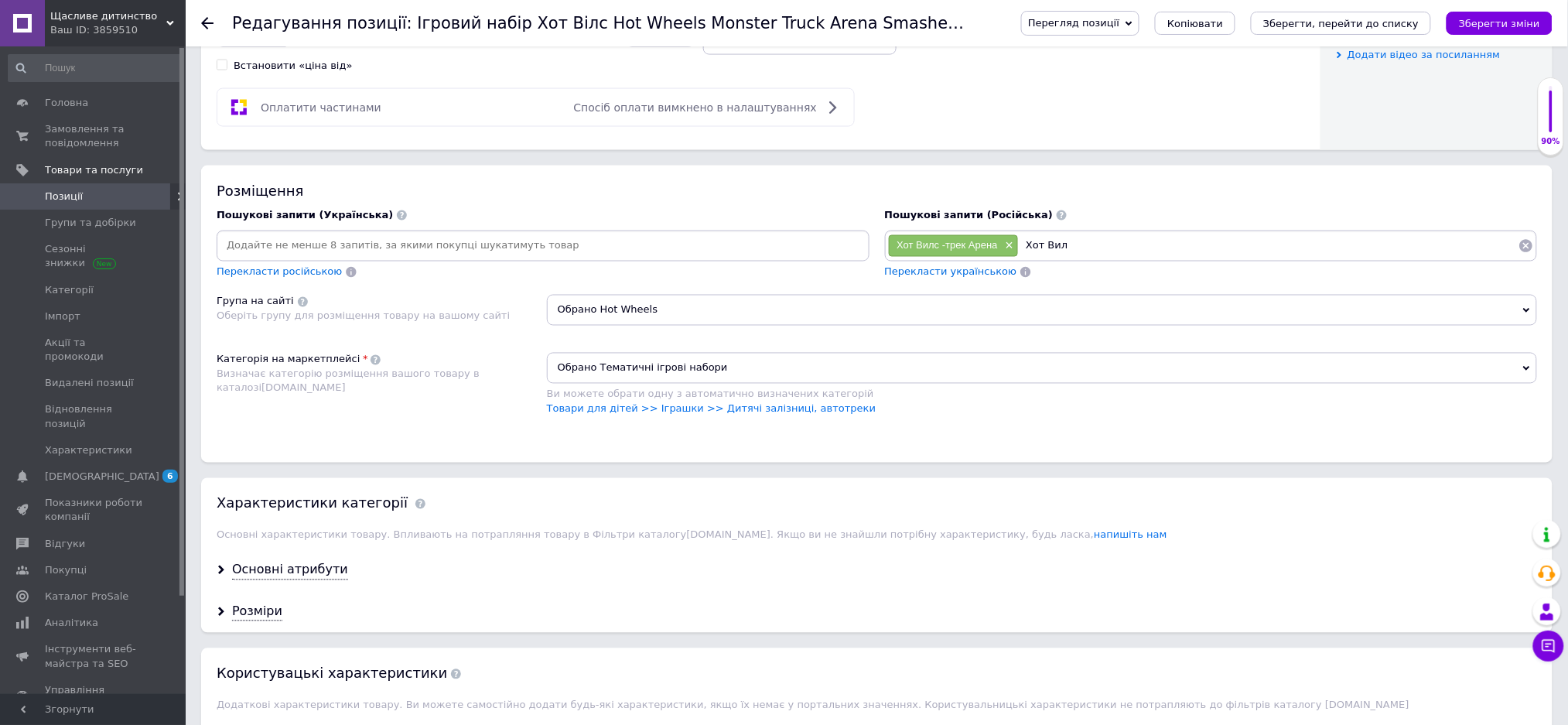
type input "Хот Вилс"
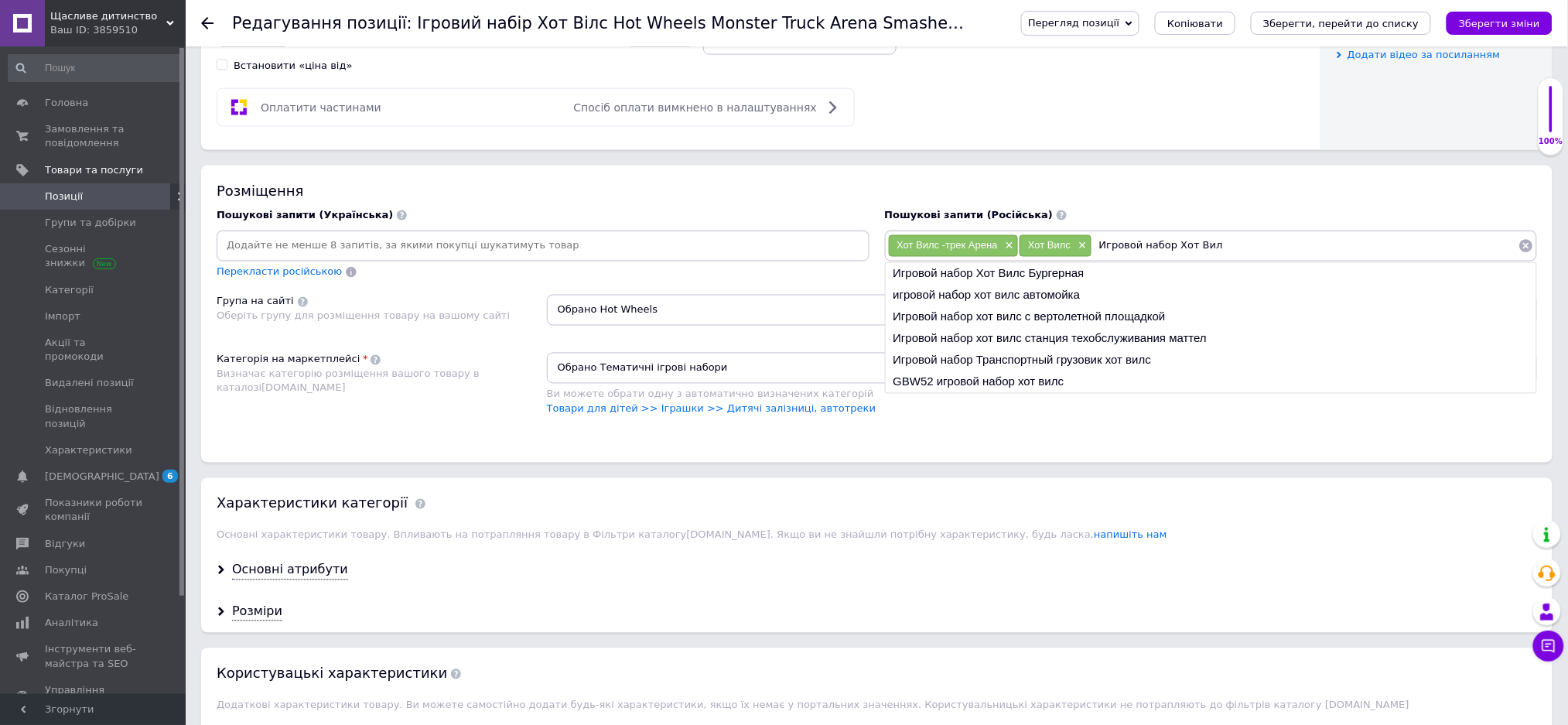
type input "Игровой набор Хот Вилс"
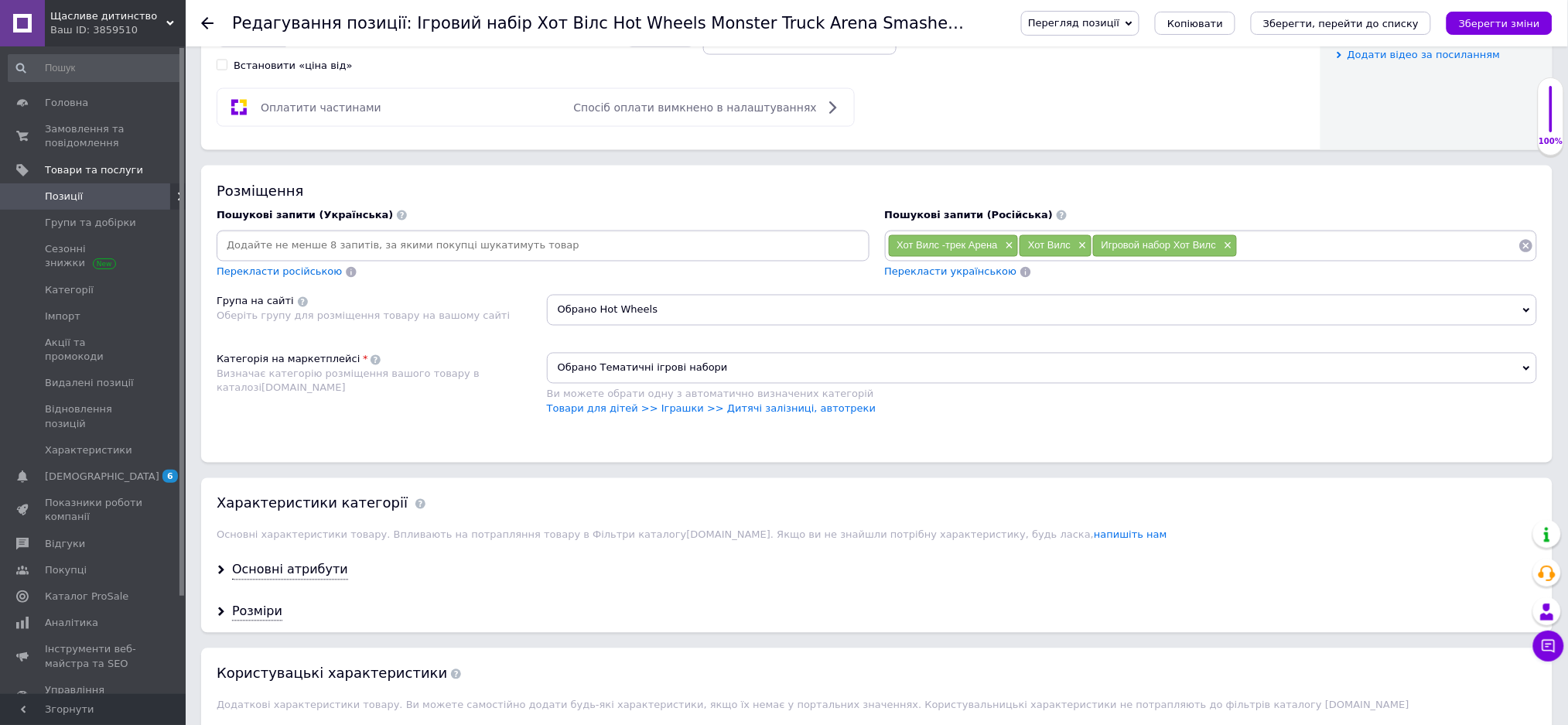
click at [1257, 258] on input at bounding box center [1378, 246] width 281 height 23
type input "Игровой набор Хот Вилс-Тренировочная Арена"
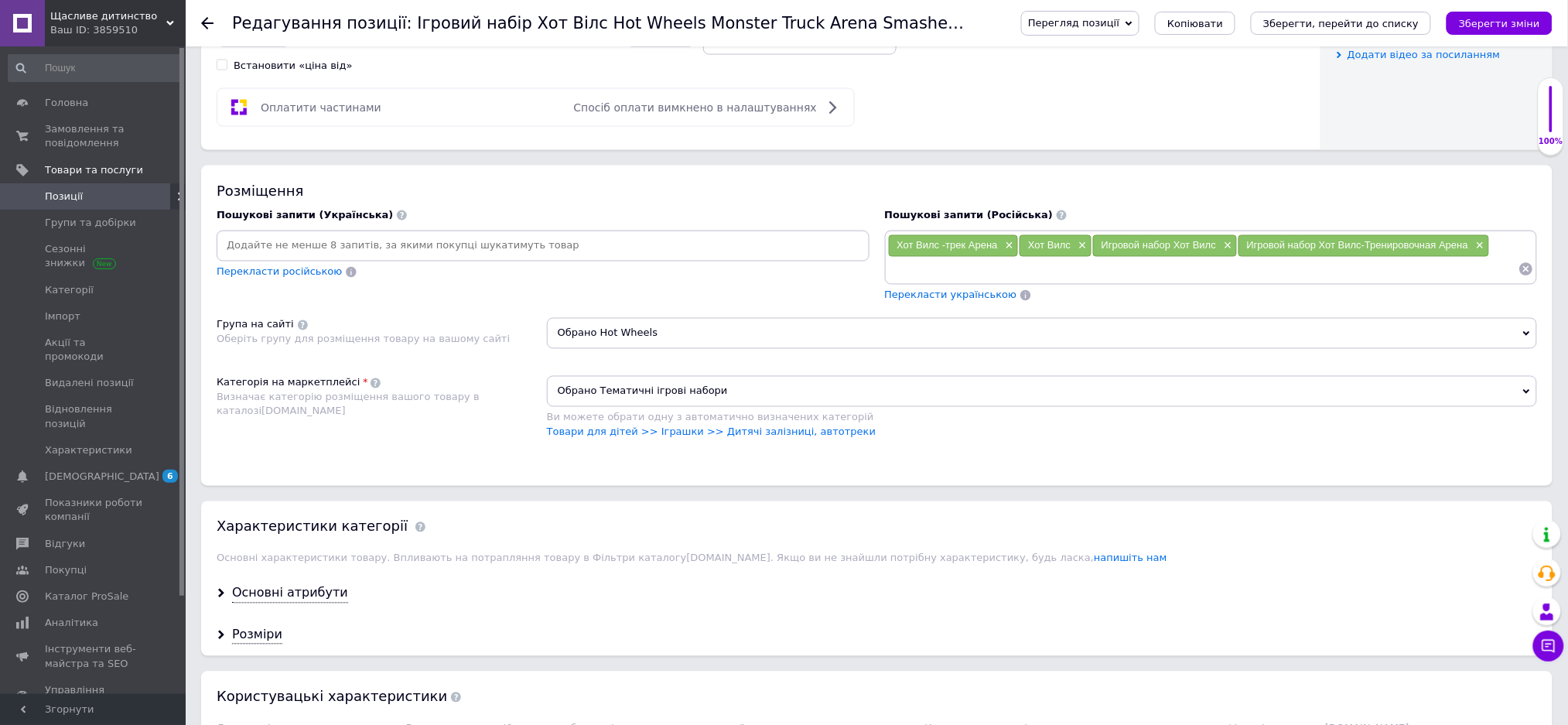
click at [273, 258] on input at bounding box center [542, 246] width 646 height 23
type input "Ігровий набір Хот Вілс Тренувальна арена"
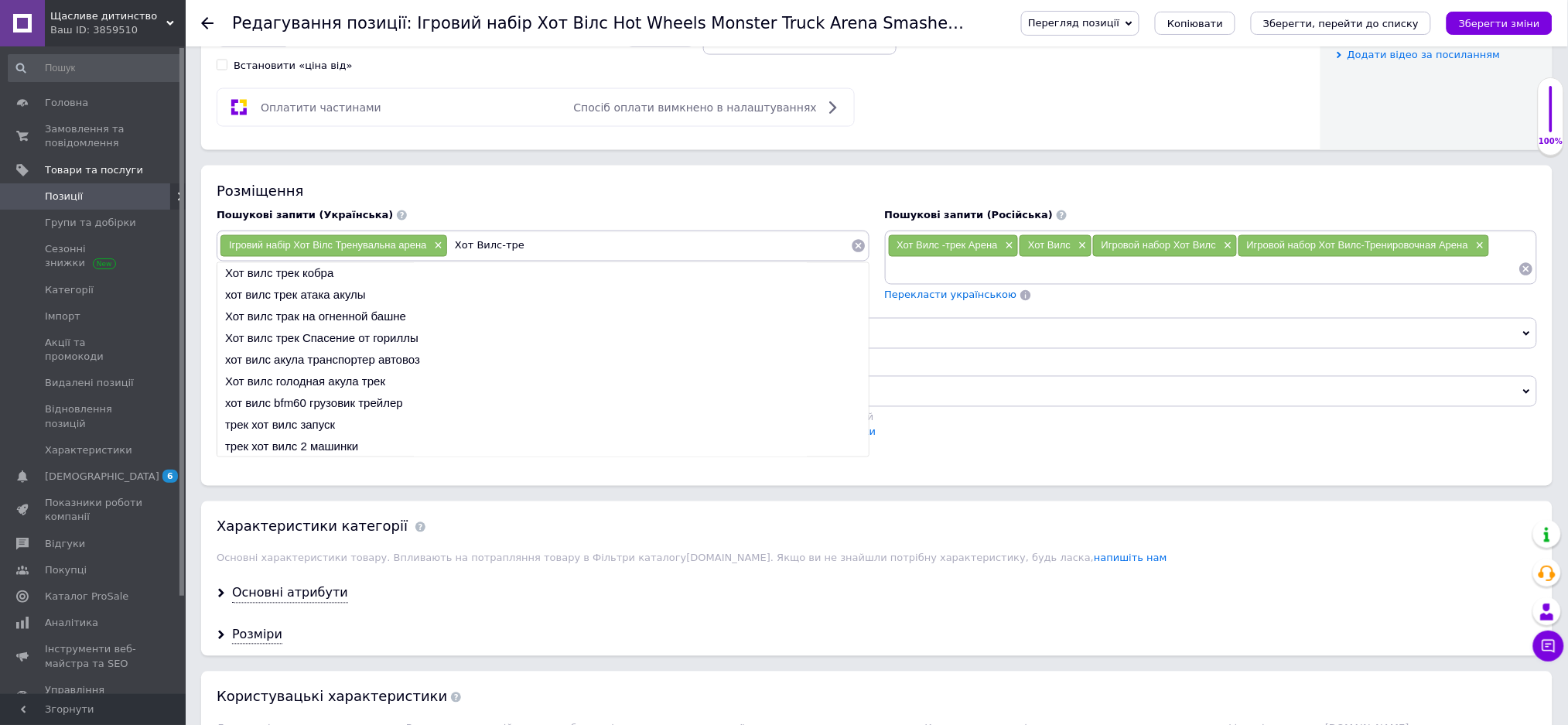
type input "Хот Вилс-трек"
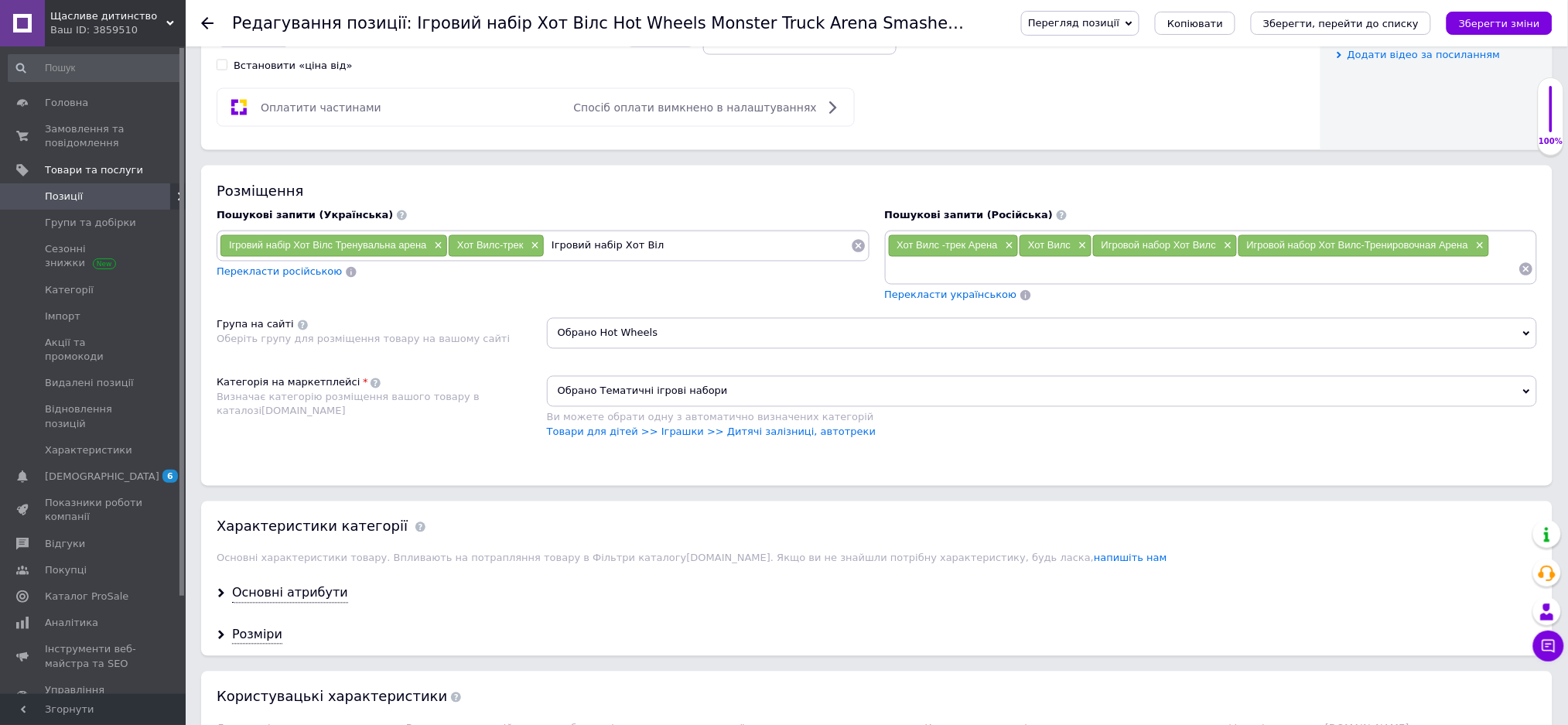
type input "Ігровий набір Хот Вілс"
type input "Трек Хот Вілс"
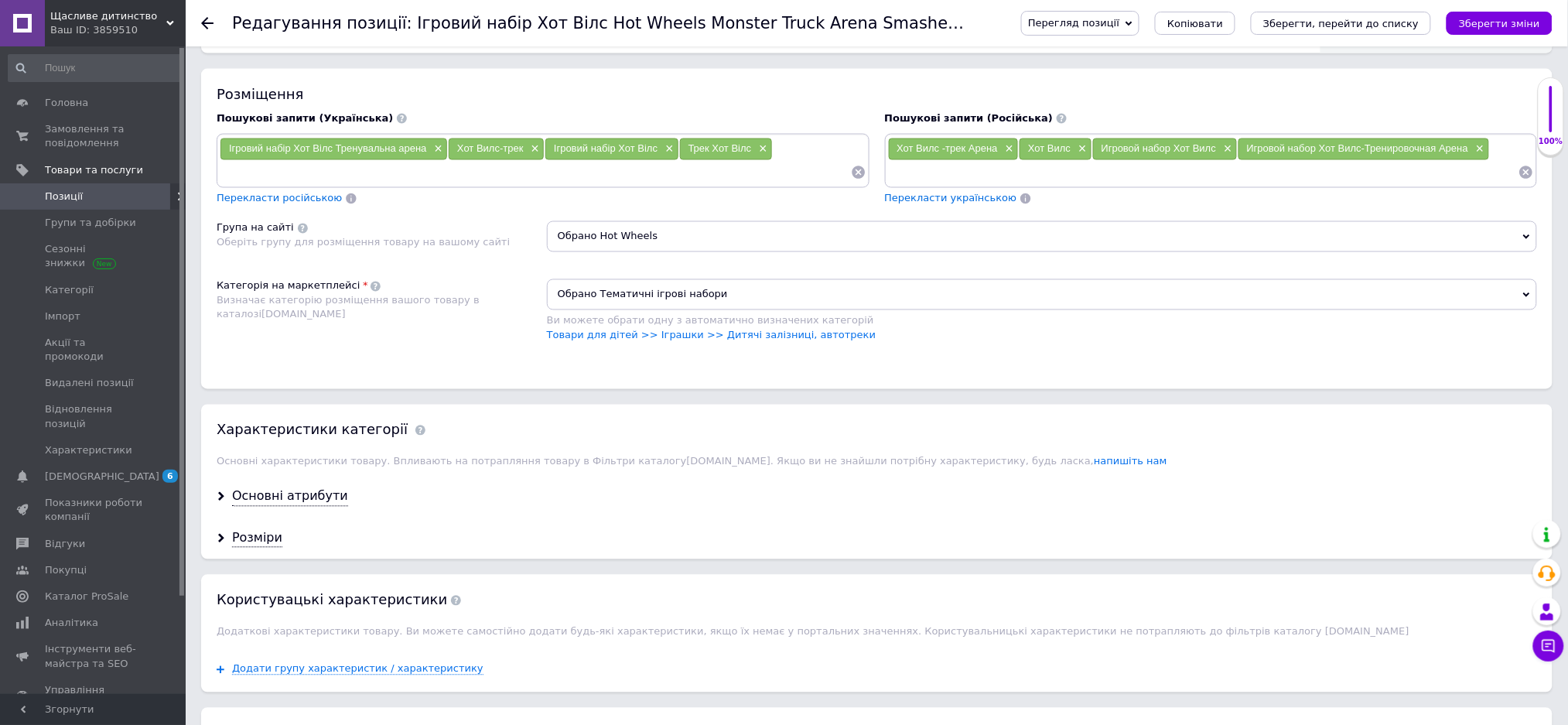
scroll to position [1238, 0]
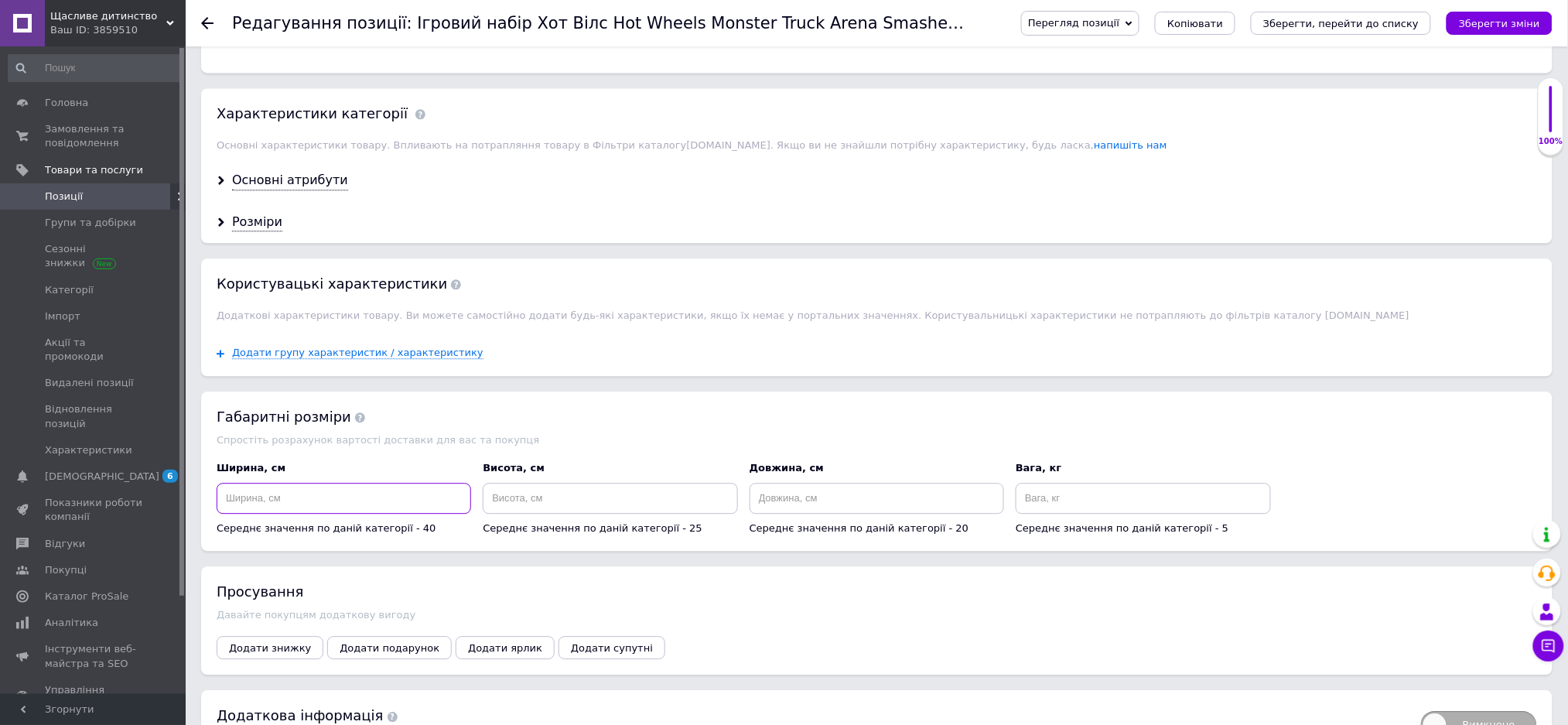
click at [295, 514] on input at bounding box center [343, 497] width 254 height 31
type input "30"
click at [523, 514] on input at bounding box center [609, 497] width 254 height 31
type input "25"
click at [803, 514] on input at bounding box center [876, 497] width 254 height 31
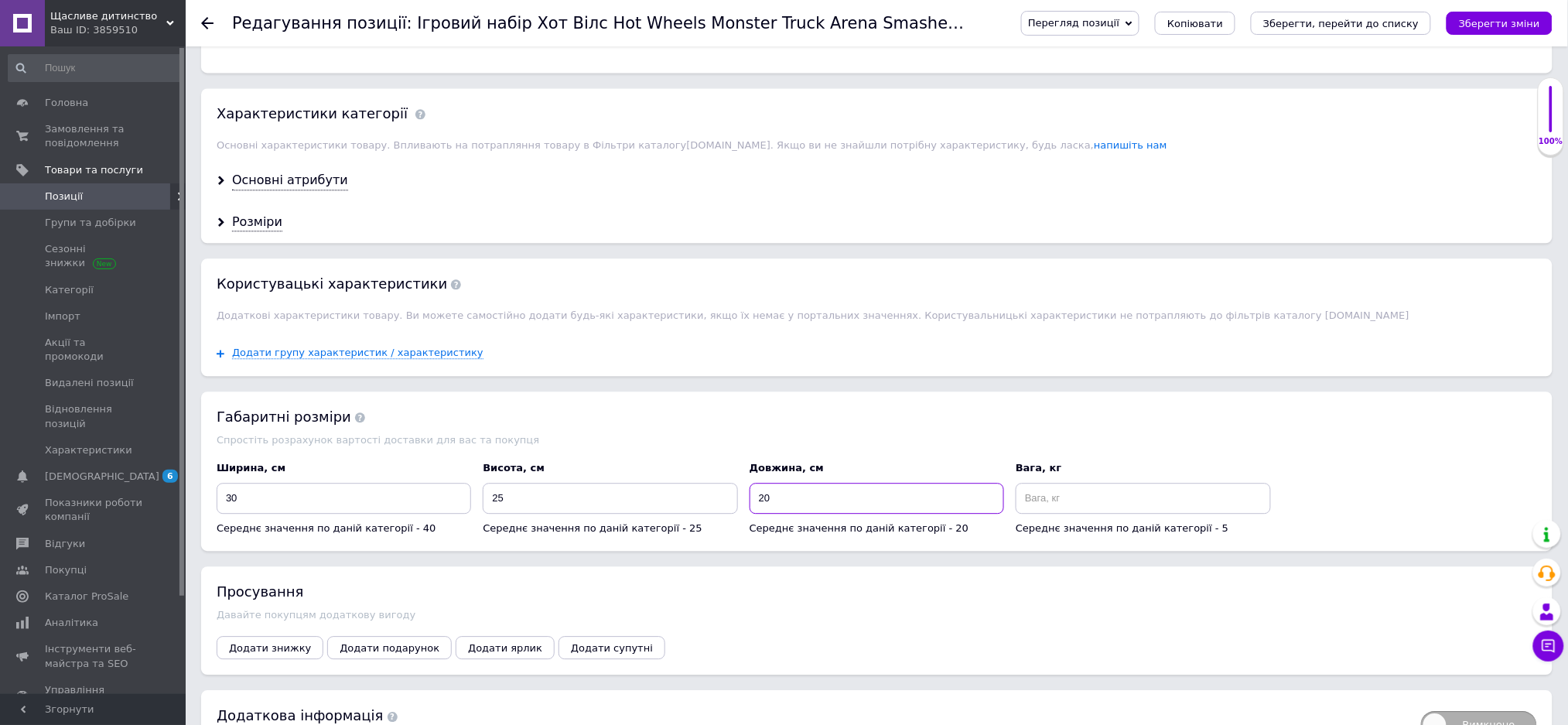
type input "20"
click at [1050, 514] on input at bounding box center [1142, 497] width 254 height 31
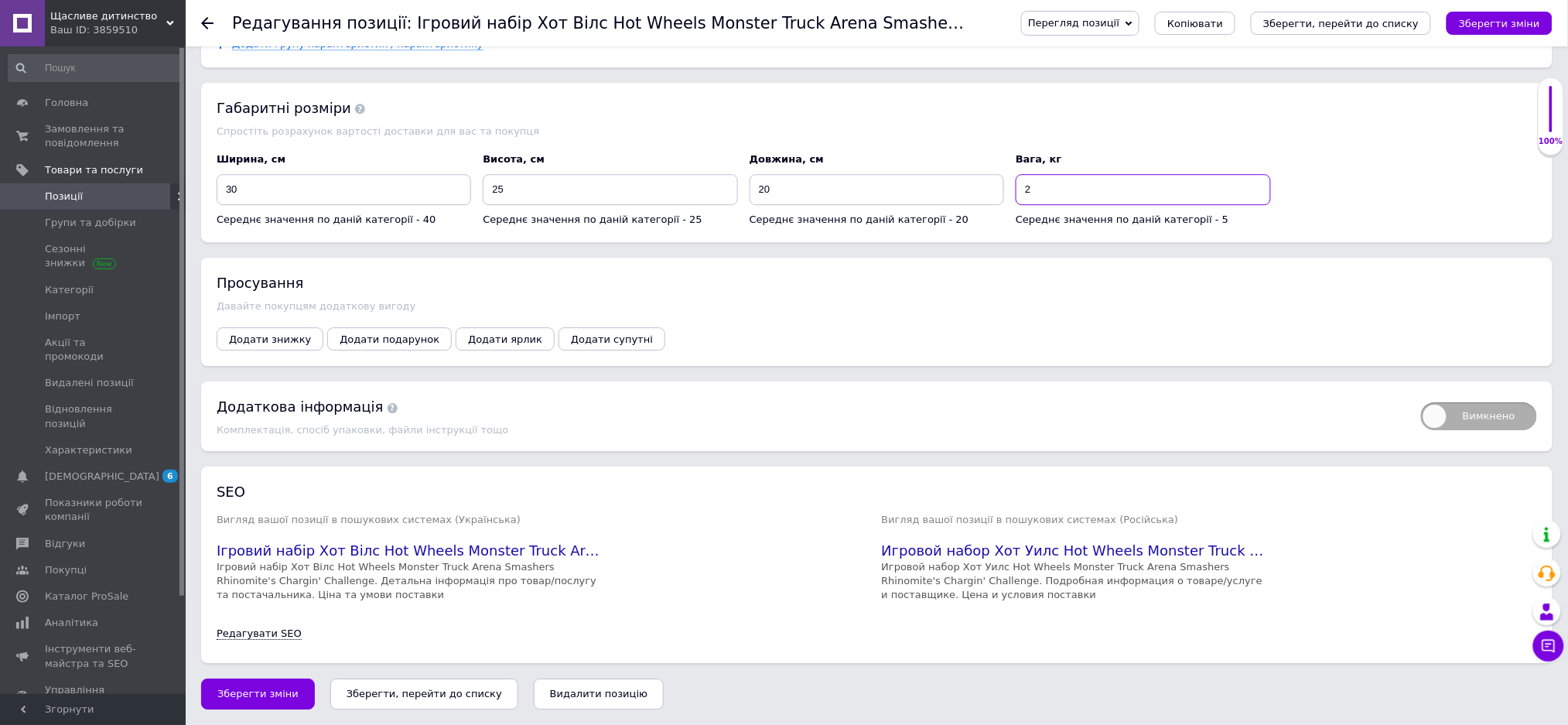
scroll to position [1643, 0]
type input "2"
click at [267, 690] on span "Зберегти зміни" at bounding box center [258, 693] width 81 height 12
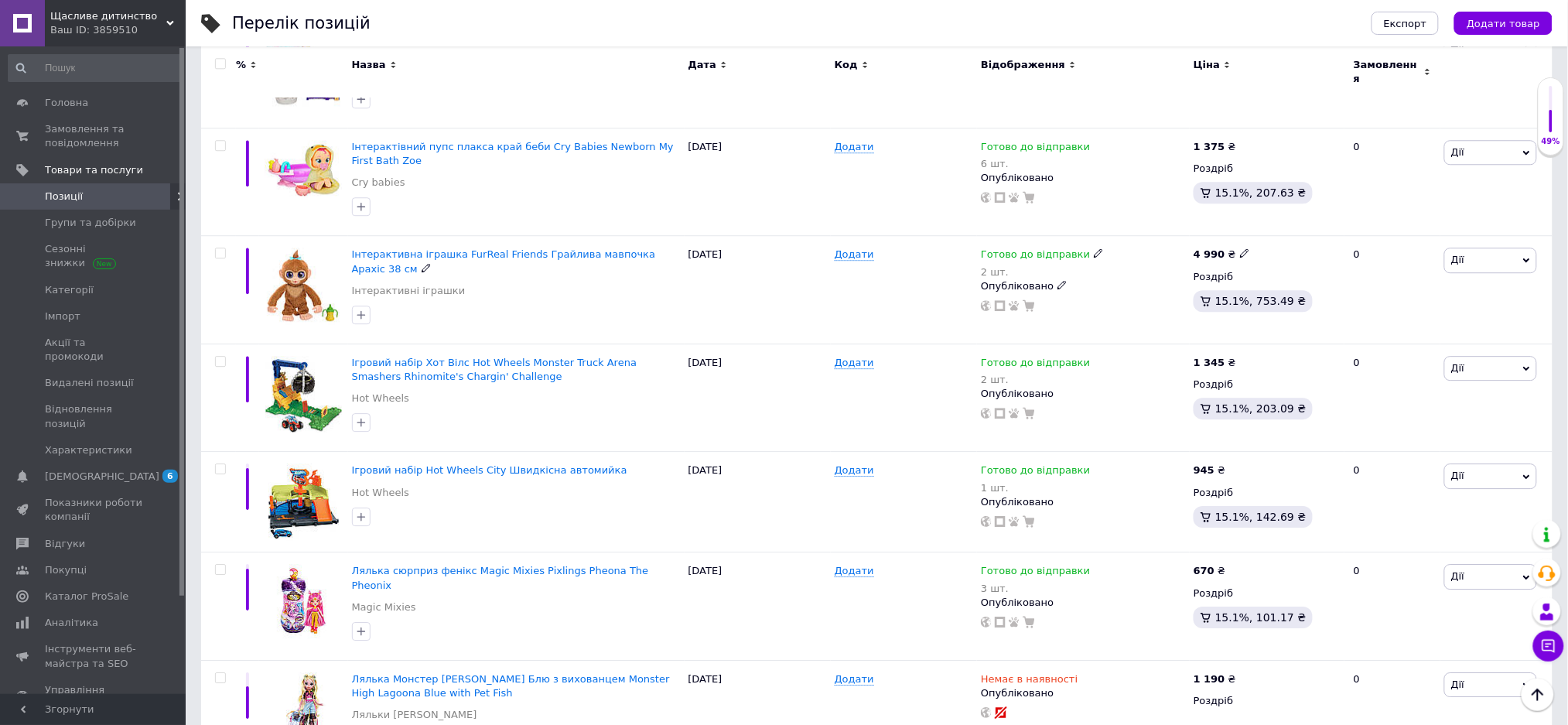
scroll to position [1444, 0]
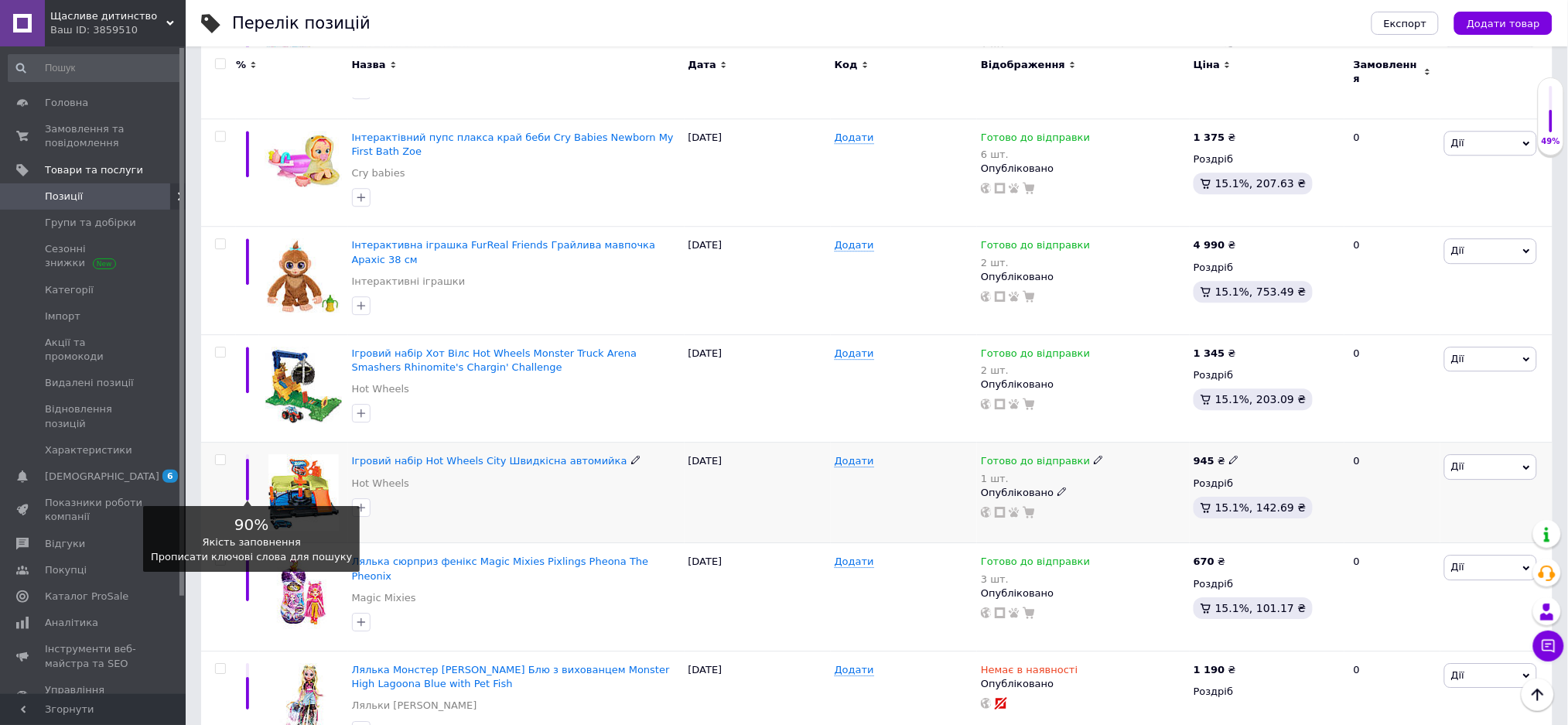
click at [253, 455] on div at bounding box center [246, 477] width 23 height 47
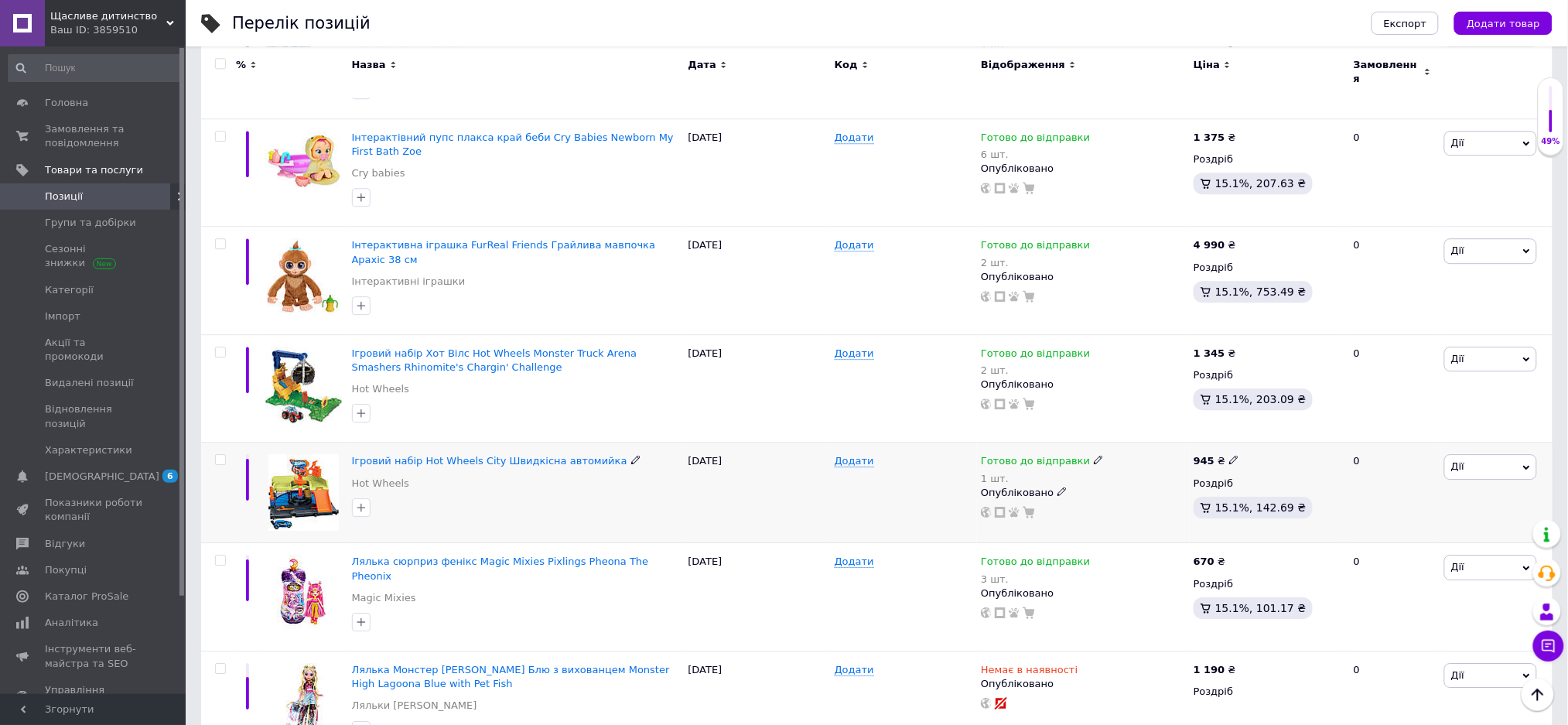
click at [275, 455] on img at bounding box center [303, 492] width 70 height 76
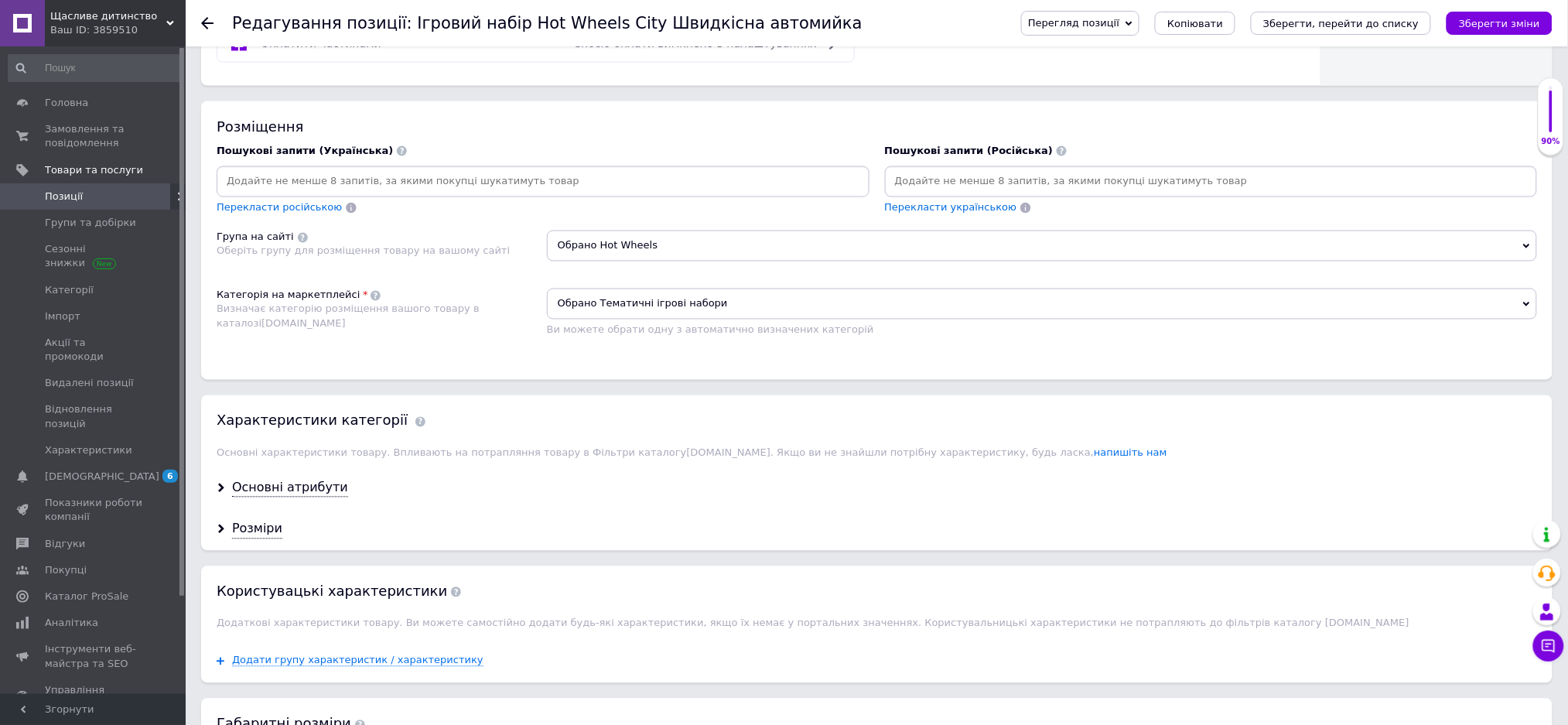
scroll to position [722, 0]
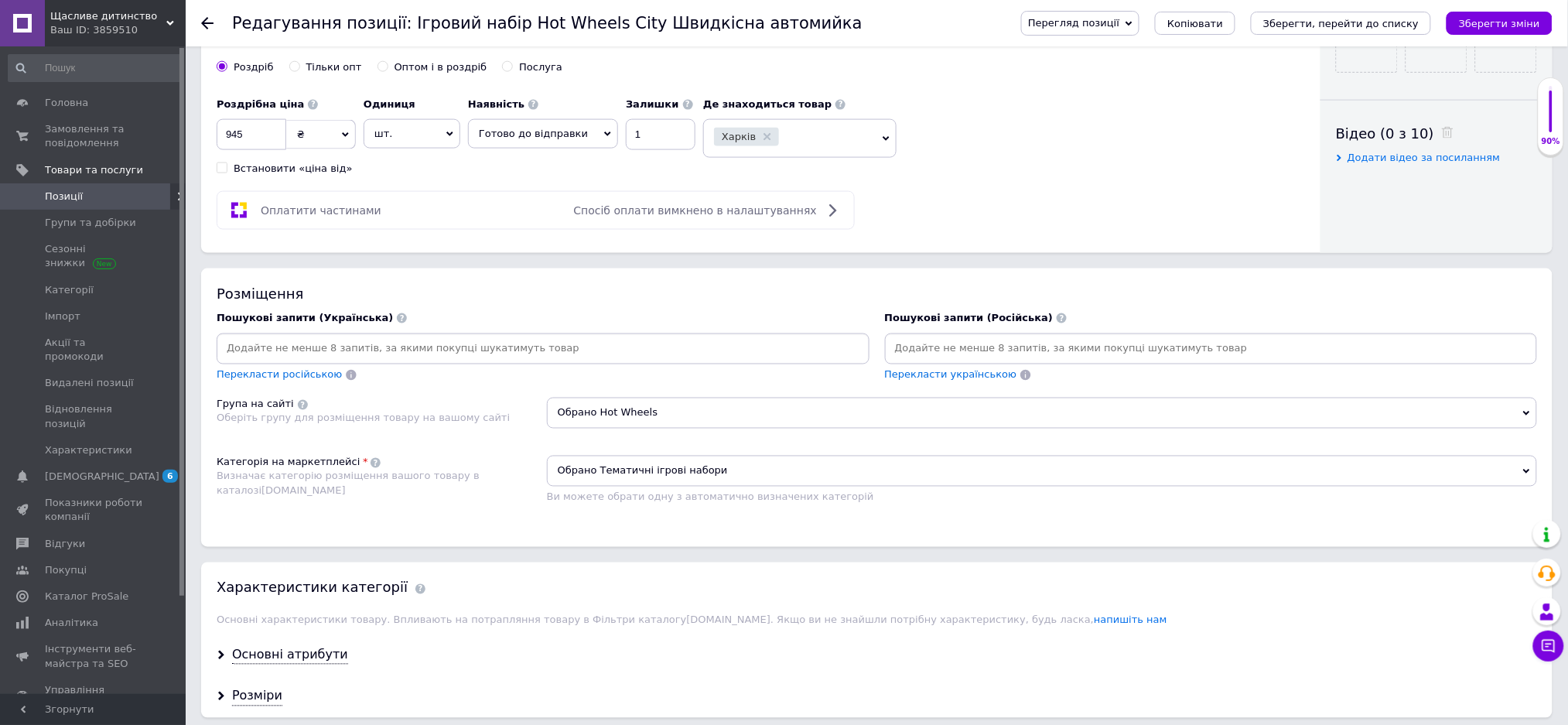
click at [917, 361] on input at bounding box center [1211, 349] width 646 height 23
type input "Хот Вилс-Автомойка"
click at [984, 409] on li "хот вилс набор мини-автомойка" at bounding box center [1211, 398] width 651 height 22
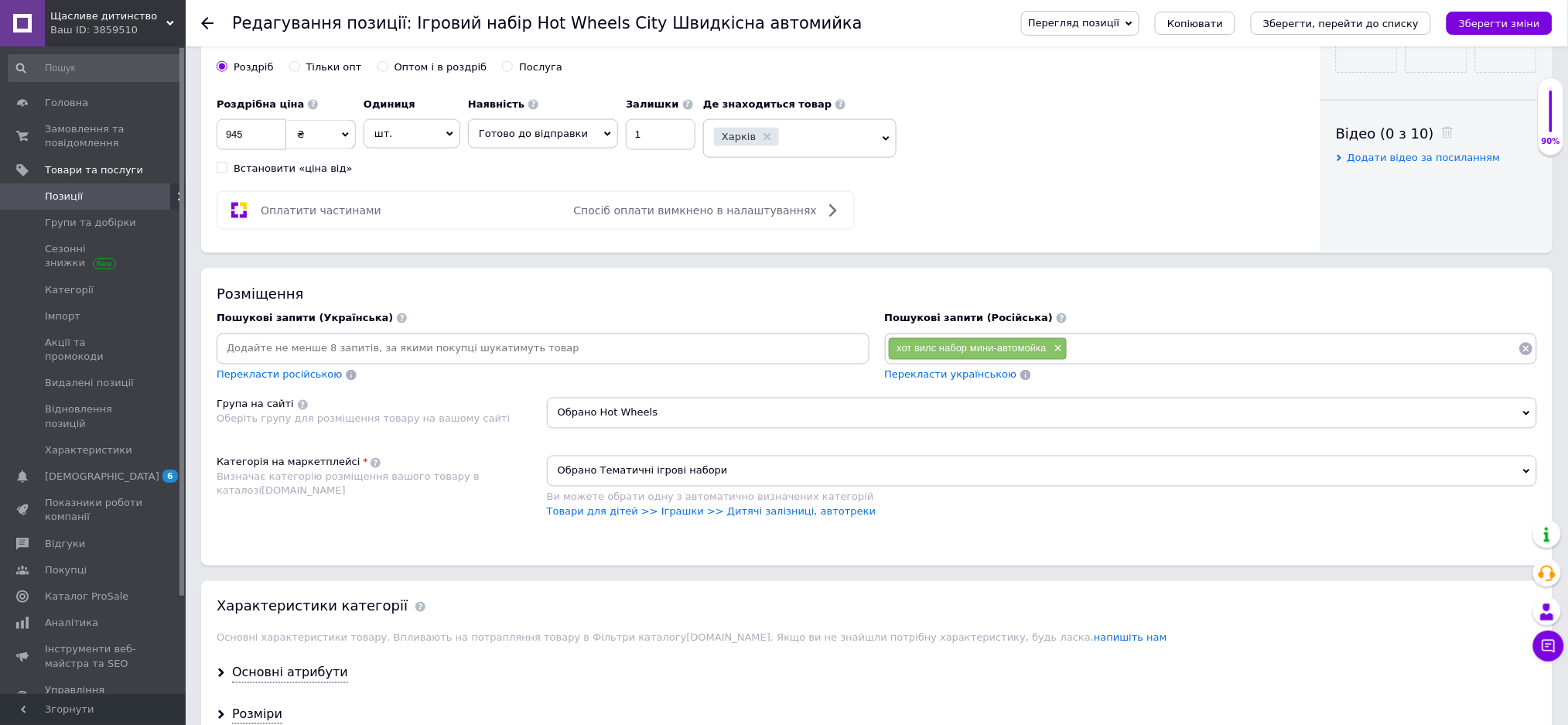
click at [1080, 361] on input at bounding box center [1292, 349] width 450 height 23
type input "Игровой набор Хот Вилс-ав"
click at [1029, 387] on li "игровой набор хот вилс автомойка" at bounding box center [1211, 377] width 651 height 22
click at [1287, 361] on input at bounding box center [1389, 349] width 258 height 23
type input "Хот Вилс"
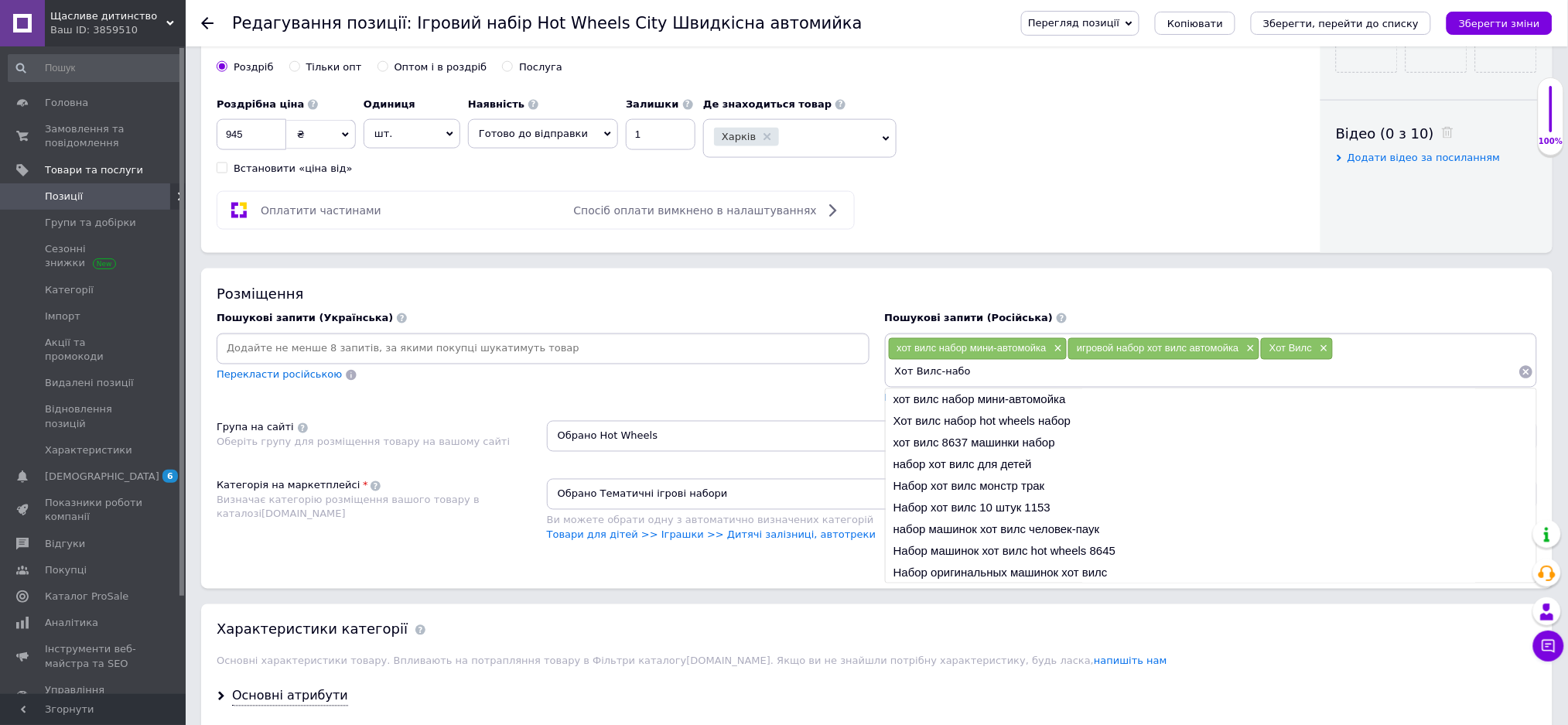
type input "Хот Вилс-набор"
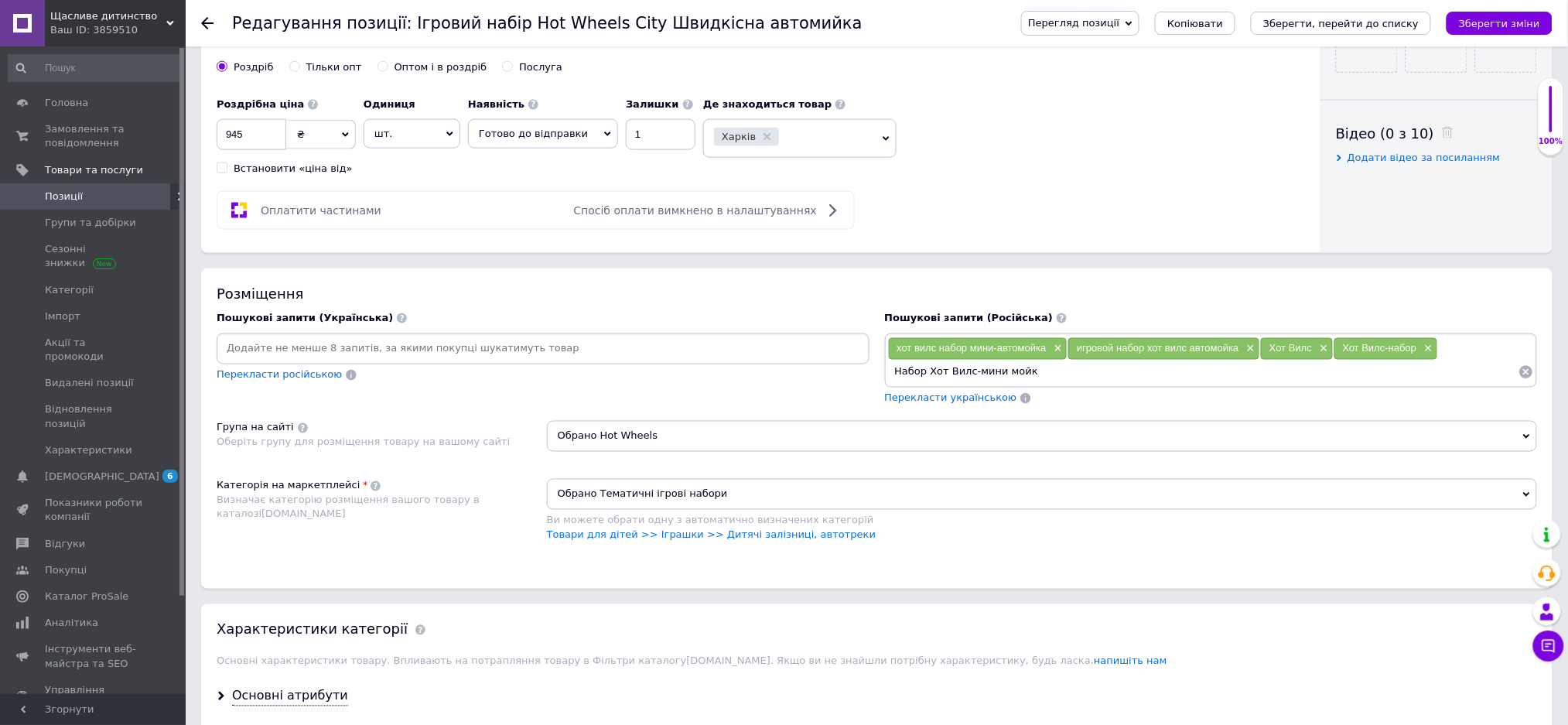
type input "Набор Хот Вилс-мини мойка"
click at [256, 361] on input at bounding box center [542, 349] width 646 height 23
type input "Хот Вілс"
type input "Набір Хот Вілс-міні мойка"
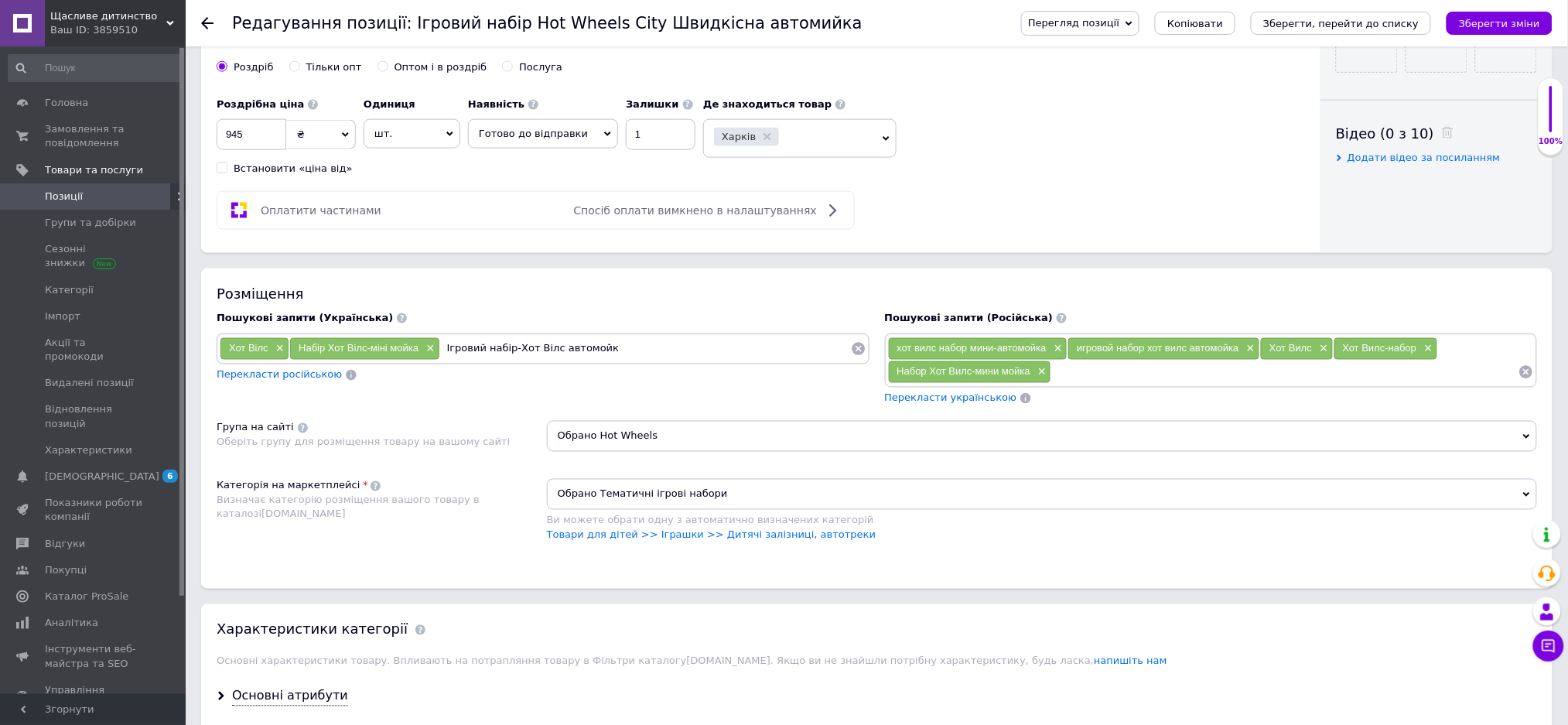
type input "Ігровий набір-Хот Вілс автомойка"
type input "Мойка Хот Вілс"
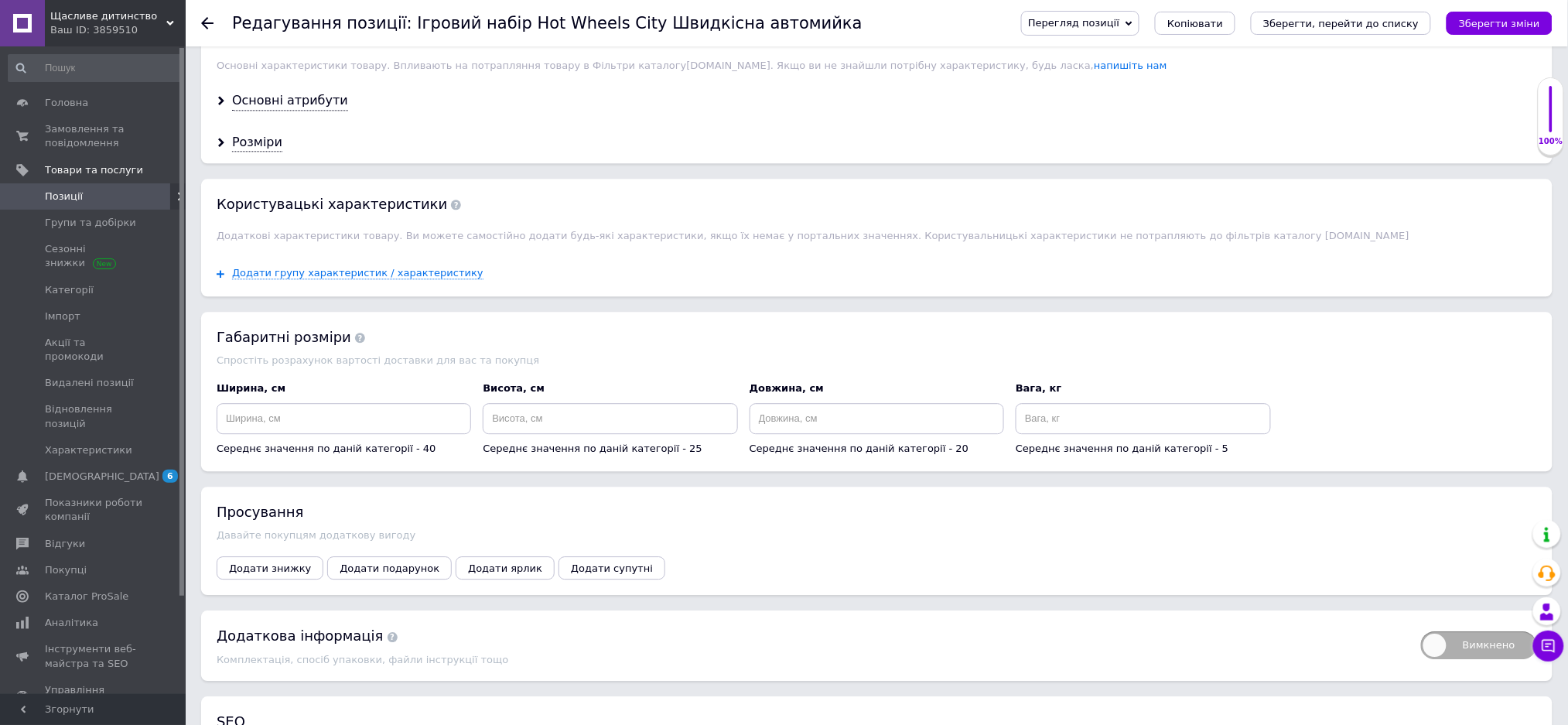
scroll to position [1444, 0]
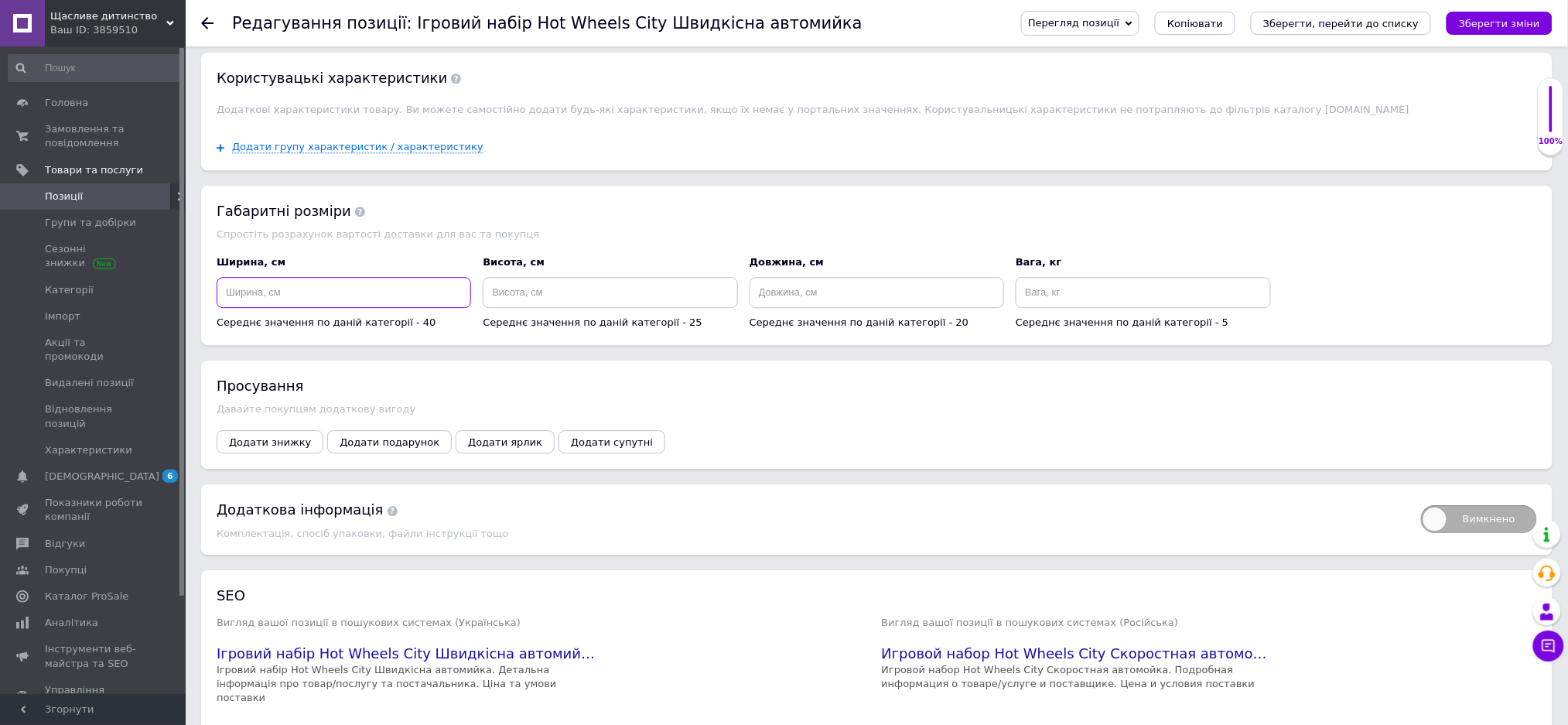
click at [288, 308] on input at bounding box center [343, 292] width 254 height 31
type input "30"
click at [539, 308] on input at bounding box center [609, 292] width 254 height 31
type input "15"
click at [790, 308] on input at bounding box center [876, 292] width 254 height 31
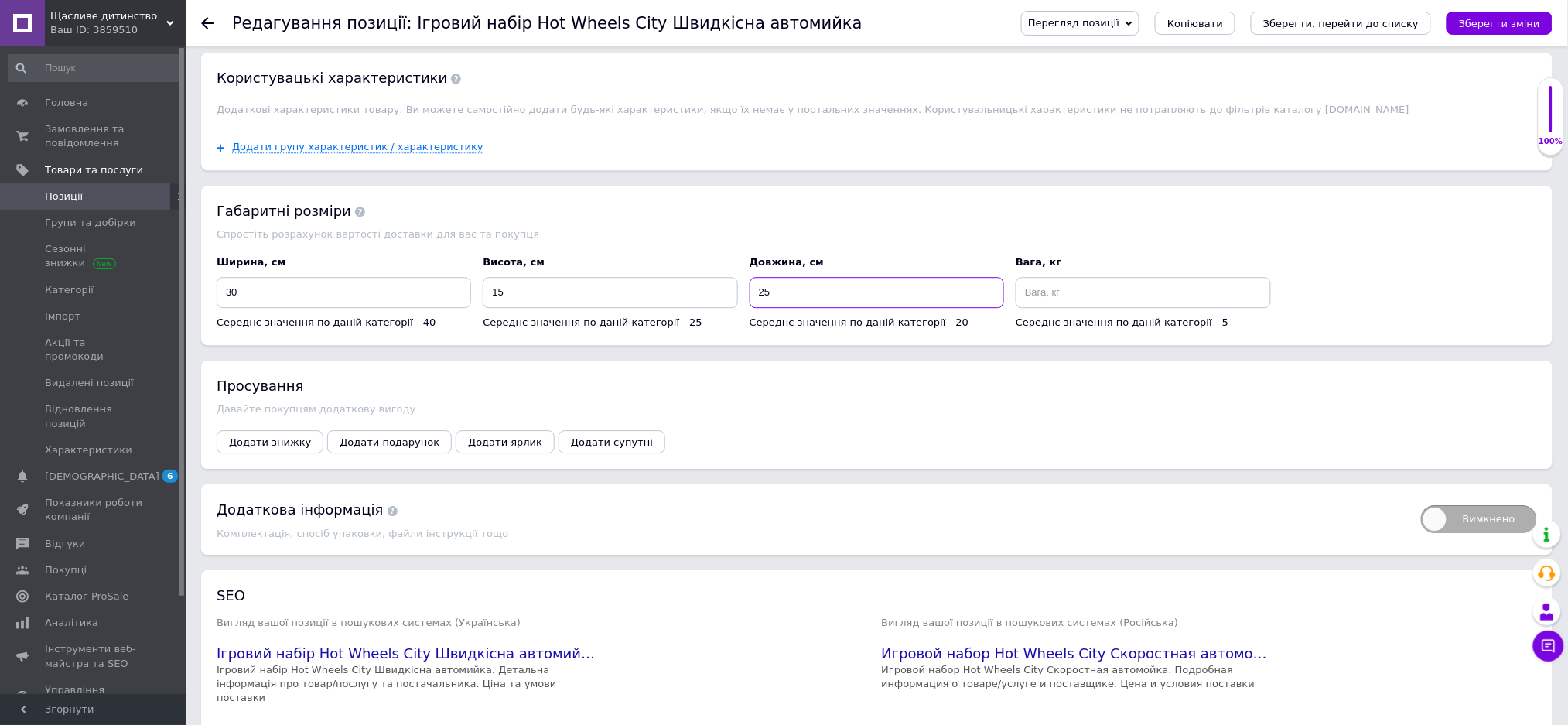
type input "25"
click at [1060, 308] on input at bounding box center [1142, 292] width 254 height 31
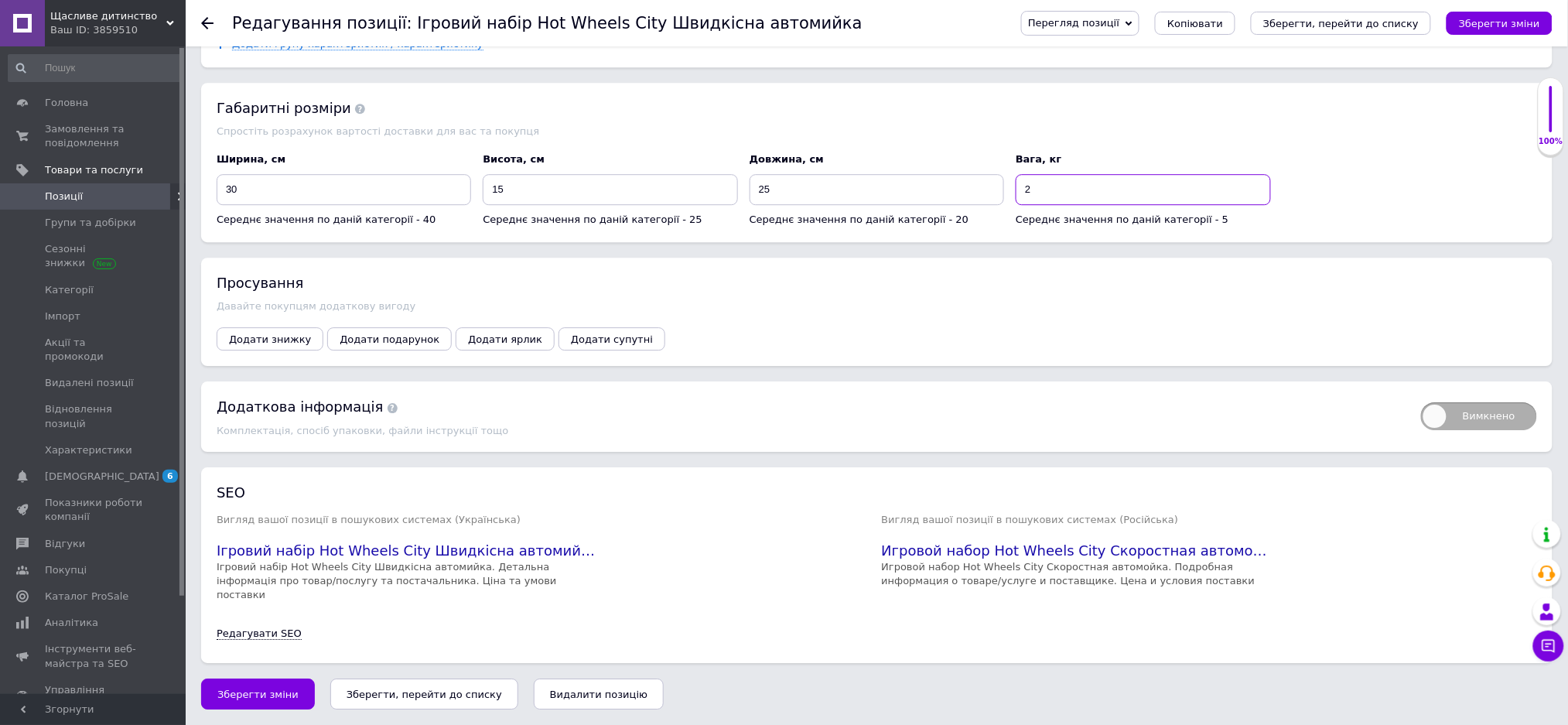
scroll to position [1628, 0]
type input "2"
click at [232, 694] on span "Зберегти зміни" at bounding box center [258, 694] width 81 height 12
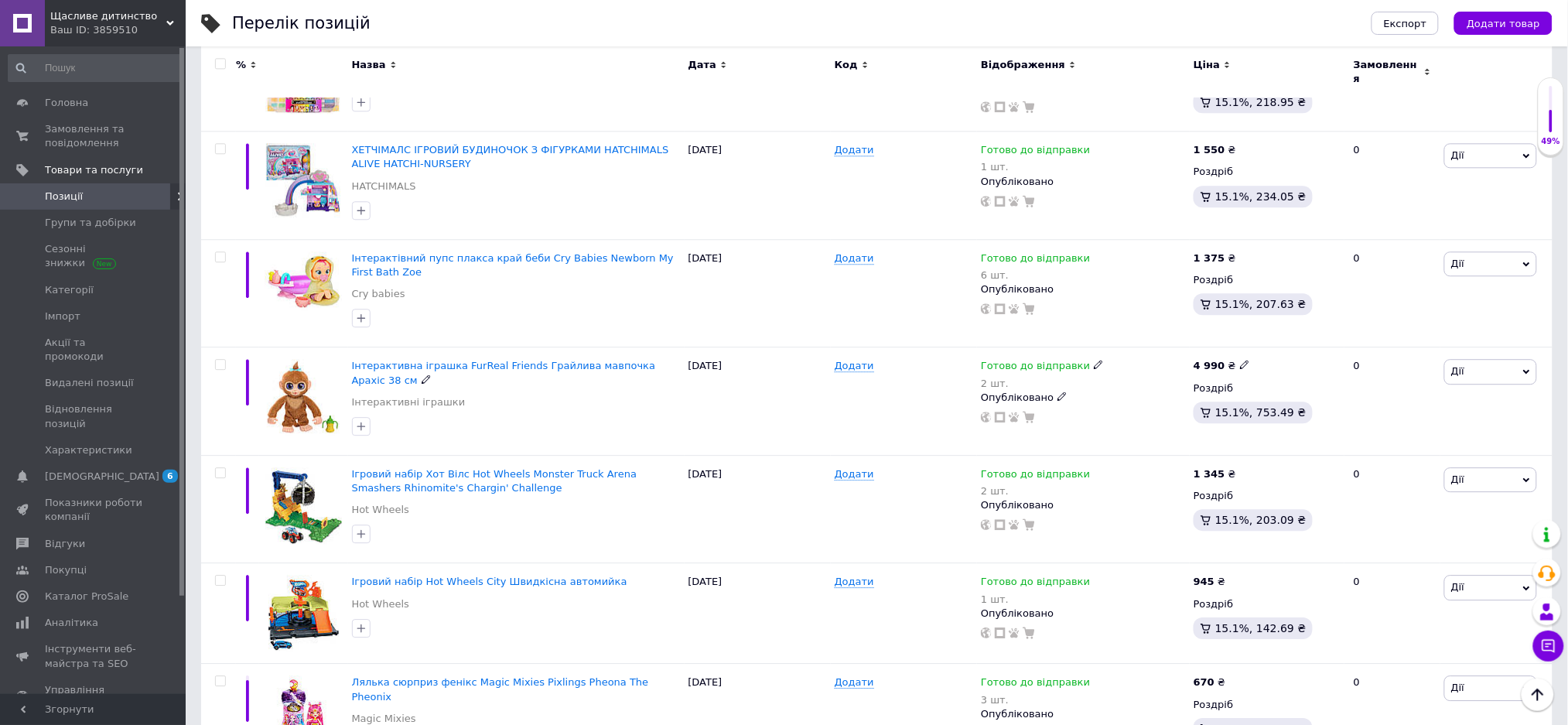
scroll to position [1444, 0]
